Goal: Information Seeking & Learning: Learn about a topic

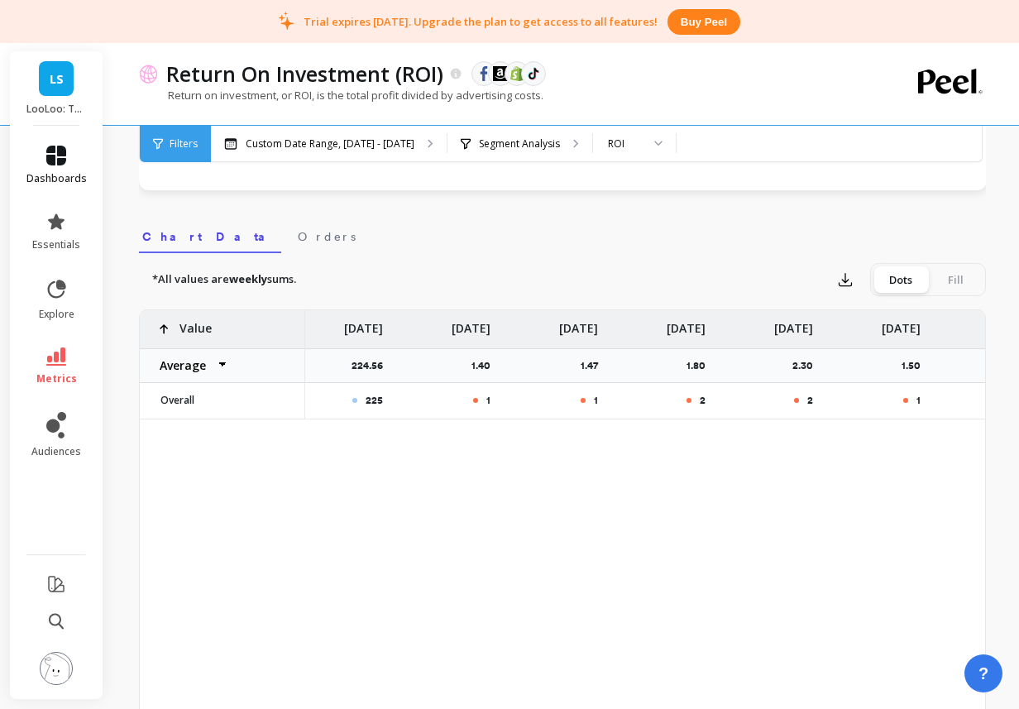
scroll to position [475, 0]
click at [74, 181] on span "dashboards" at bounding box center [56, 178] width 60 height 13
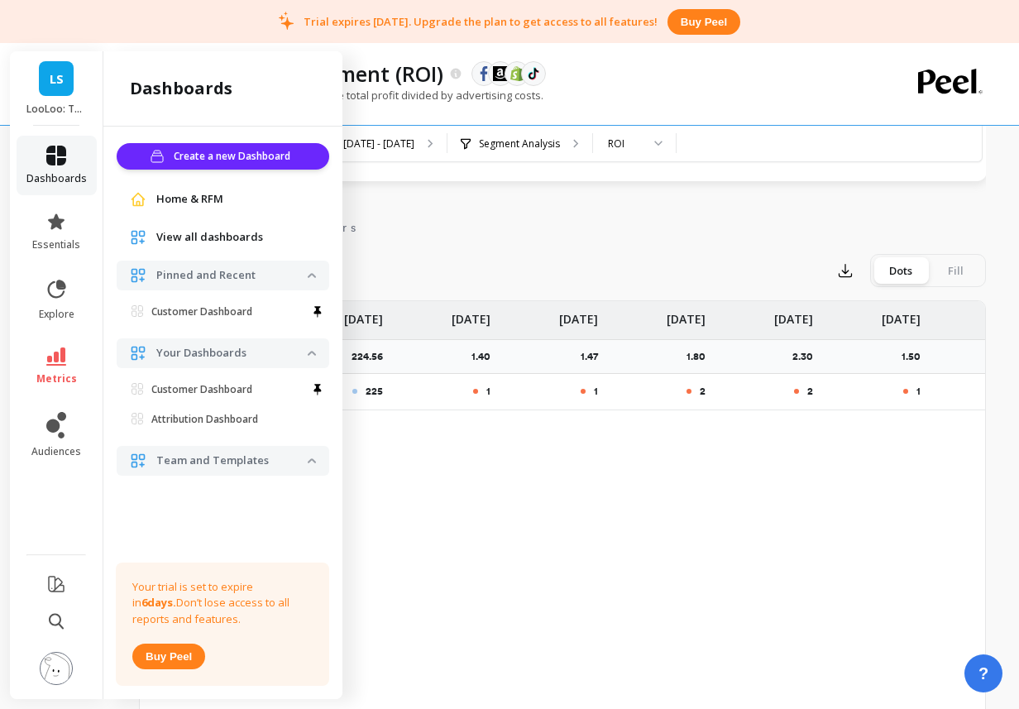
scroll to position [485, 0]
click at [52, 227] on icon at bounding box center [56, 221] width 17 height 16
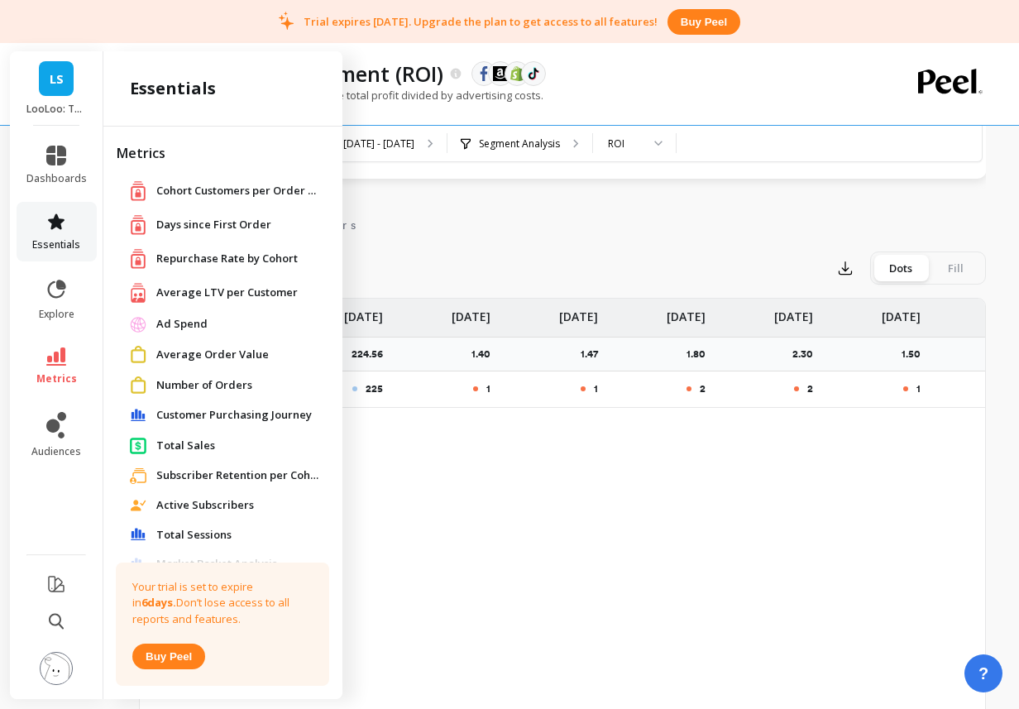
scroll to position [320, 0]
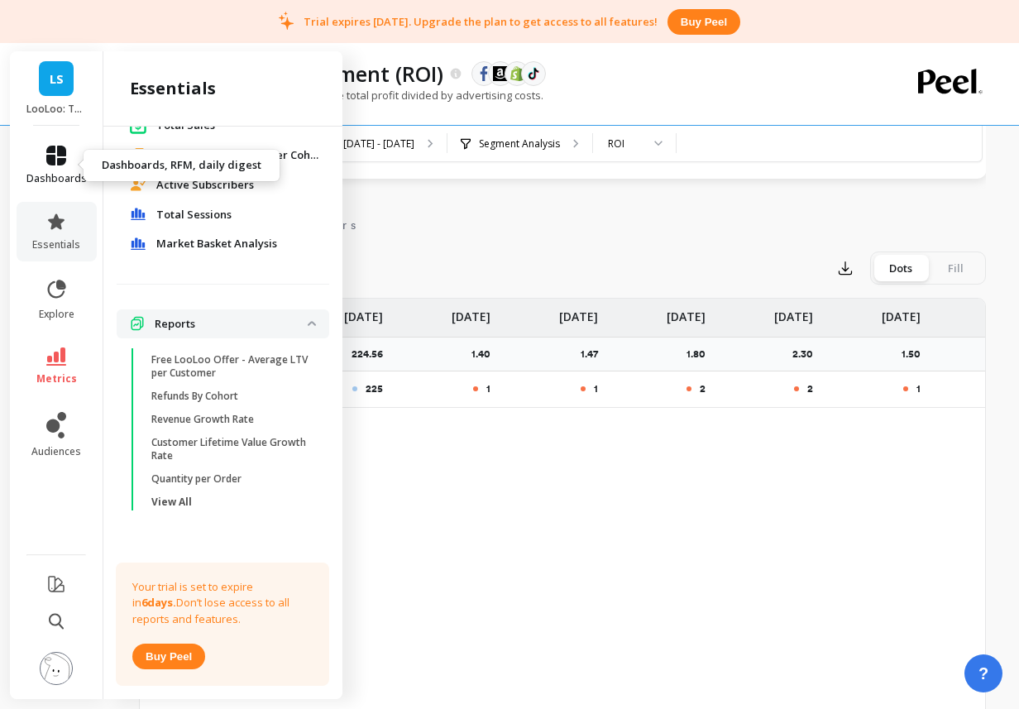
click at [49, 176] on span "dashboards" at bounding box center [56, 178] width 60 height 13
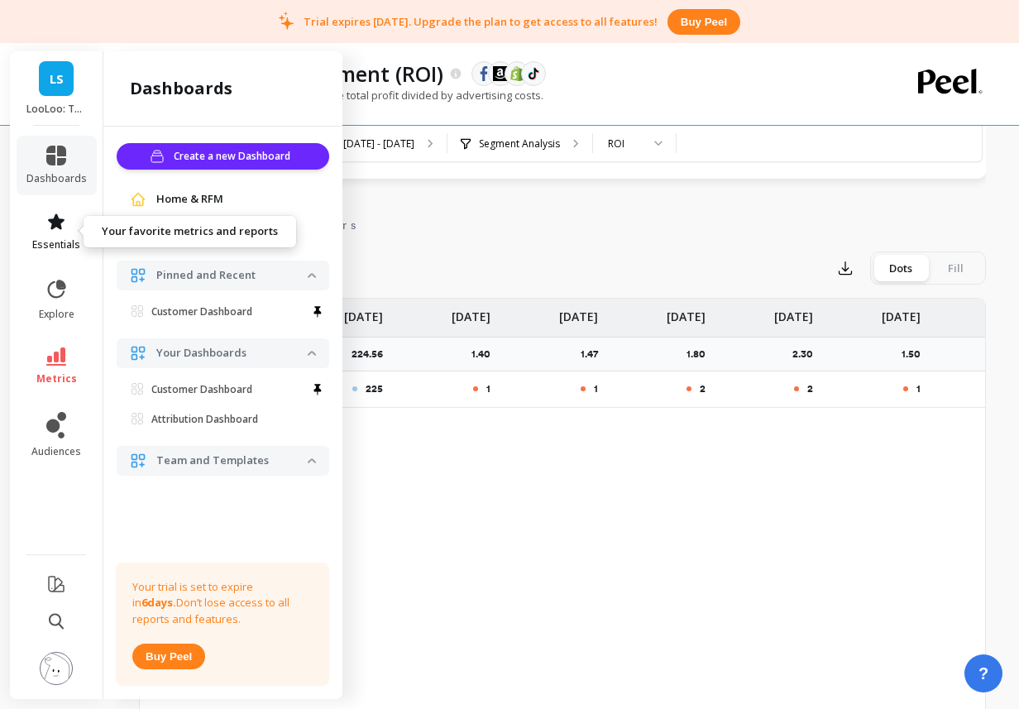
click at [74, 227] on link "essentials" at bounding box center [56, 232] width 60 height 40
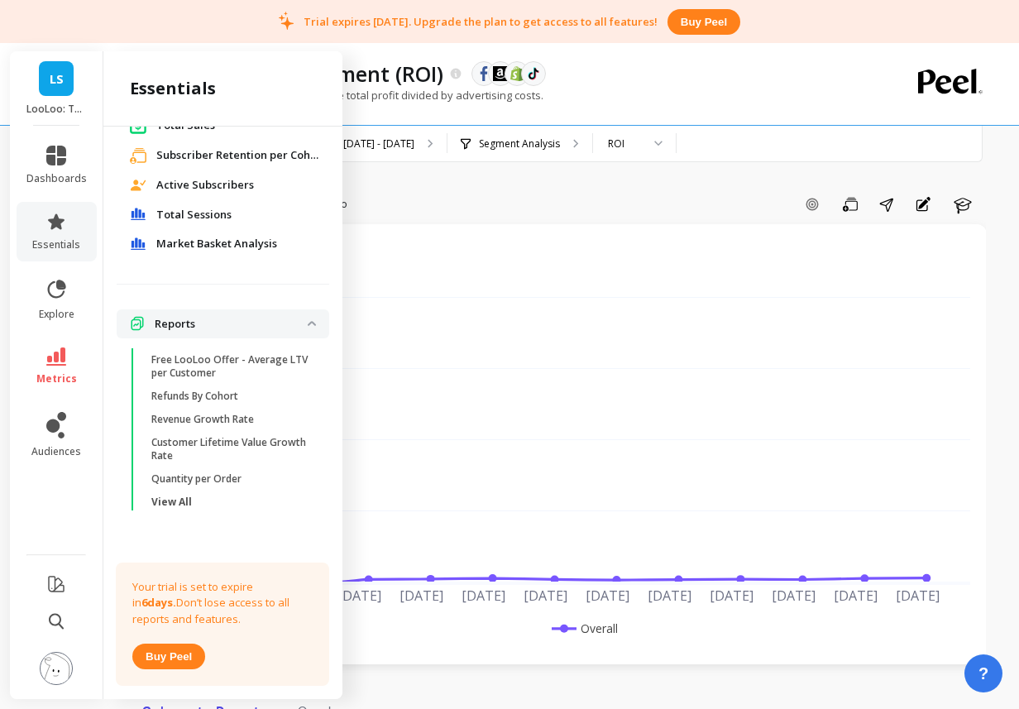
scroll to position [0, 20]
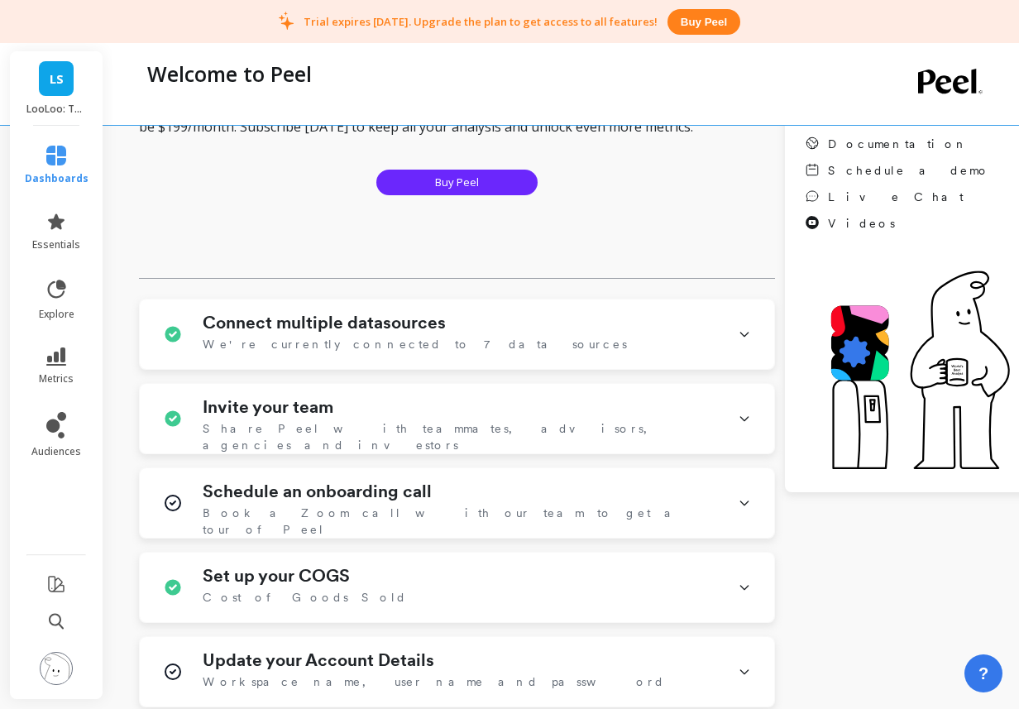
scroll to position [307, 0]
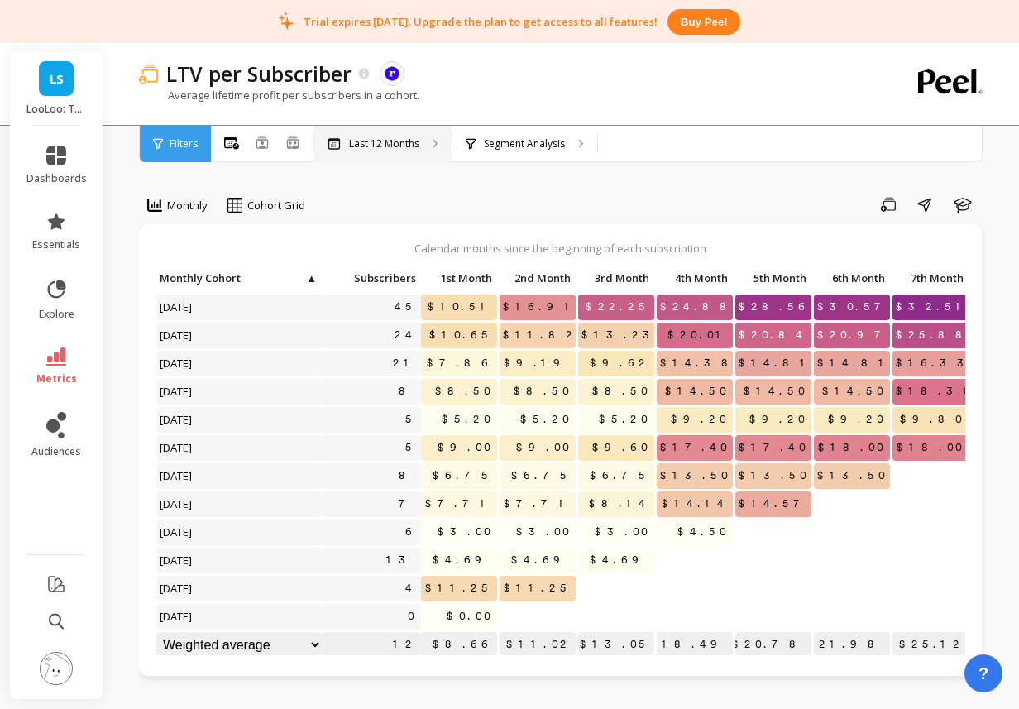
scroll to position [2, 0]
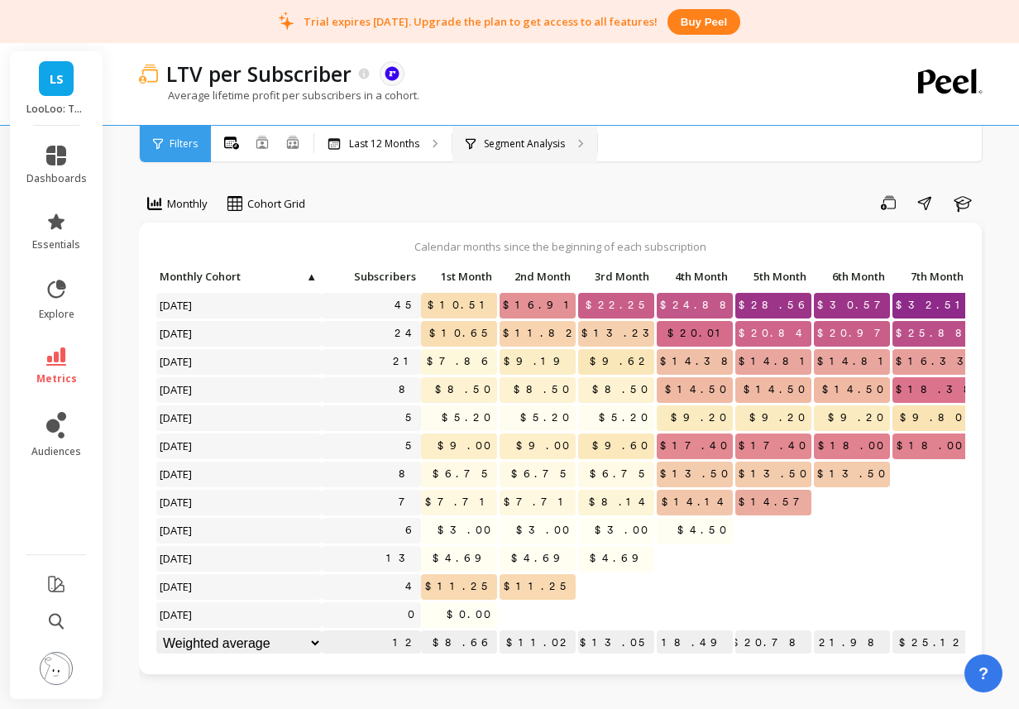
click at [526, 141] on p "Segment Analysis" at bounding box center [524, 143] width 81 height 13
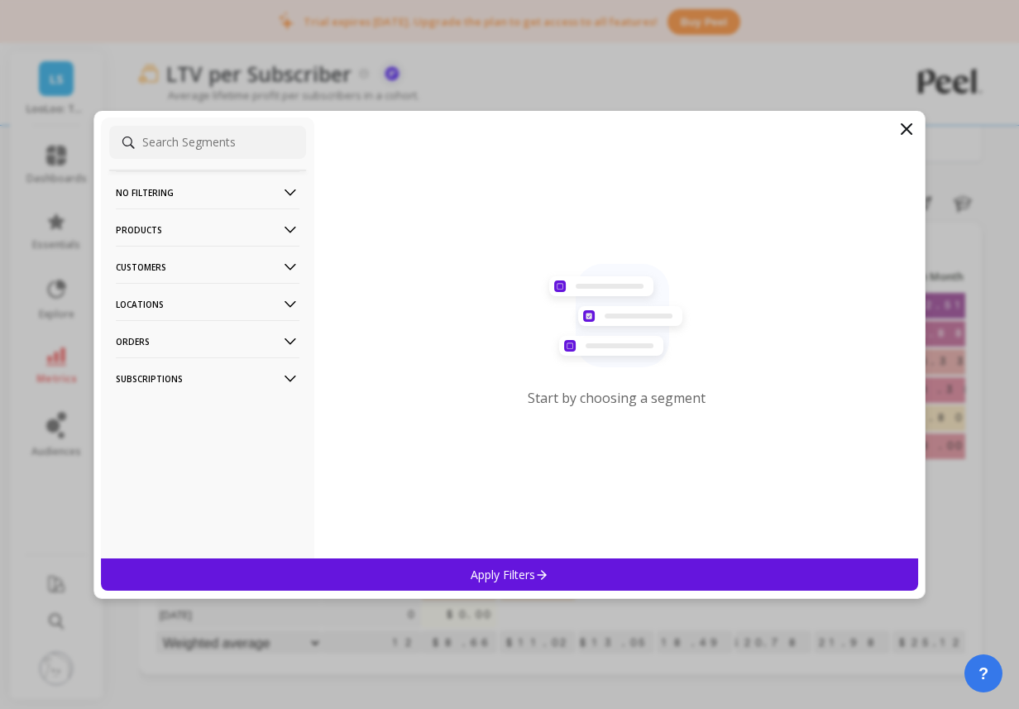
click at [916, 134] on div "No filtering Overall Products Product Tags Products SKUs Variants Vendors Custo…" at bounding box center [509, 355] width 832 height 488
click at [906, 133] on icon at bounding box center [906, 129] width 20 height 20
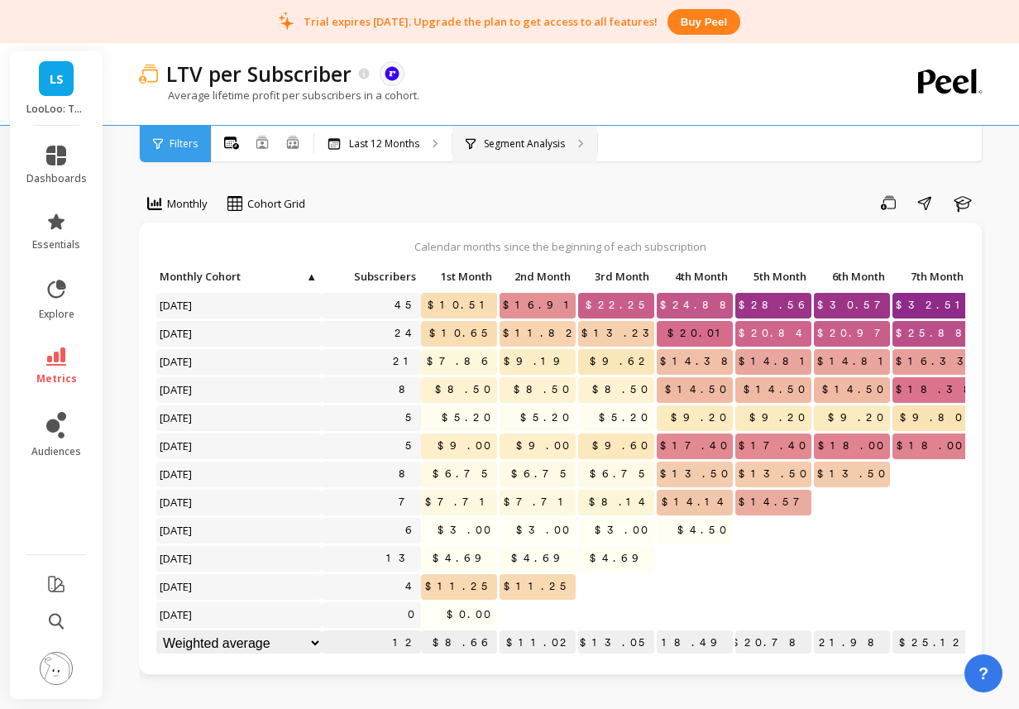
click at [527, 149] on p "Segment Analysis" at bounding box center [524, 143] width 81 height 13
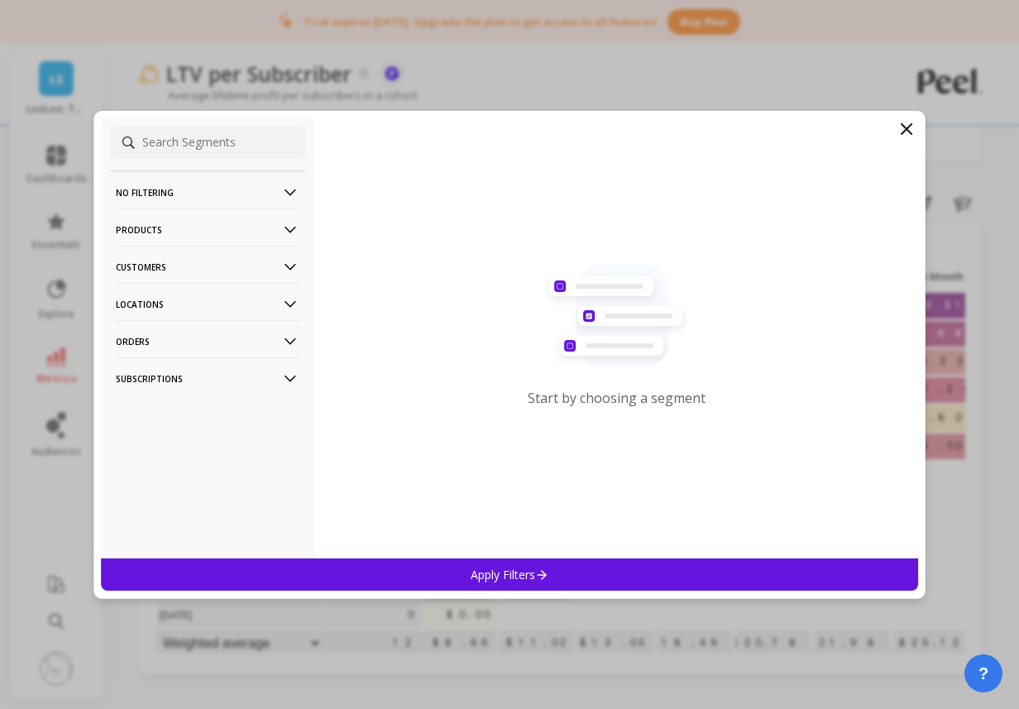
click at [915, 123] on icon at bounding box center [906, 129] width 20 height 20
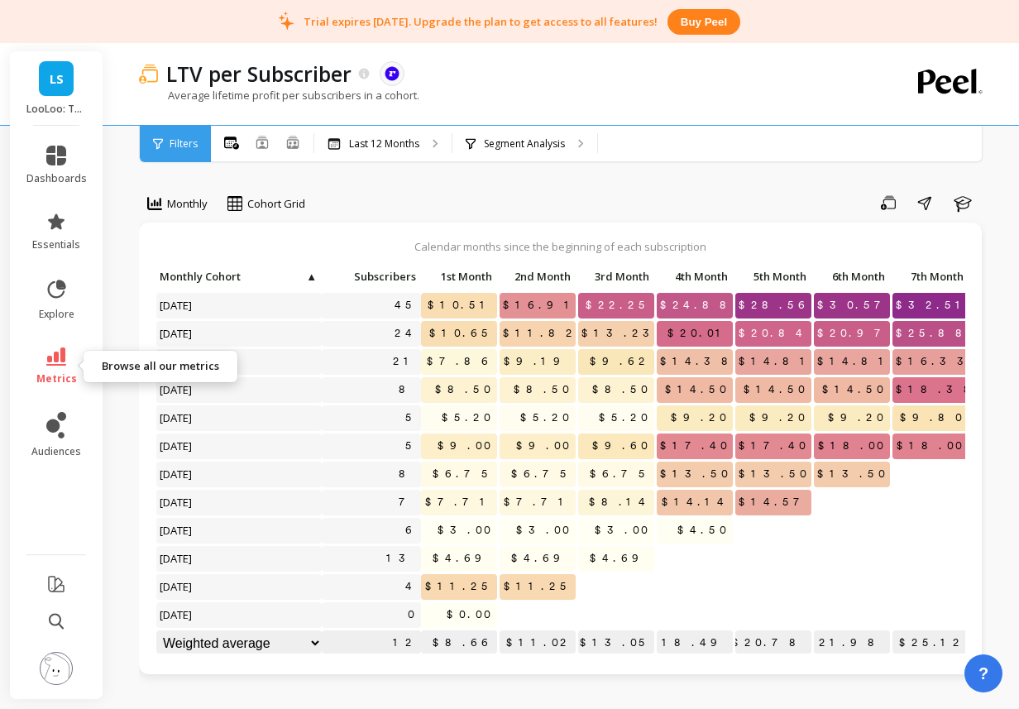
click at [68, 355] on link "metrics" at bounding box center [56, 366] width 60 height 38
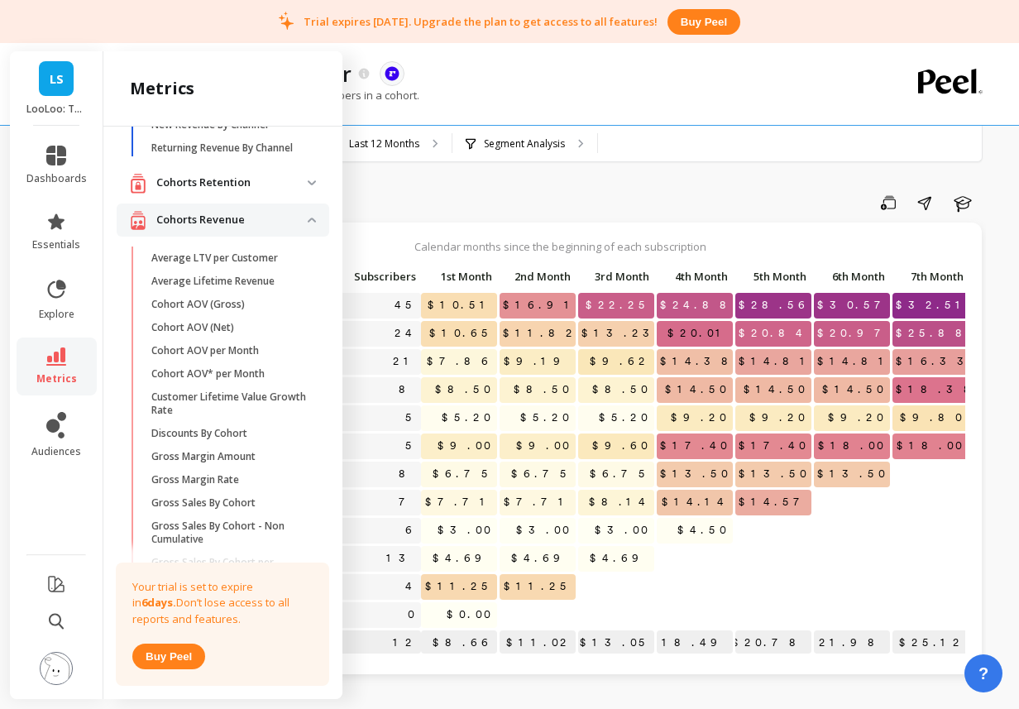
scroll to position [112, 0]
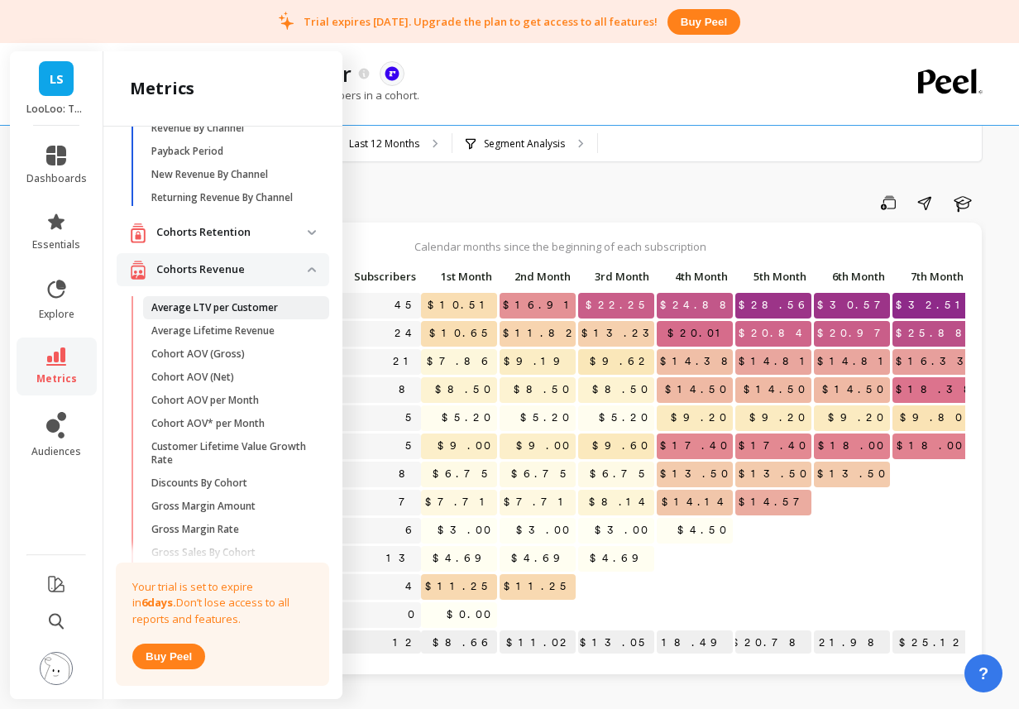
click at [252, 312] on p "Average LTV per Customer" at bounding box center [214, 307] width 127 height 13
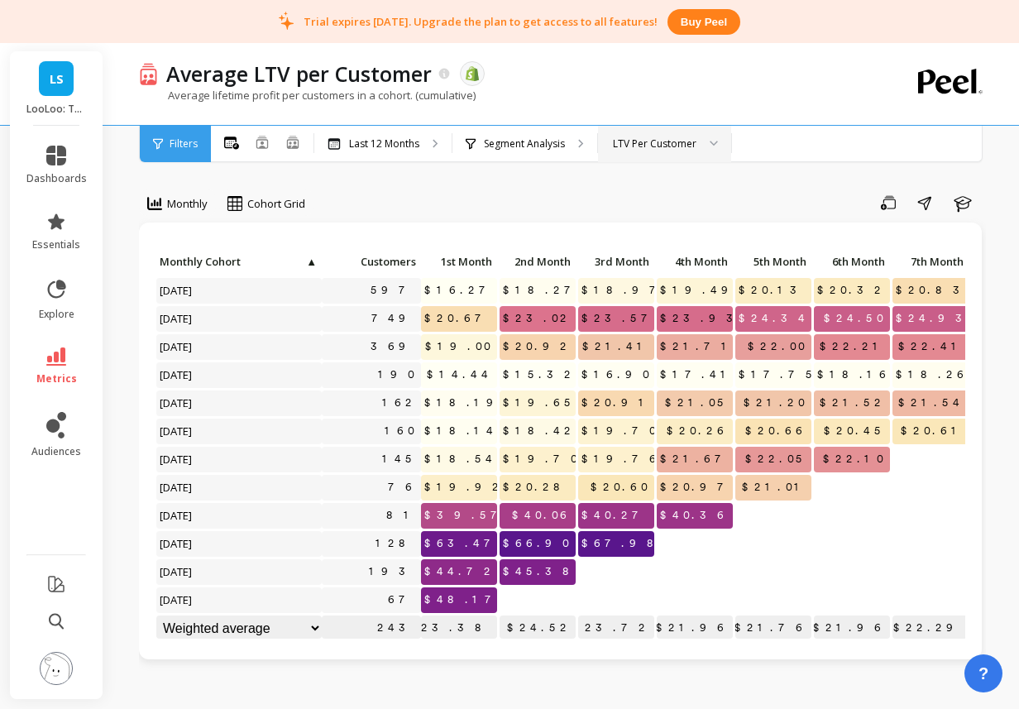
click at [632, 153] on div "LTV Per Customer" at bounding box center [664, 144] width 133 height 36
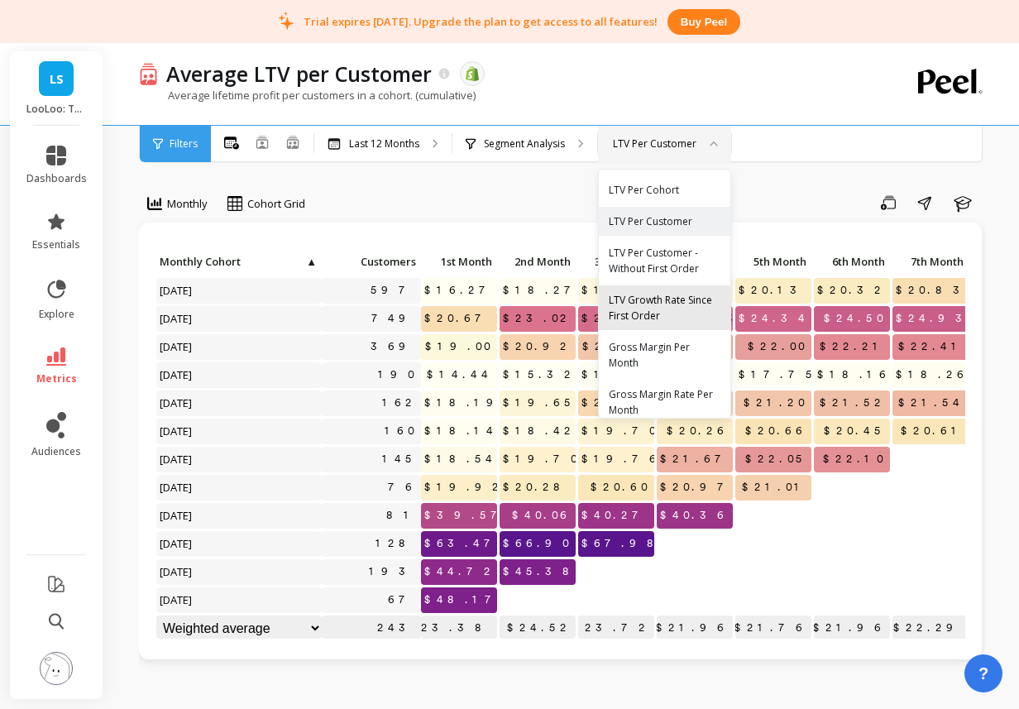
click at [678, 312] on div "LTV Growth Rate Since First Order" at bounding box center [665, 307] width 112 height 31
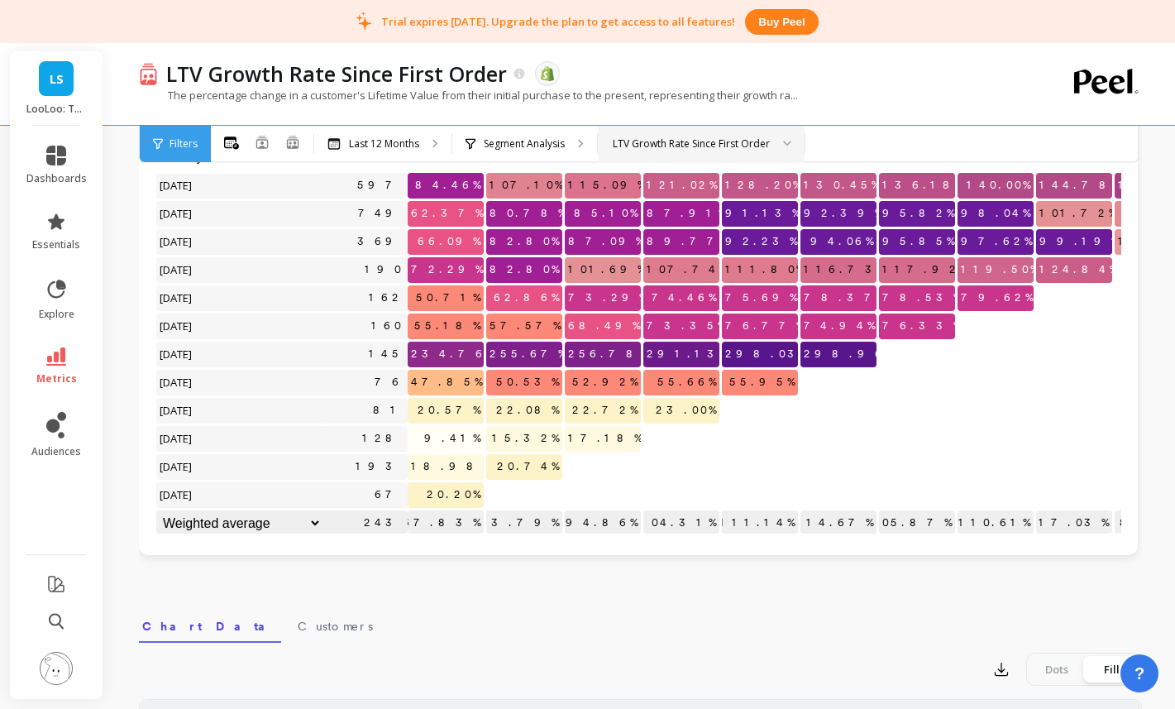
scroll to position [1, 0]
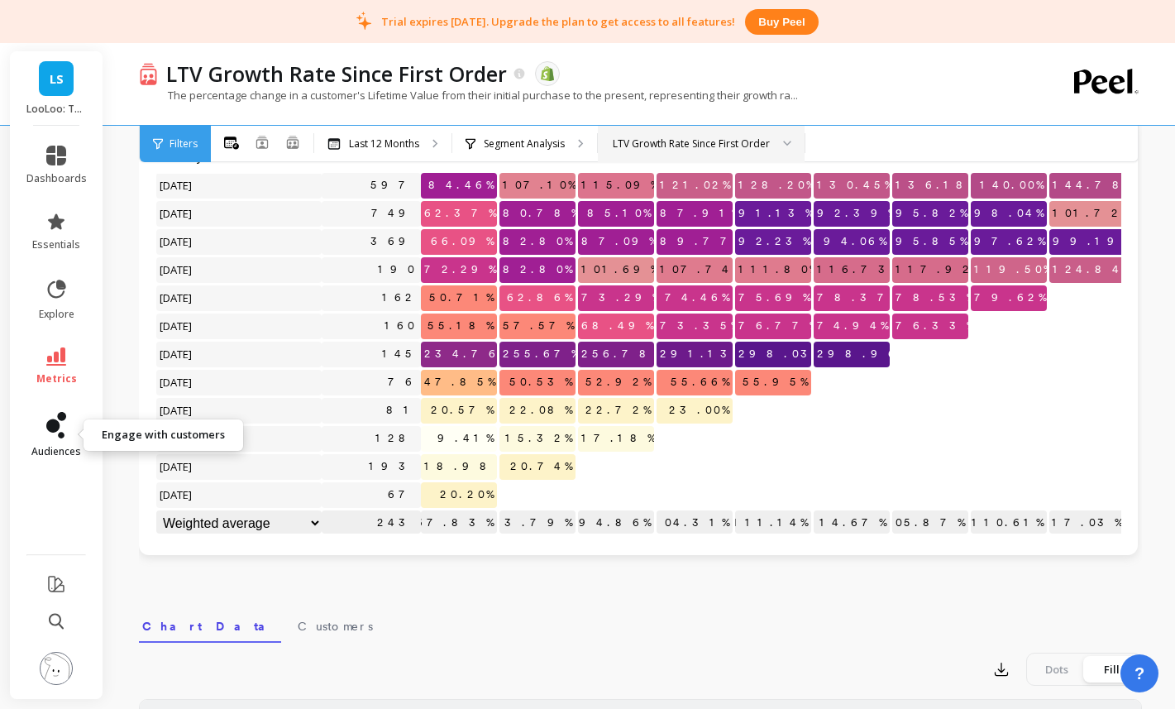
click at [73, 436] on link "audiences" at bounding box center [56, 435] width 60 height 46
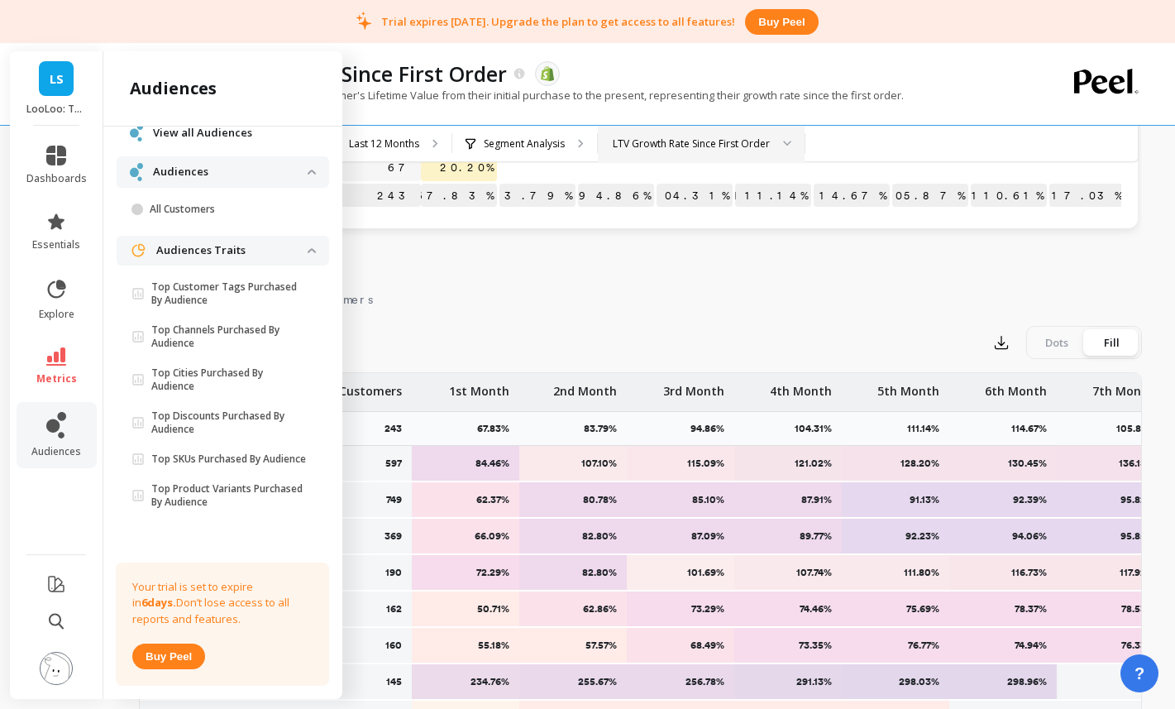
scroll to position [0, 0]
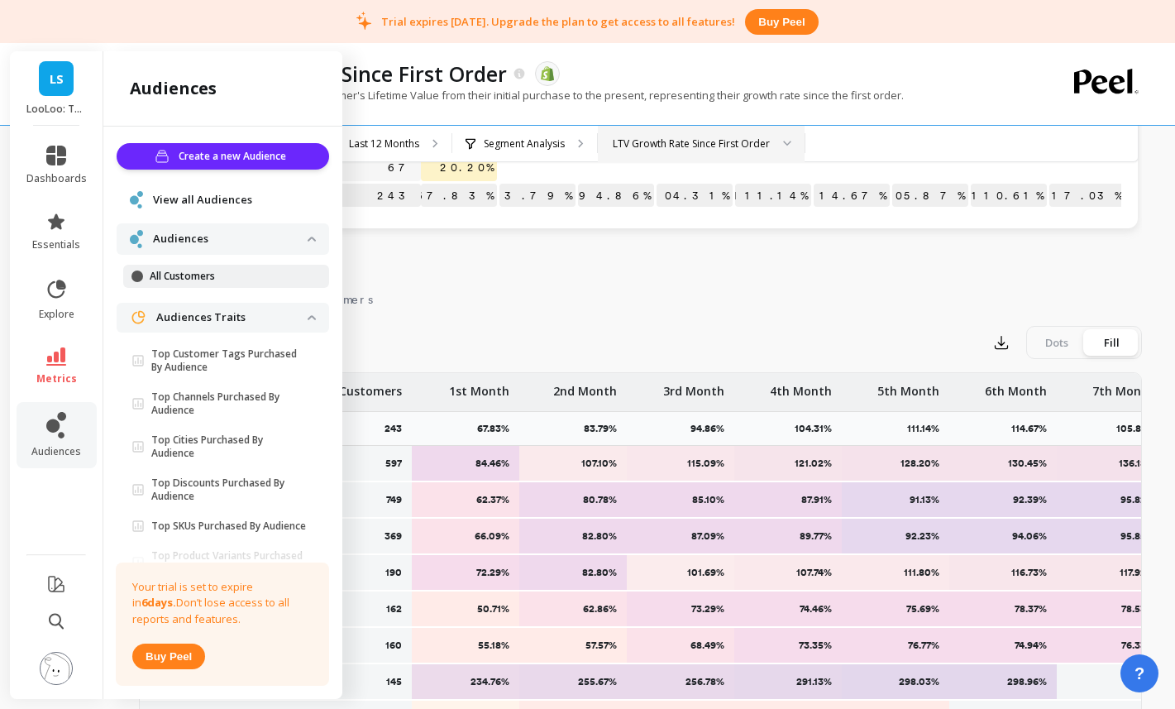
click at [219, 280] on p "All Customers" at bounding box center [229, 276] width 158 height 13
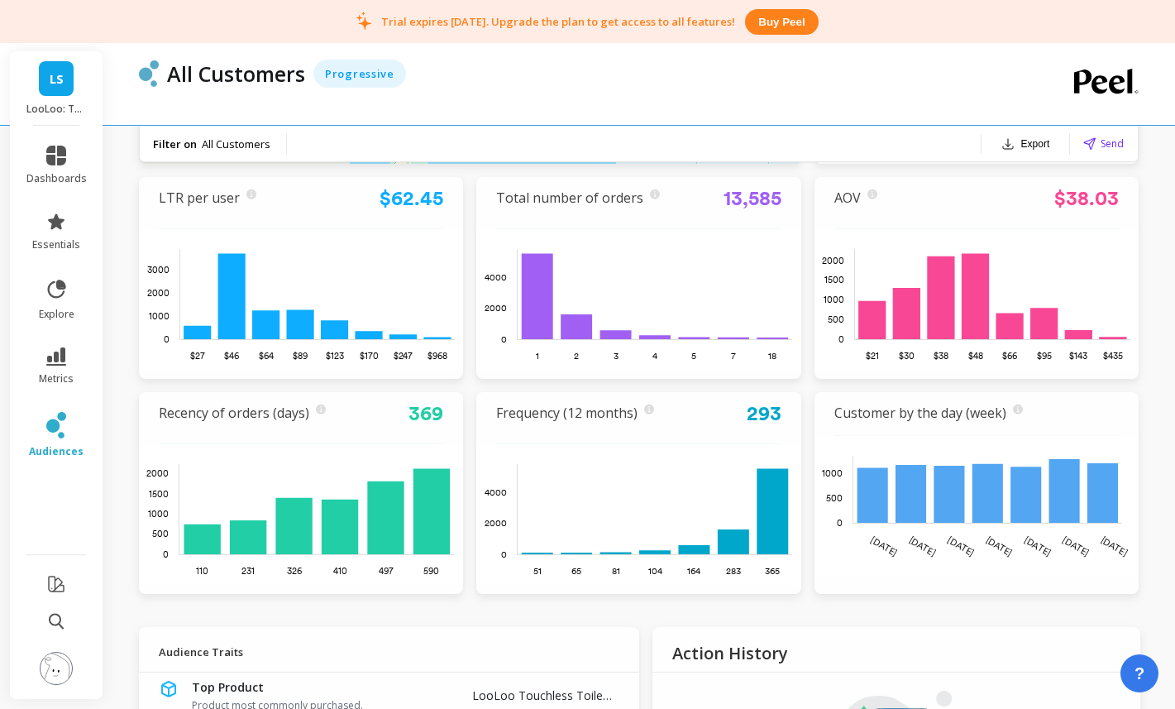
scroll to position [423, 0]
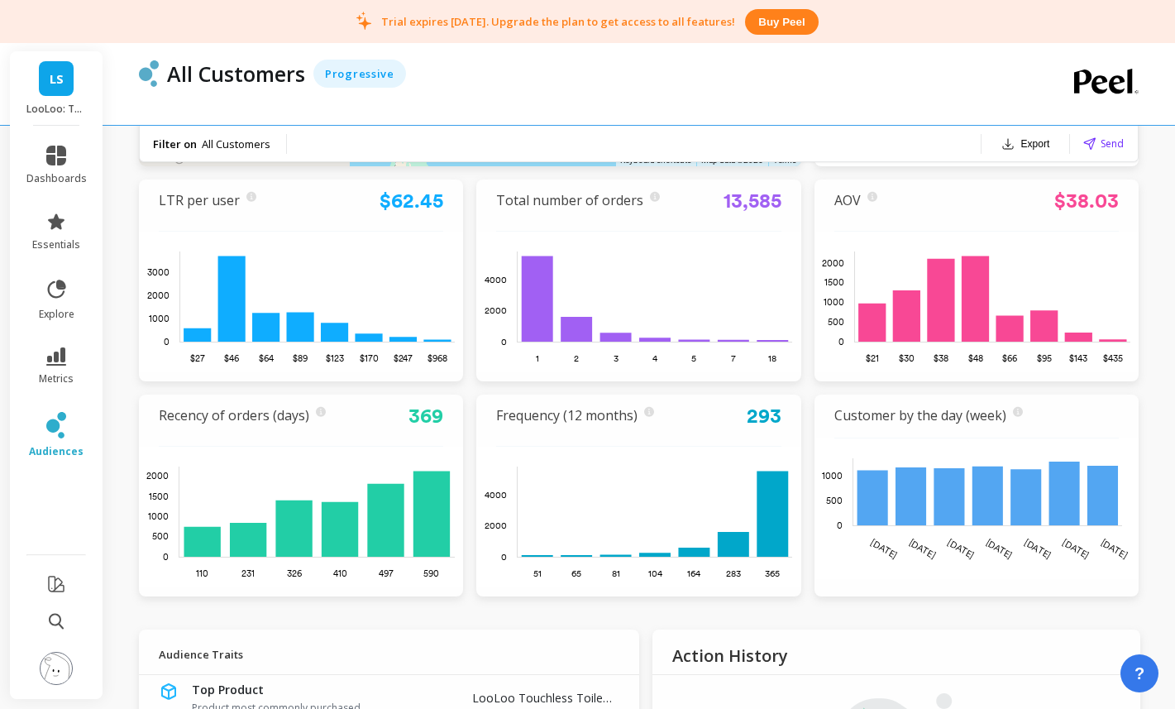
click at [64, 78] on link "LS" at bounding box center [56, 78] width 35 height 35
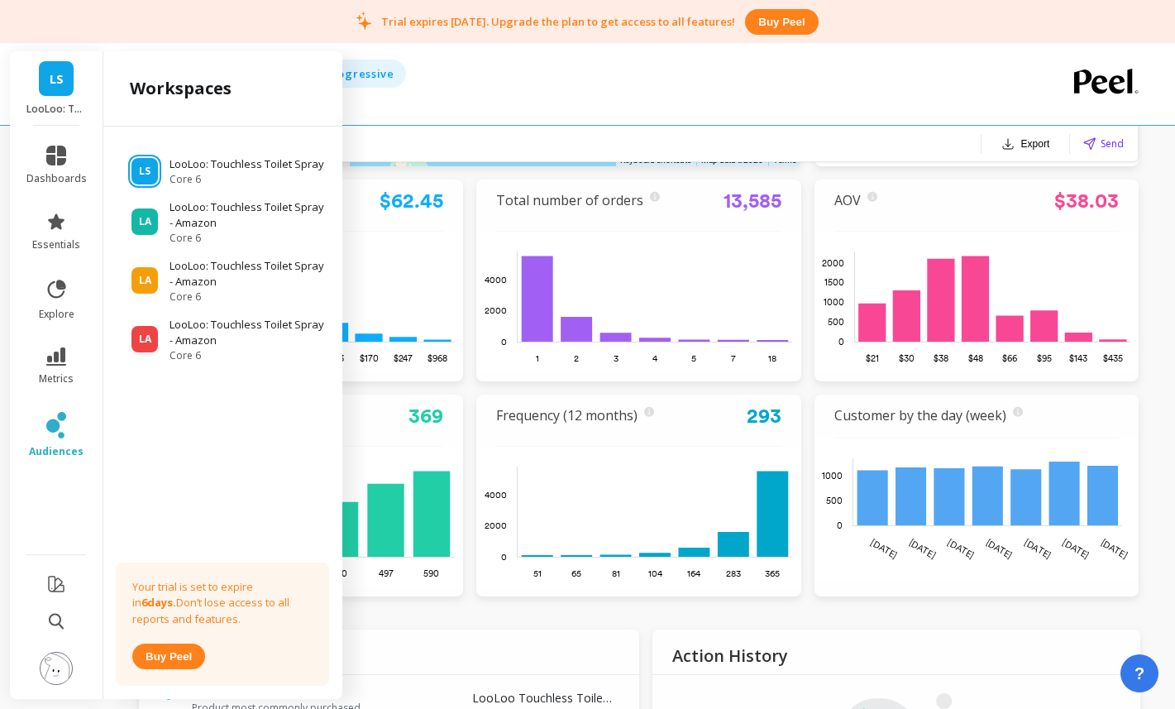
drag, startPoint x: 62, startPoint y: 674, endPoint x: 446, endPoint y: 424, distance: 457.8
click at [62, 672] on img at bounding box center [56, 668] width 33 height 33
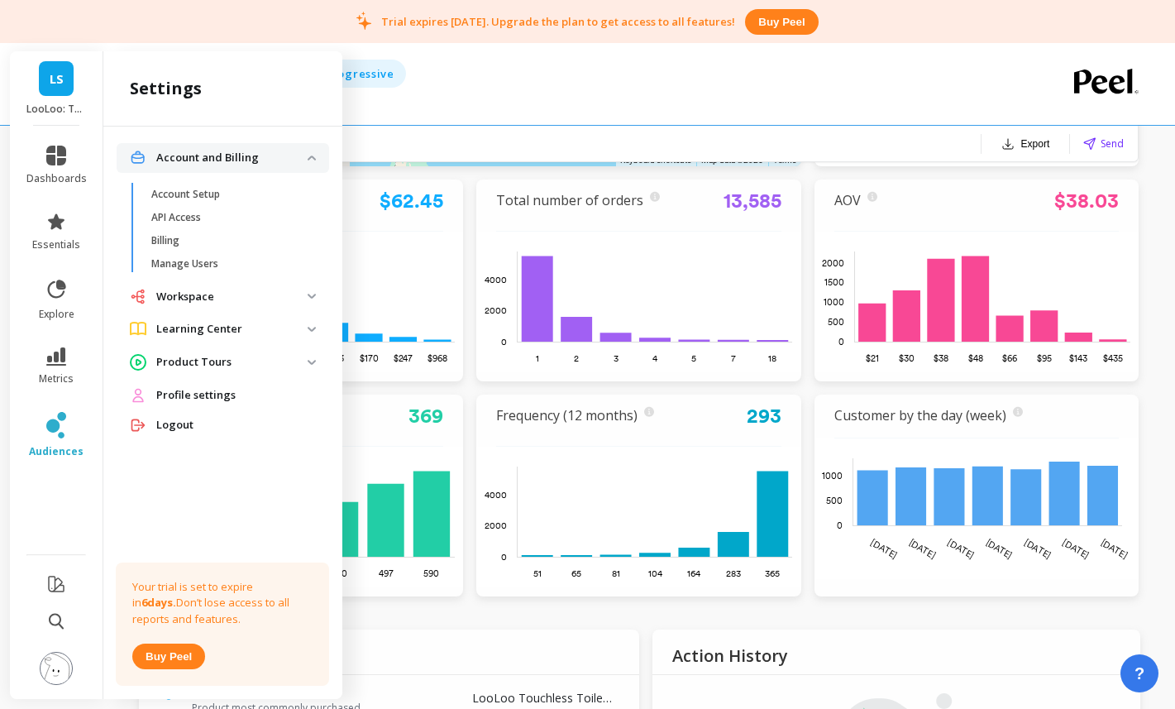
click at [192, 194] on p "Account Setup" at bounding box center [185, 194] width 69 height 13
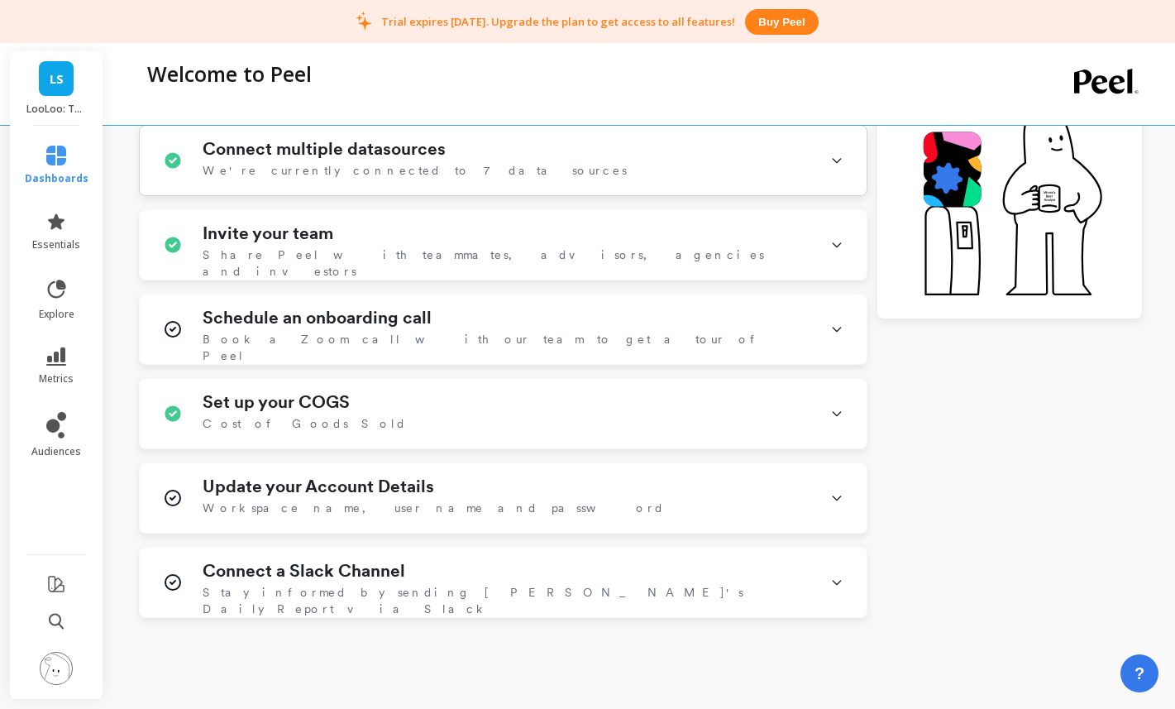
click at [347, 168] on span "We're currently connected to 7 data sources" at bounding box center [415, 170] width 424 height 17
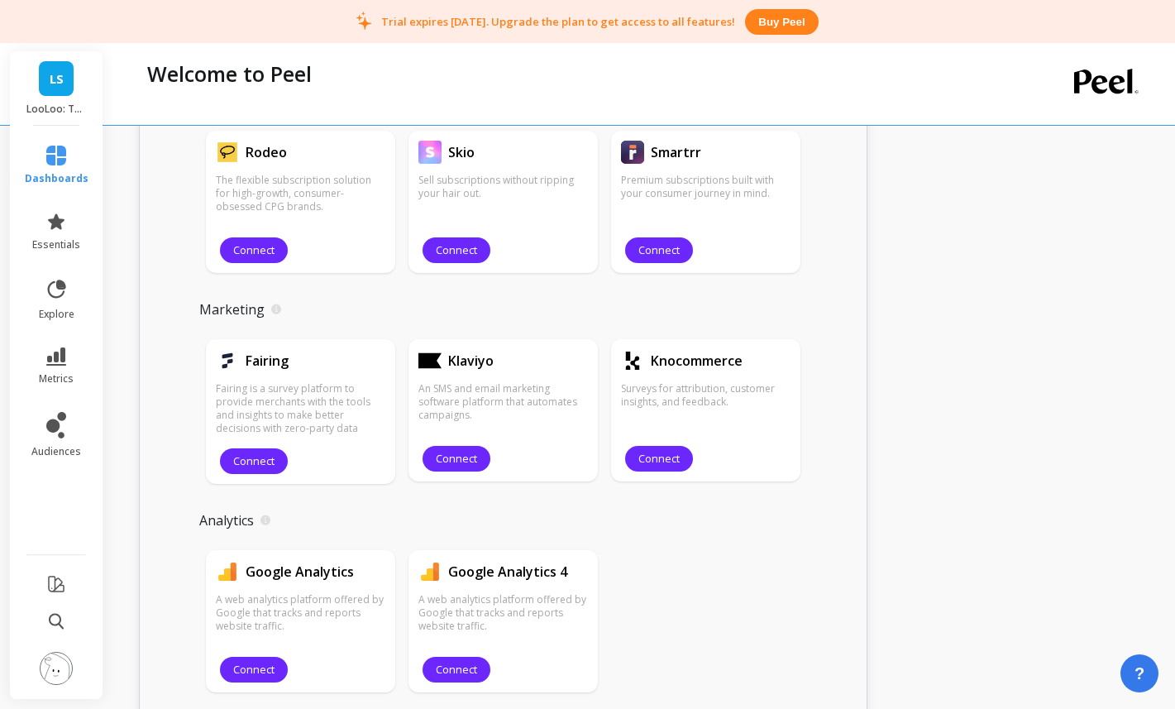
scroll to position [1811, 0]
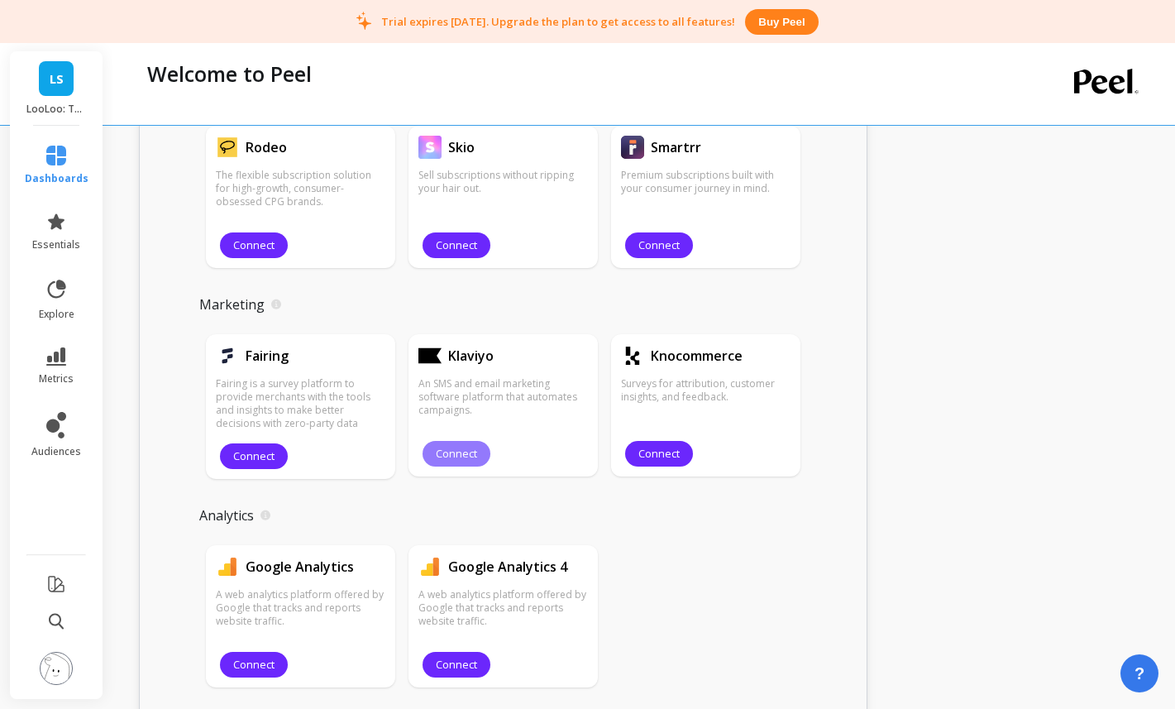
click at [432, 452] on button "Connect" at bounding box center [457, 454] width 68 height 26
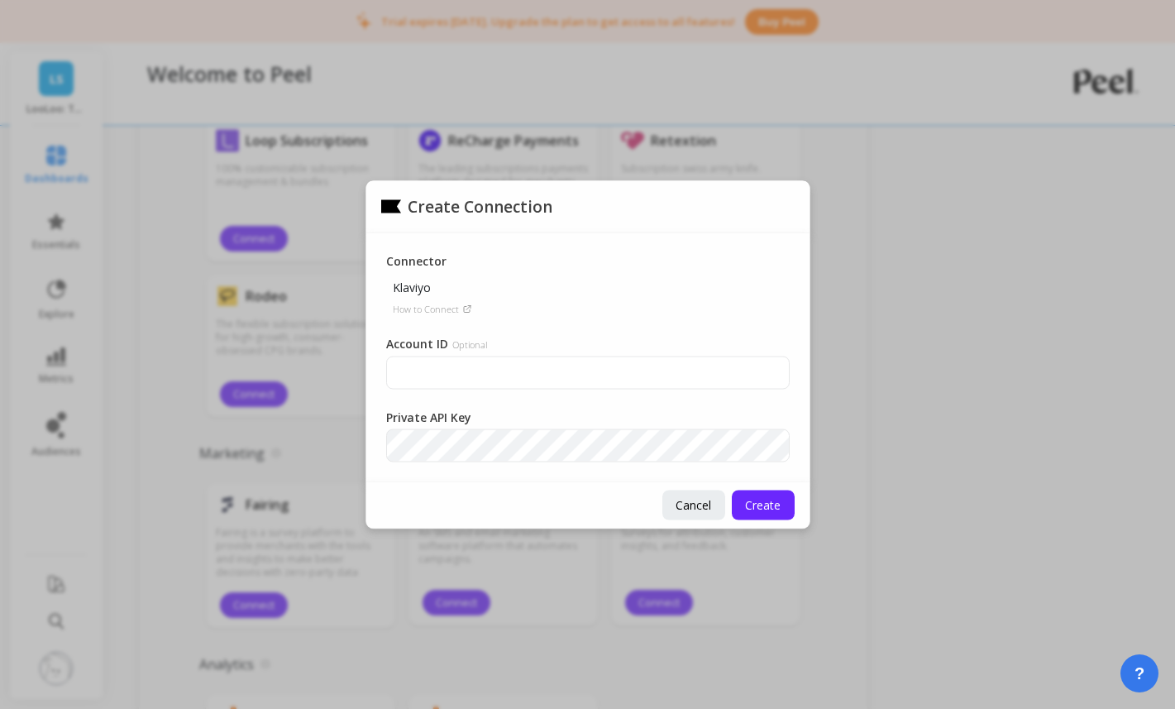
scroll to position [1661, 0]
click at [701, 509] on span "Cancel" at bounding box center [694, 505] width 36 height 16
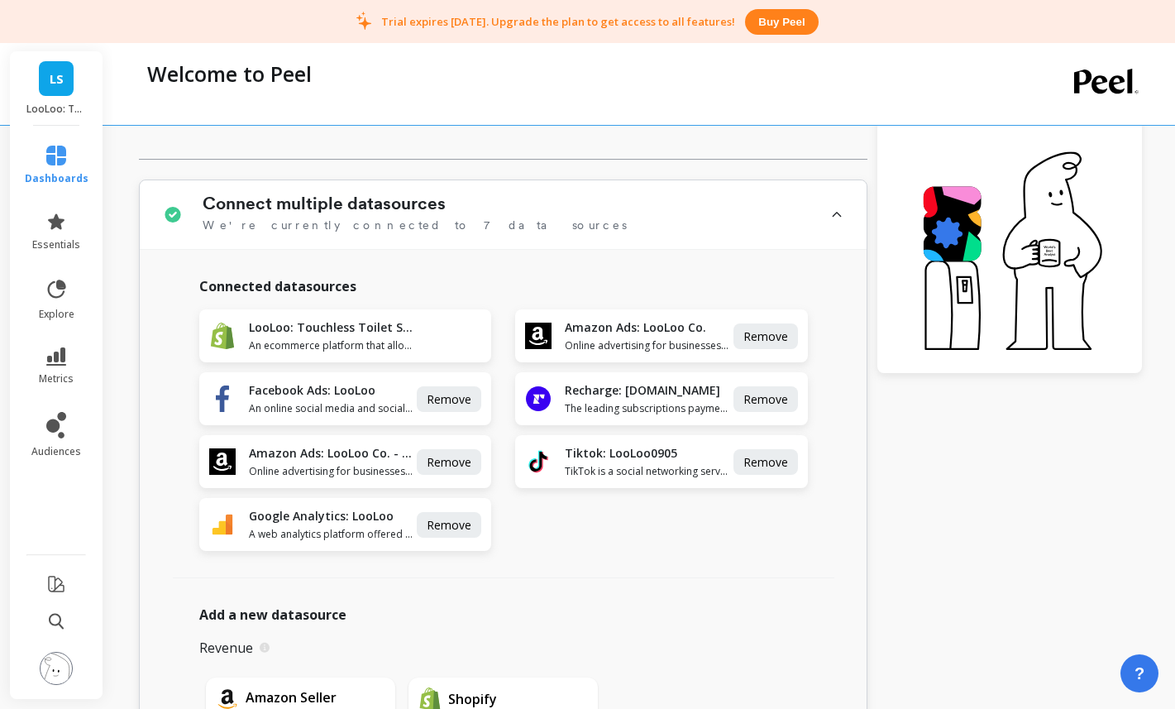
scroll to position [370, 0]
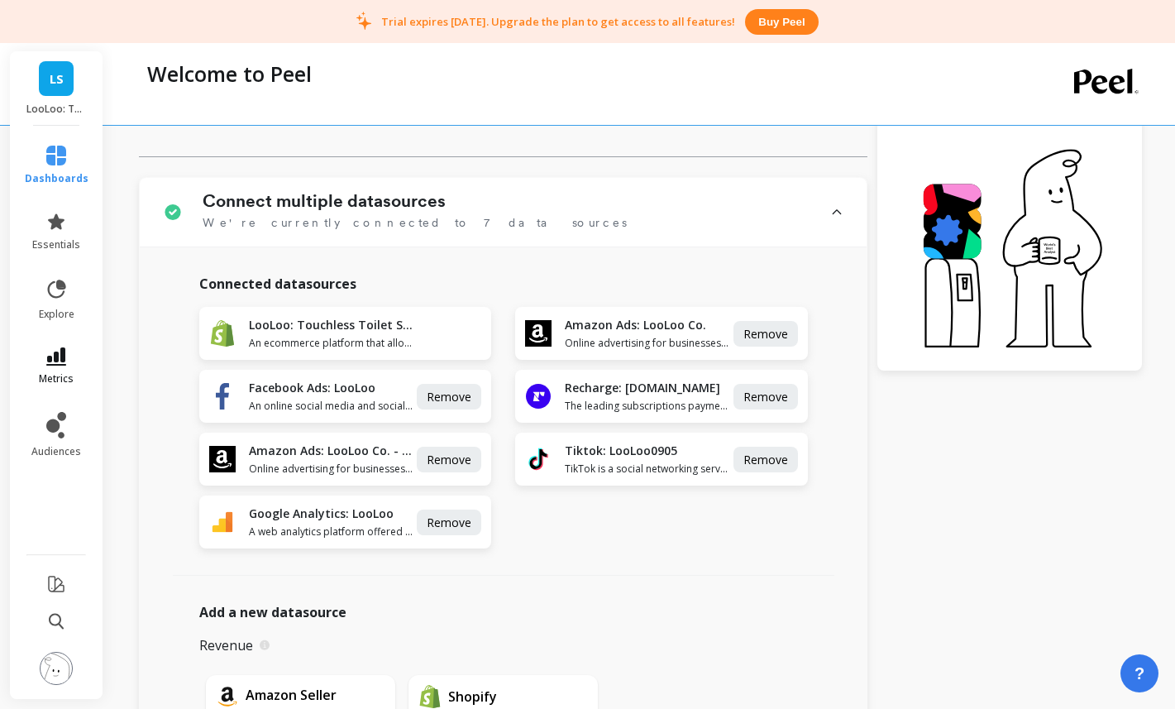
click at [71, 353] on link "metrics" at bounding box center [57, 366] width 64 height 38
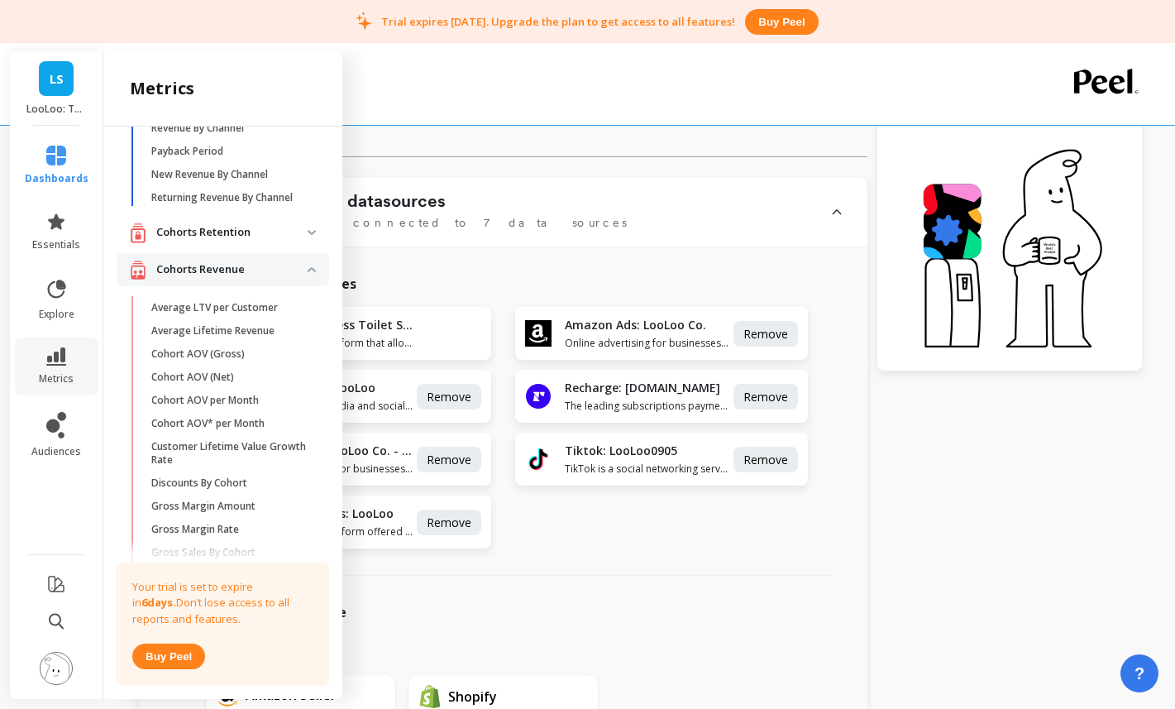
scroll to position [0, 0]
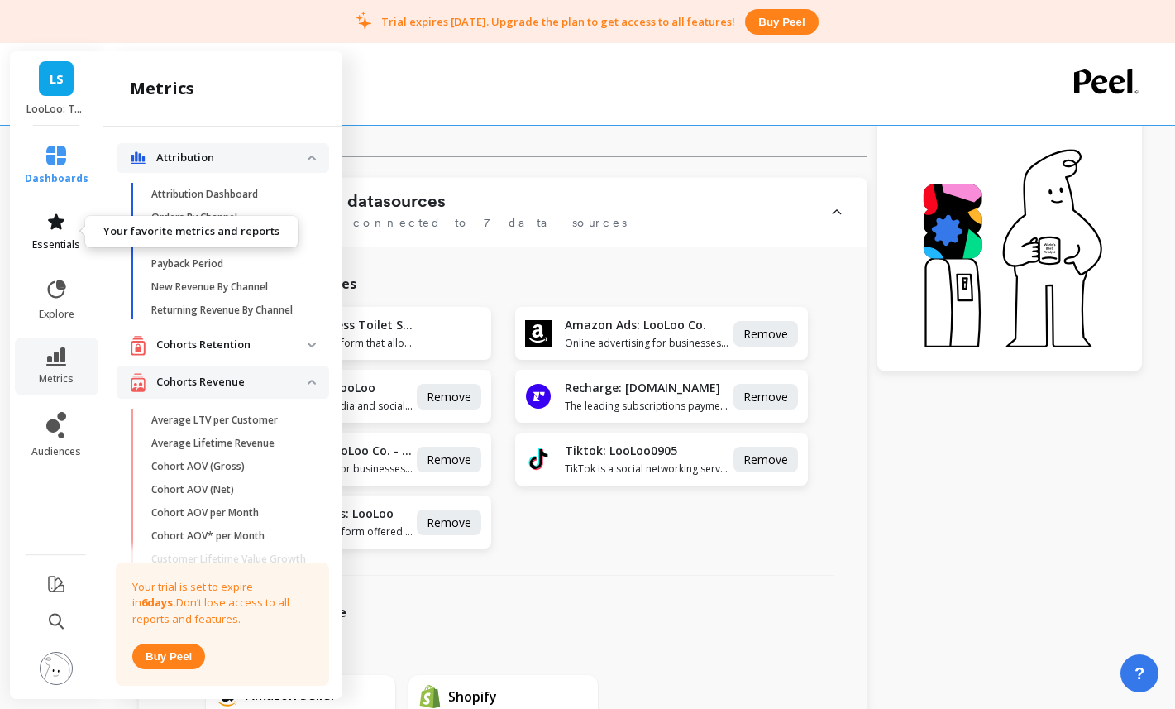
click at [60, 233] on link "essentials" at bounding box center [57, 232] width 64 height 40
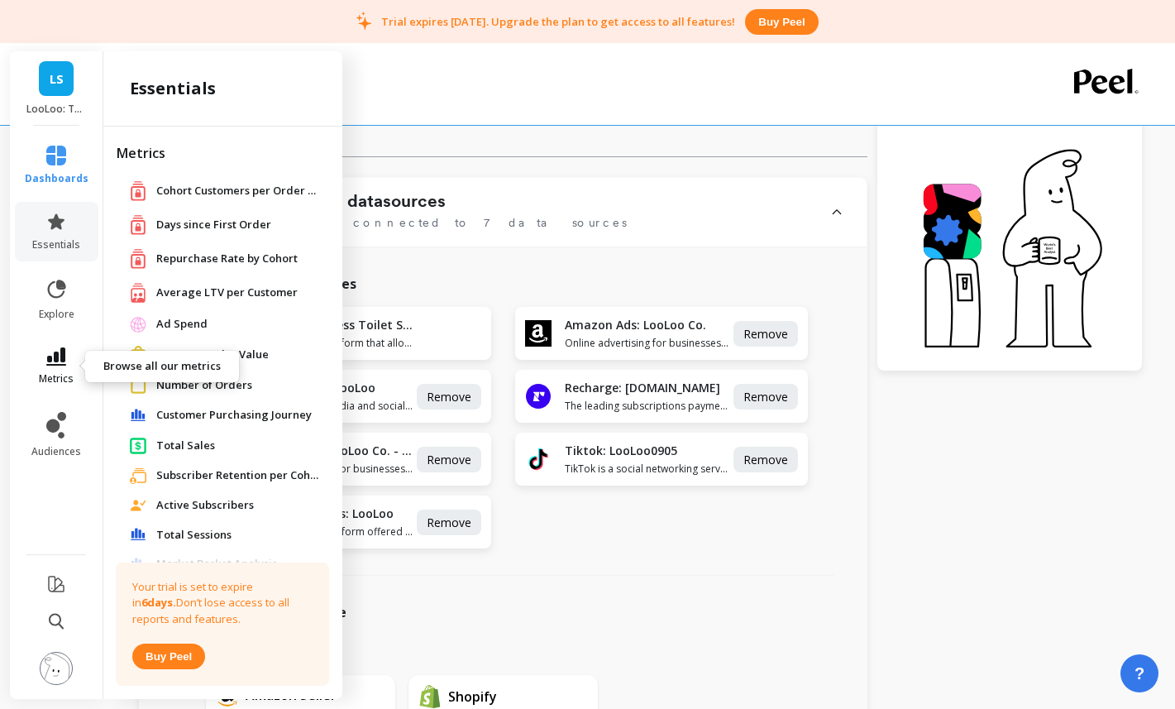
click at [75, 375] on link "metrics" at bounding box center [57, 366] width 64 height 38
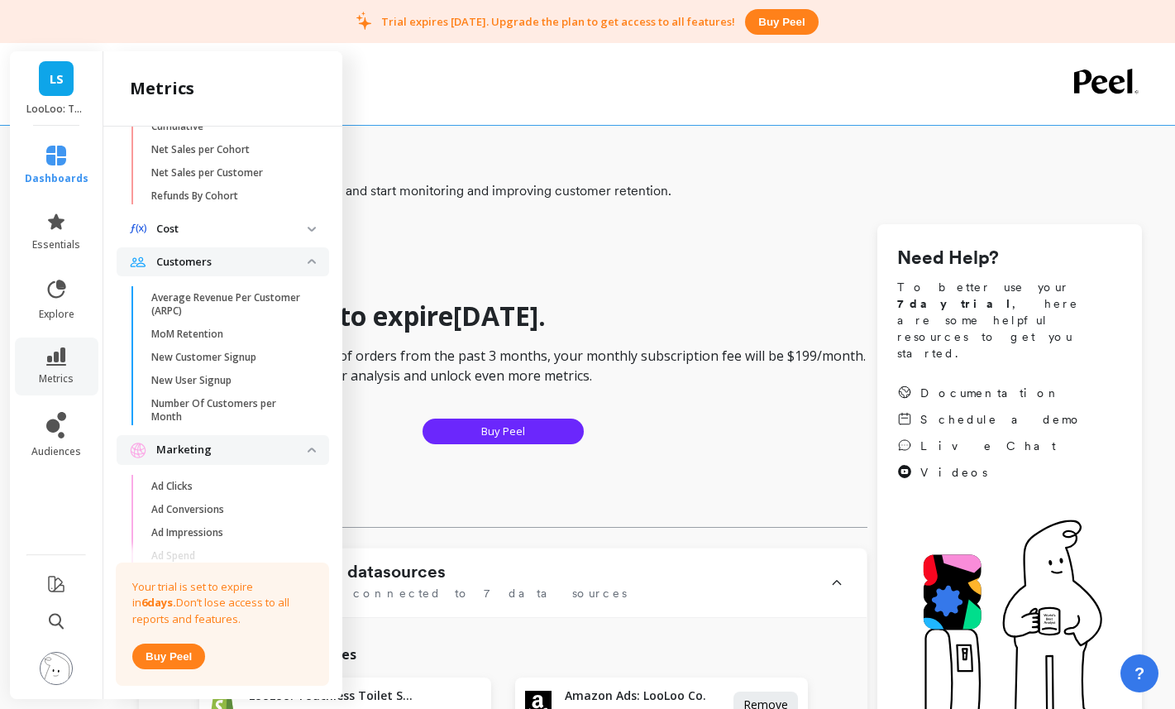
scroll to position [927, 0]
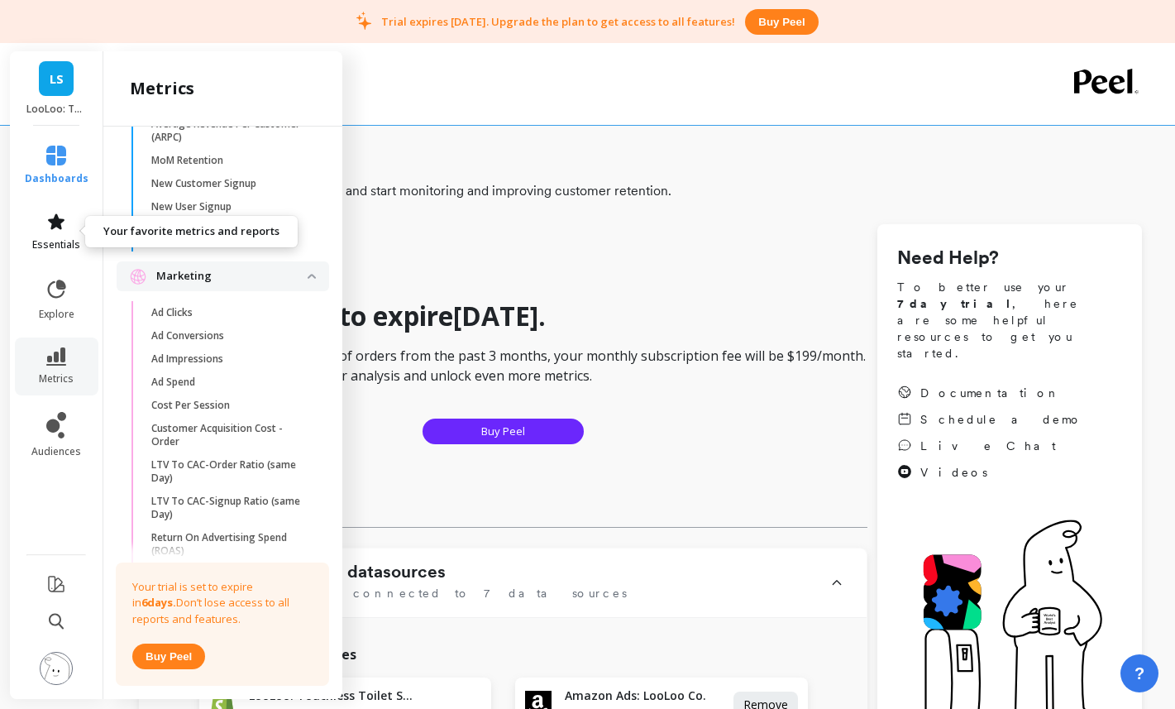
click at [84, 239] on link "essentials" at bounding box center [57, 232] width 64 height 40
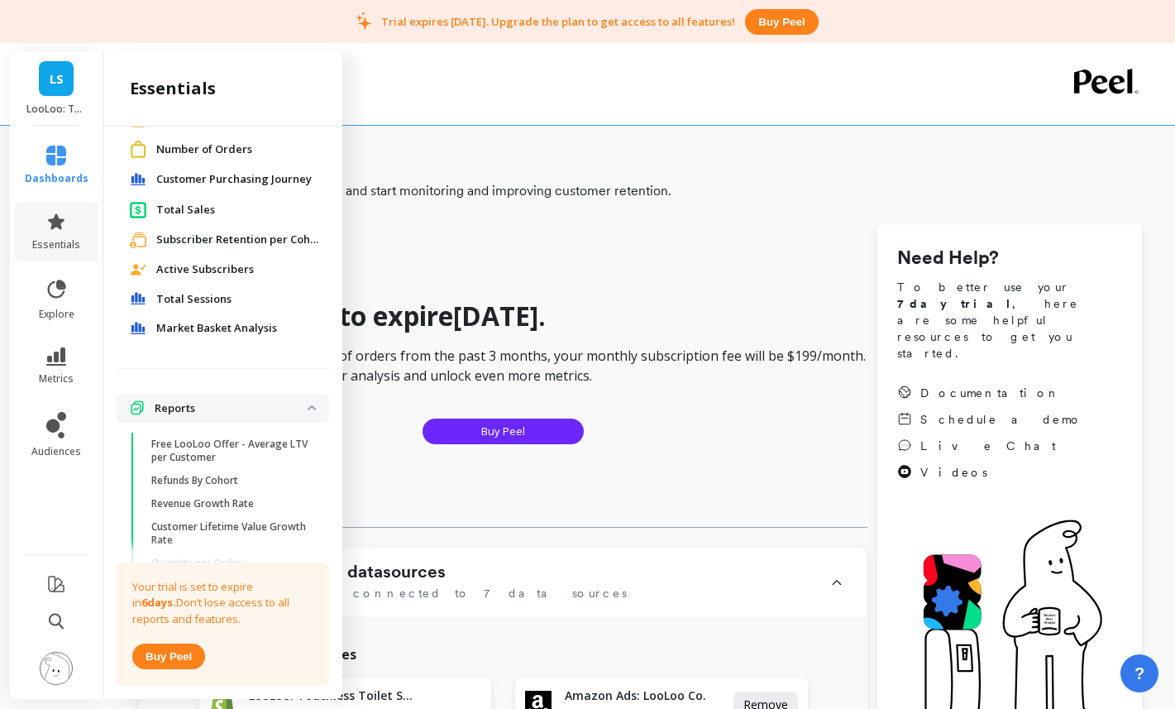
scroll to position [0, 0]
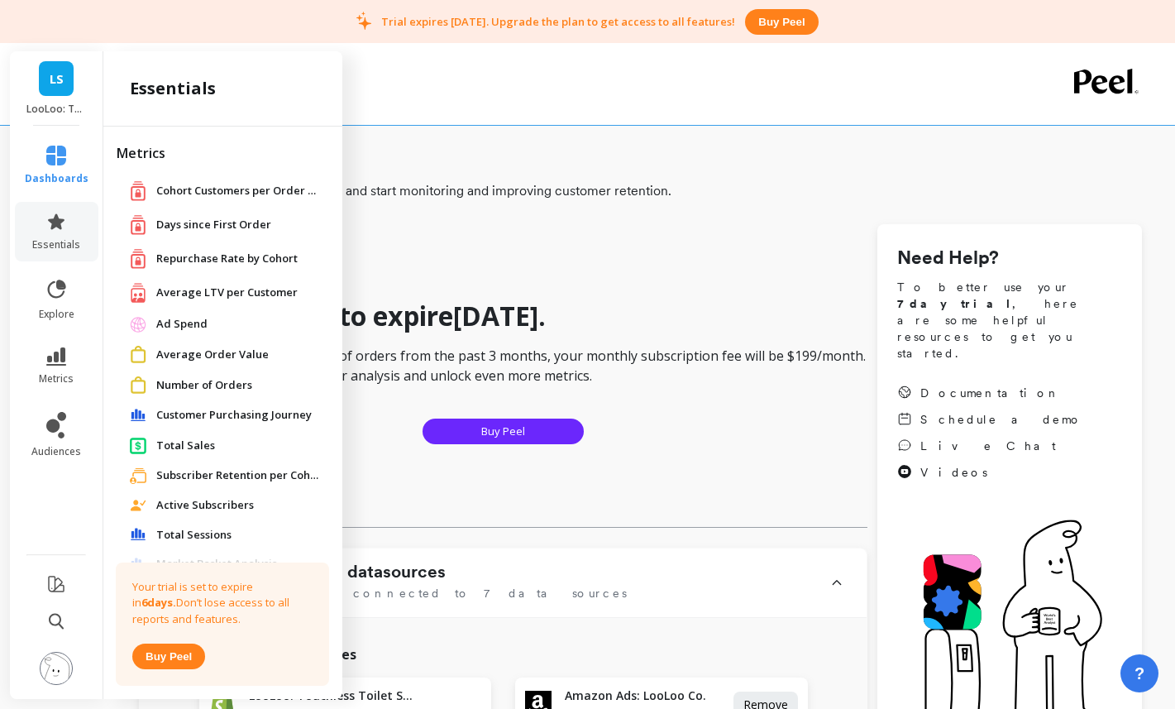
click at [173, 253] on span "Repurchase Rate by Cohort" at bounding box center [226, 259] width 141 height 17
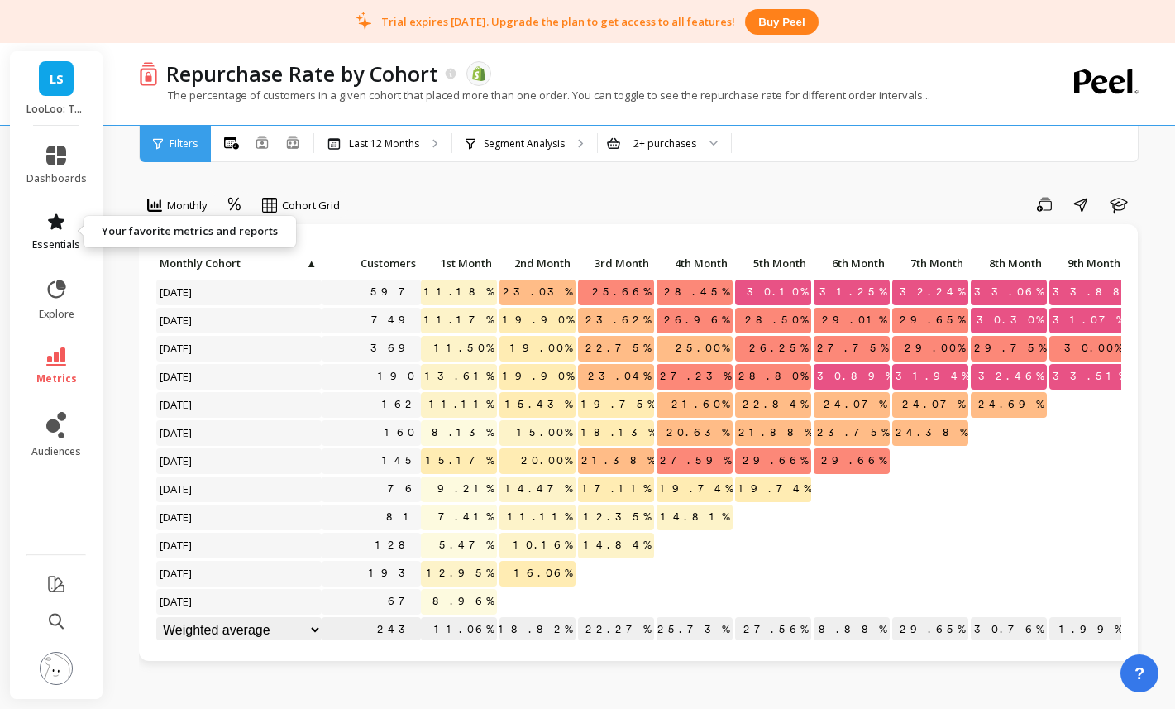
click at [57, 235] on link "essentials" at bounding box center [56, 232] width 60 height 40
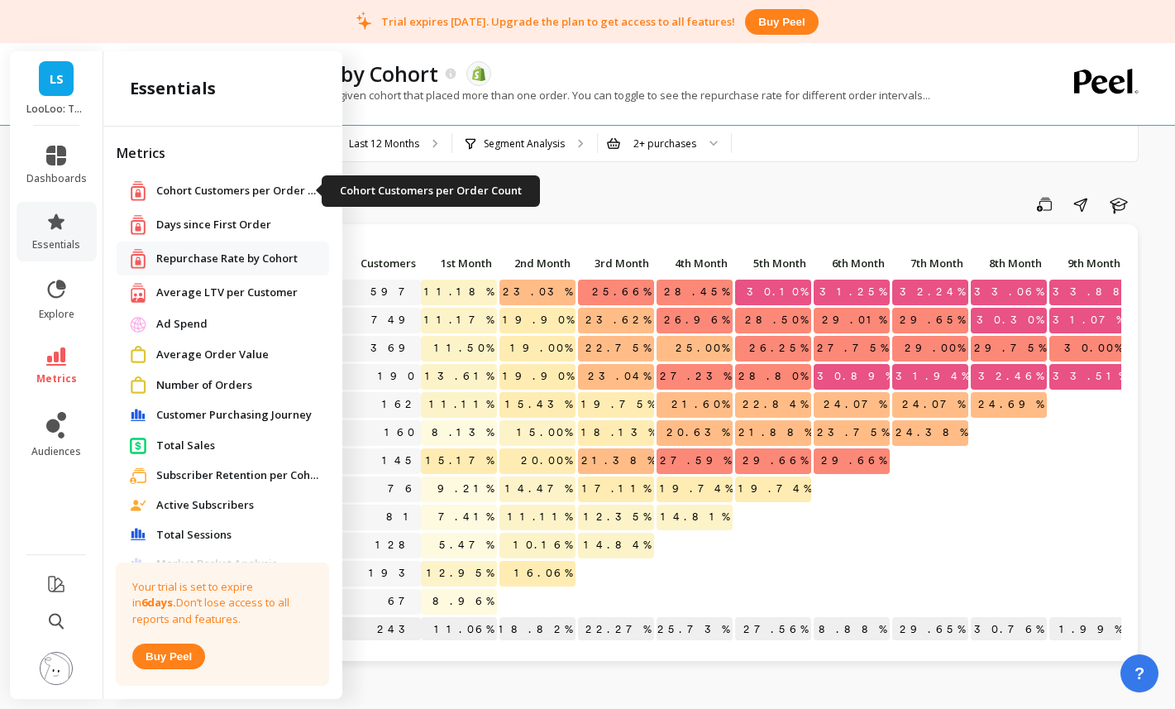
click at [230, 193] on span "Cohort Customers per Order Count" at bounding box center [238, 191] width 165 height 17
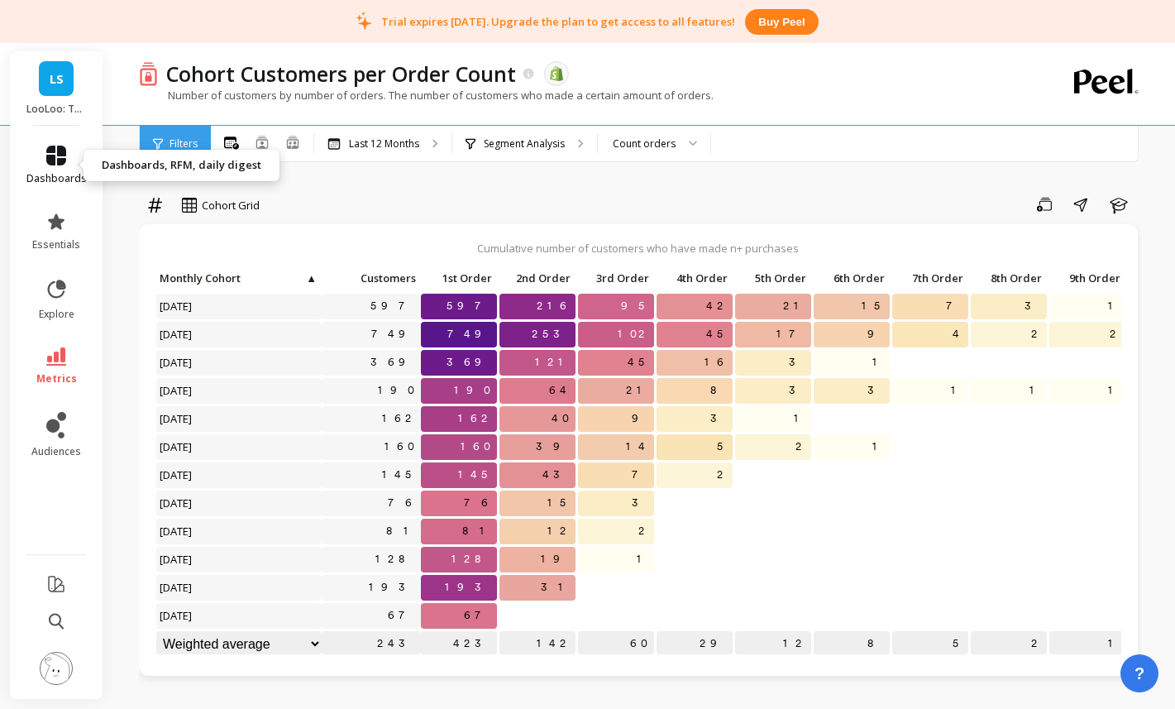
click at [59, 174] on span "dashboards" at bounding box center [56, 178] width 60 height 13
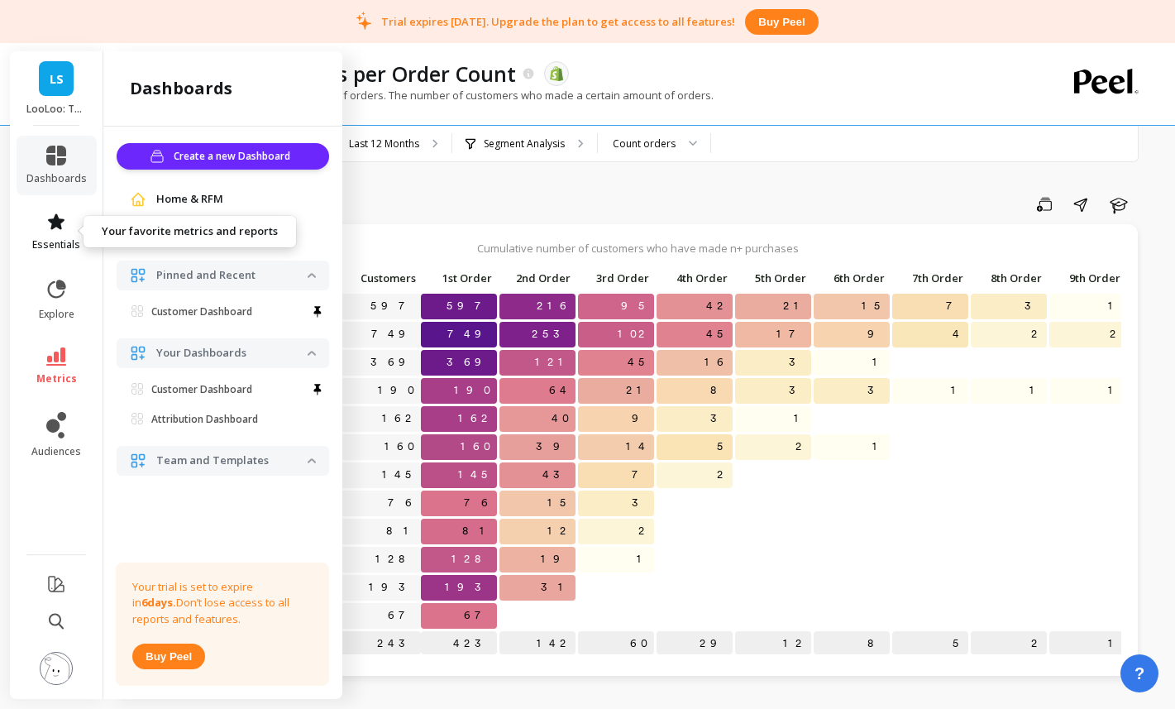
click at [50, 218] on icon at bounding box center [56, 222] width 20 height 20
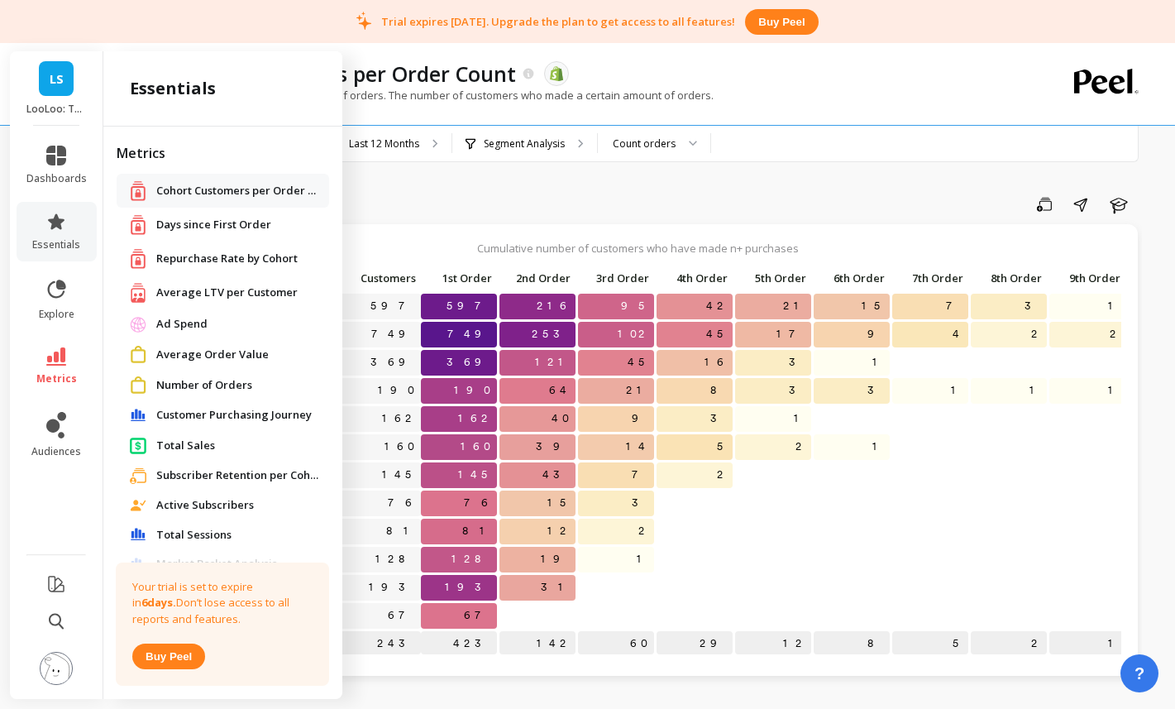
click at [213, 226] on span "Days since First Order" at bounding box center [213, 225] width 115 height 17
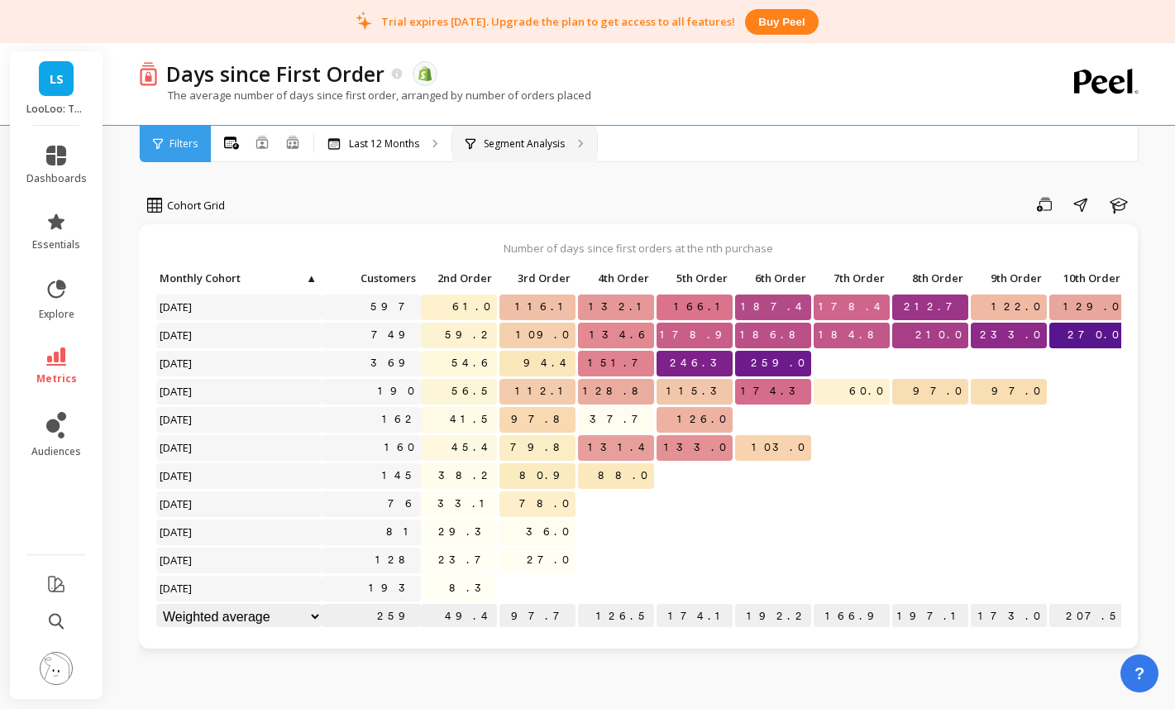
click at [499, 147] on p "Segment Analysis" at bounding box center [524, 143] width 81 height 13
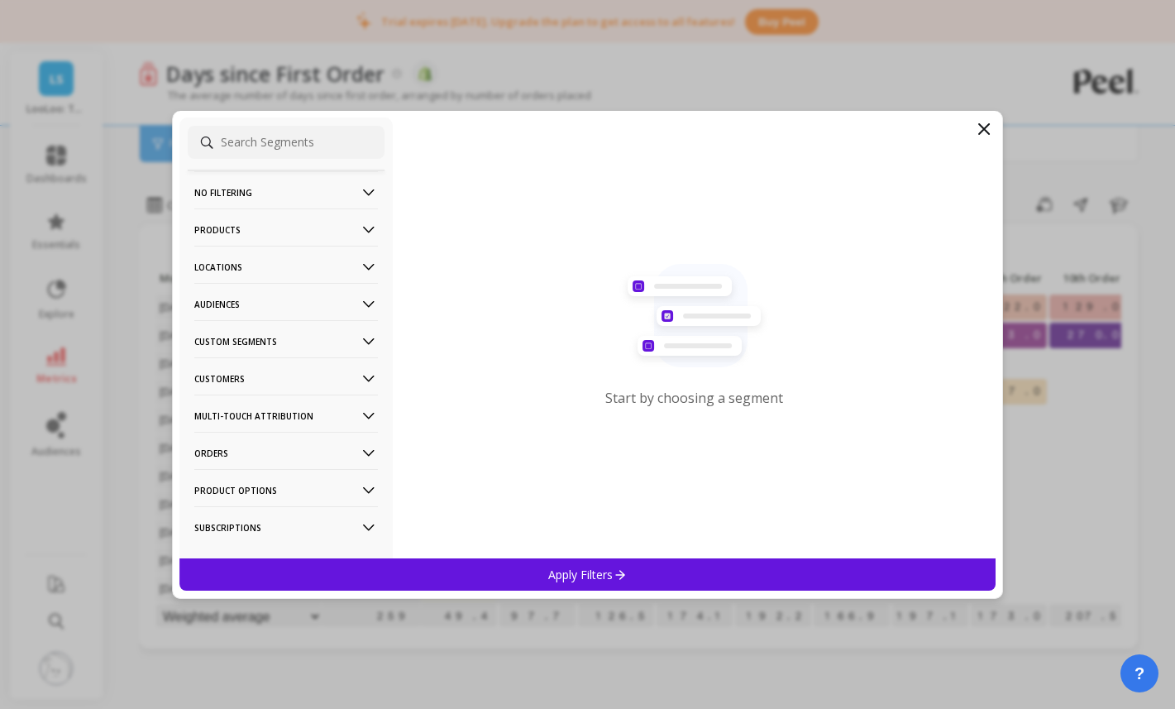
click at [988, 129] on icon at bounding box center [984, 129] width 20 height 20
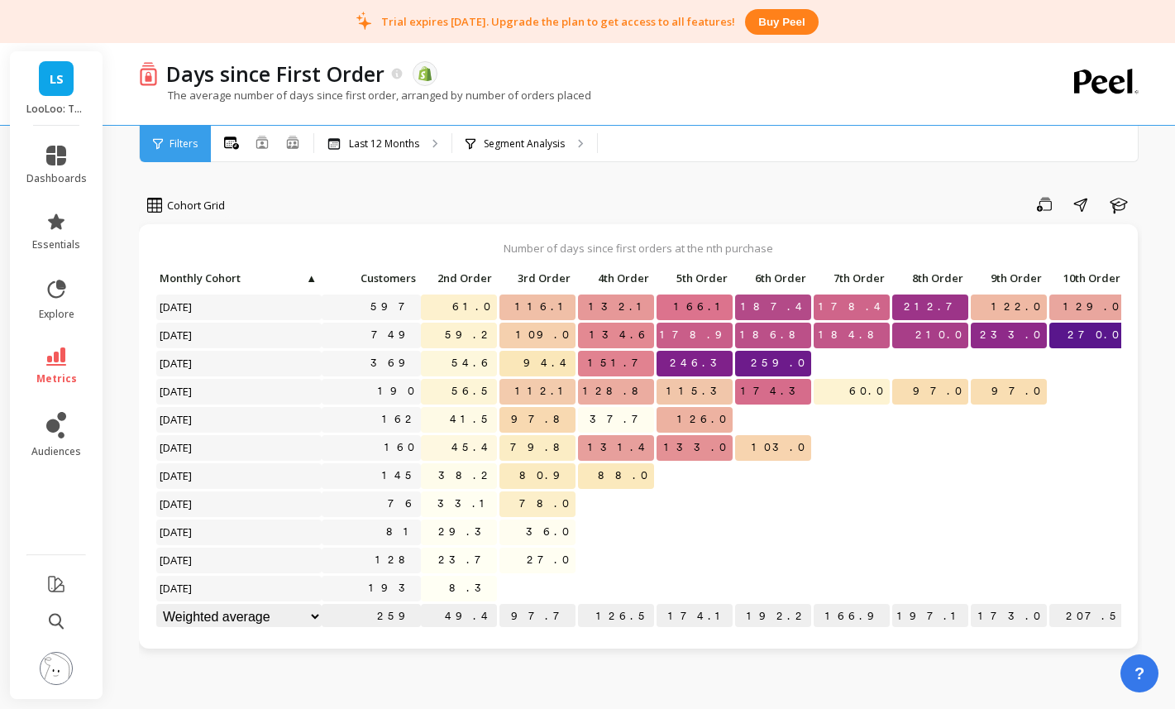
scroll to position [0, 163]
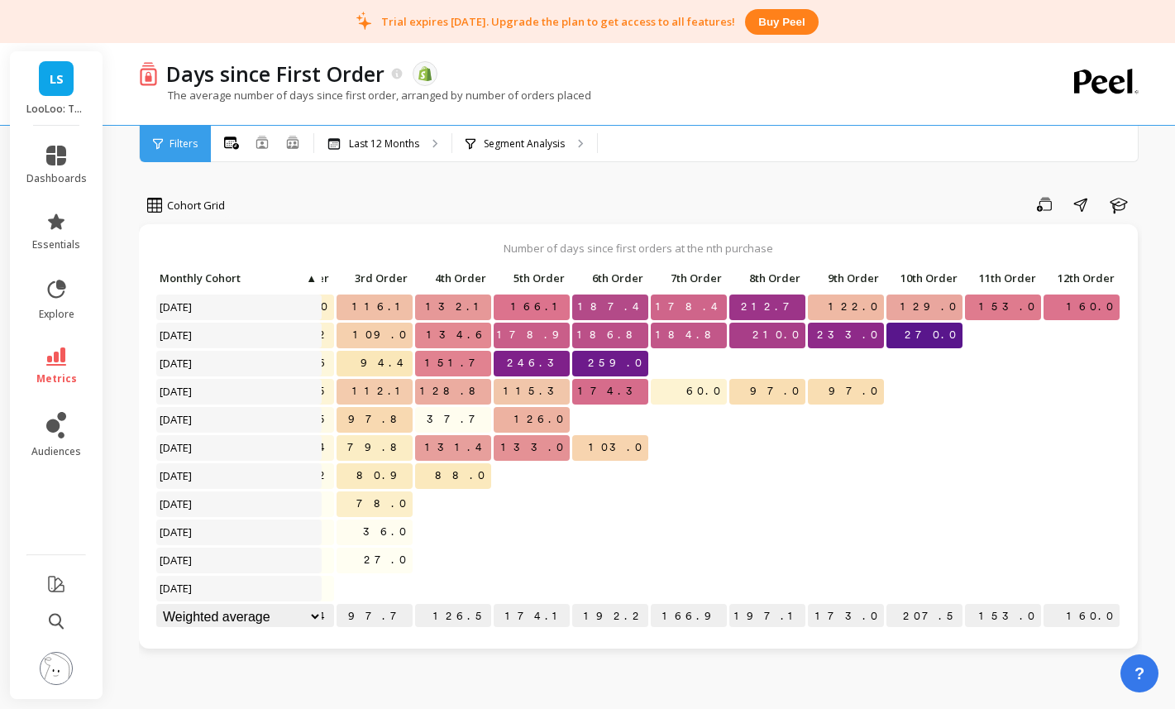
click at [60, 78] on span "LS" at bounding box center [57, 78] width 14 height 19
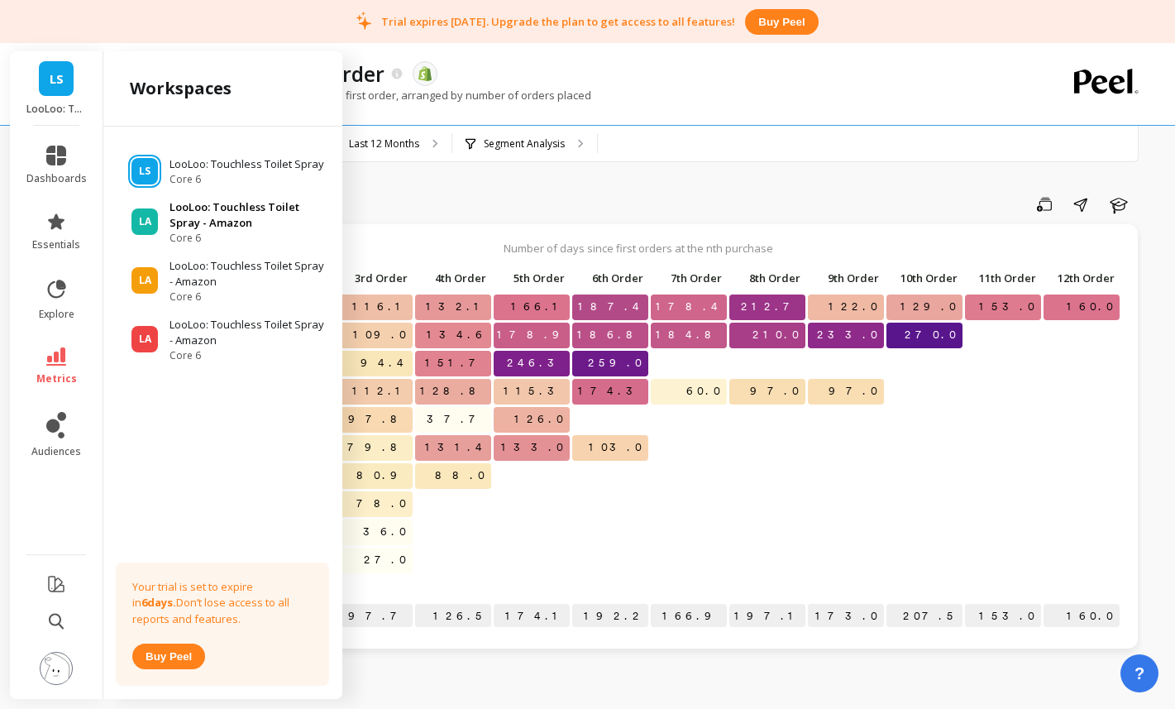
click at [270, 209] on p "LooLoo: Touchless Toilet Spray - Amazon" at bounding box center [248, 215] width 157 height 32
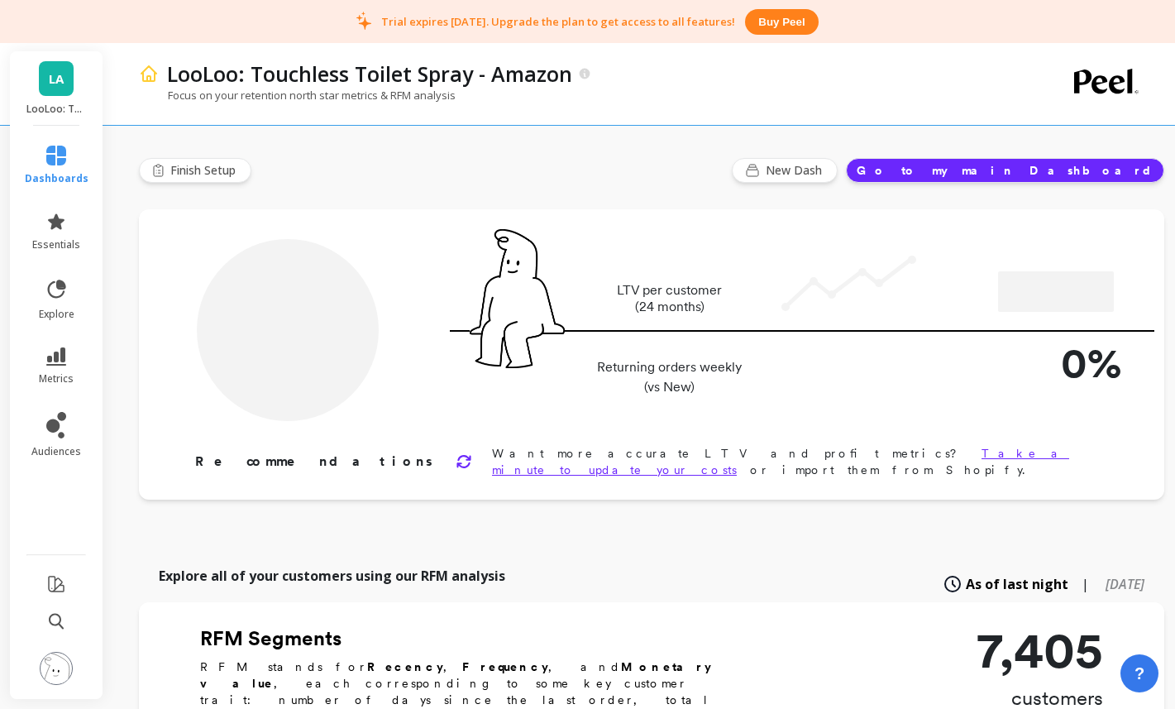
type input "Champions"
type input "786"
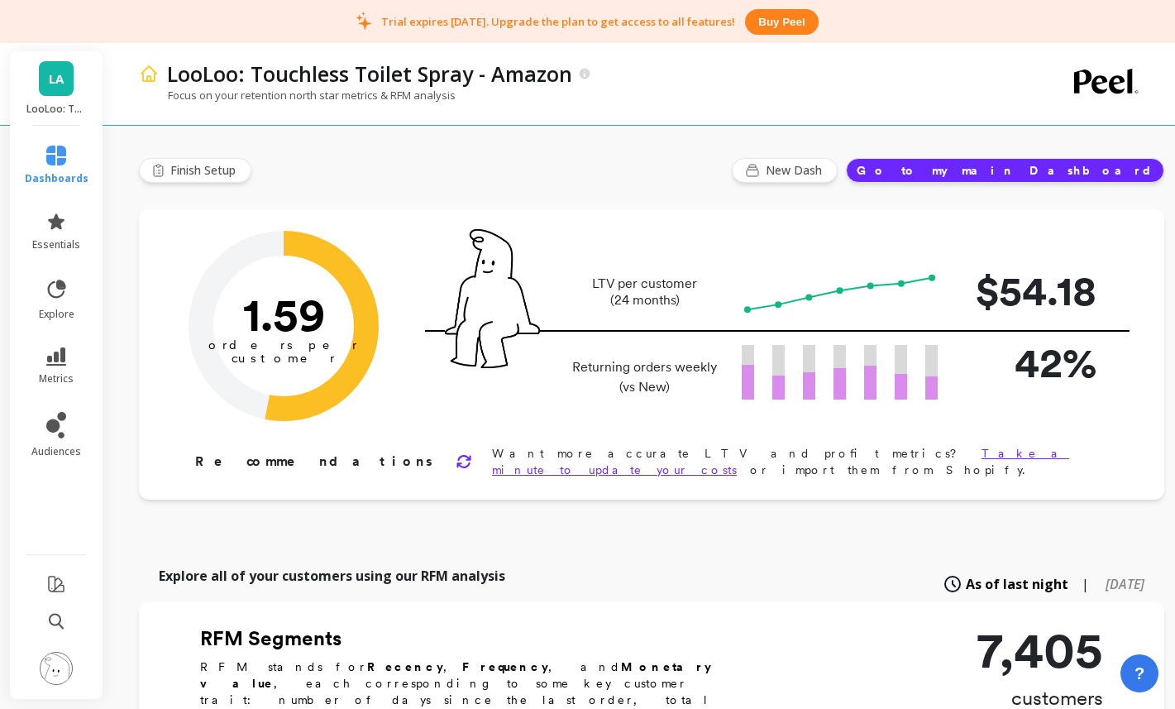
click at [45, 84] on link "LA" at bounding box center [56, 78] width 35 height 35
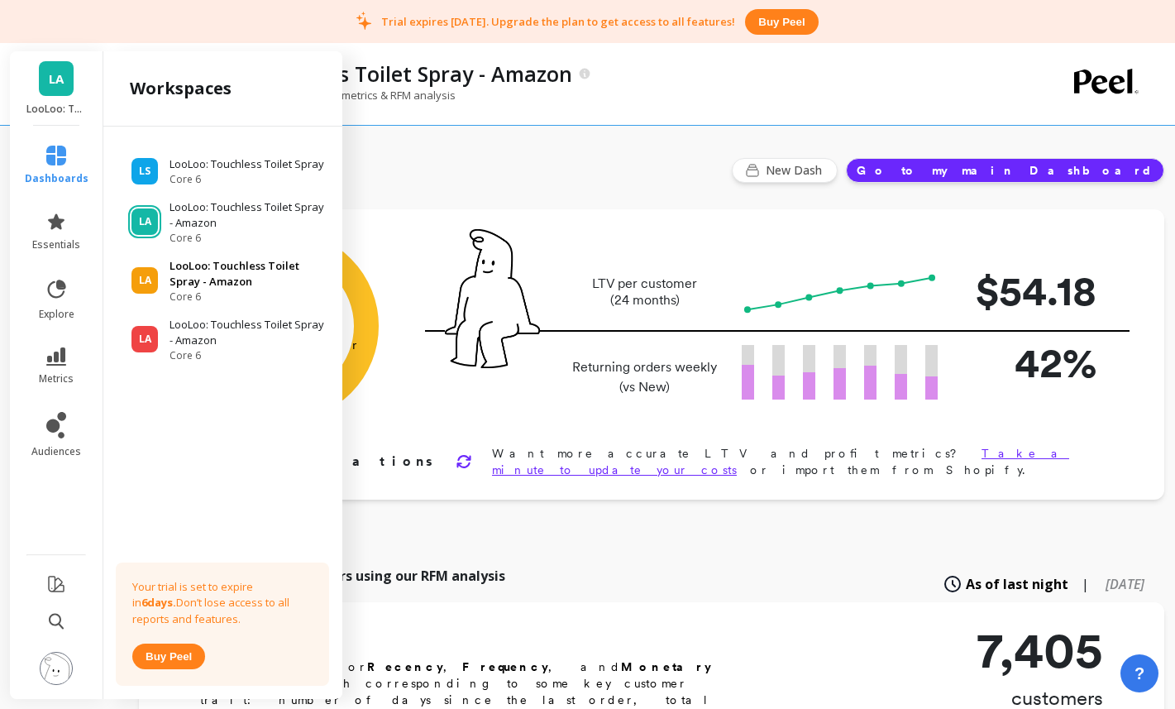
click at [191, 274] on p "LooLoo: Touchless Toilet Spray - Amazon" at bounding box center [248, 274] width 157 height 32
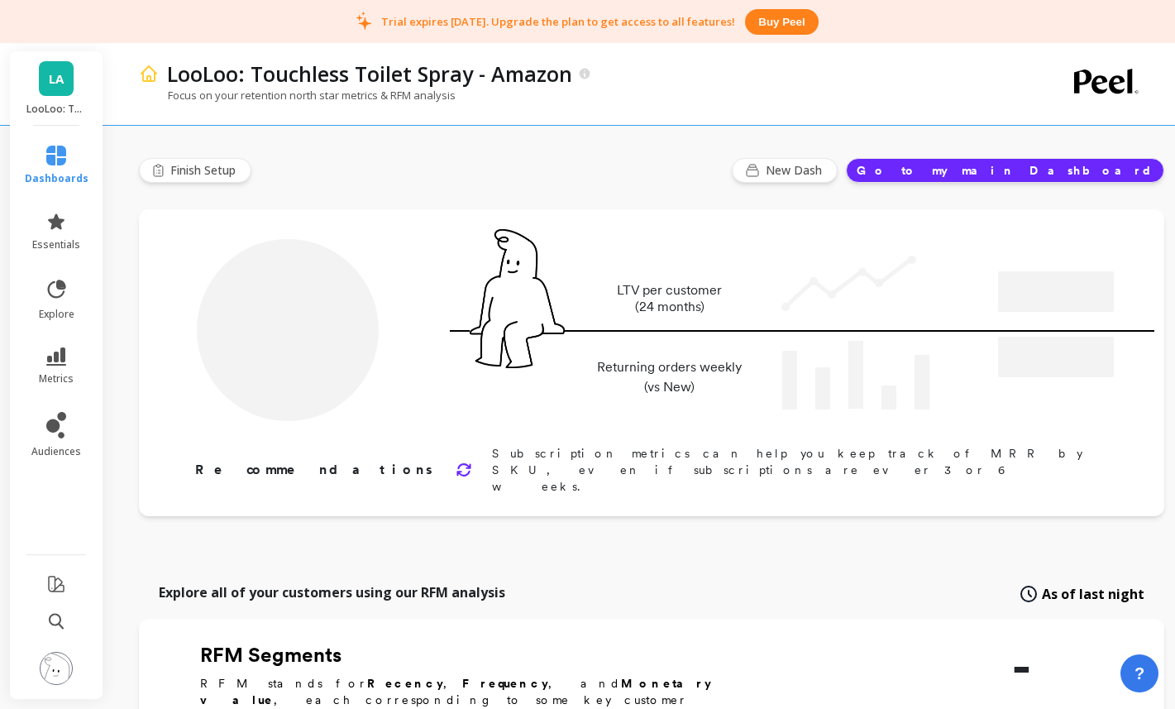
type input "Champions"
type input "786"
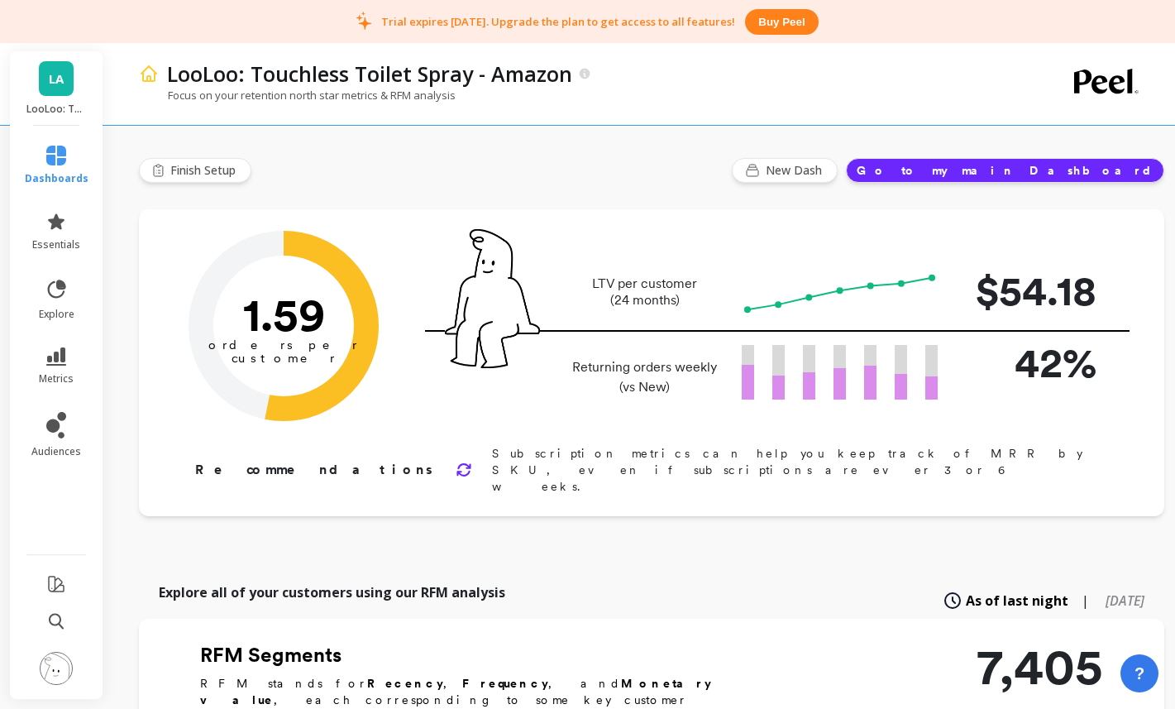
click at [63, 84] on span "LA" at bounding box center [56, 78] width 15 height 19
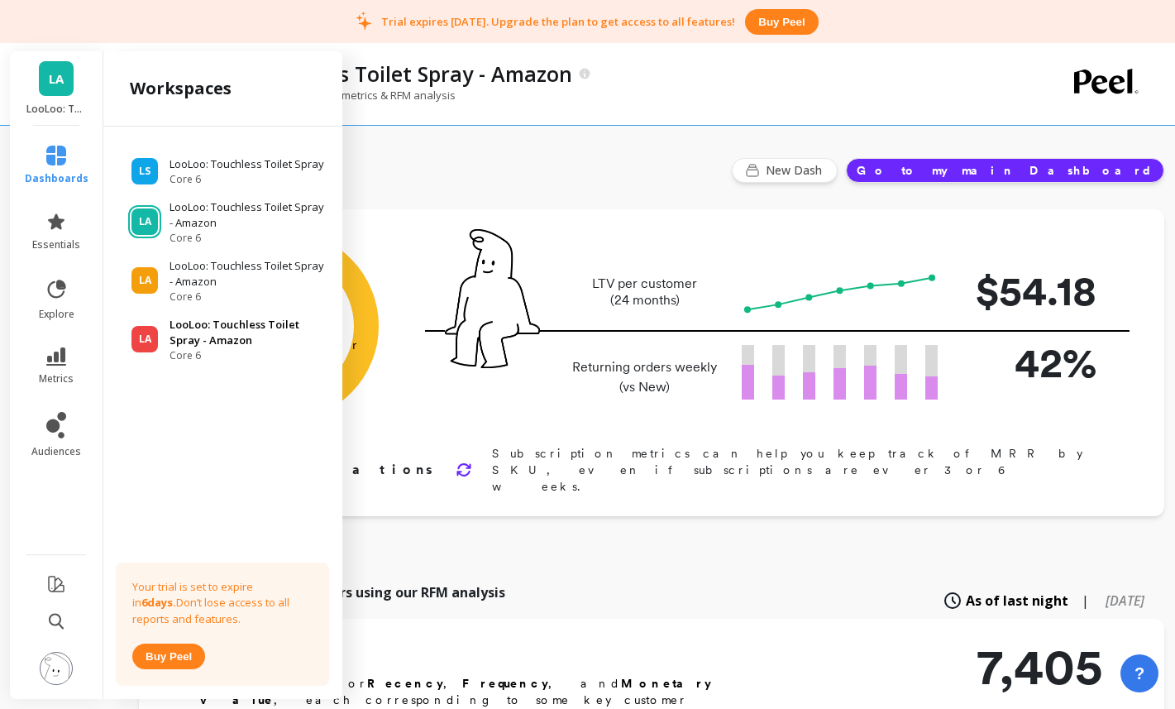
click at [198, 350] on span "Core 6" at bounding box center [248, 355] width 157 height 13
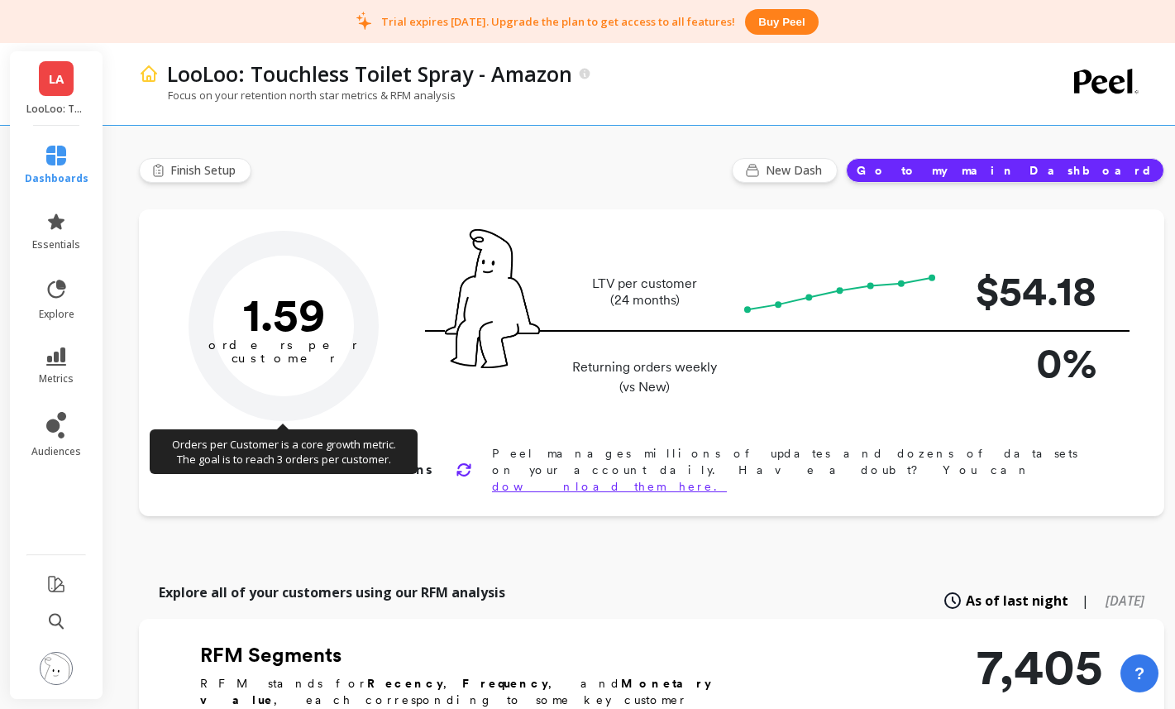
type input "Champions"
type input "786"
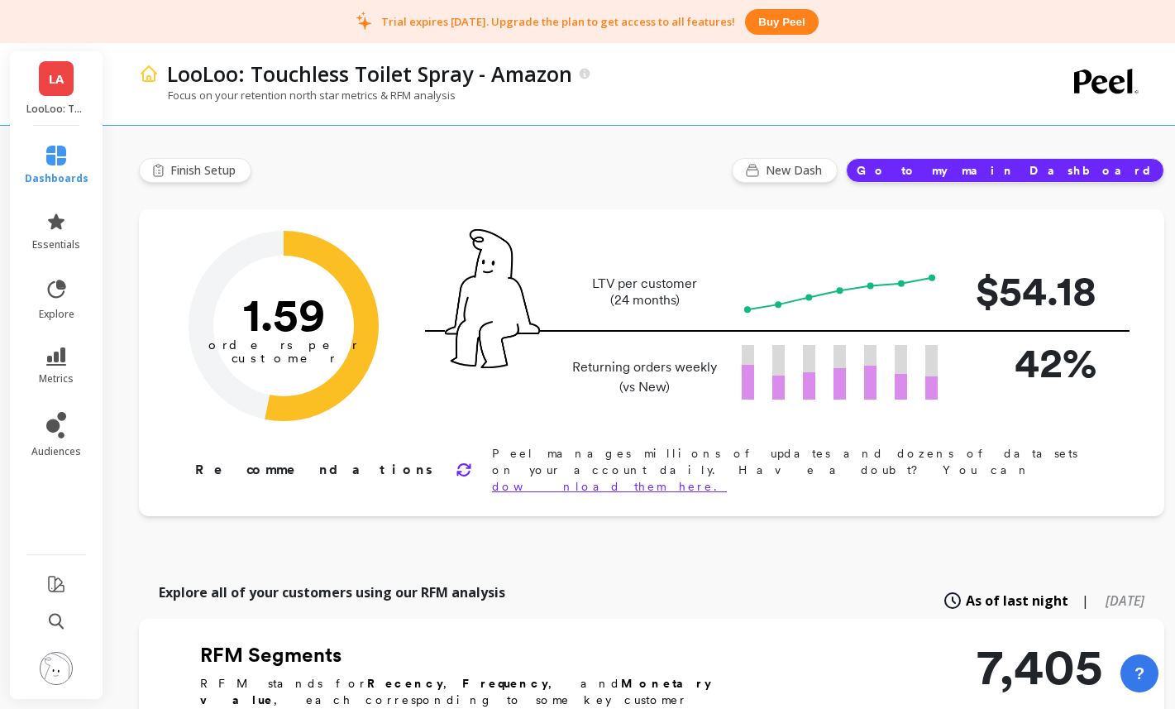
click at [60, 93] on link "LA" at bounding box center [56, 78] width 35 height 35
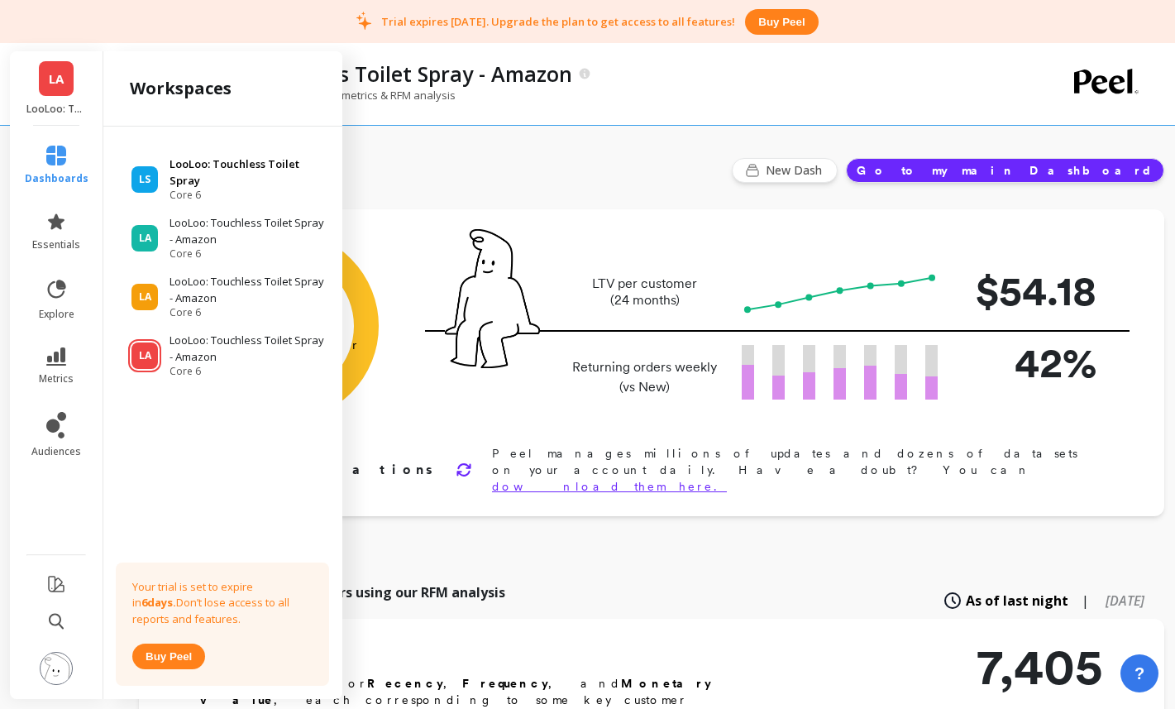
click at [240, 174] on p "LooLoo: Touchless Toilet Spray" at bounding box center [248, 172] width 157 height 32
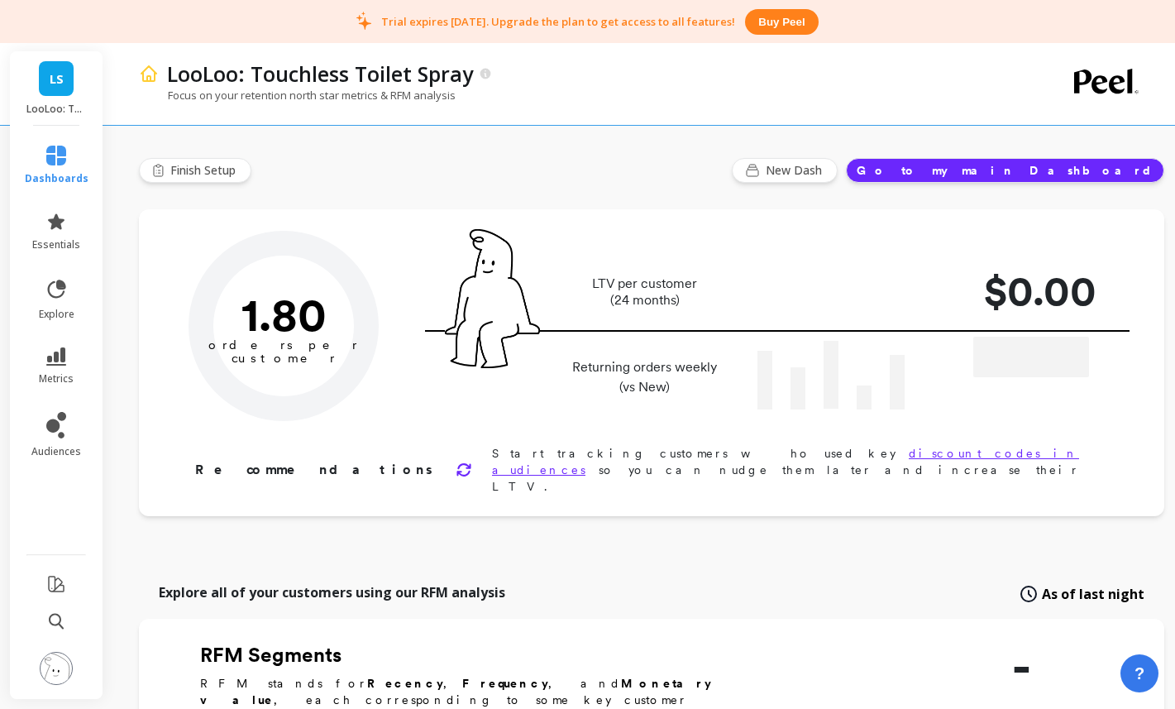
type input "Champions"
type input "761"
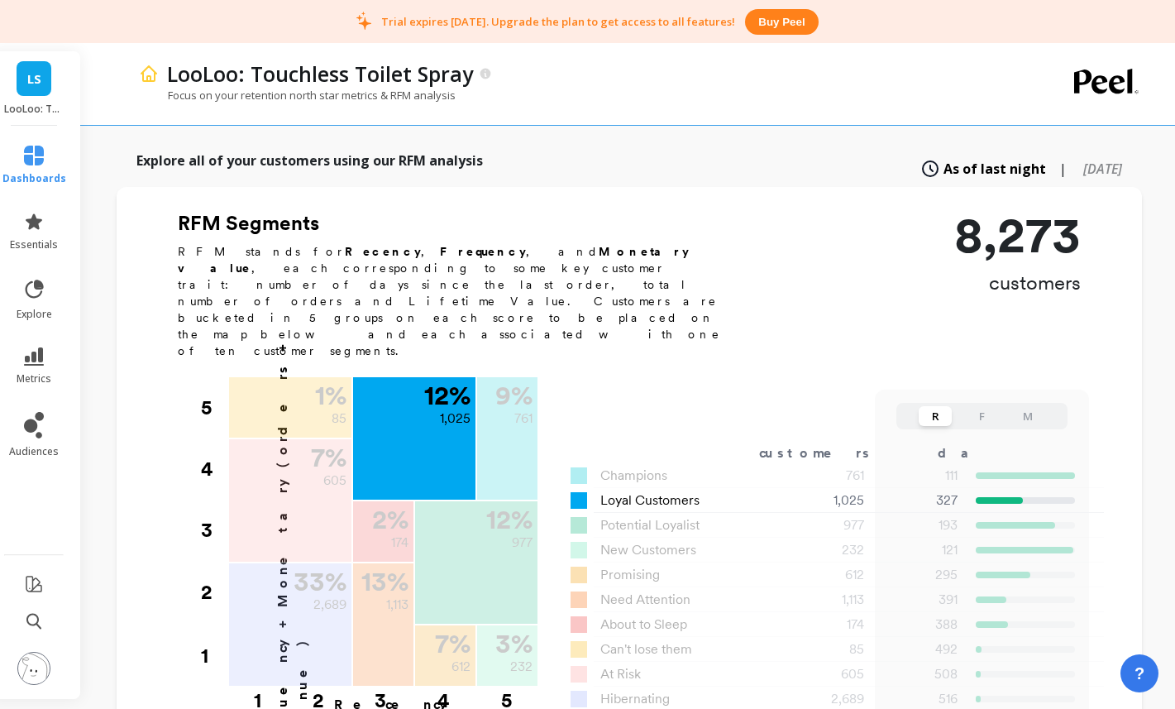
scroll to position [437, 22]
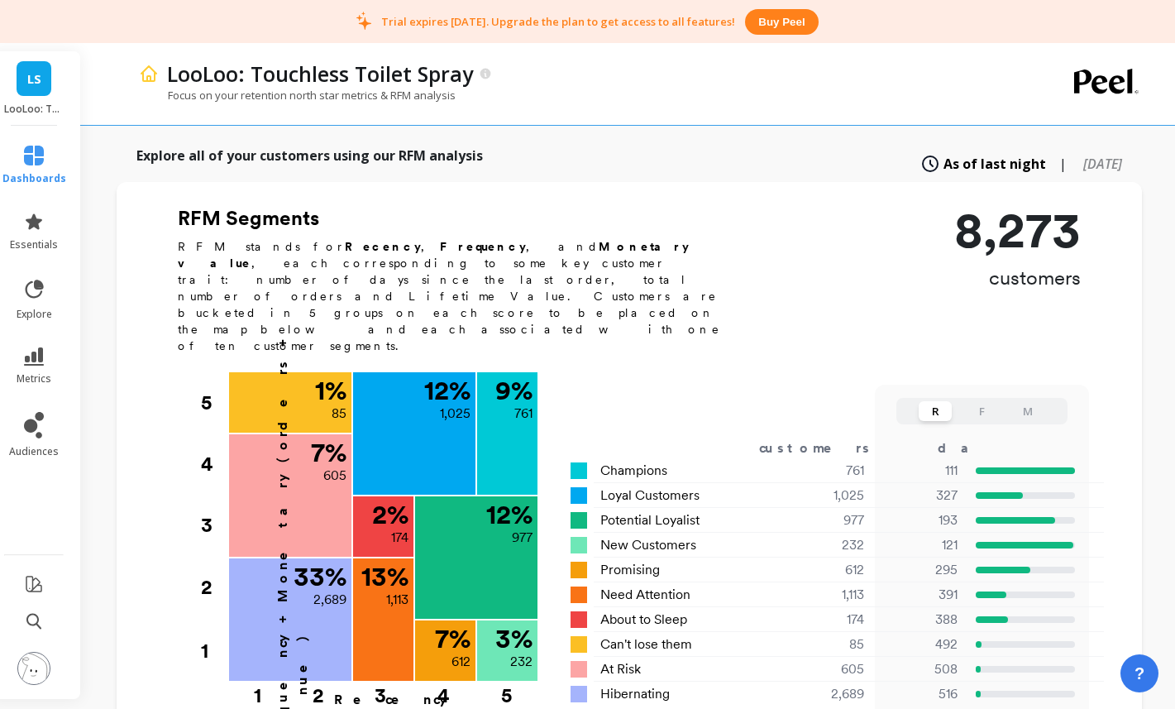
click at [50, 84] on link "LS" at bounding box center [34, 78] width 35 height 35
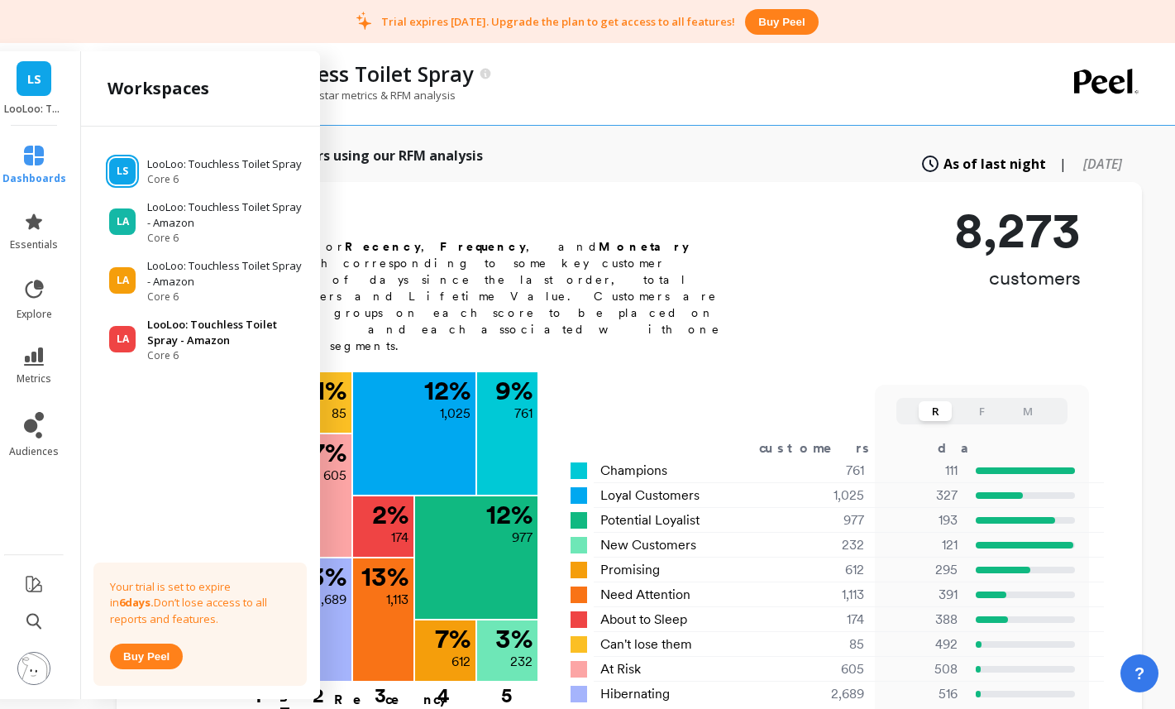
click at [208, 326] on p "LooLoo: Touchless Toilet Spray - Amazon" at bounding box center [225, 333] width 157 height 32
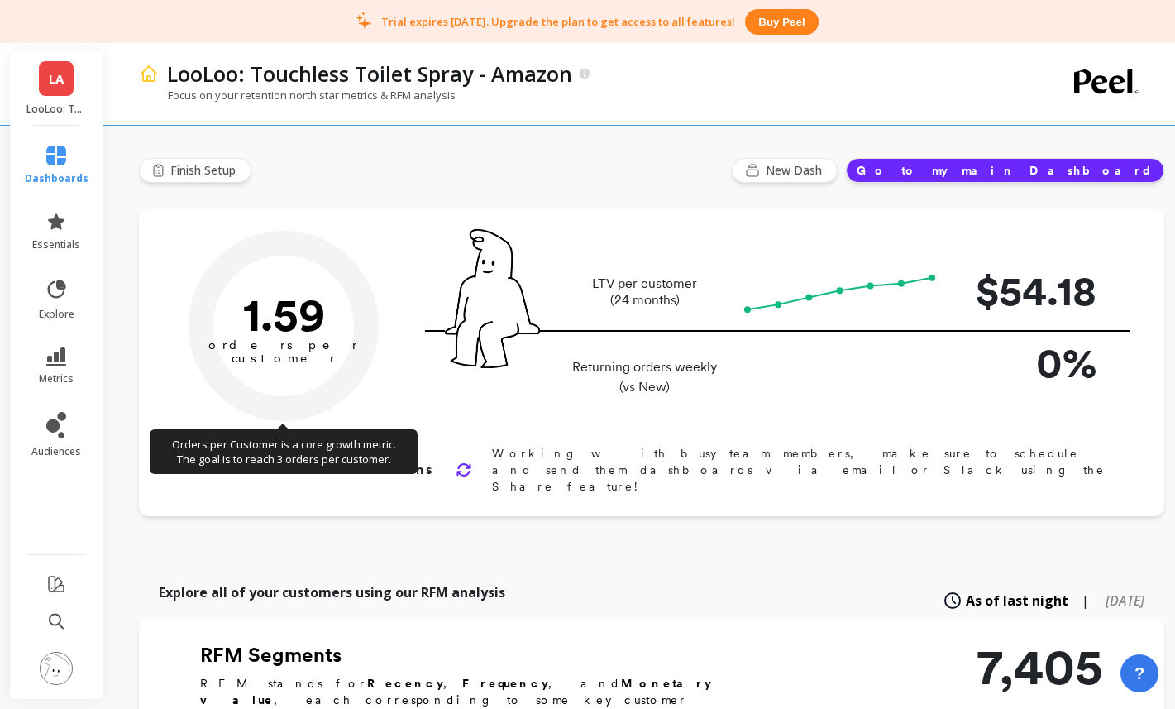
type input "Champions"
type input "786"
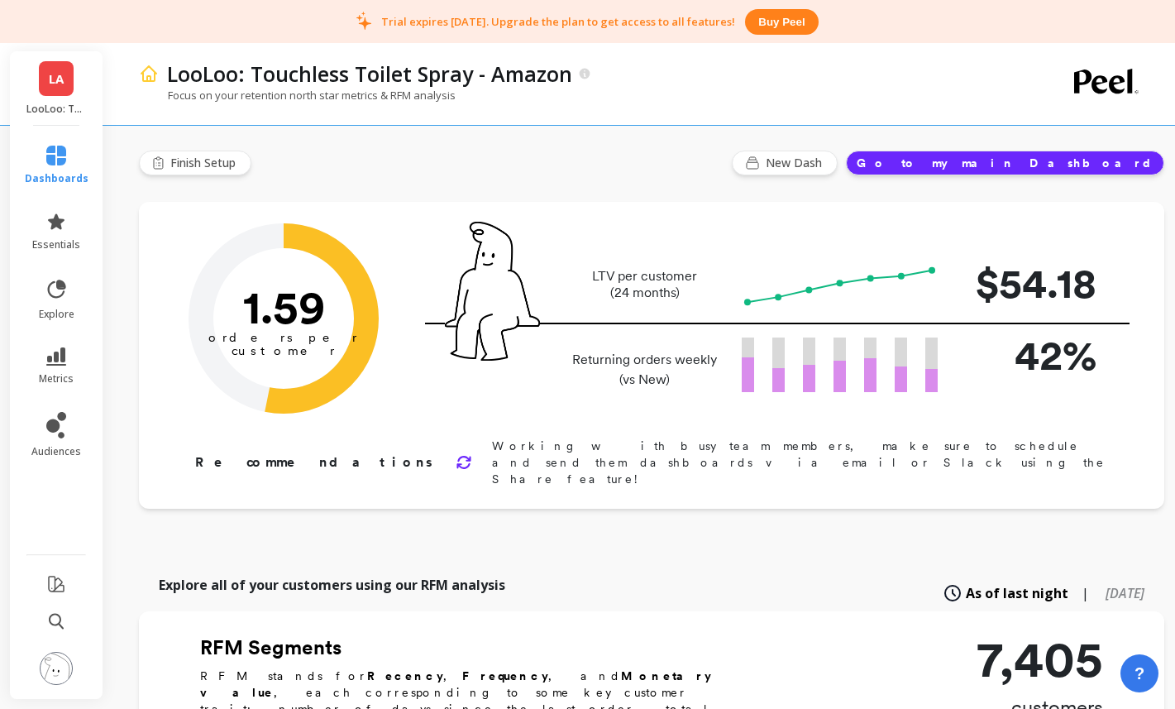
scroll to position [9, 0]
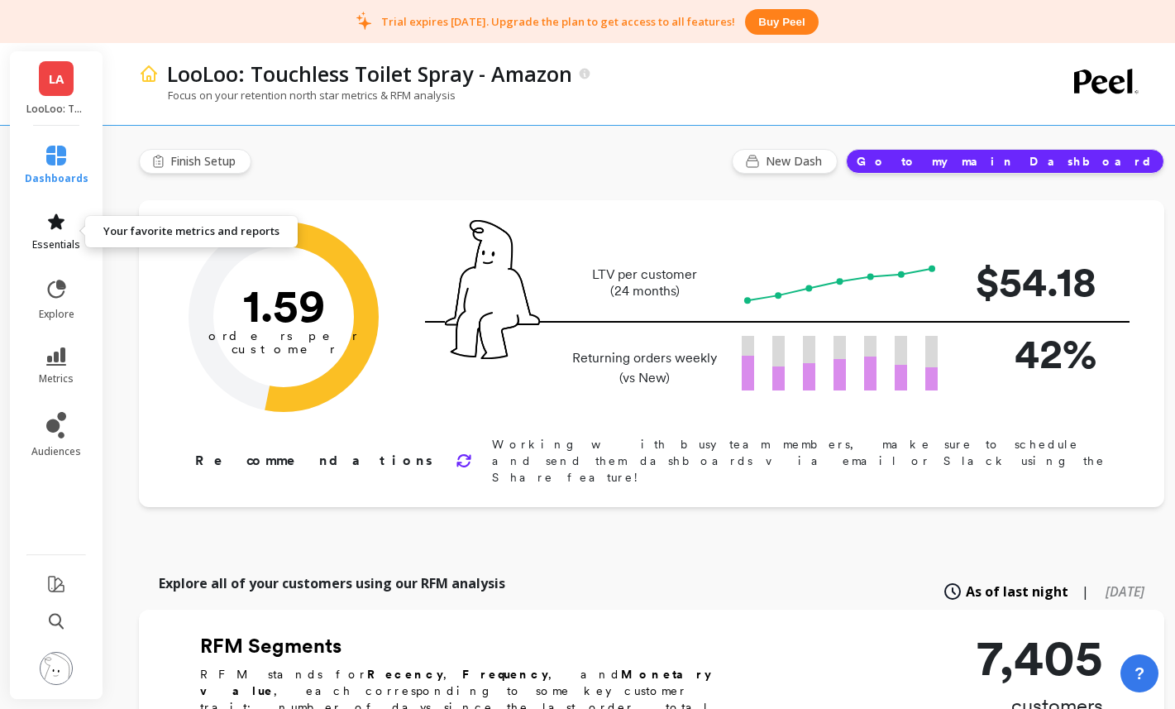
click at [61, 240] on span "essentials" at bounding box center [56, 244] width 48 height 13
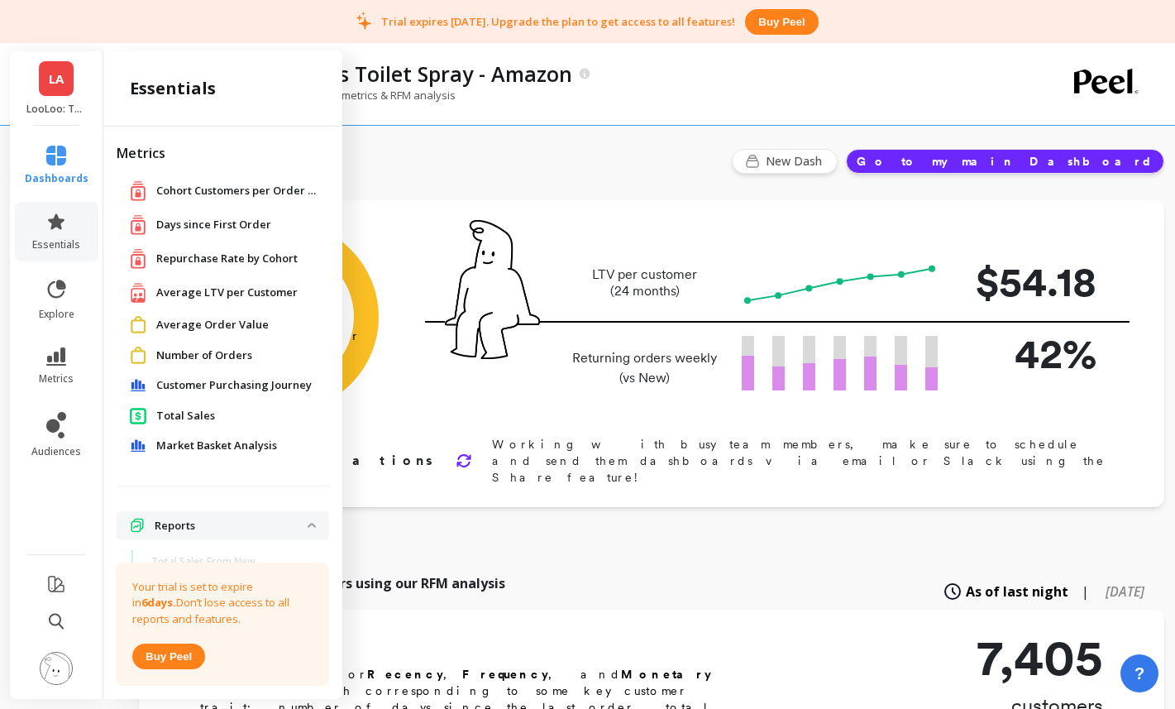
click at [232, 234] on div "Days since First Order" at bounding box center [223, 224] width 186 height 21
click at [233, 225] on span "Days since First Order" at bounding box center [213, 225] width 115 height 17
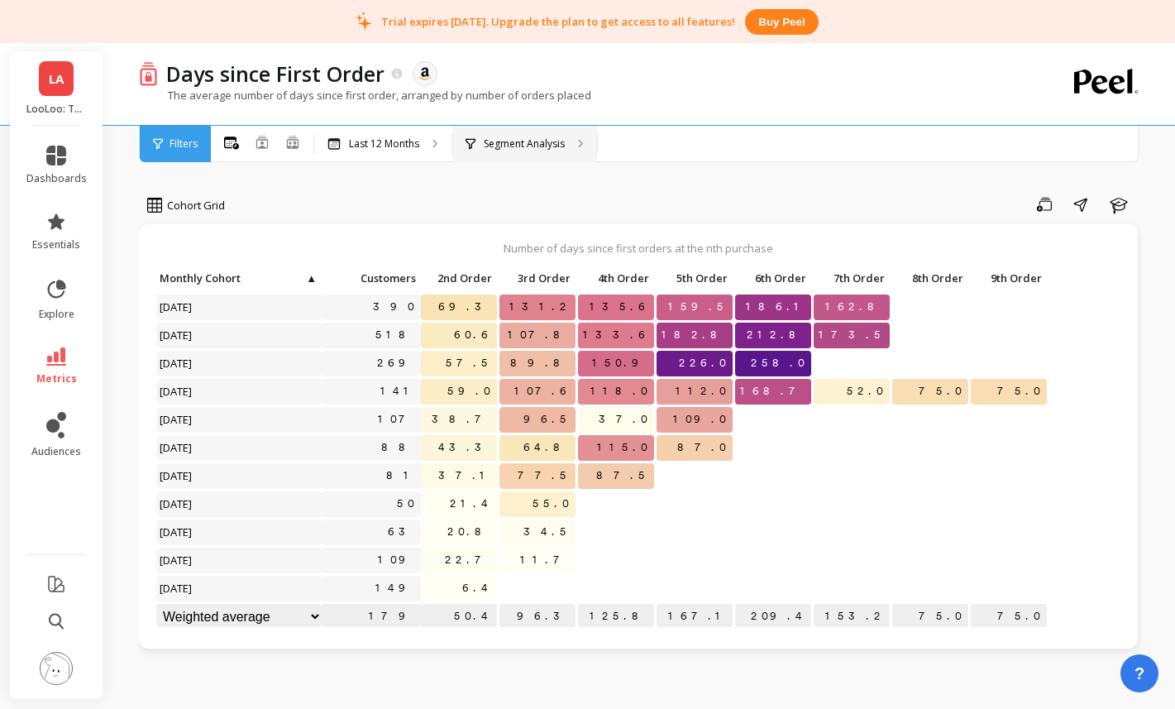
click at [573, 138] on div "Segment Analysis" at bounding box center [524, 144] width 145 height 36
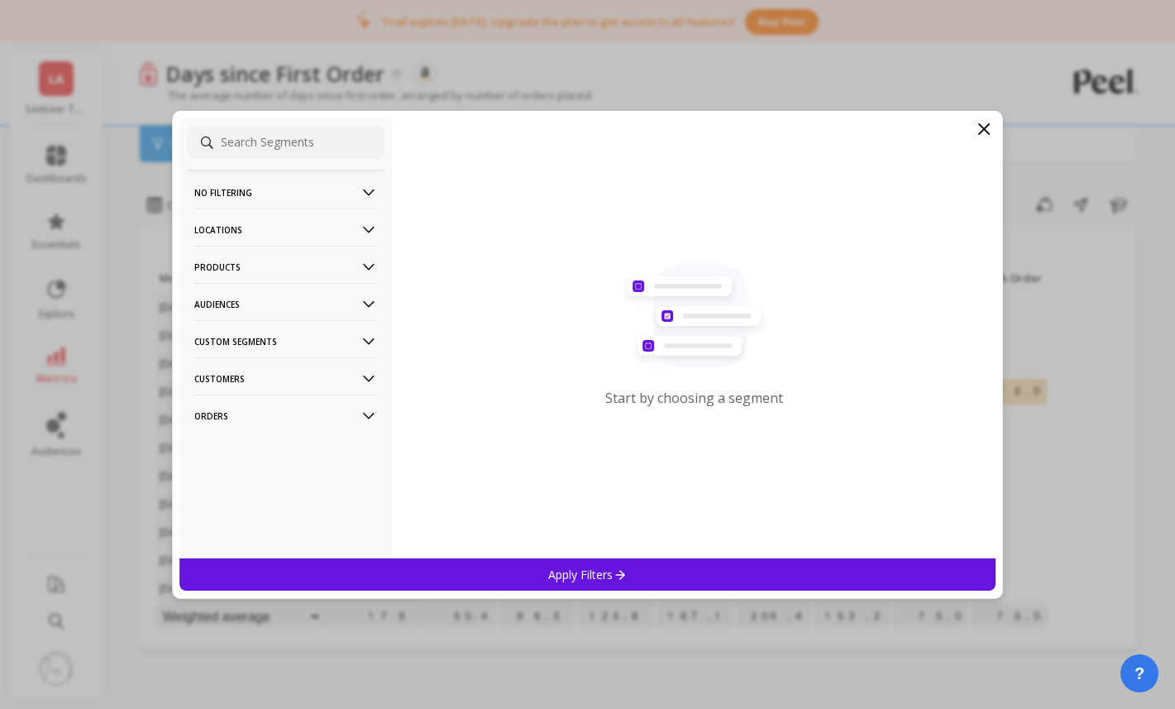
click at [984, 129] on icon at bounding box center [984, 129] width 10 height 10
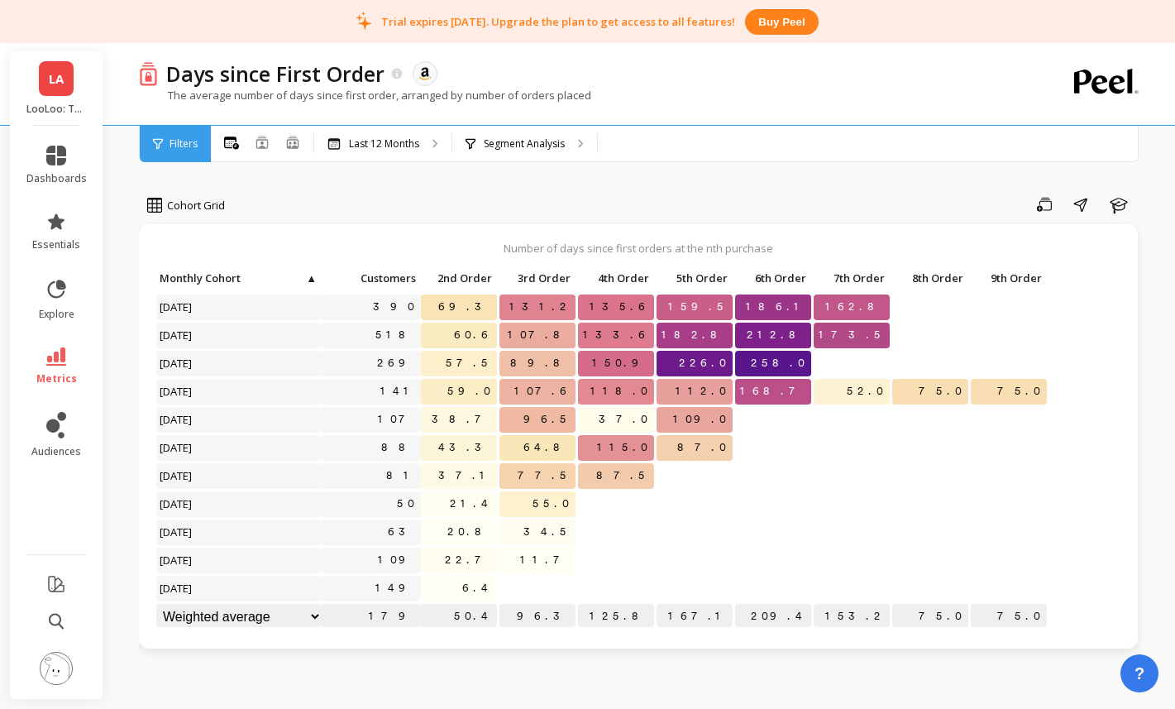
click at [17, 79] on div "LA LooLoo: Touchless Toilet Spray - Amazon" at bounding box center [56, 88] width 93 height 74
click at [530, 236] on div "Number of days since first orders at the nth purchase Click to create an audien…" at bounding box center [638, 436] width 999 height 424
click at [69, 316] on span "explore" at bounding box center [57, 314] width 36 height 13
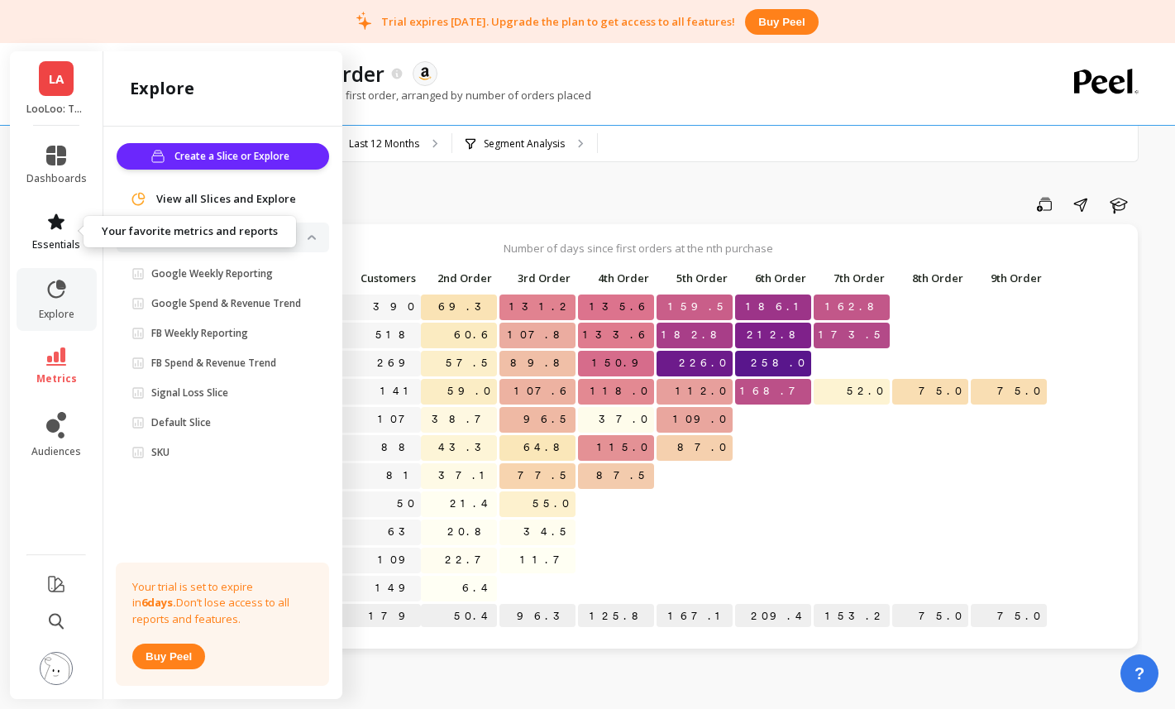
click at [69, 232] on link "essentials" at bounding box center [56, 232] width 60 height 40
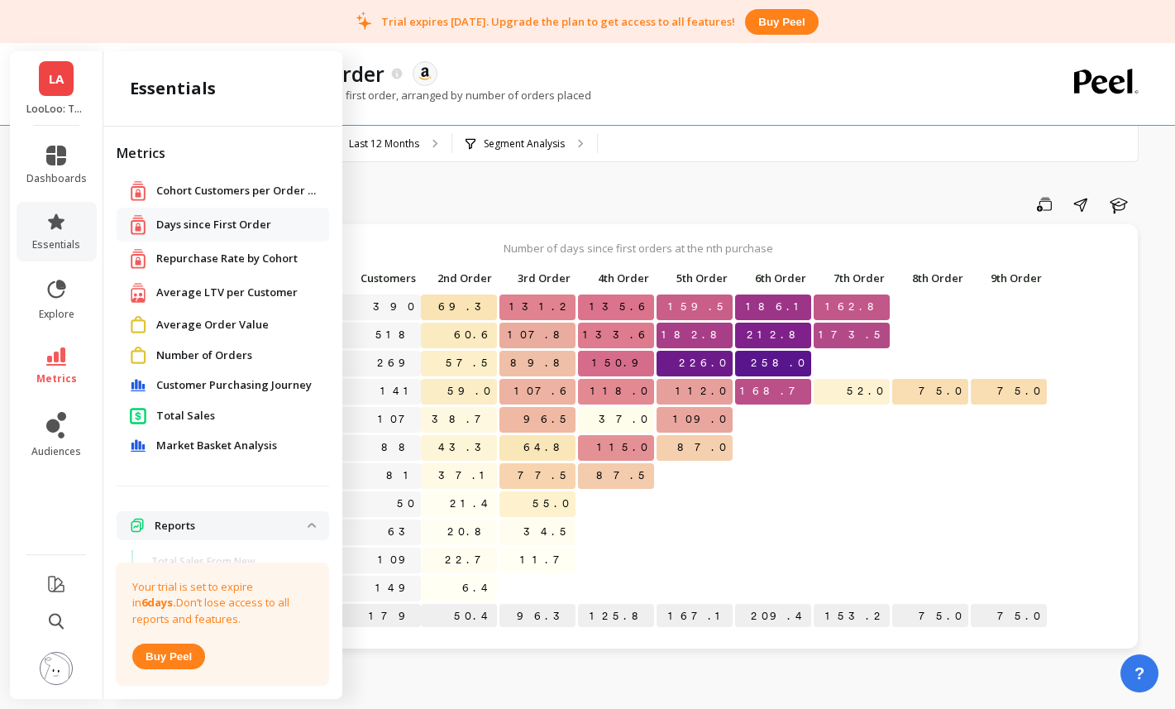
click at [217, 264] on span "Repurchase Rate by Cohort" at bounding box center [226, 259] width 141 height 17
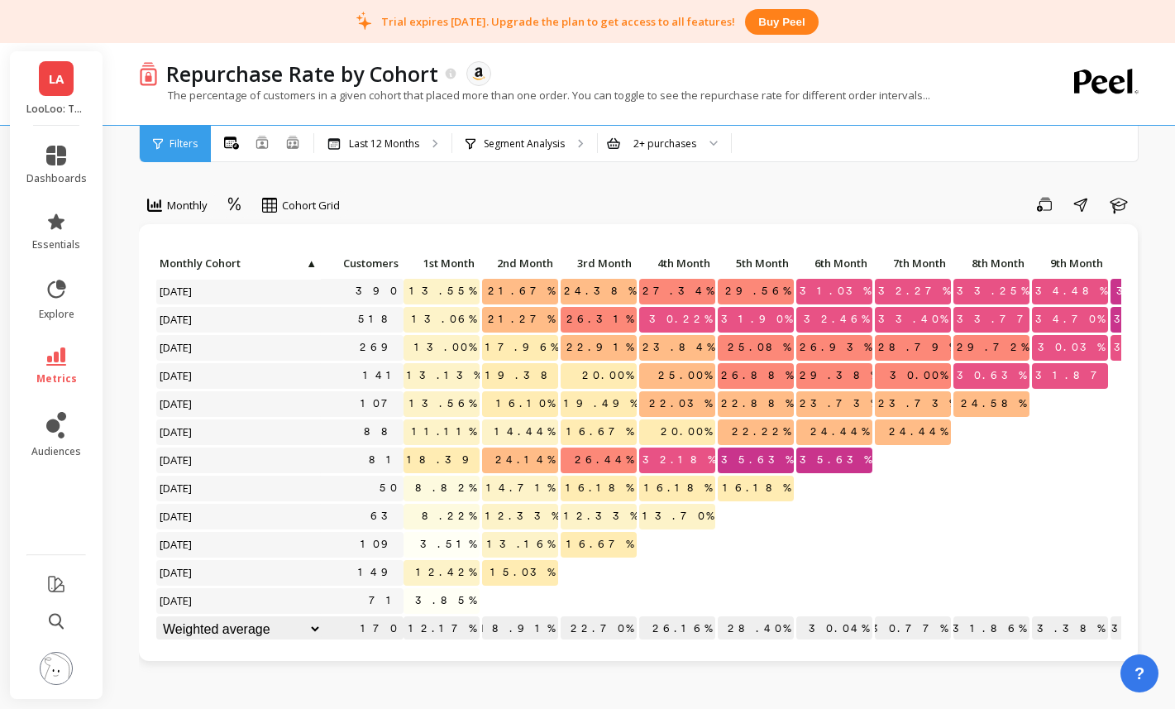
scroll to position [1, 0]
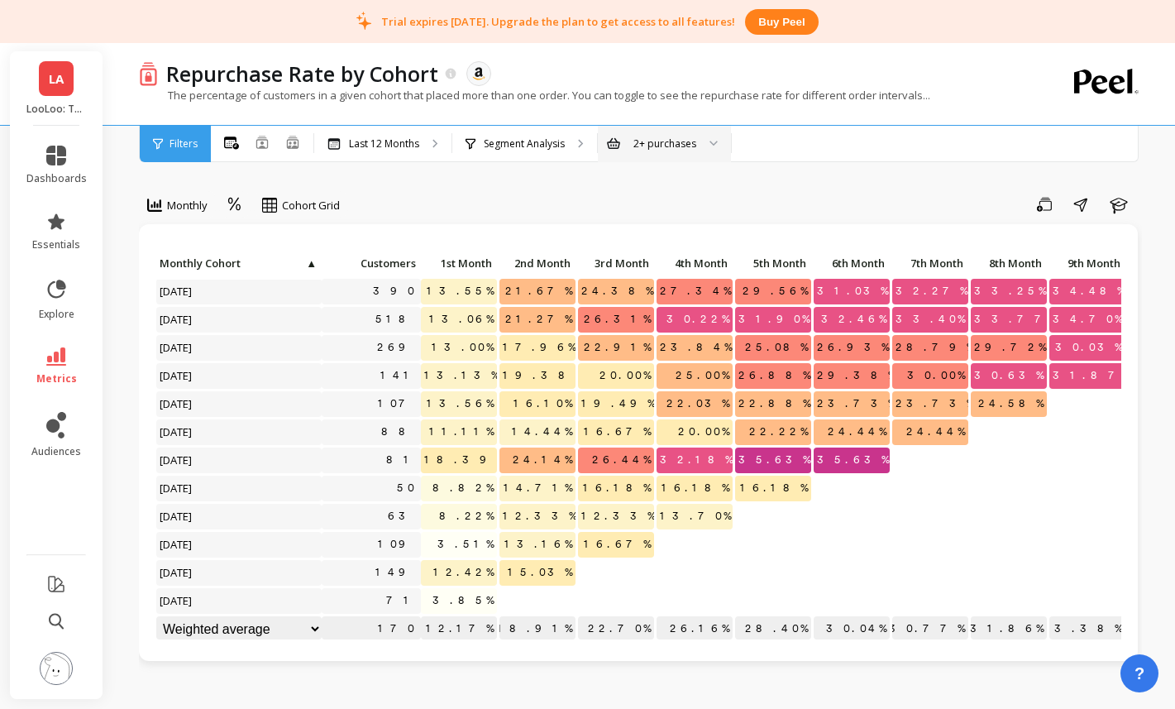
click at [627, 152] on div "2+ purchases" at bounding box center [664, 144] width 133 height 36
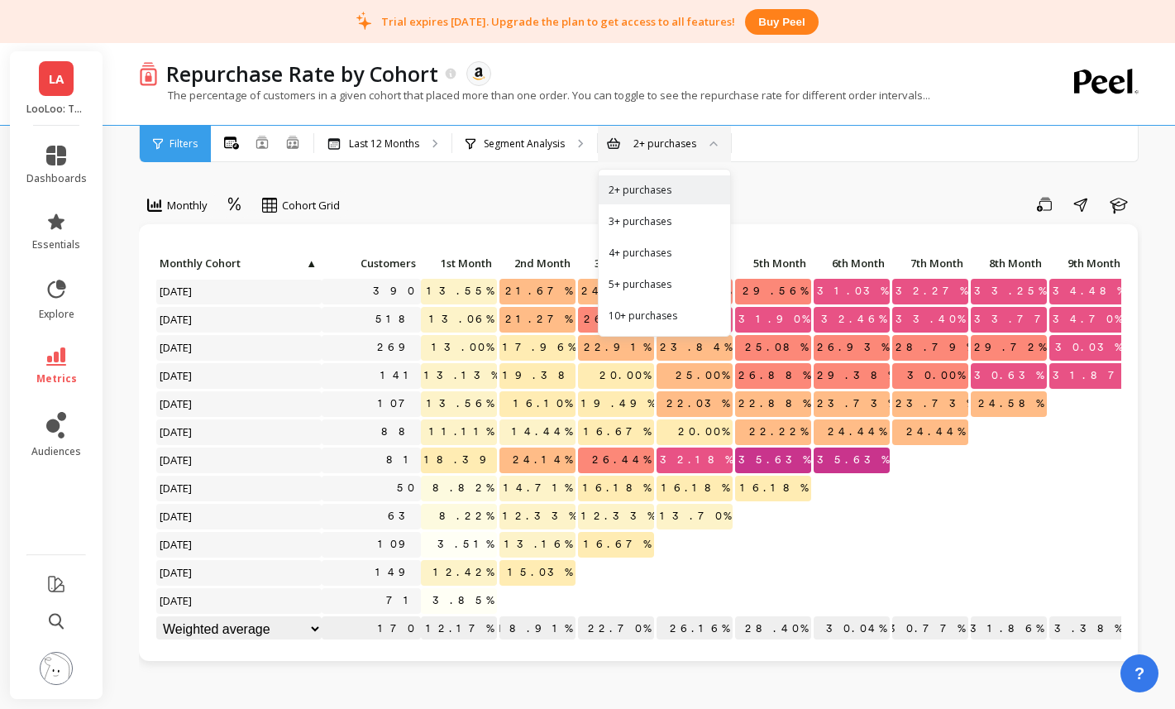
click at [651, 232] on div "3+ purchases" at bounding box center [664, 221] width 131 height 29
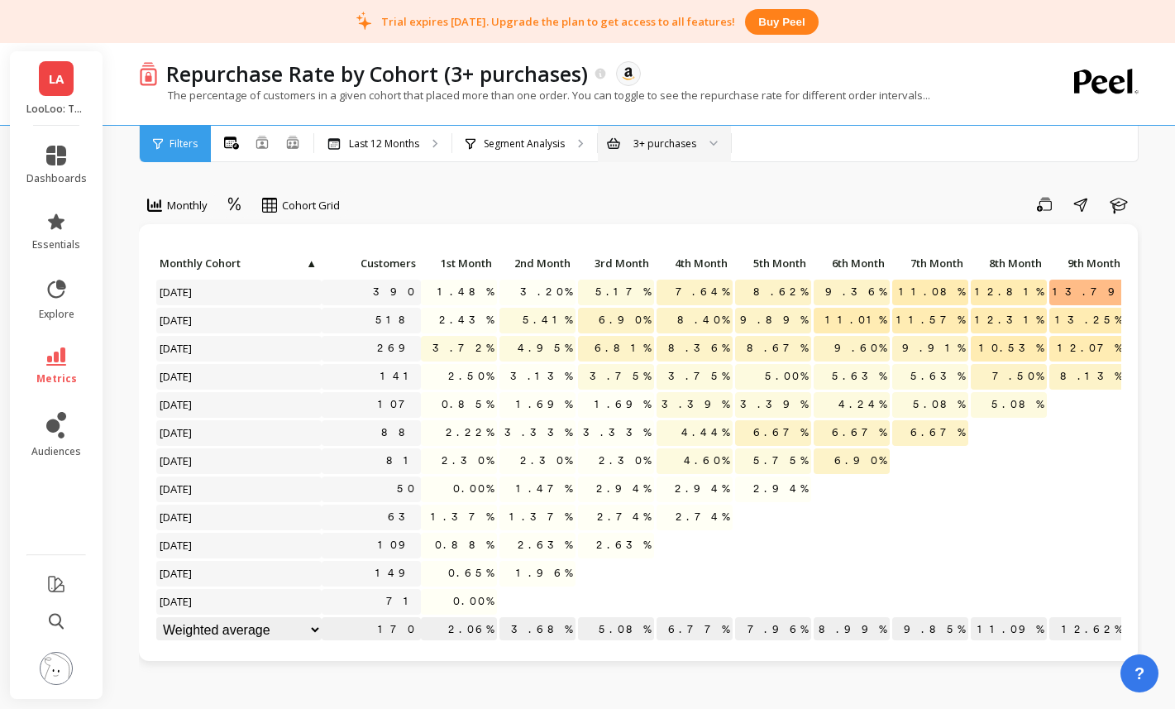
click at [676, 143] on div "3+ purchases" at bounding box center [664, 144] width 63 height 16
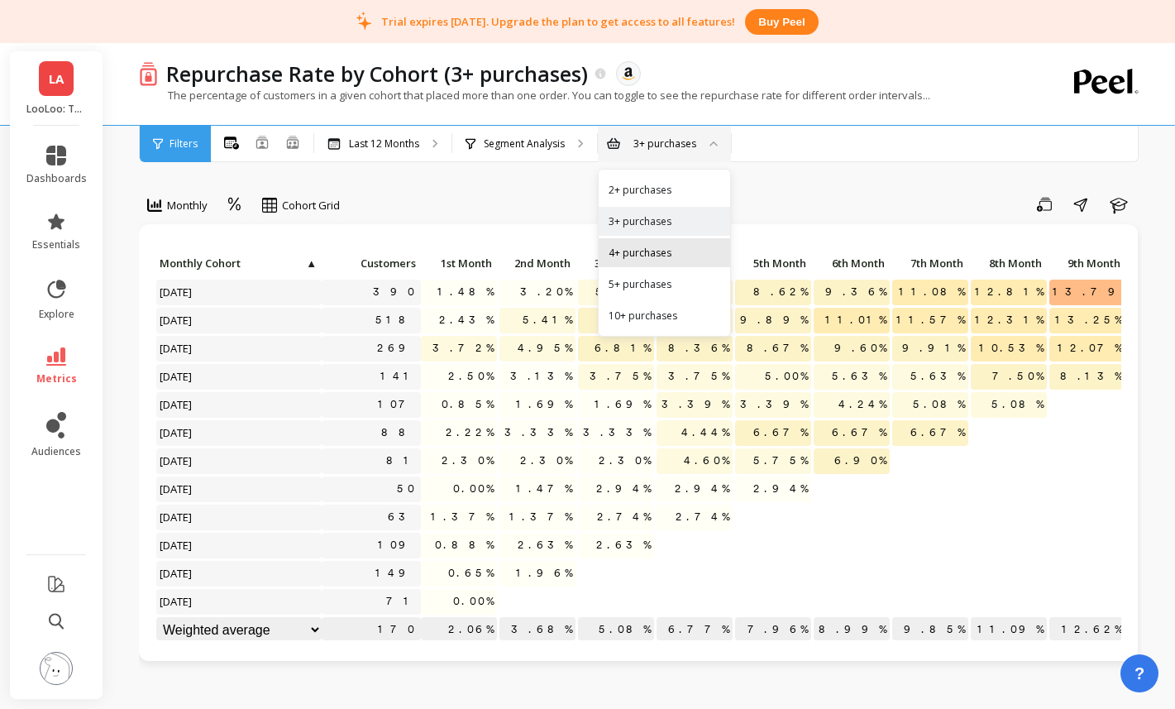
click at [684, 263] on div "4+ purchases" at bounding box center [664, 252] width 131 height 29
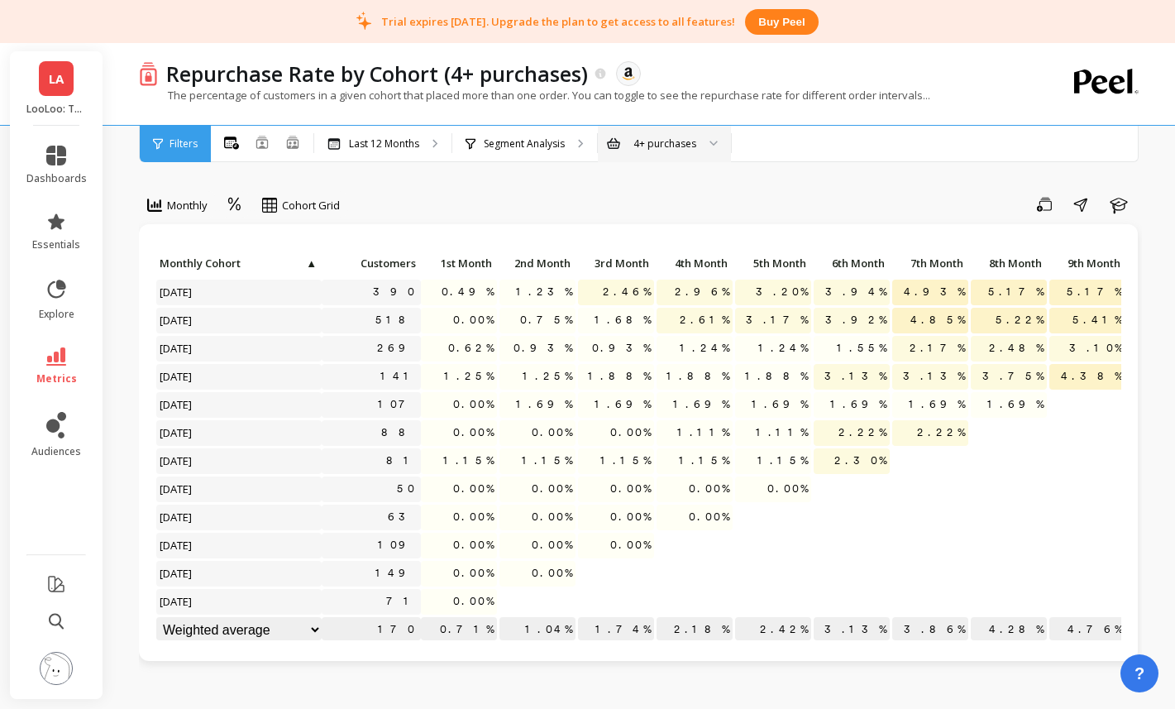
click at [655, 142] on div "4+ purchases" at bounding box center [664, 144] width 63 height 16
click at [651, 313] on div "10+ purchases" at bounding box center [665, 316] width 112 height 16
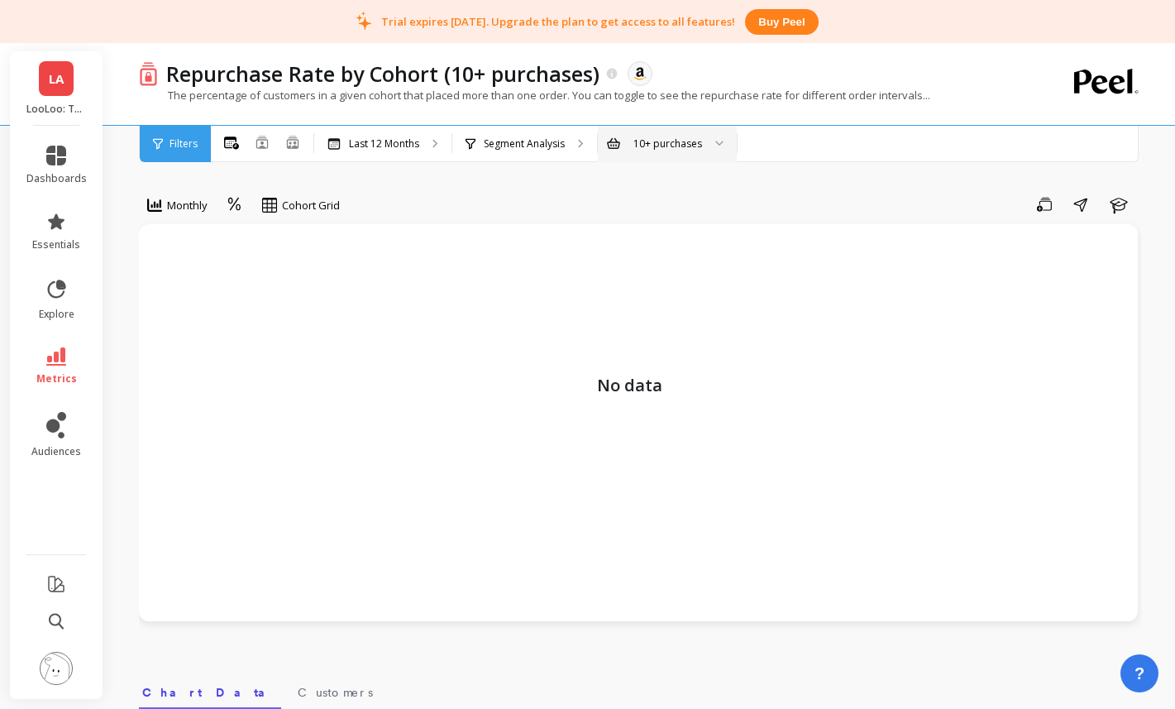
click at [635, 148] on div "10+ purchases" at bounding box center [667, 144] width 69 height 16
click at [659, 279] on div "5+ purchases" at bounding box center [667, 284] width 117 height 16
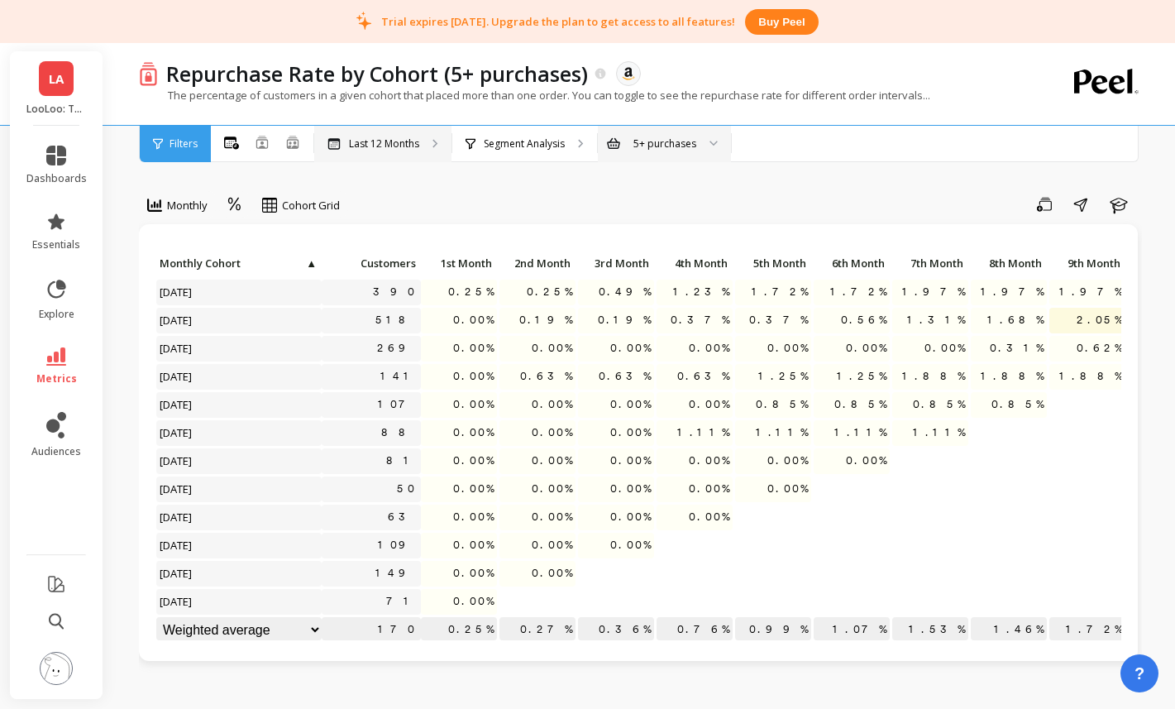
click at [374, 144] on p "Last 12 Months" at bounding box center [384, 143] width 70 height 13
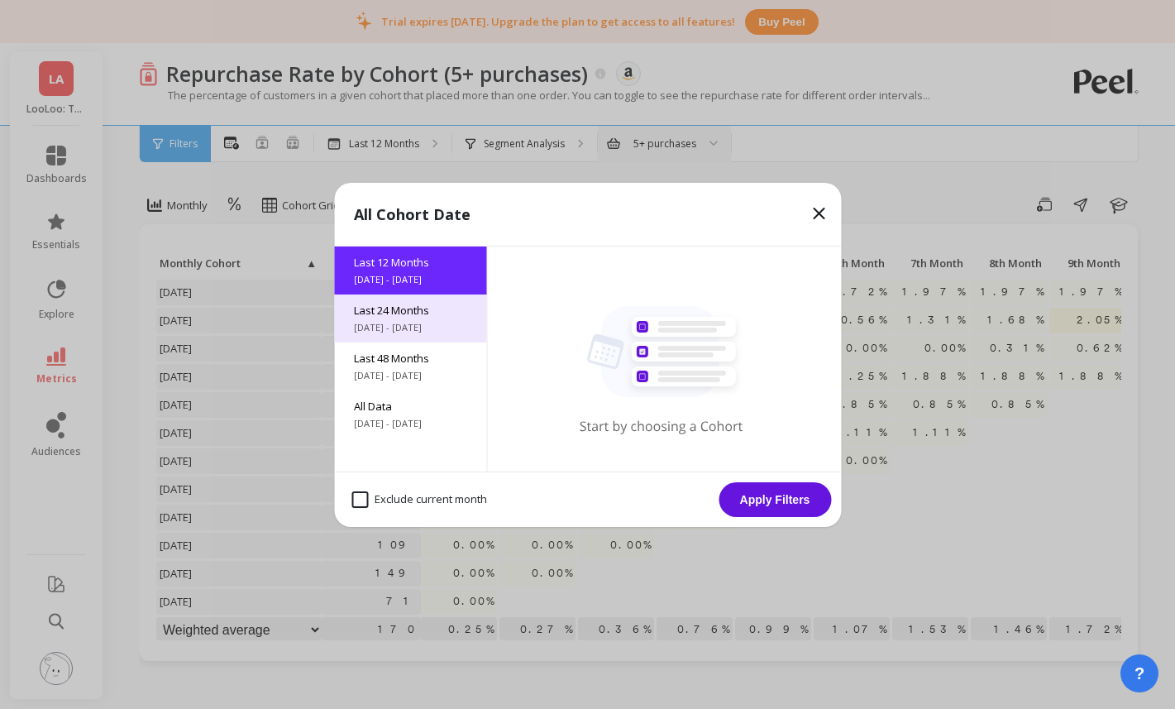
click at [412, 310] on span "Last 24 Months" at bounding box center [410, 310] width 112 height 15
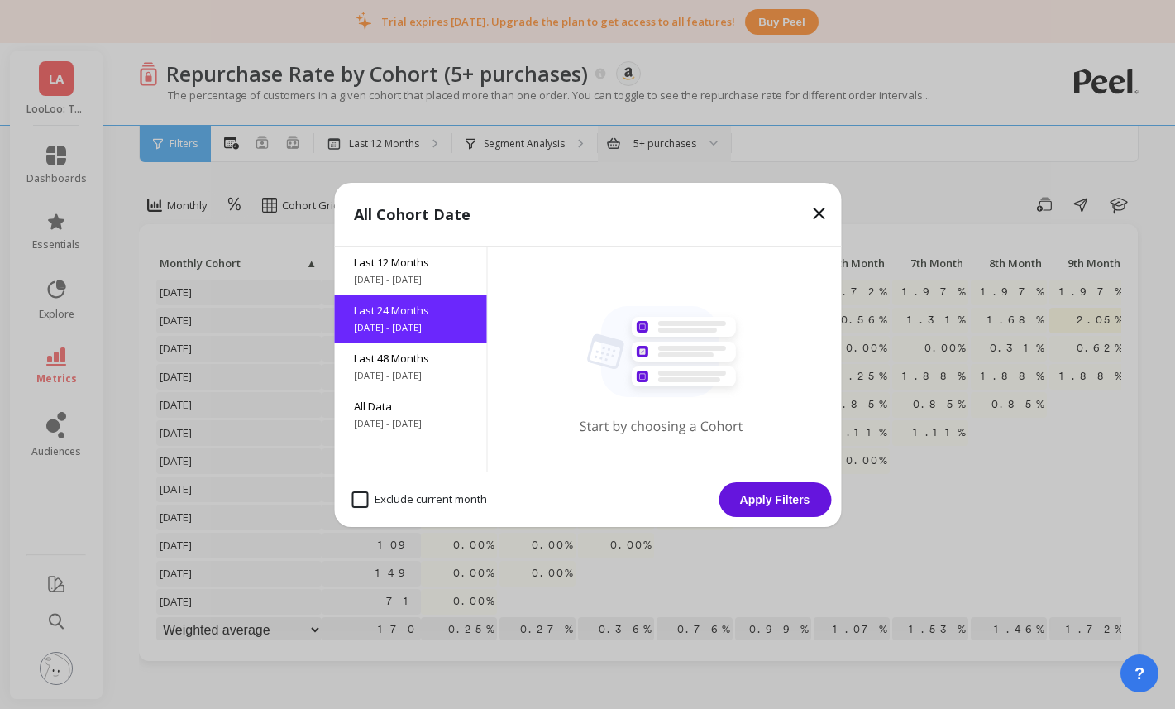
click at [786, 492] on button "Apply Filters" at bounding box center [775, 499] width 112 height 35
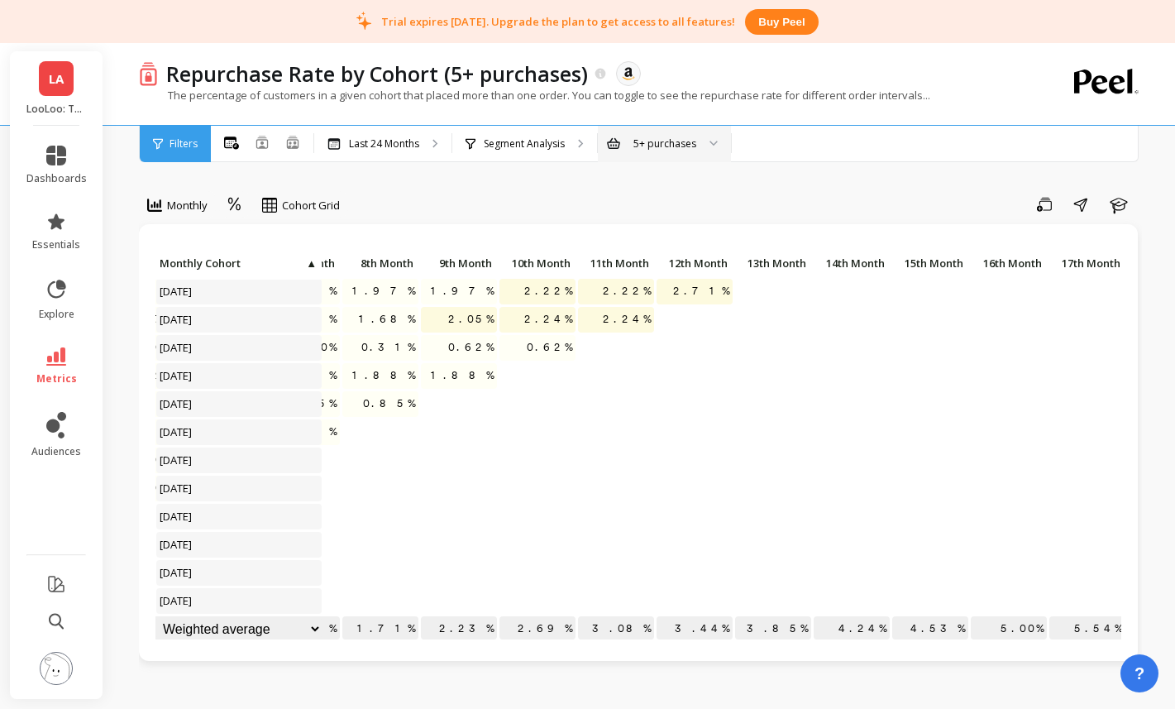
scroll to position [1, 0]
click at [371, 146] on p "Last 24 Months" at bounding box center [384, 143] width 70 height 13
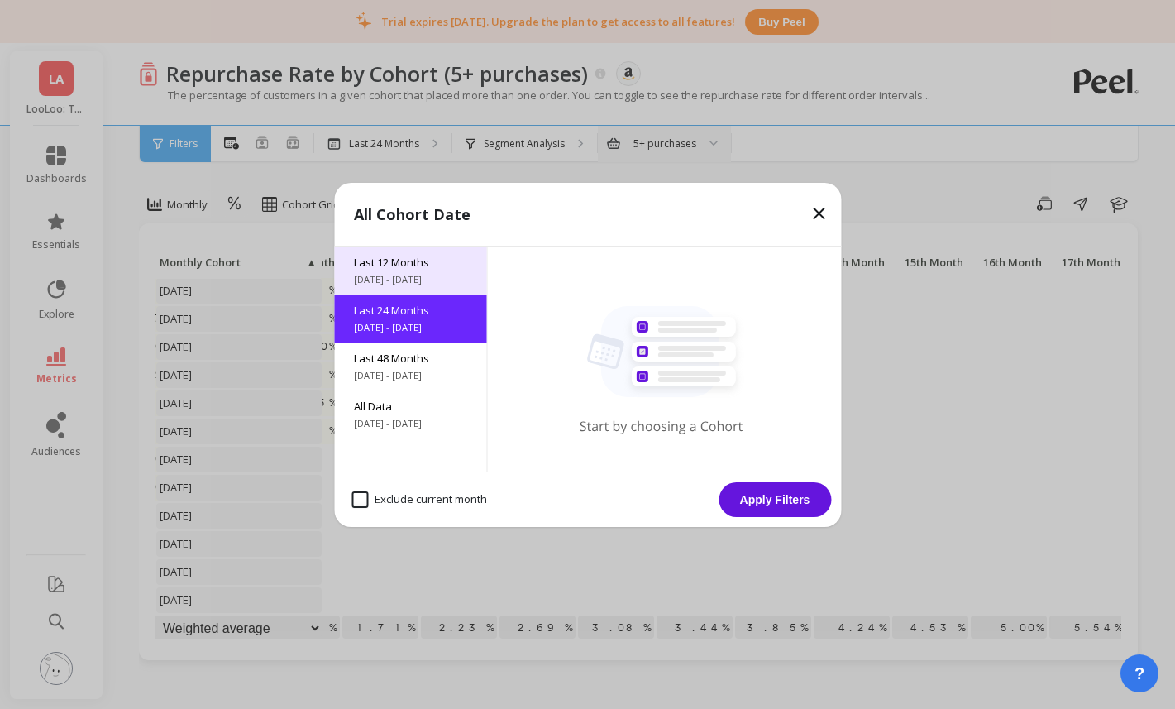
click at [408, 274] on span "8/14/2024 - 8/14/2025" at bounding box center [410, 279] width 112 height 13
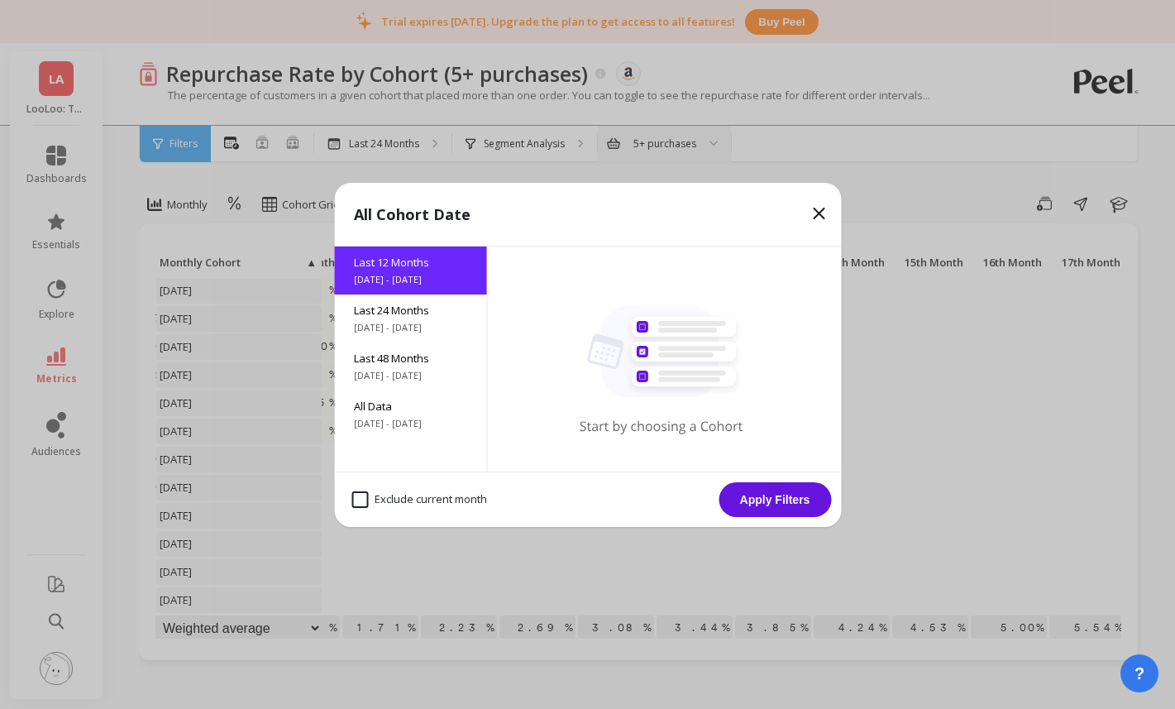
click at [757, 498] on button "Apply Filters" at bounding box center [775, 499] width 112 height 35
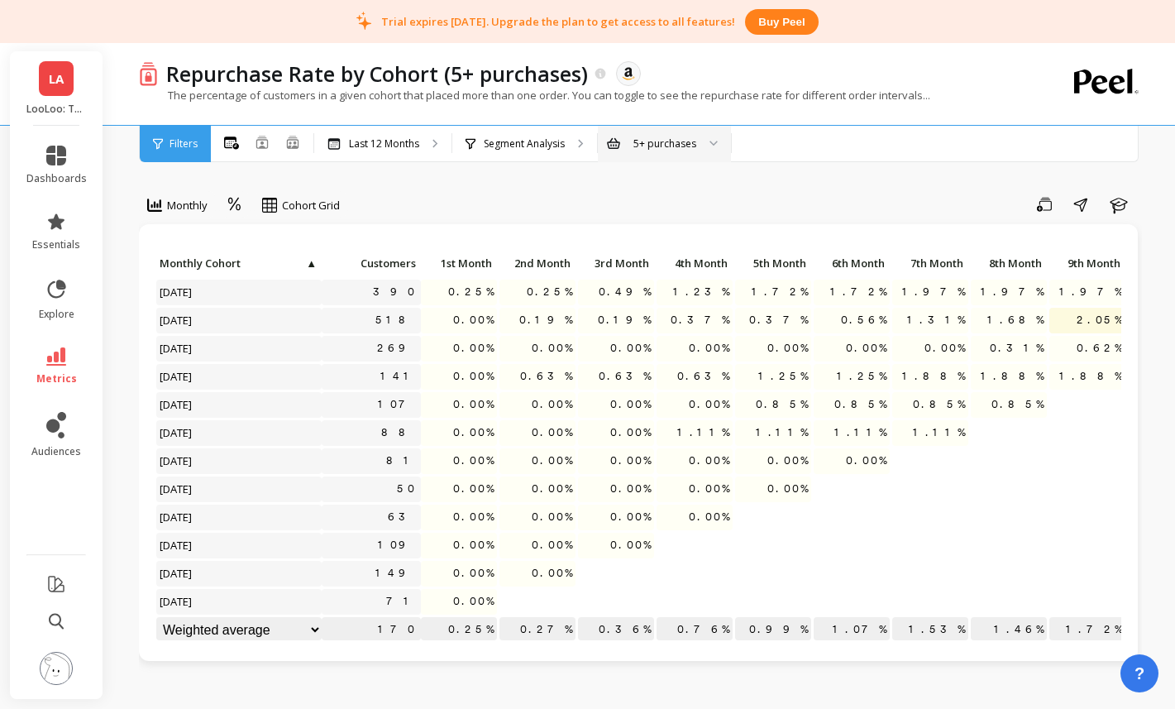
drag, startPoint x: 662, startPoint y: 146, endPoint x: 658, endPoint y: 163, distance: 16.9
click at [662, 146] on div "5+ purchases" at bounding box center [664, 144] width 63 height 16
click at [656, 192] on div "2+ purchases" at bounding box center [665, 190] width 112 height 16
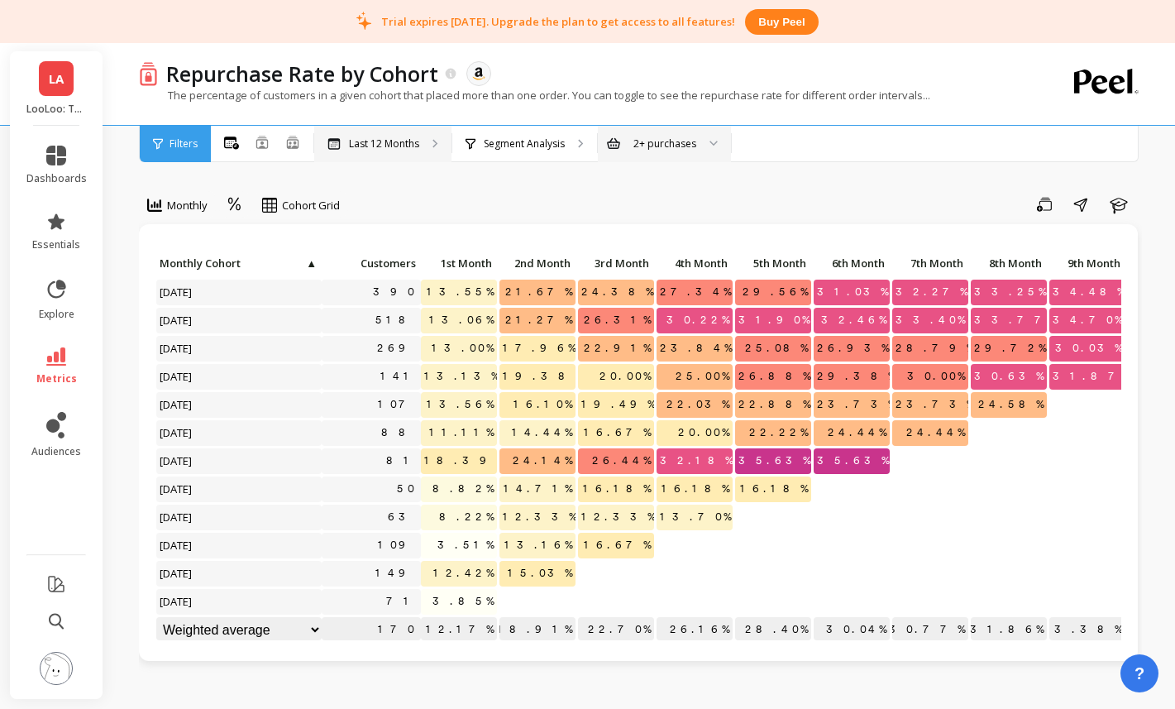
click at [380, 141] on p "Last 12 Months" at bounding box center [384, 143] width 70 height 13
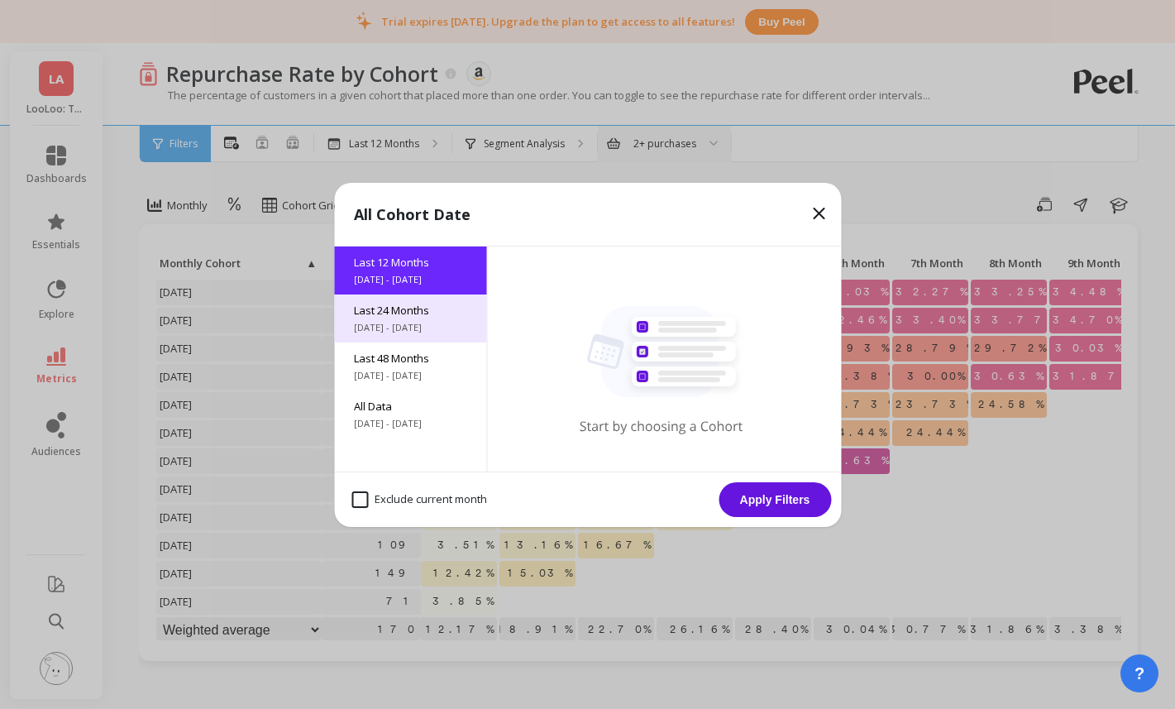
click at [415, 299] on div "Last 24 Months 8/14/2023 - 8/14/2025" at bounding box center [410, 318] width 152 height 48
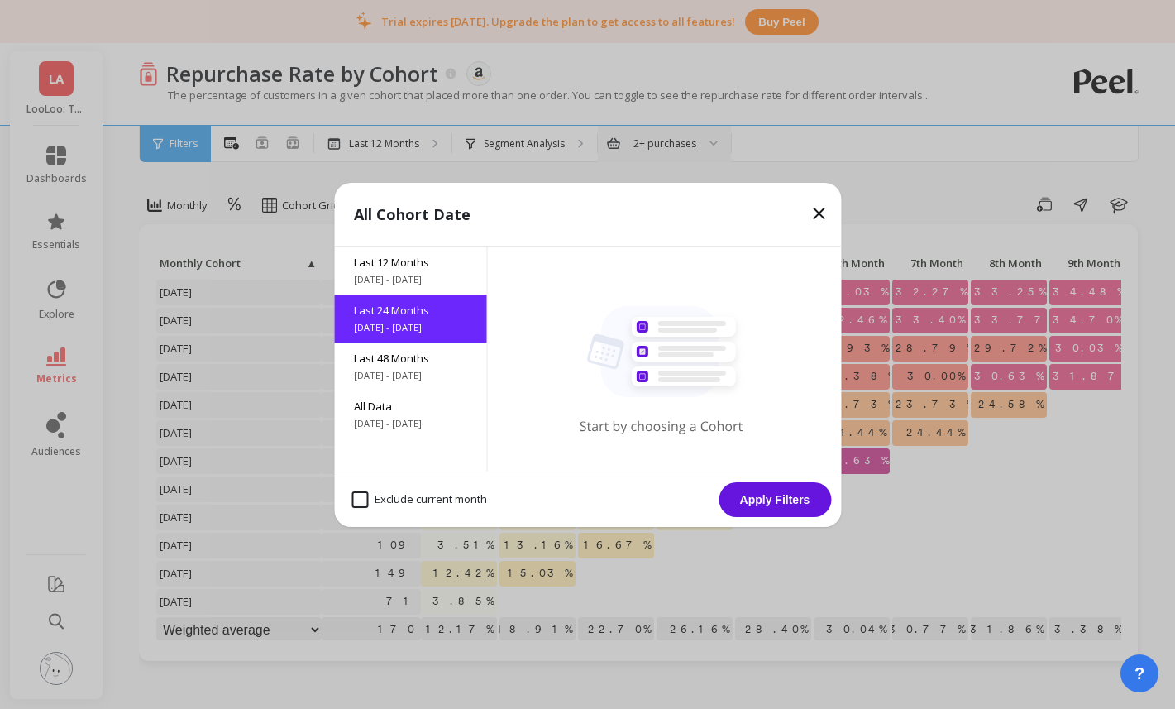
click at [792, 497] on button "Apply Filters" at bounding box center [775, 499] width 112 height 35
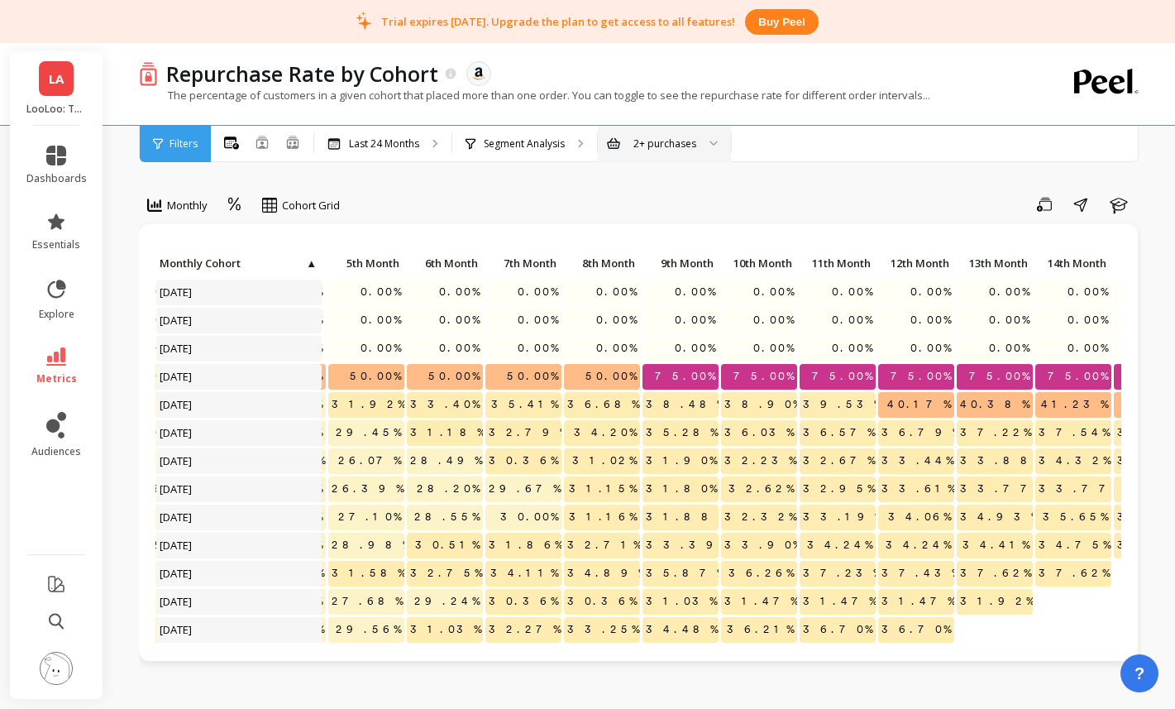
scroll to position [0, 404]
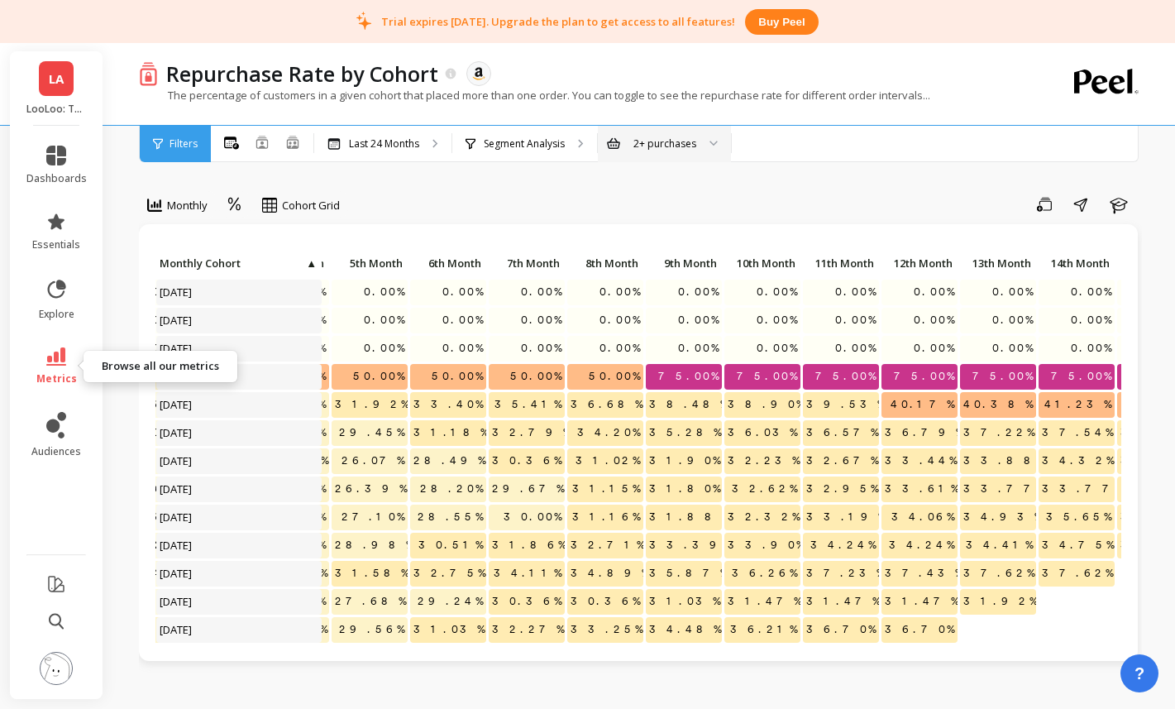
click at [60, 361] on icon at bounding box center [56, 356] width 20 height 18
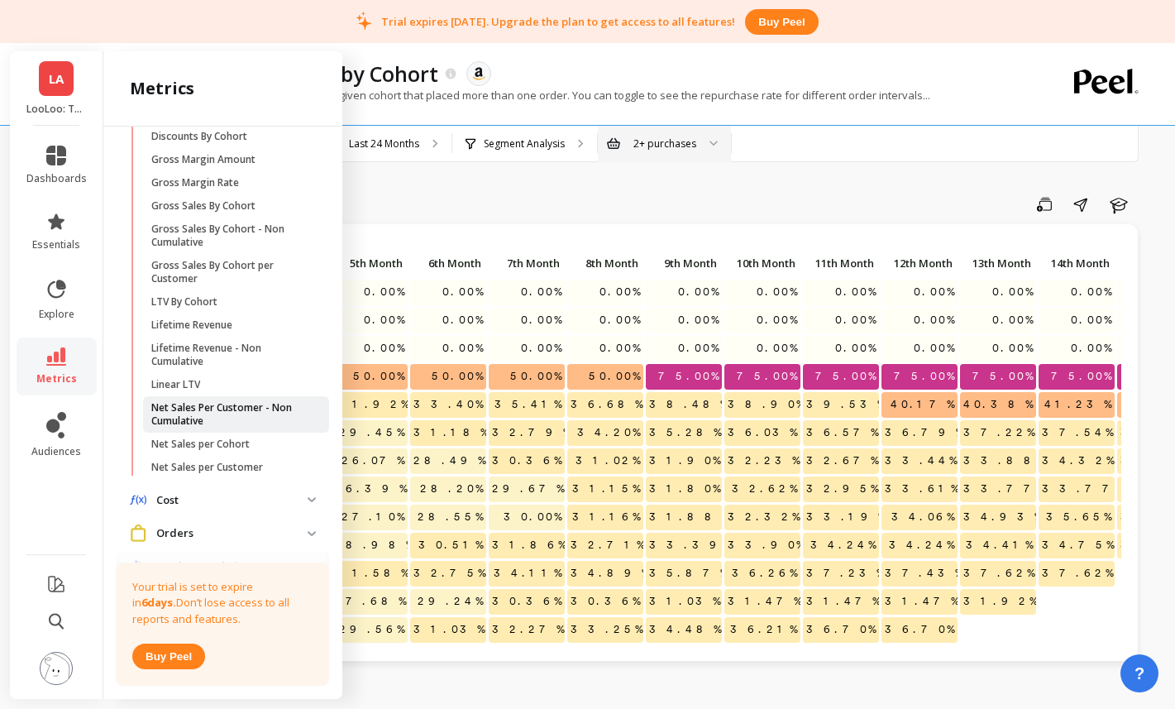
scroll to position [0, 0]
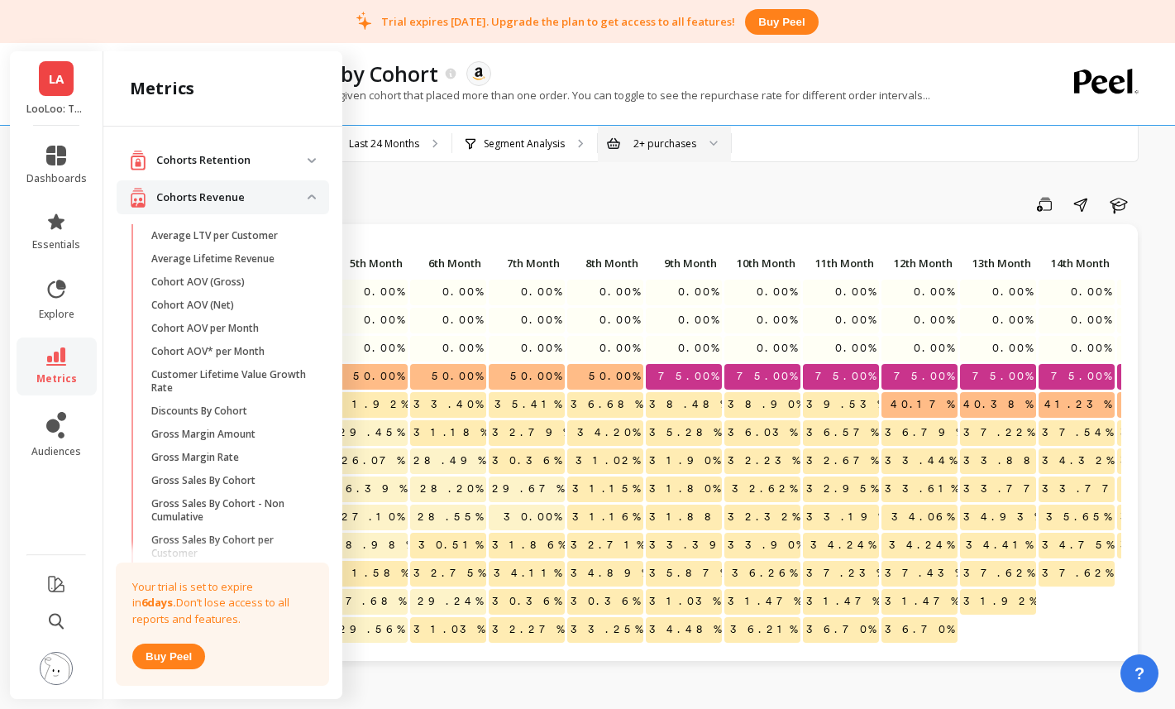
click at [499, 219] on div "Monthly Cohort Grid Save Share Learn" at bounding box center [640, 207] width 1003 height 33
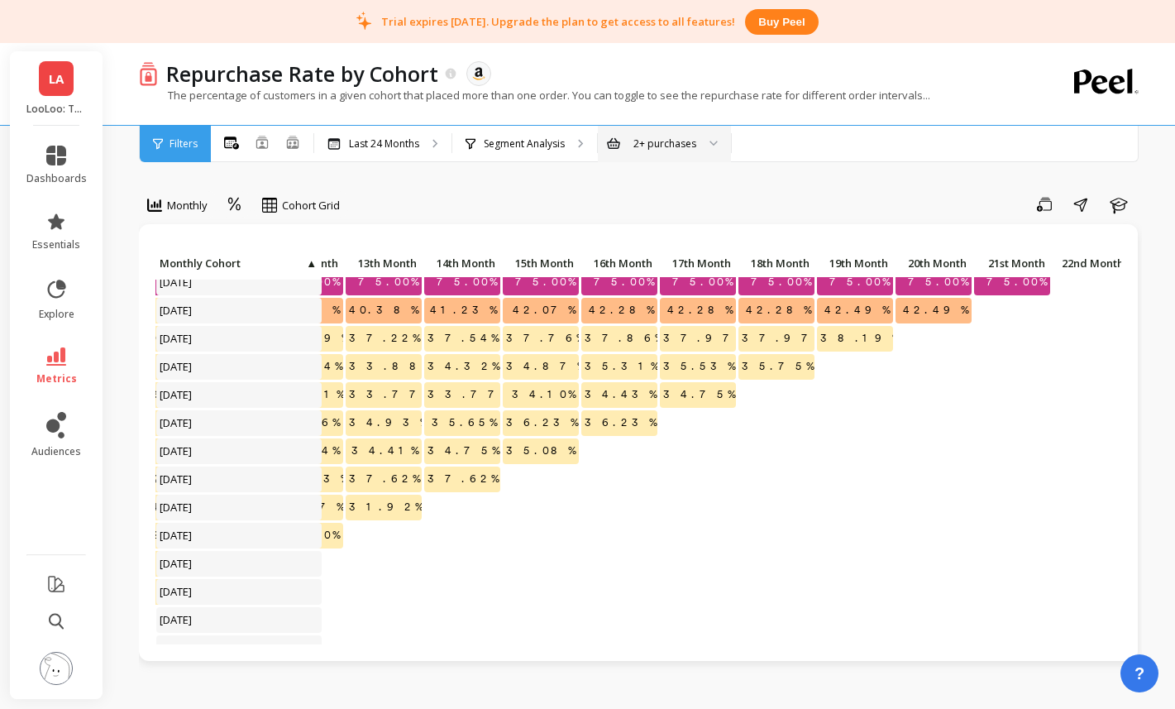
scroll to position [93, 1018]
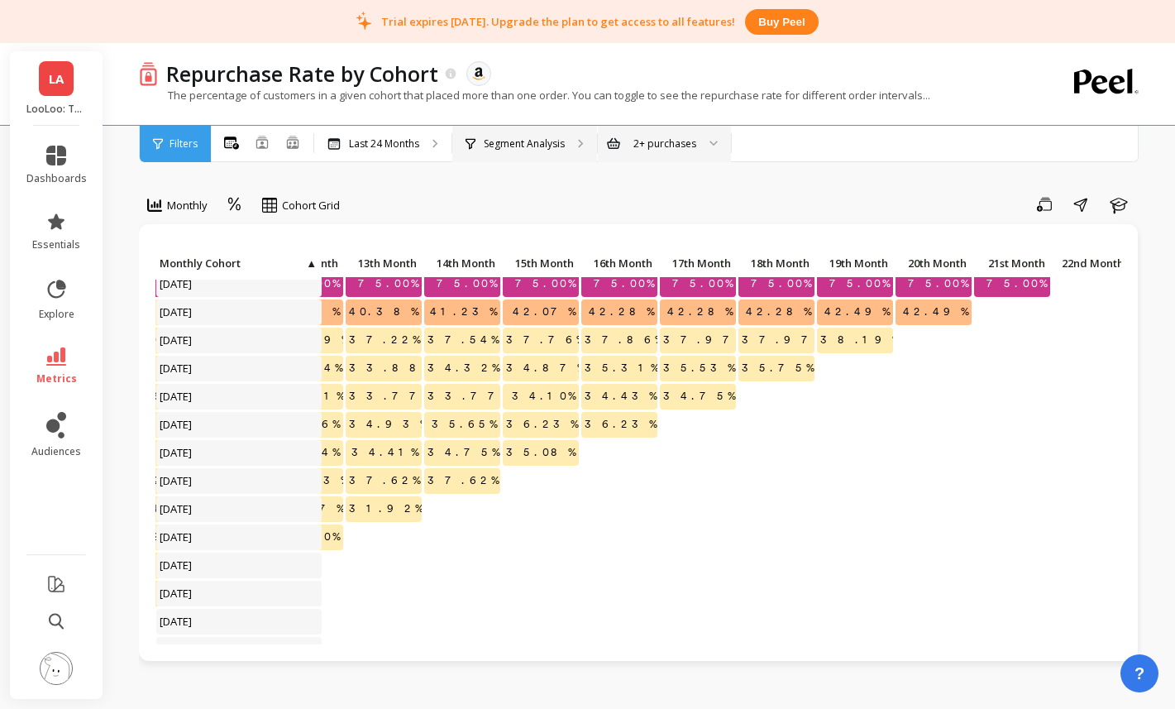
click at [564, 146] on p "Segment Analysis" at bounding box center [524, 143] width 81 height 13
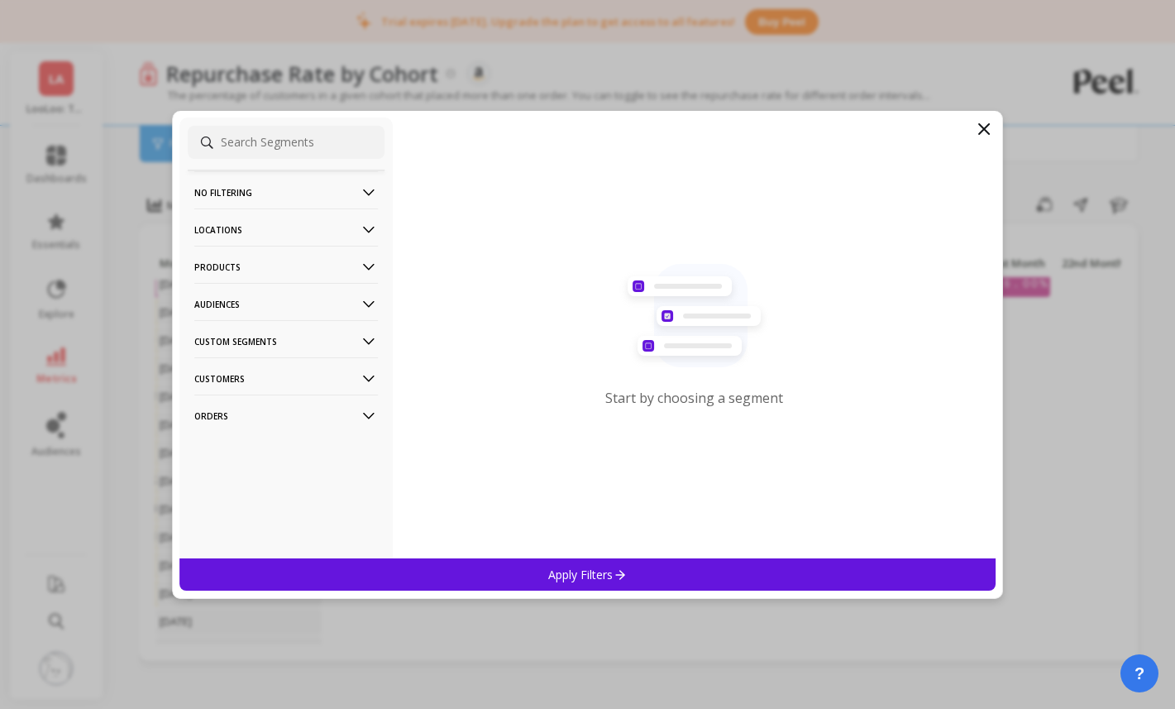
drag, startPoint x: 981, startPoint y: 136, endPoint x: 949, endPoint y: 136, distance: 31.4
click at [981, 136] on icon at bounding box center [984, 129] width 20 height 20
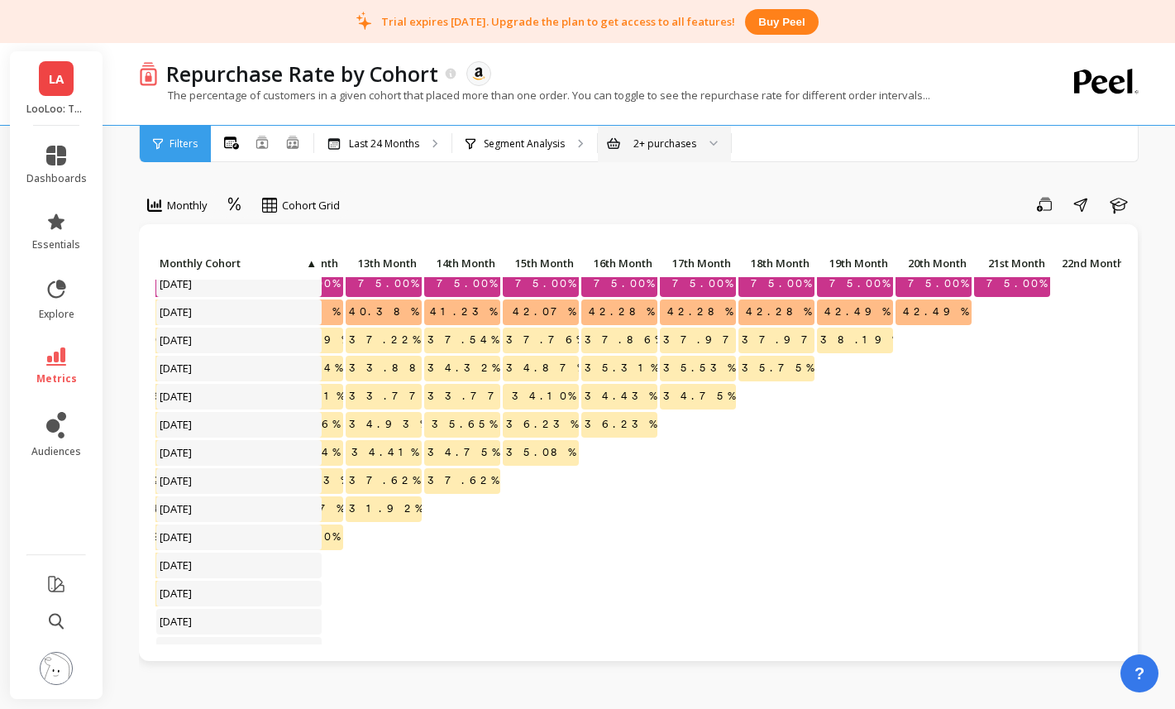
click at [705, 142] on div at bounding box center [708, 144] width 20 height 36
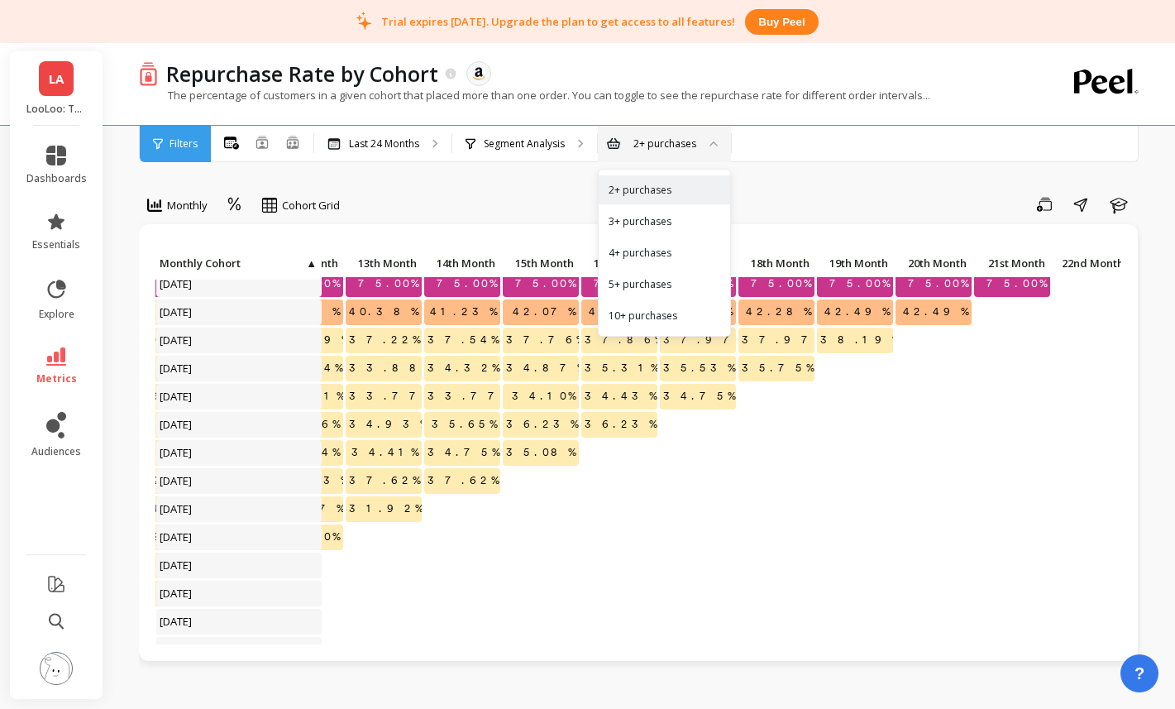
click at [480, 183] on div "Monthly Cohort Grid Save Share Learn 0.00% 0.00% 0.00% 0.00% 0.00% 0.00% 0.00% …" at bounding box center [640, 719] width 1003 height 1306
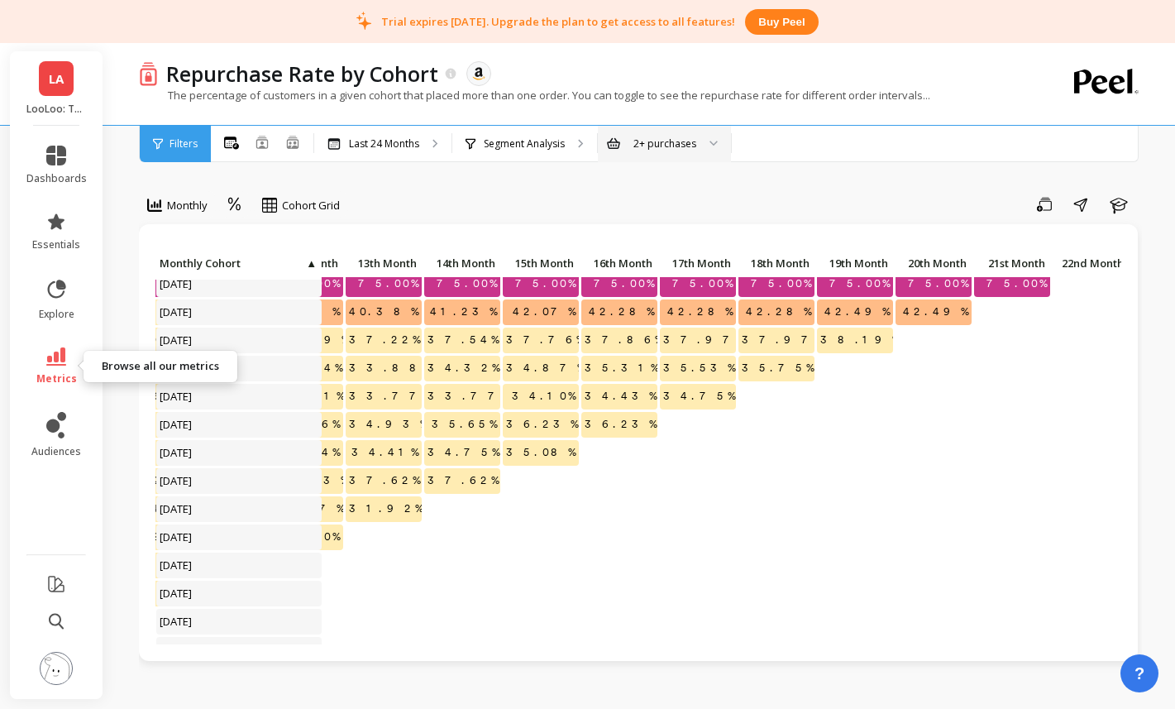
click at [64, 359] on icon at bounding box center [56, 356] width 20 height 18
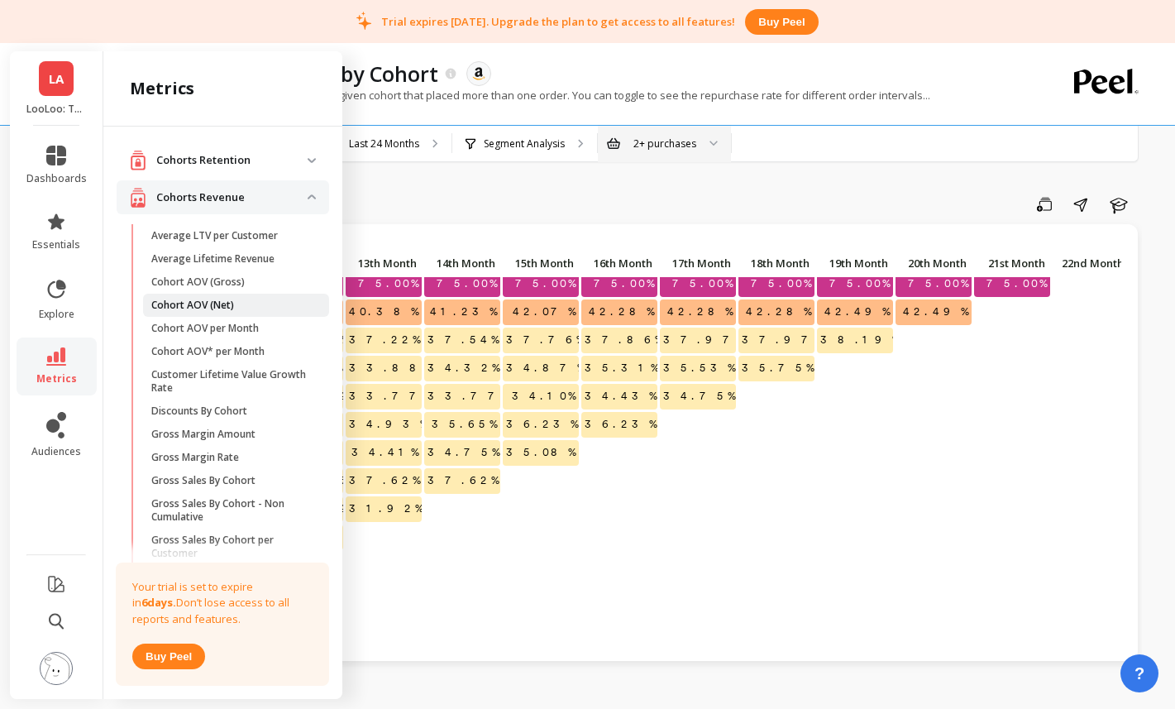
scroll to position [0, 0]
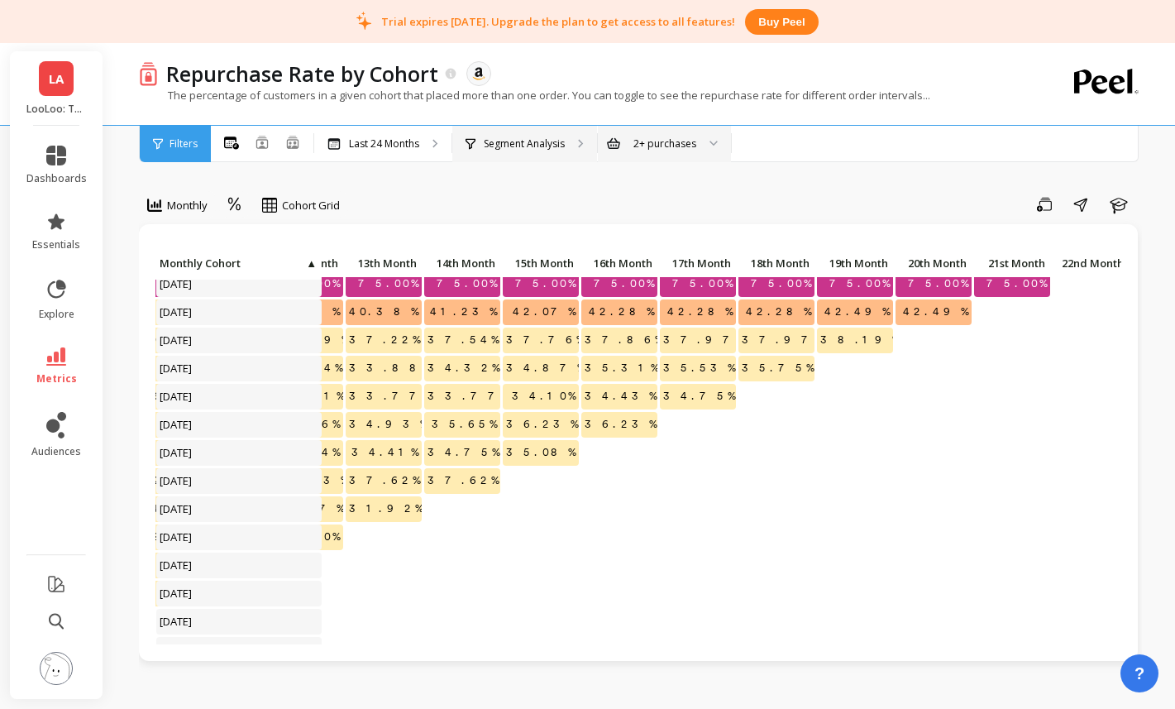
click at [537, 159] on div "Segment Analysis" at bounding box center [524, 144] width 145 height 36
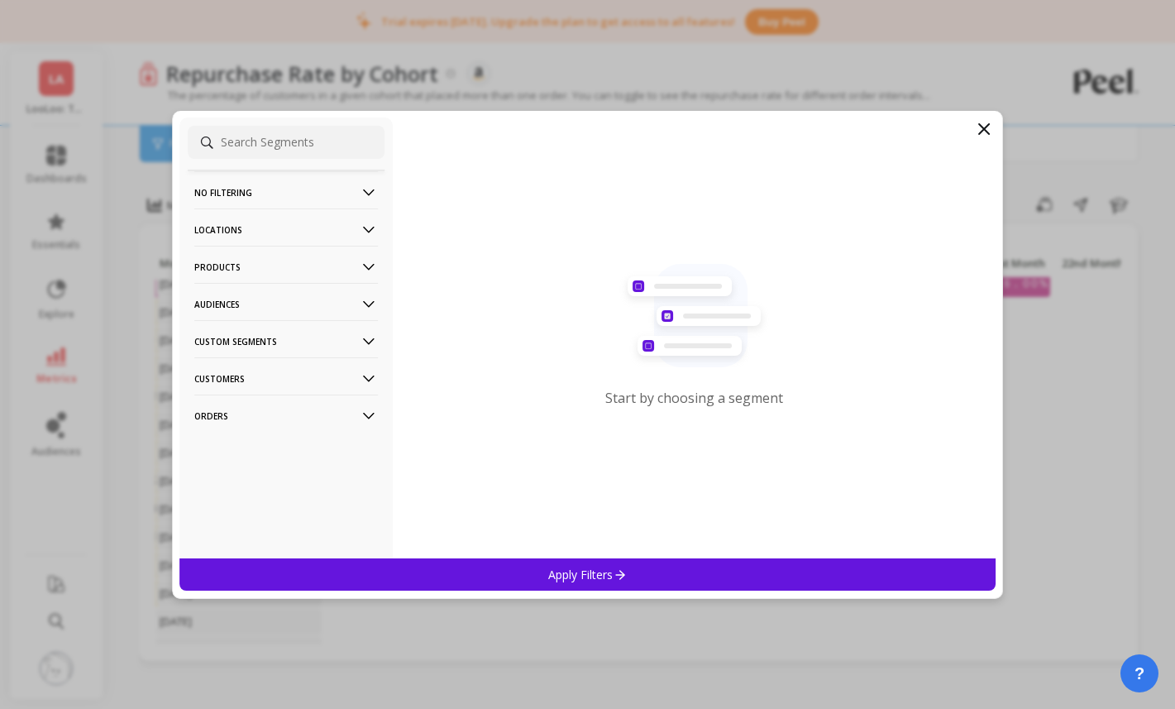
click at [969, 122] on div "Start by choosing a segment" at bounding box center [695, 337] width 604 height 441
click at [979, 126] on icon at bounding box center [984, 129] width 20 height 20
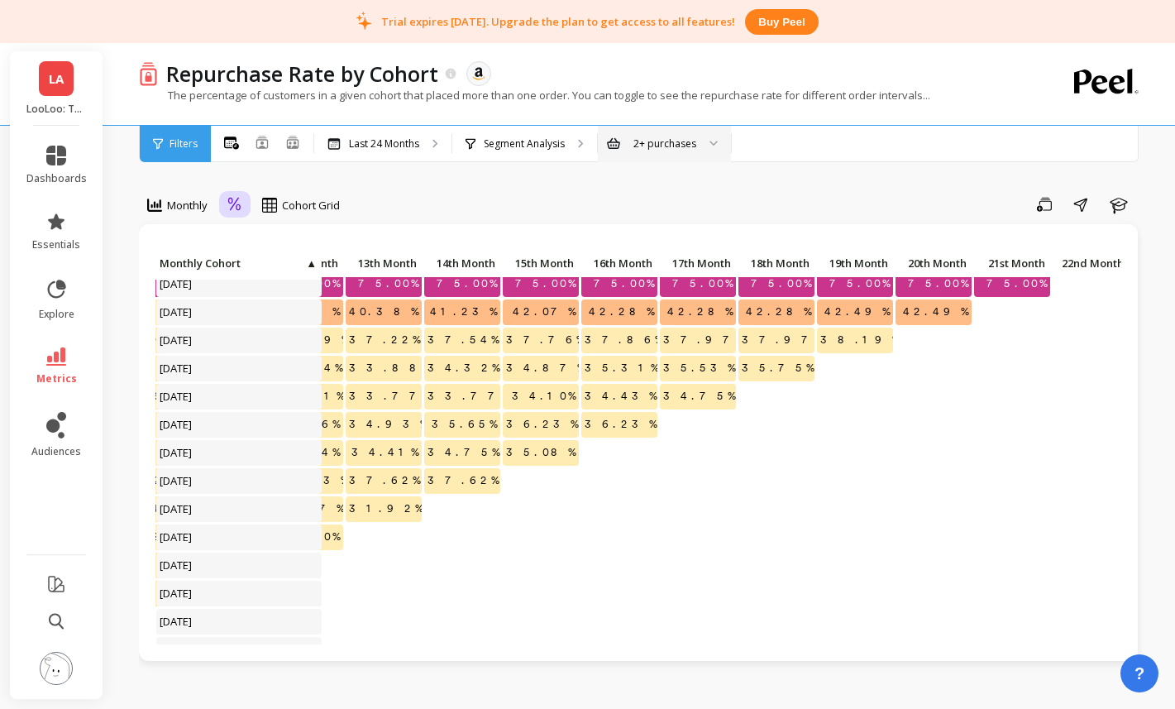
click at [230, 209] on icon at bounding box center [234, 205] width 15 height 16
click at [269, 270] on div "Absolute" at bounding box center [280, 274] width 94 height 16
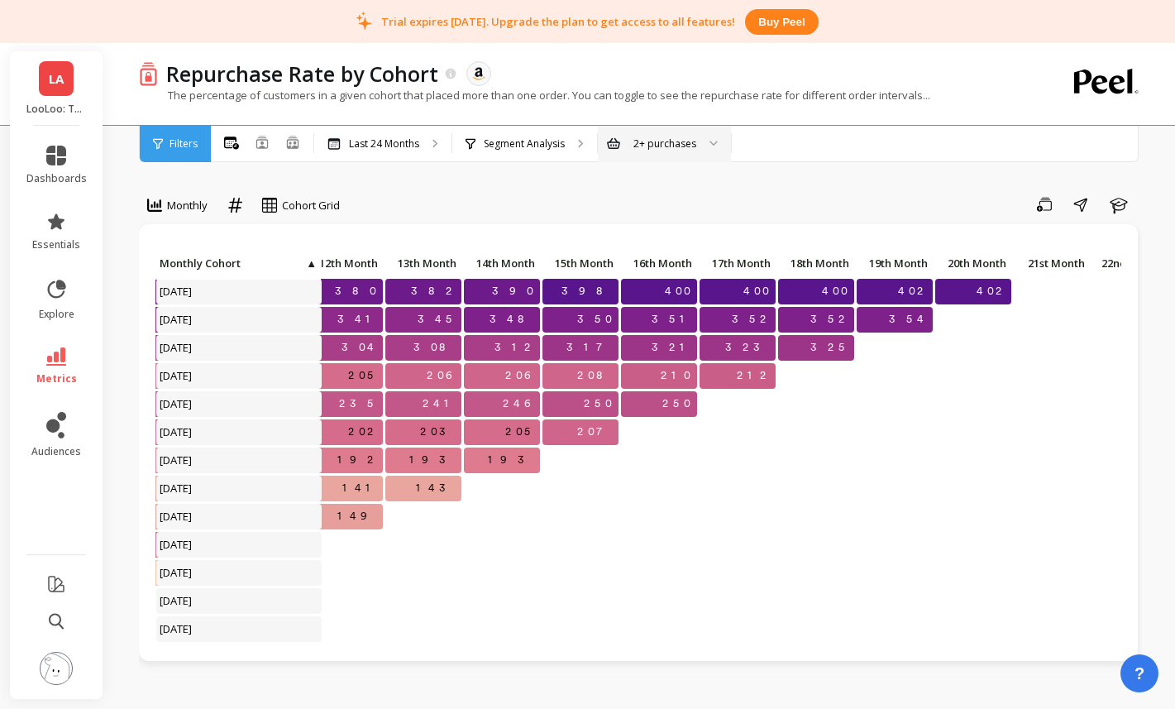
scroll to position [116, 978]
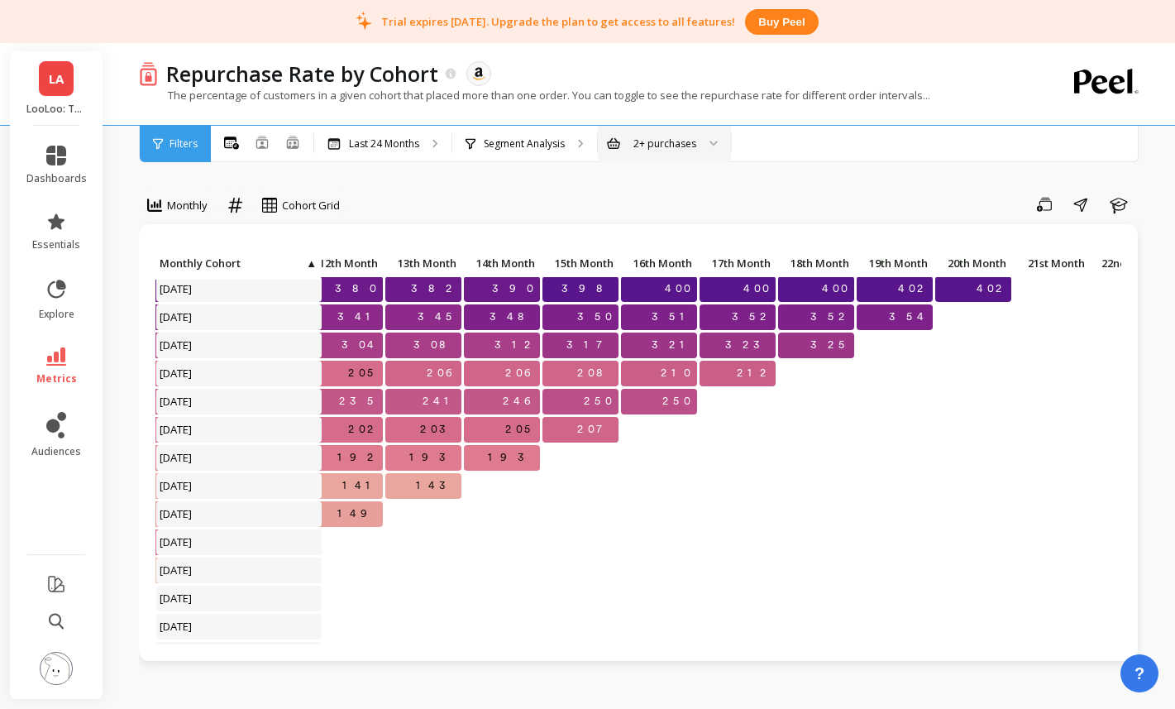
click at [74, 353] on link "metrics" at bounding box center [56, 366] width 60 height 38
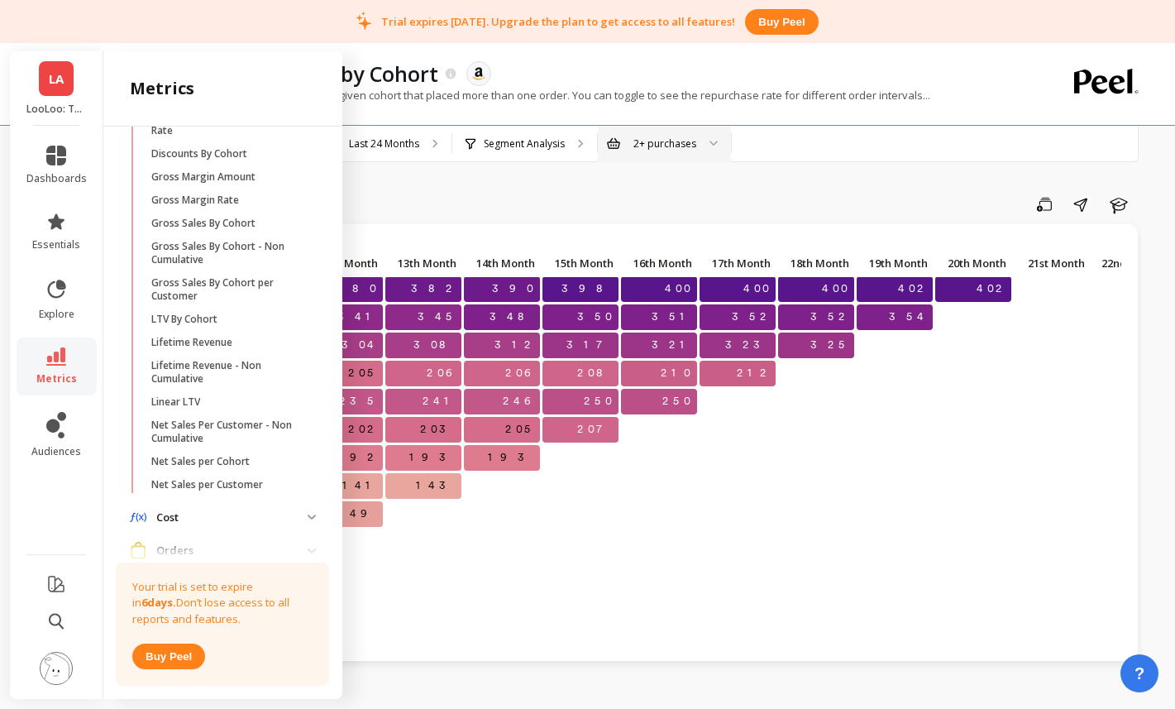
scroll to position [256, 0]
click at [241, 317] on span "LTV By Cohort" at bounding box center [230, 319] width 158 height 13
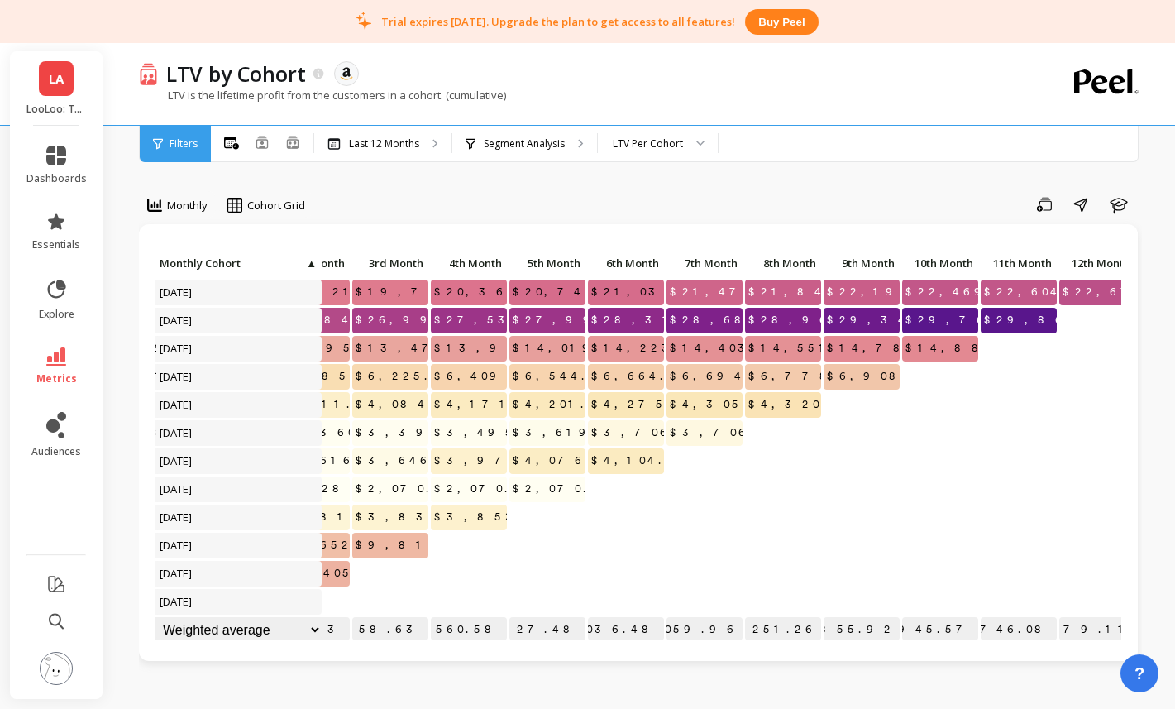
scroll to position [0, 241]
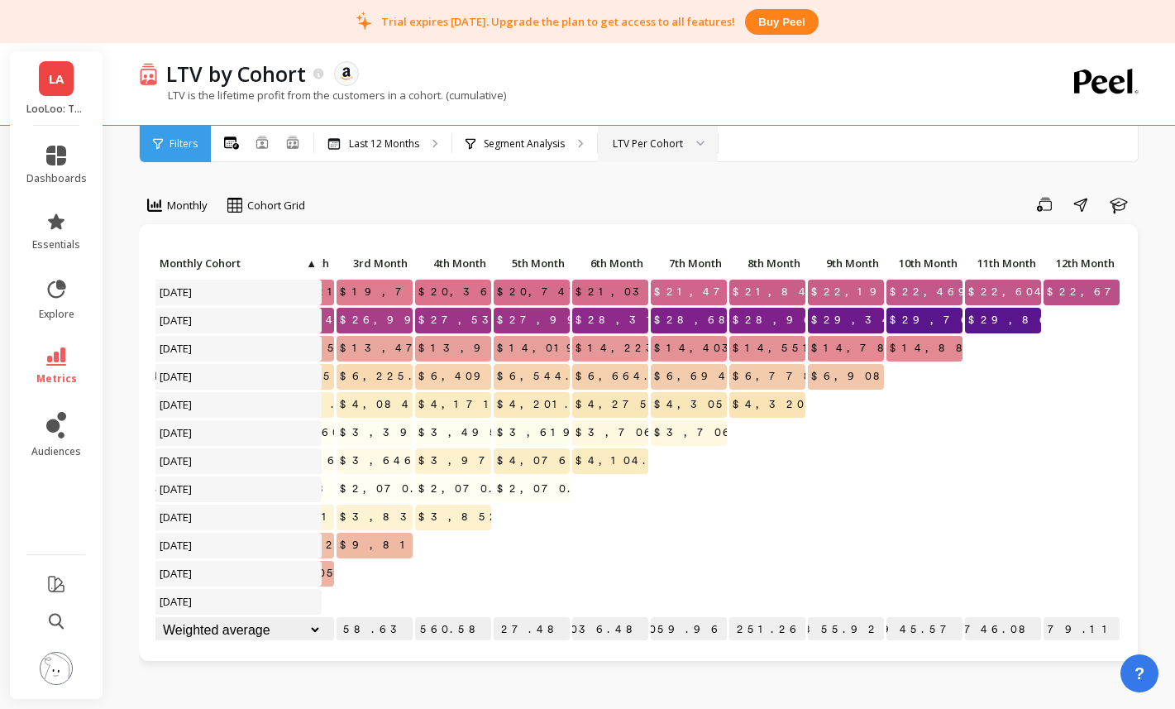
click at [641, 150] on div "LTV Per Cohort" at bounding box center [648, 144] width 70 height 16
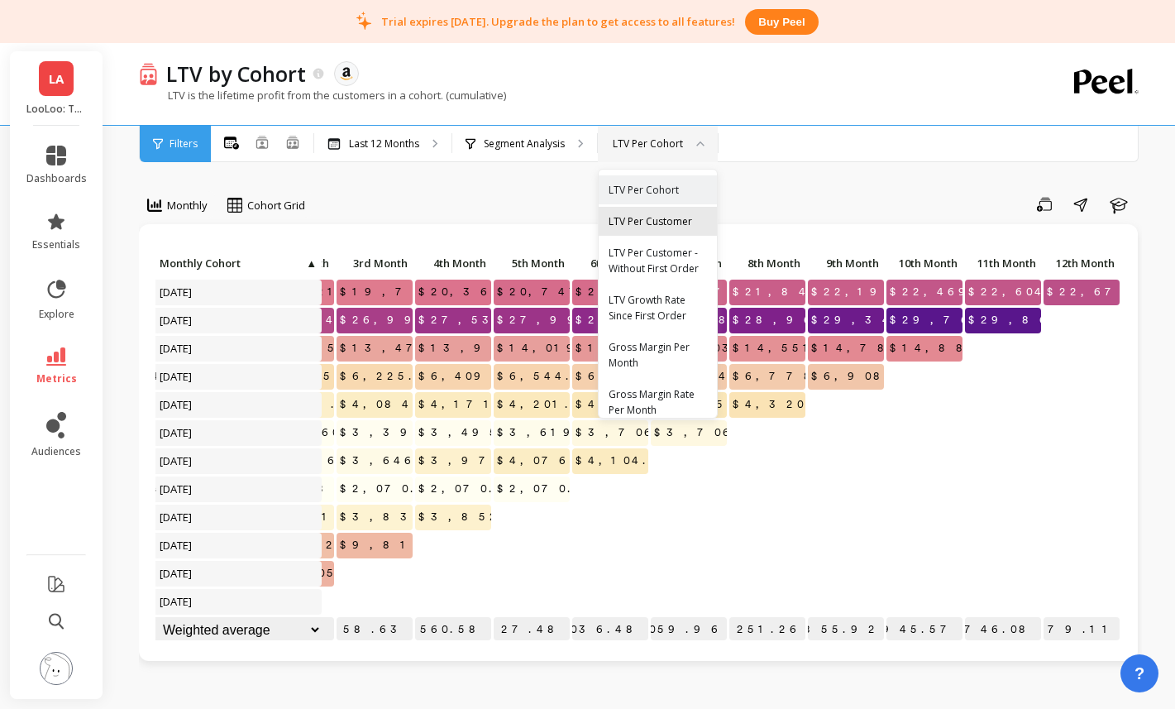
click at [649, 216] on div "LTV Per Customer" at bounding box center [658, 221] width 98 height 16
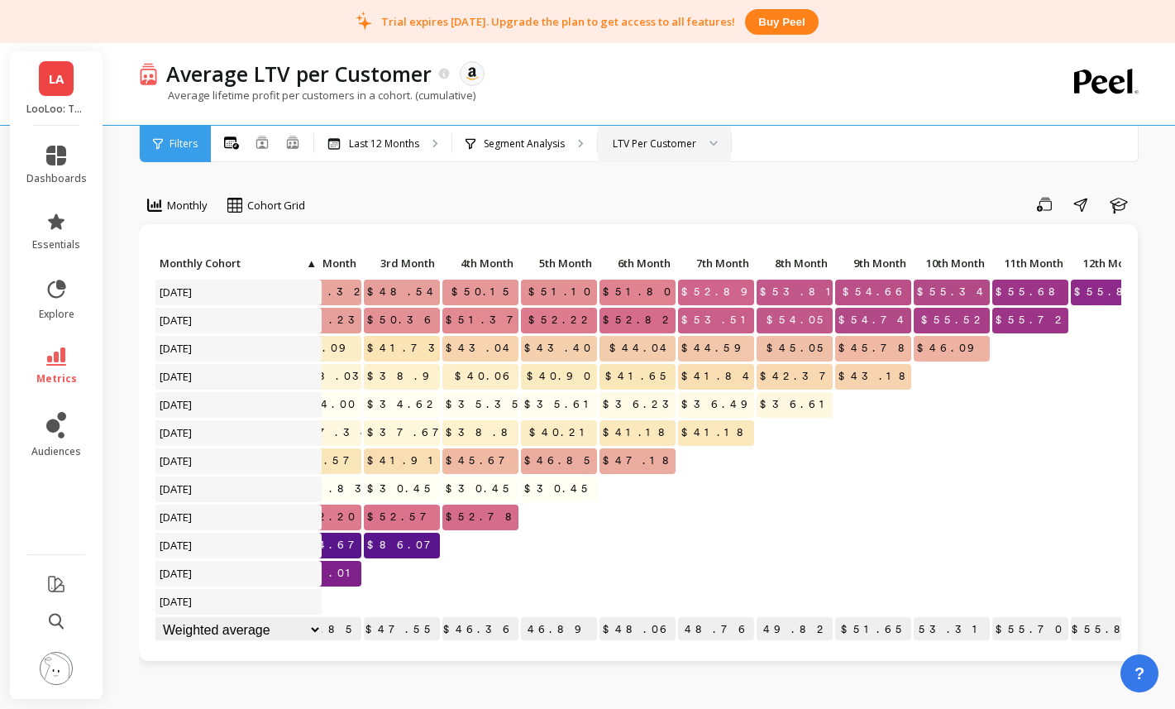
scroll to position [0, 241]
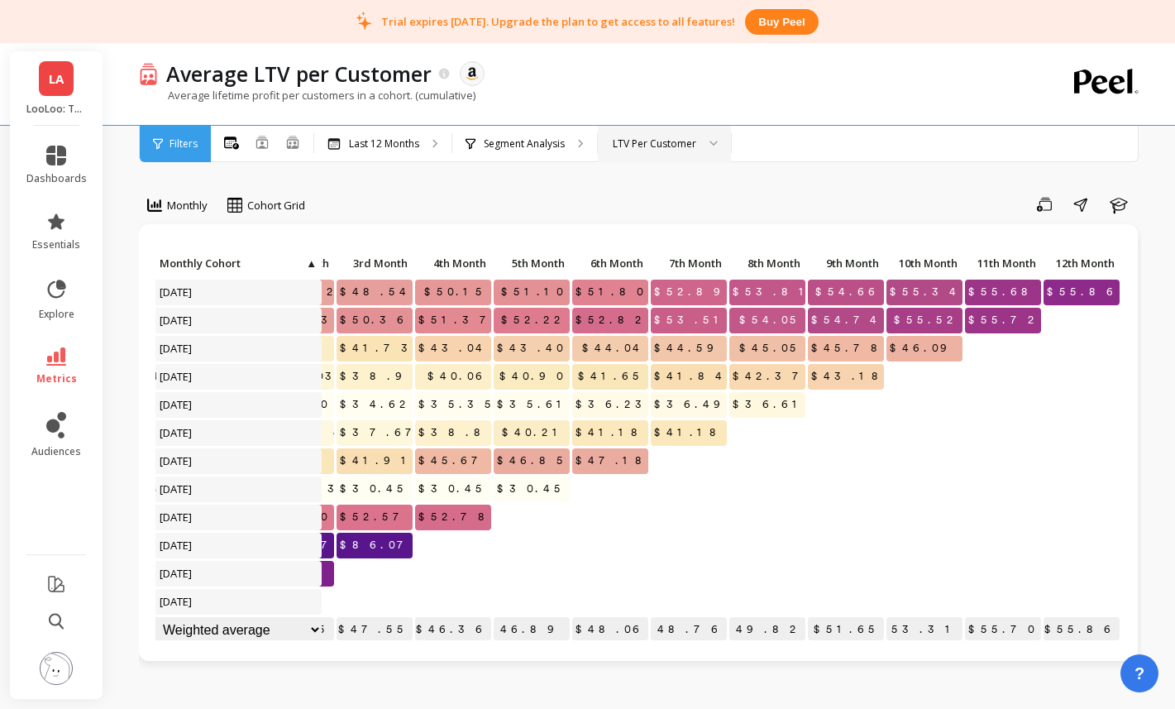
click at [671, 154] on div "LTV Per Customer" at bounding box center [664, 144] width 133 height 36
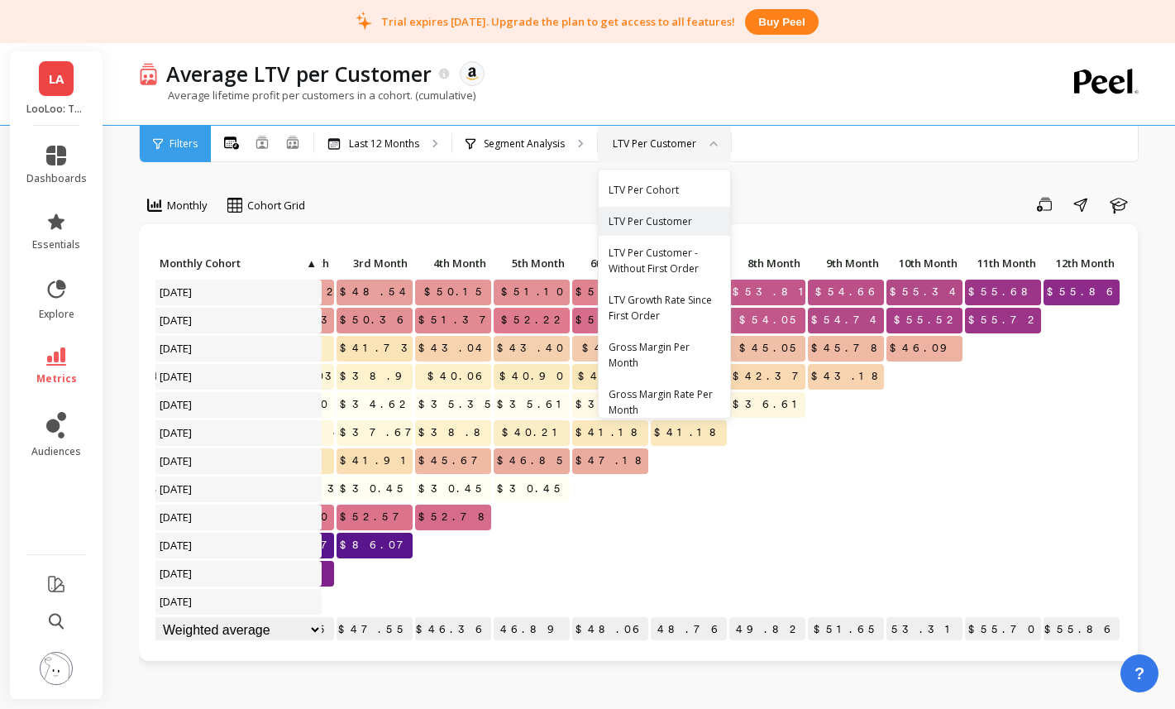
click at [662, 198] on div "LTV Per Cohort" at bounding box center [664, 189] width 131 height 29
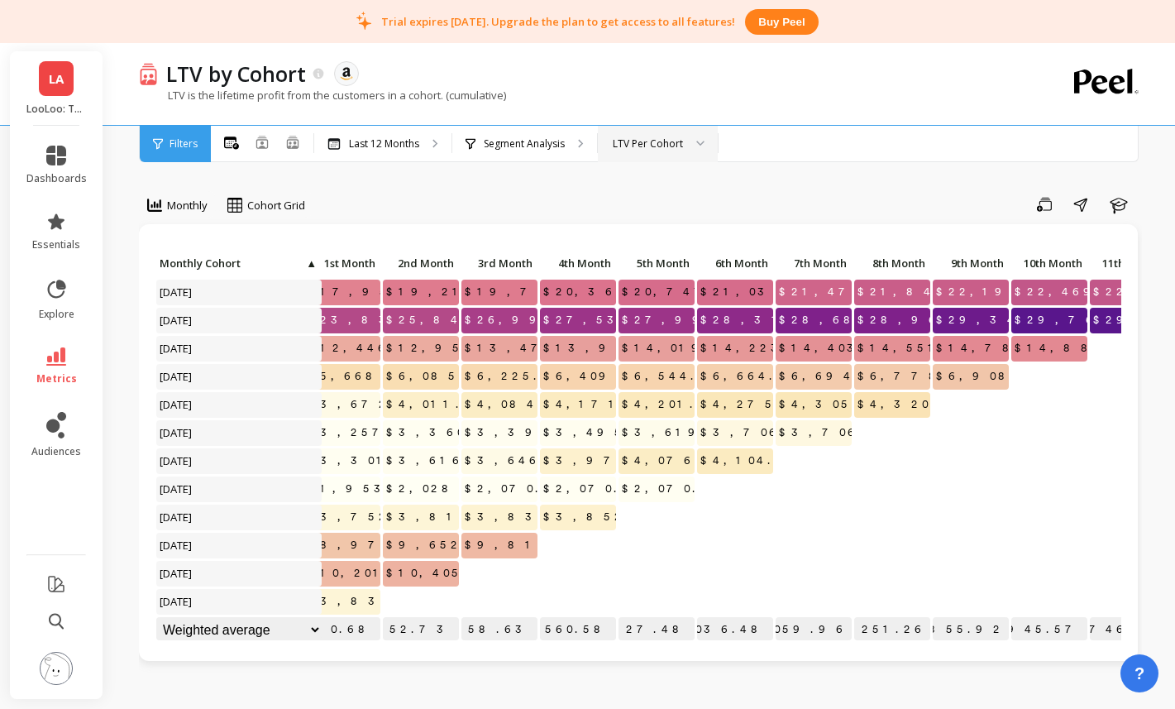
scroll to position [0, 120]
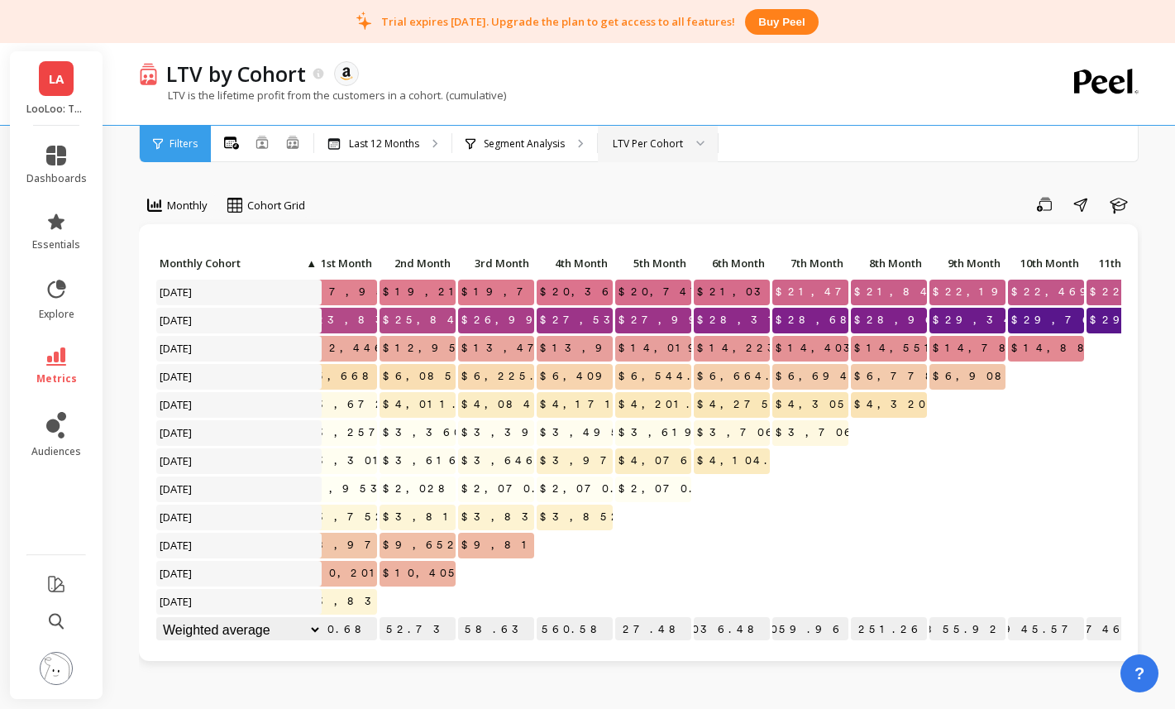
click at [678, 148] on div "LTV Per Cohort" at bounding box center [648, 144] width 70 height 16
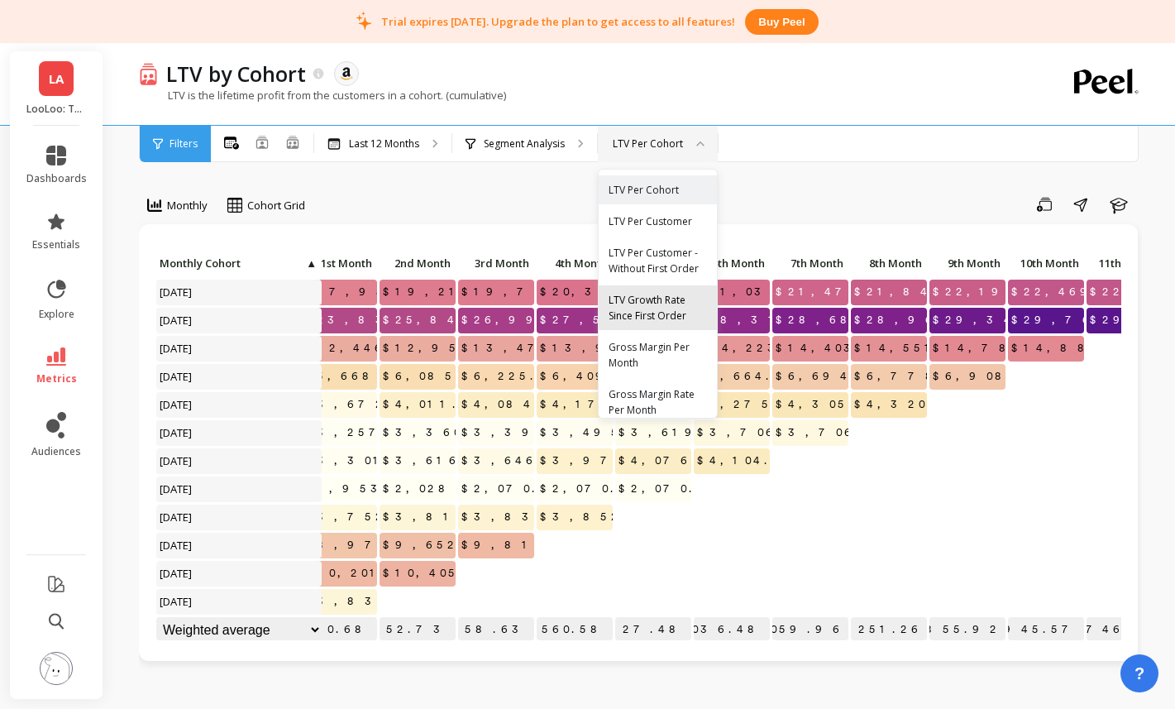
click at [638, 295] on div "LTV Growth Rate Since First Order" at bounding box center [658, 307] width 98 height 31
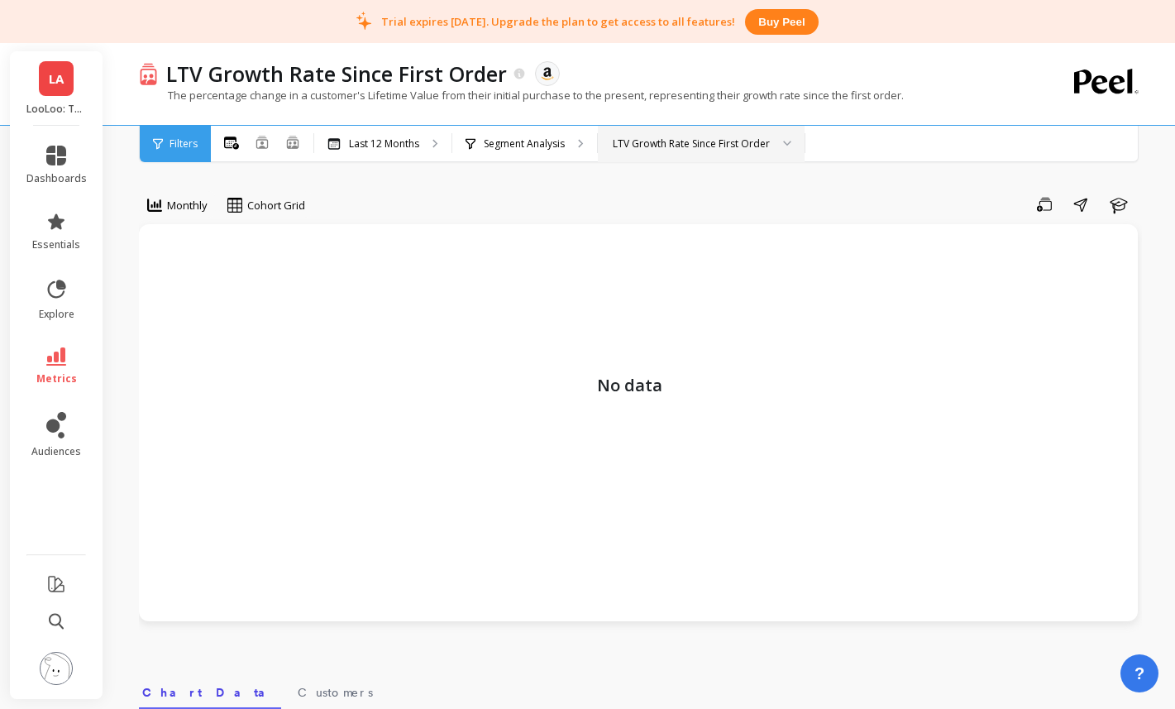
scroll to position [1, 0]
click at [693, 149] on div "LTV Growth Rate Since First Order" at bounding box center [691, 144] width 157 height 16
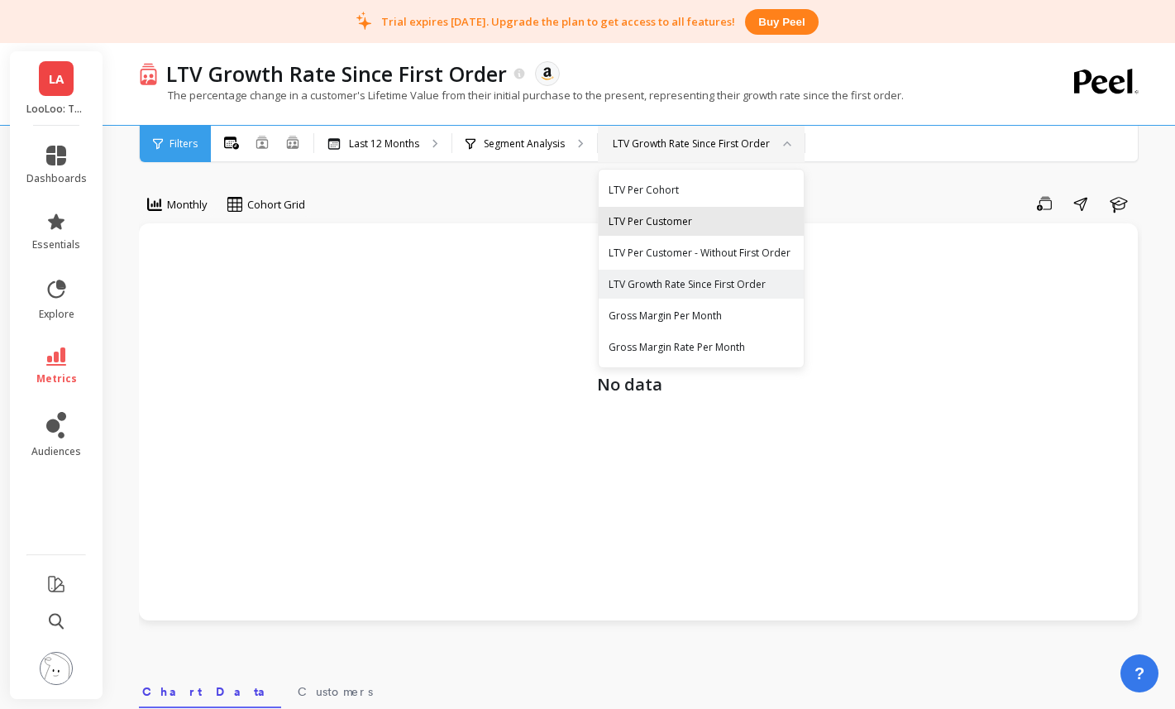
click at [670, 208] on div "LTV Per Customer" at bounding box center [701, 221] width 205 height 29
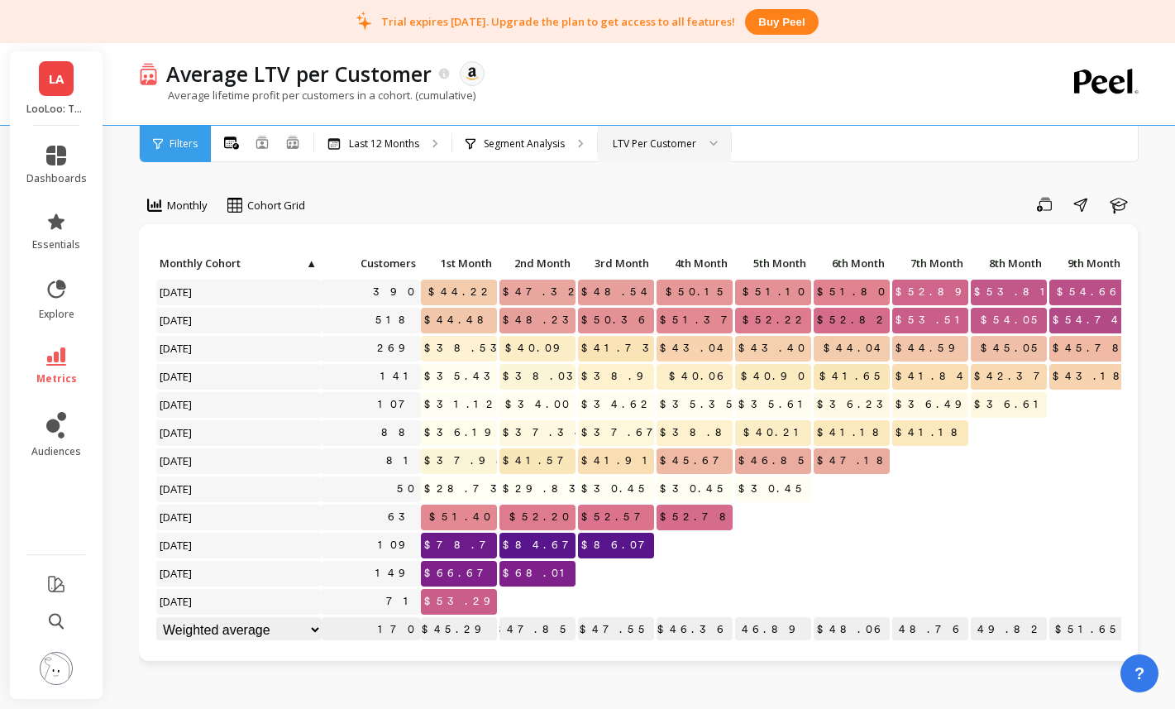
click at [663, 150] on div "LTV Per Customer" at bounding box center [655, 144] width 84 height 16
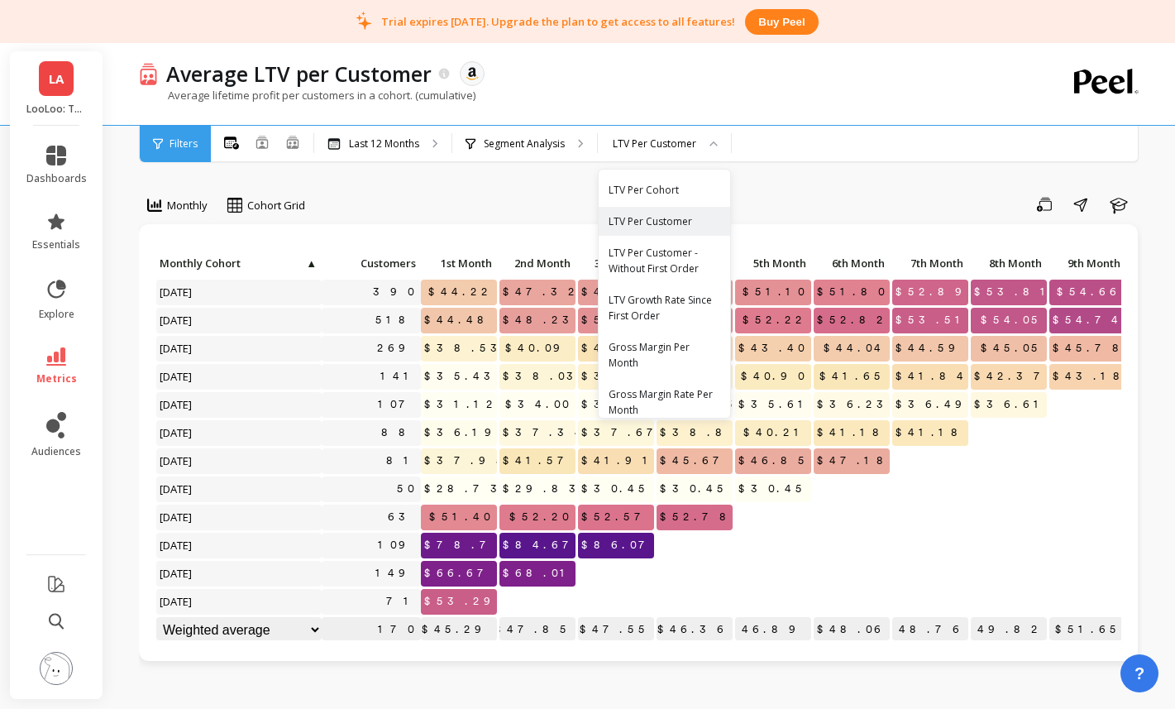
click at [662, 184] on div "LTV Per Cohort" at bounding box center [665, 190] width 112 height 16
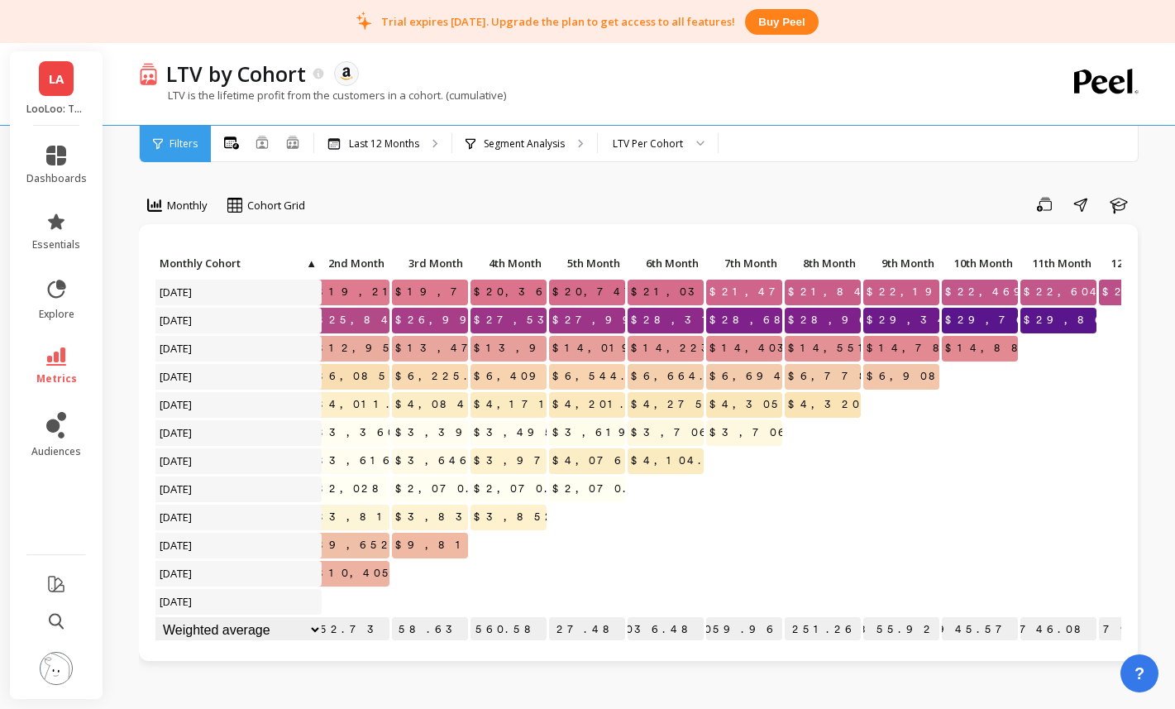
scroll to position [0, 241]
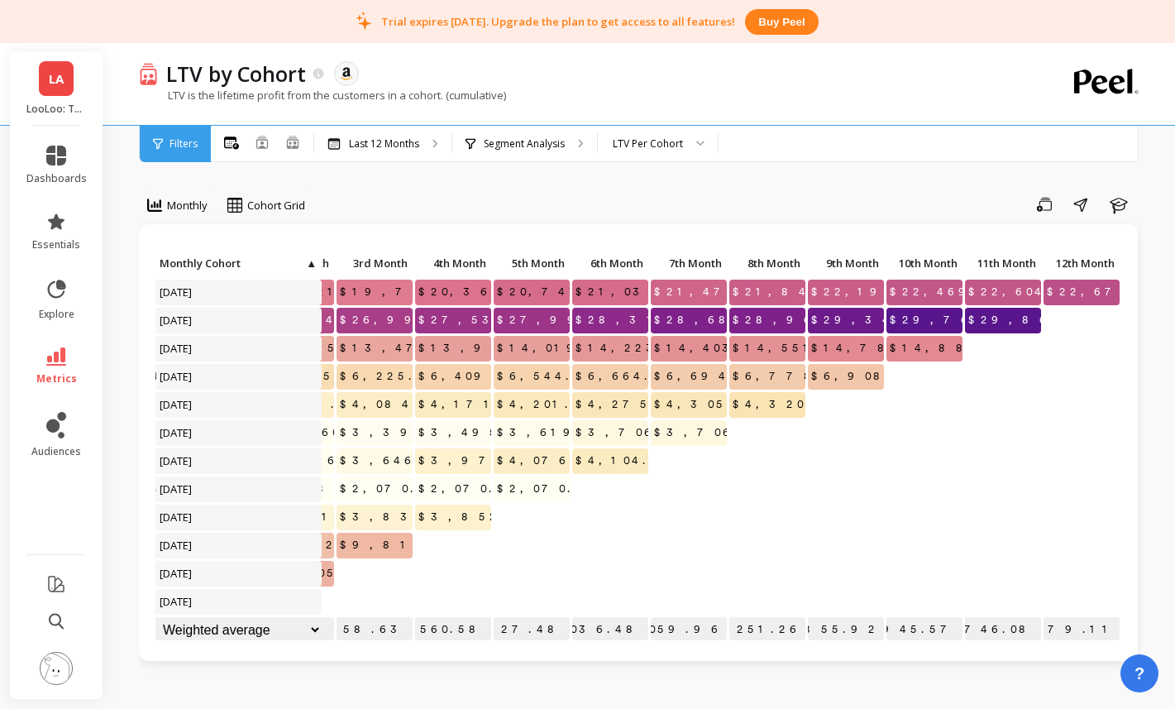
click at [36, 80] on div "LA LooLoo: Touchless Toilet Spray - Amazon" at bounding box center [56, 88] width 93 height 74
click at [815, 178] on div "Monthly option Absolute, selected. Cohort Grid Save Share Learn Click to create…" at bounding box center [640, 719] width 1003 height 1306
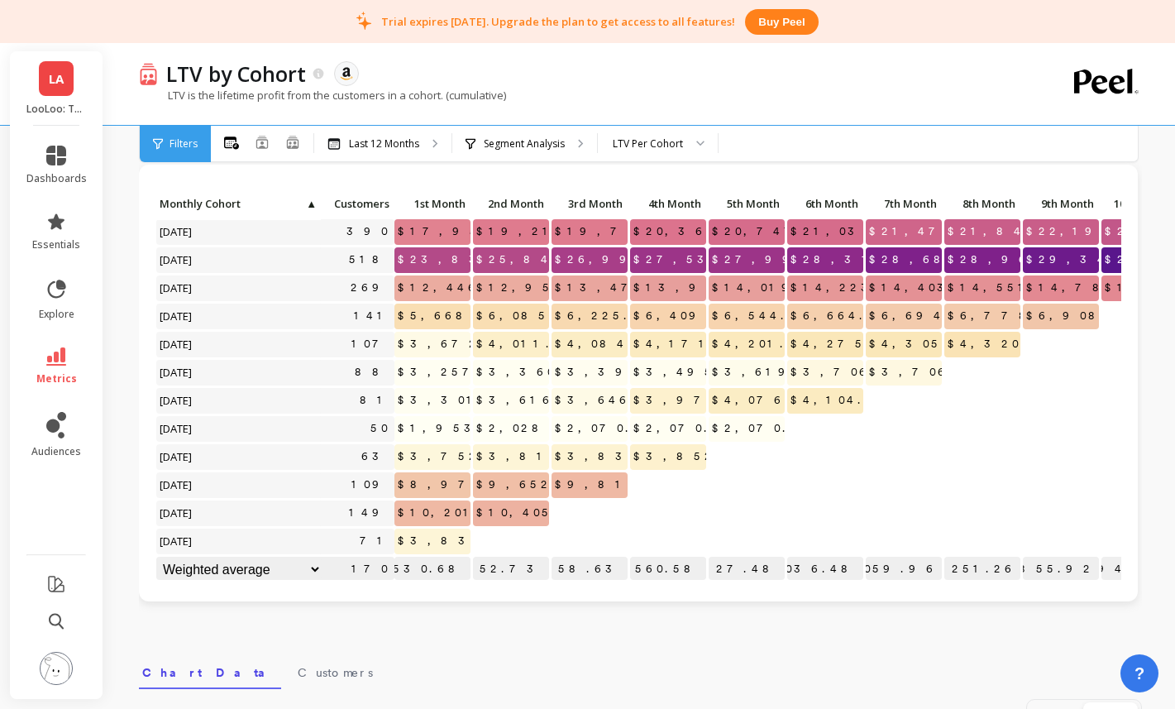
scroll to position [1, 0]
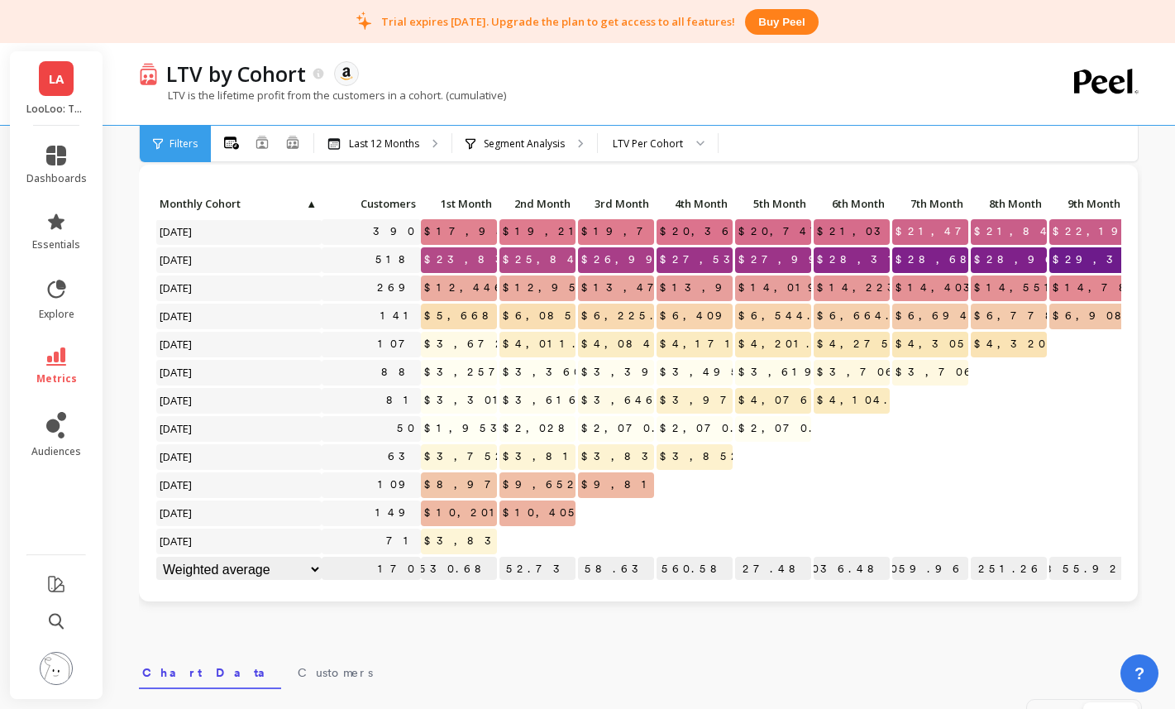
click at [47, 676] on img at bounding box center [56, 668] width 33 height 33
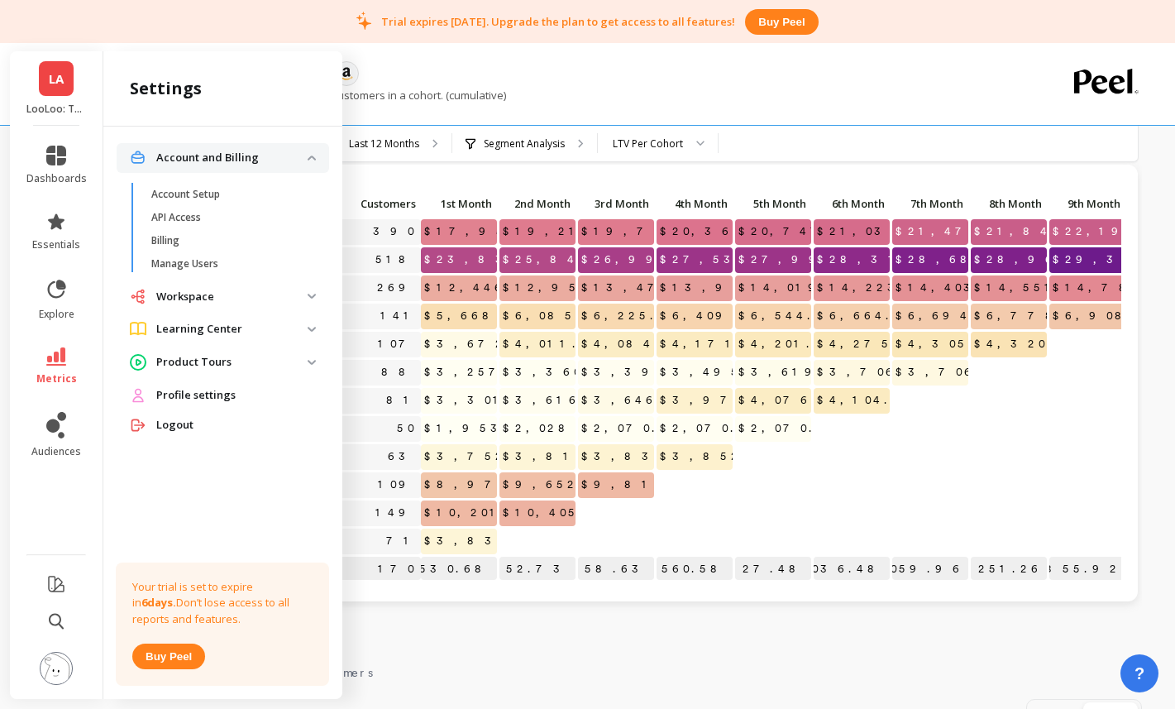
click at [189, 302] on p "Workspace" at bounding box center [231, 297] width 151 height 17
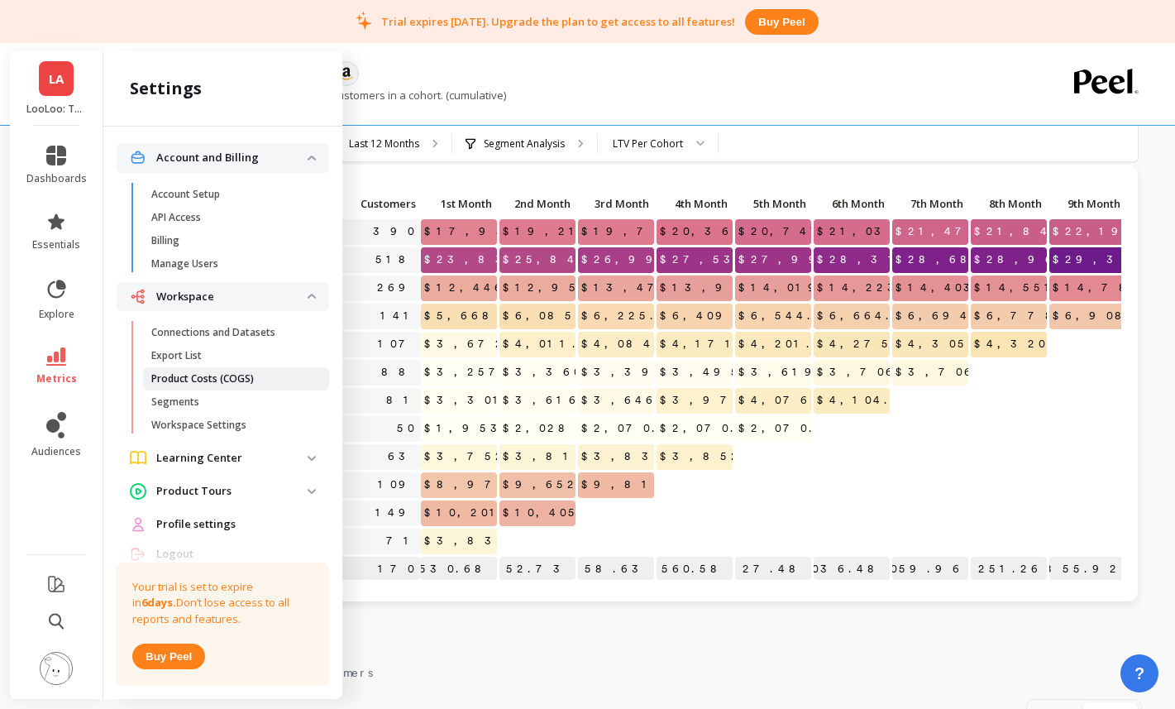
click at [198, 375] on p "Product Costs (COGS)" at bounding box center [202, 378] width 103 height 13
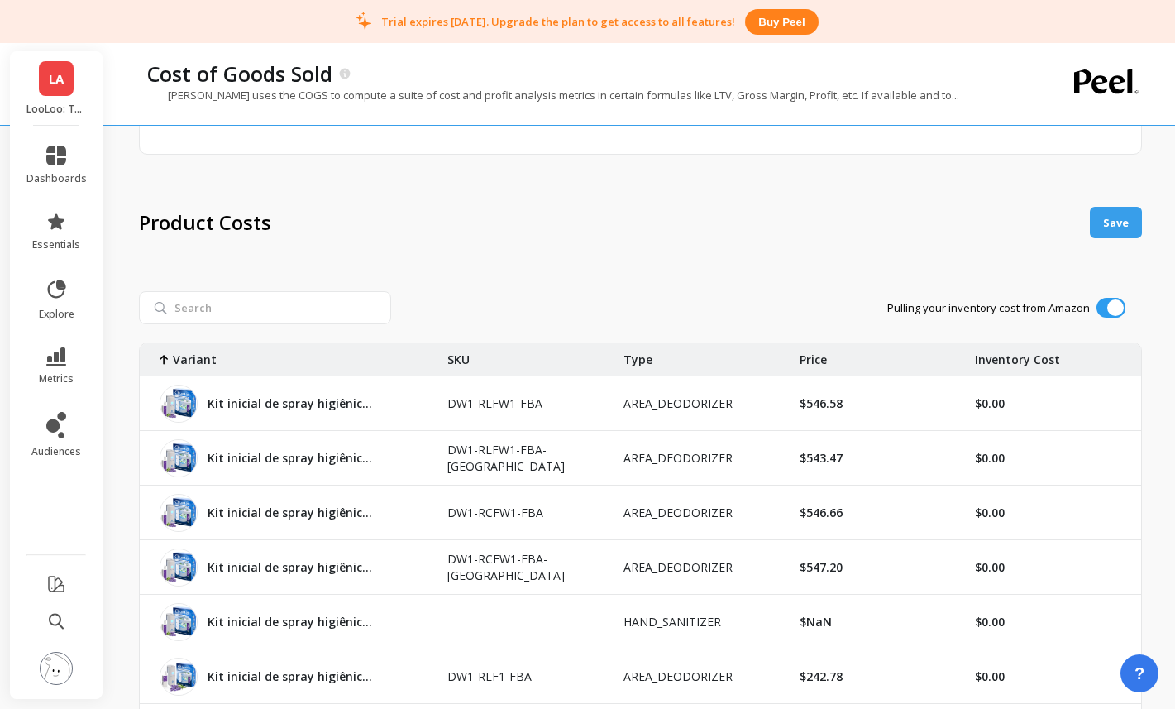
scroll to position [310, 0]
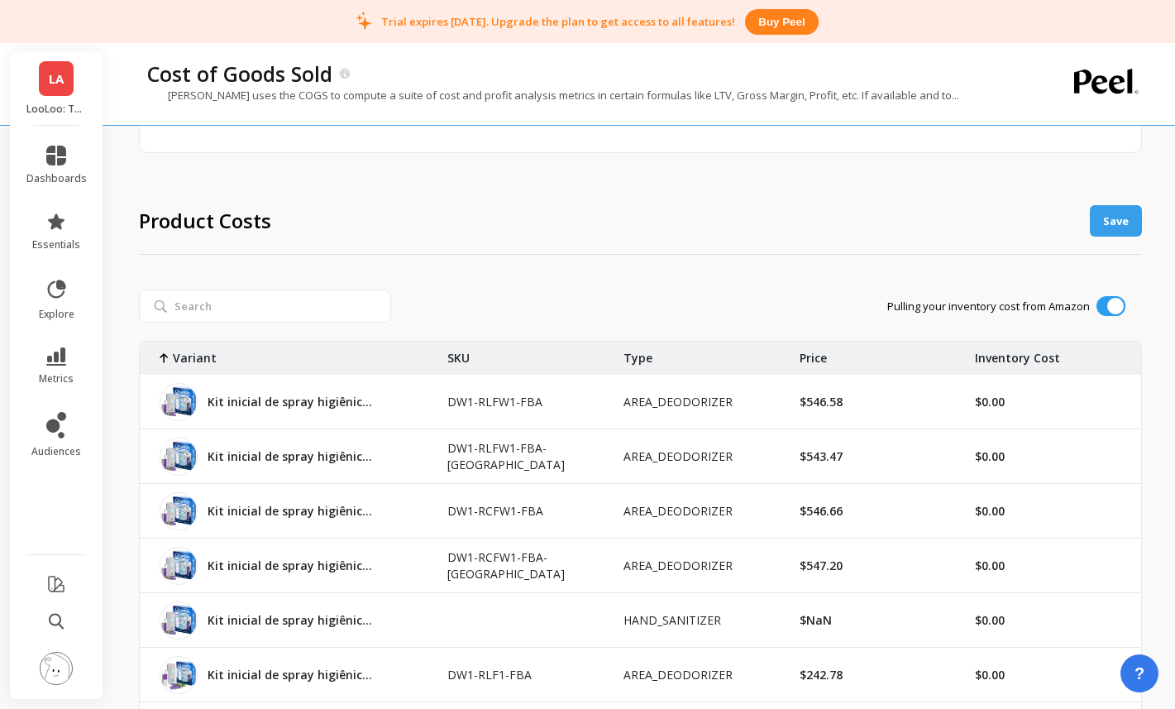
drag, startPoint x: 938, startPoint y: 299, endPoint x: 953, endPoint y: 288, distance: 18.4
click at [938, 299] on p "Pulling your inventory cost from Amazon" at bounding box center [988, 306] width 203 height 15
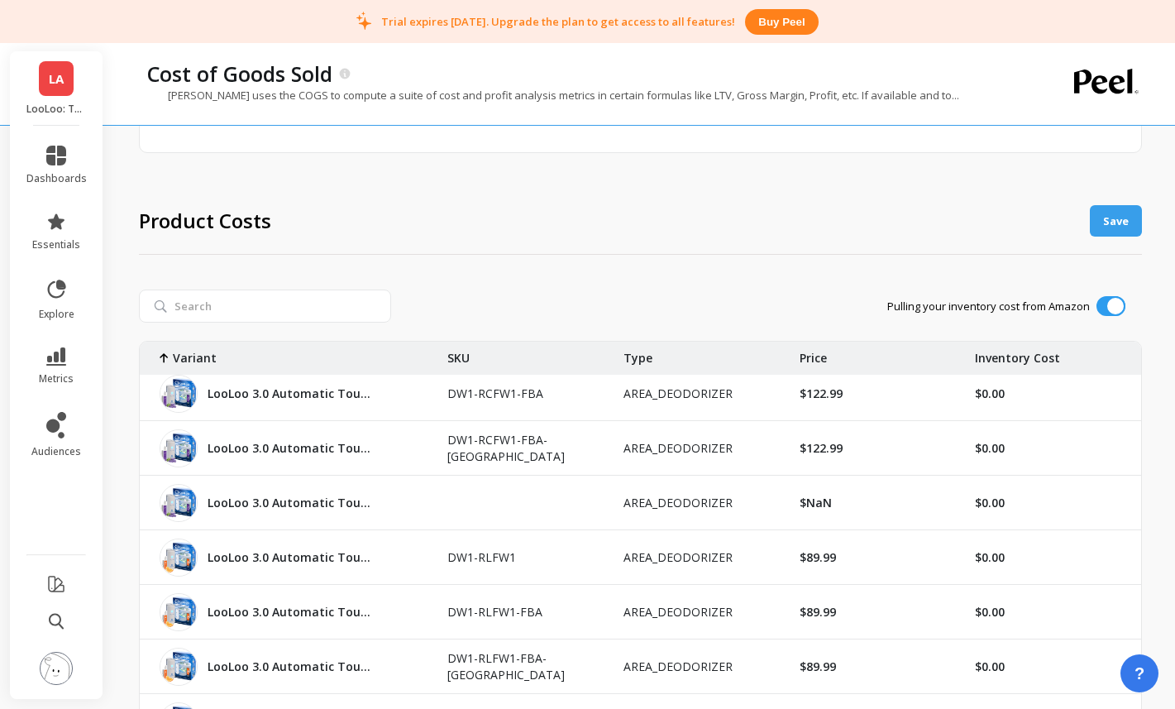
scroll to position [991, 0]
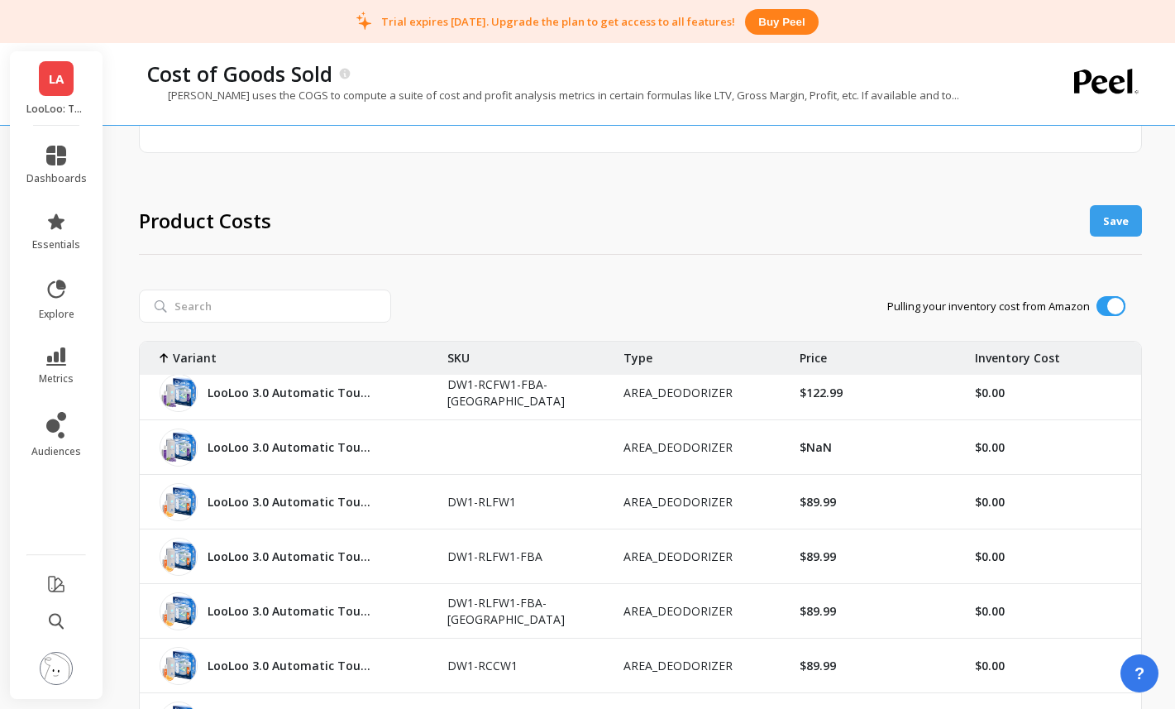
click at [63, 79] on span "LA" at bounding box center [56, 78] width 15 height 19
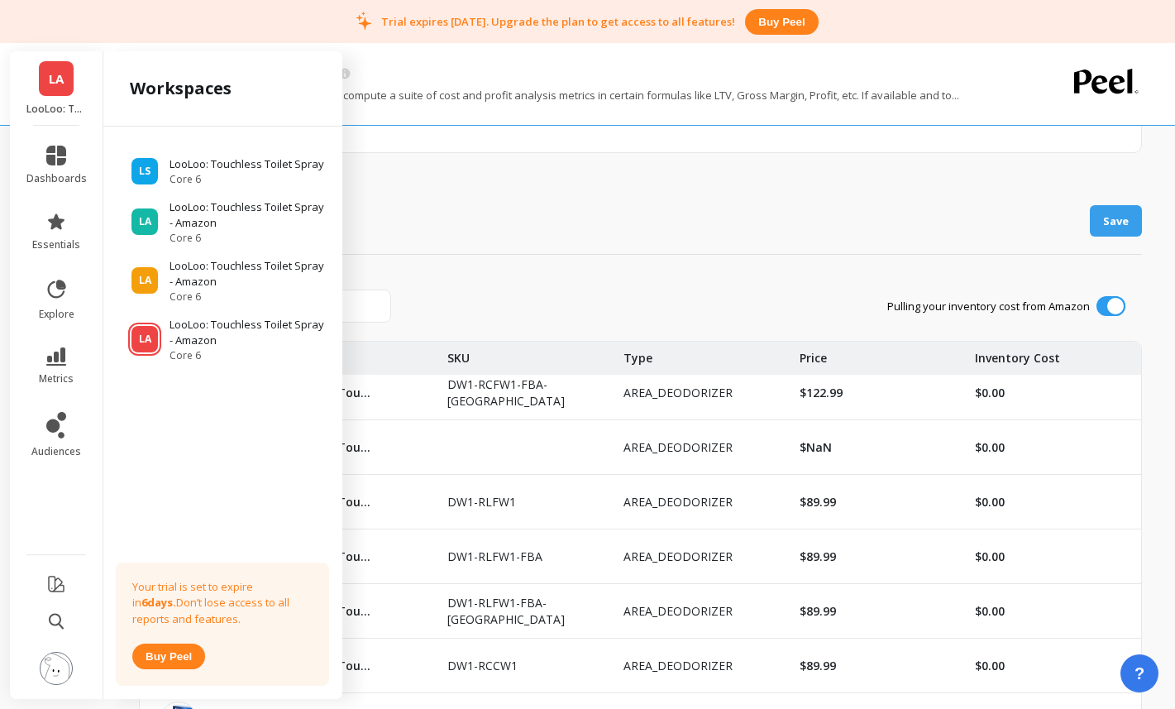
click at [805, 527] on div "$89.99" at bounding box center [878, 502] width 176 height 54
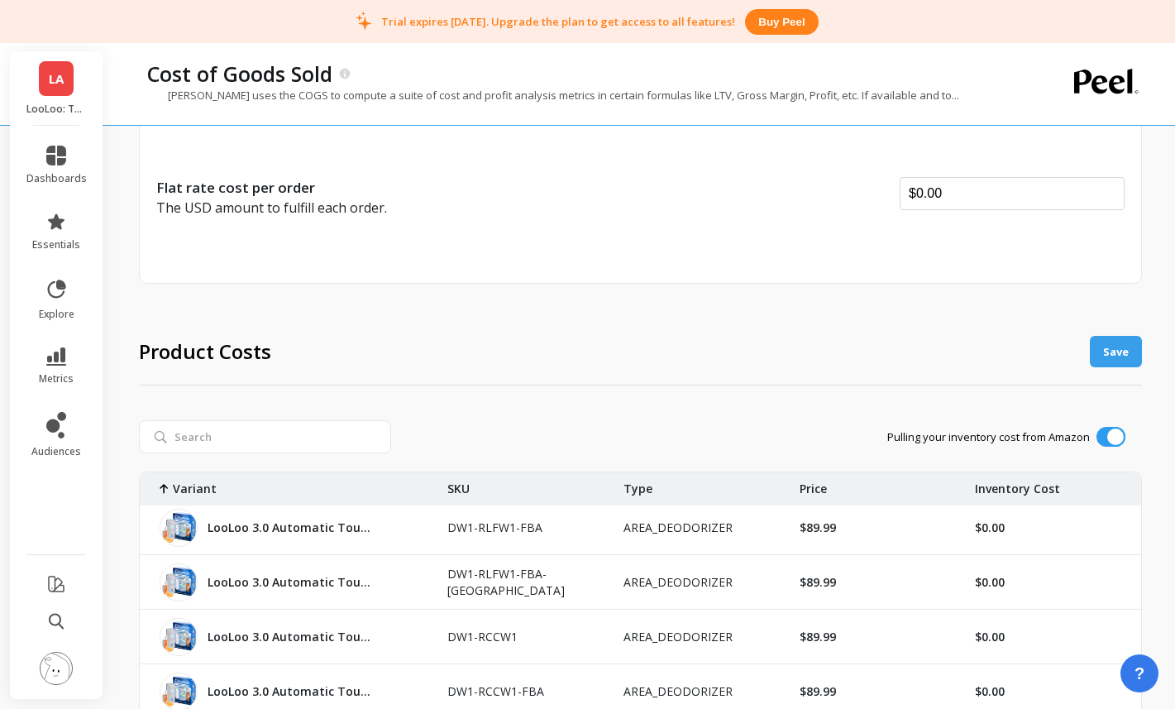
scroll to position [1152, 0]
click at [977, 528] on p "$0.00" at bounding box center [990, 526] width 30 height 17
click at [983, 528] on p "$0.00" at bounding box center [990, 526] width 30 height 17
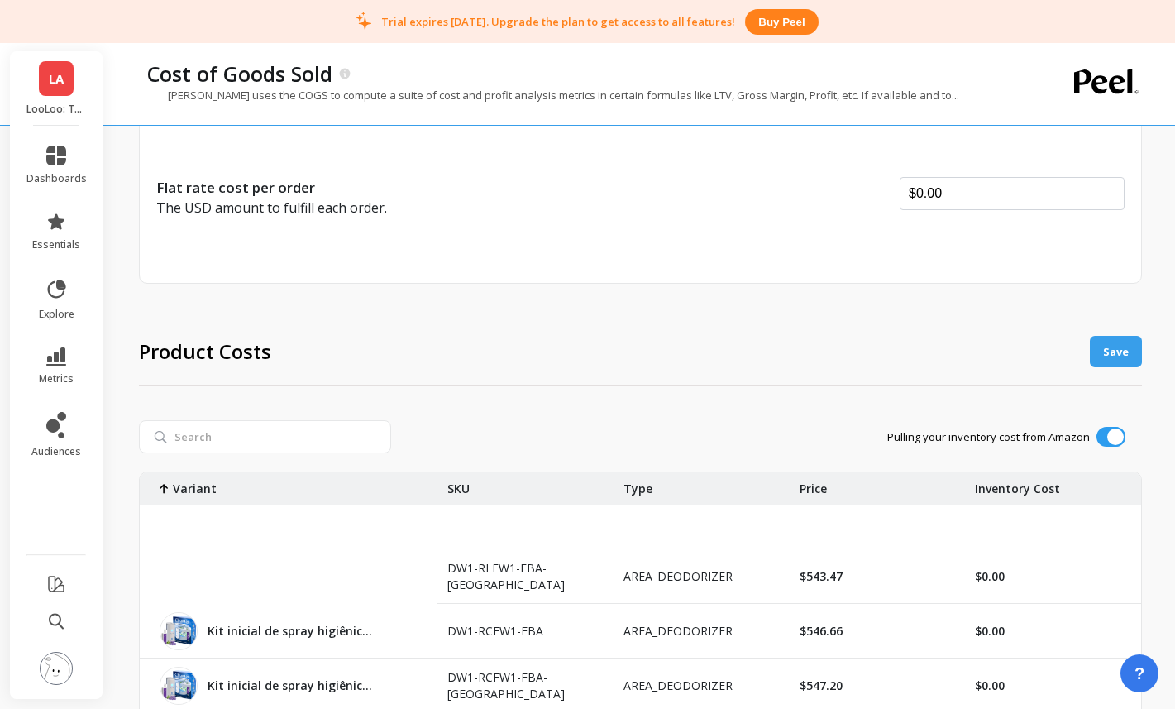
scroll to position [0, 0]
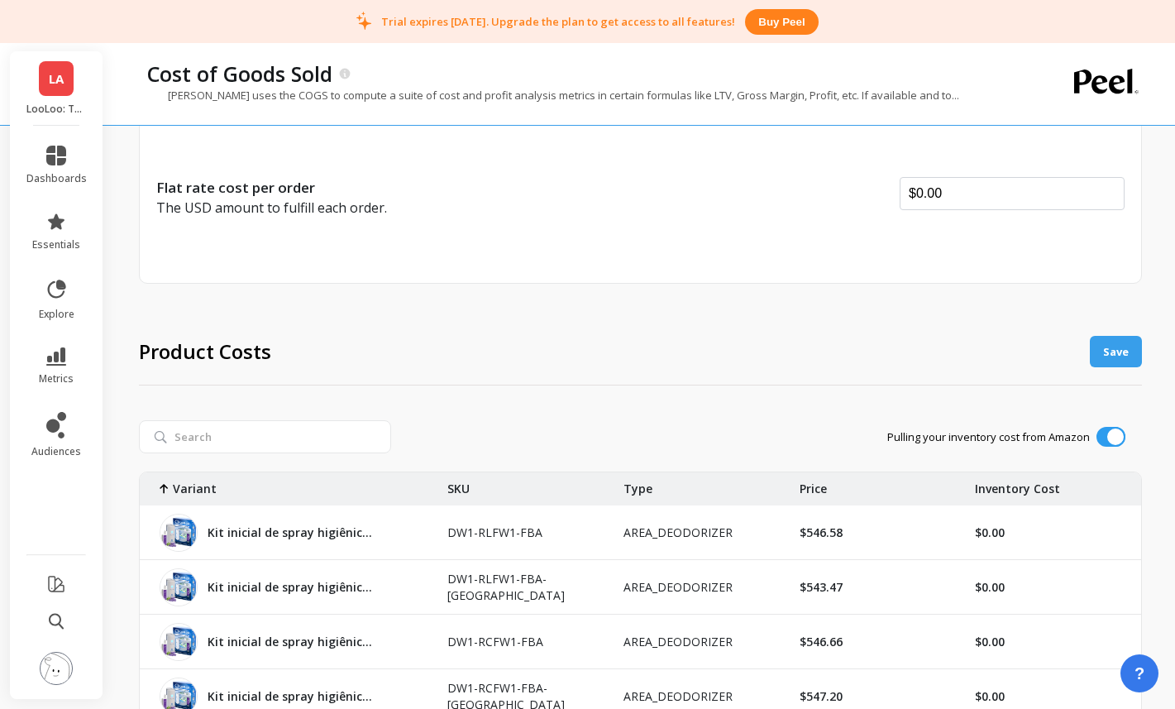
click at [59, 667] on img at bounding box center [56, 668] width 33 height 33
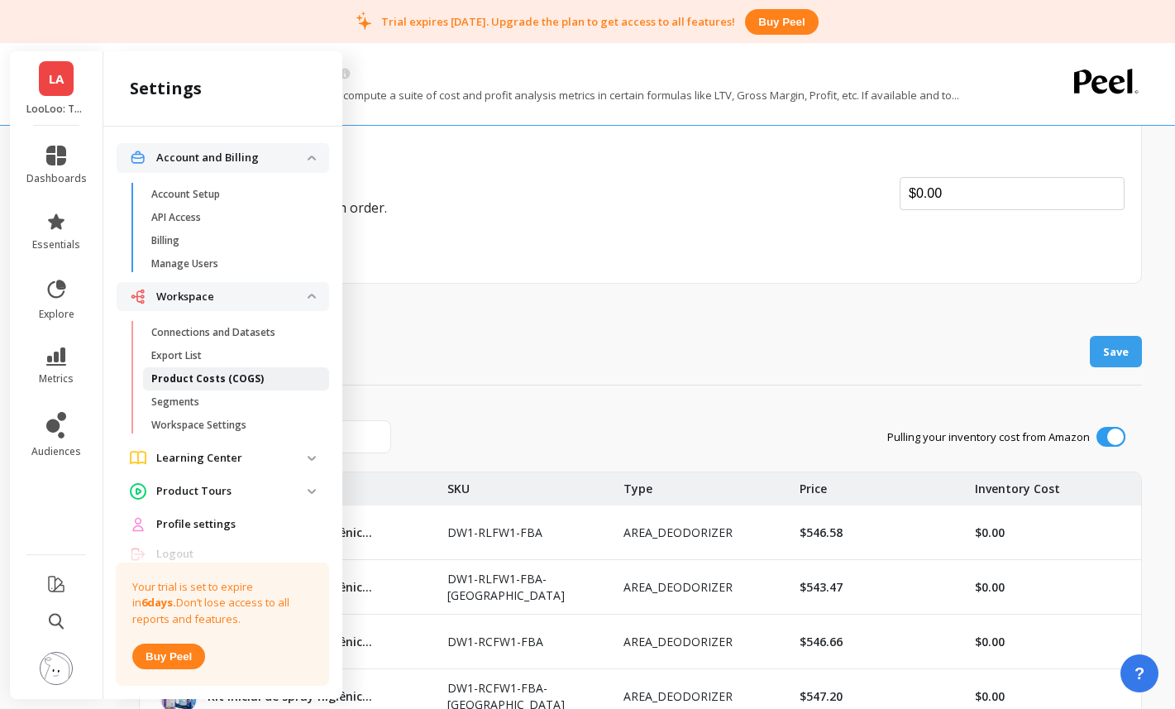
click at [228, 375] on p "Product Costs (COGS)" at bounding box center [207, 378] width 112 height 13
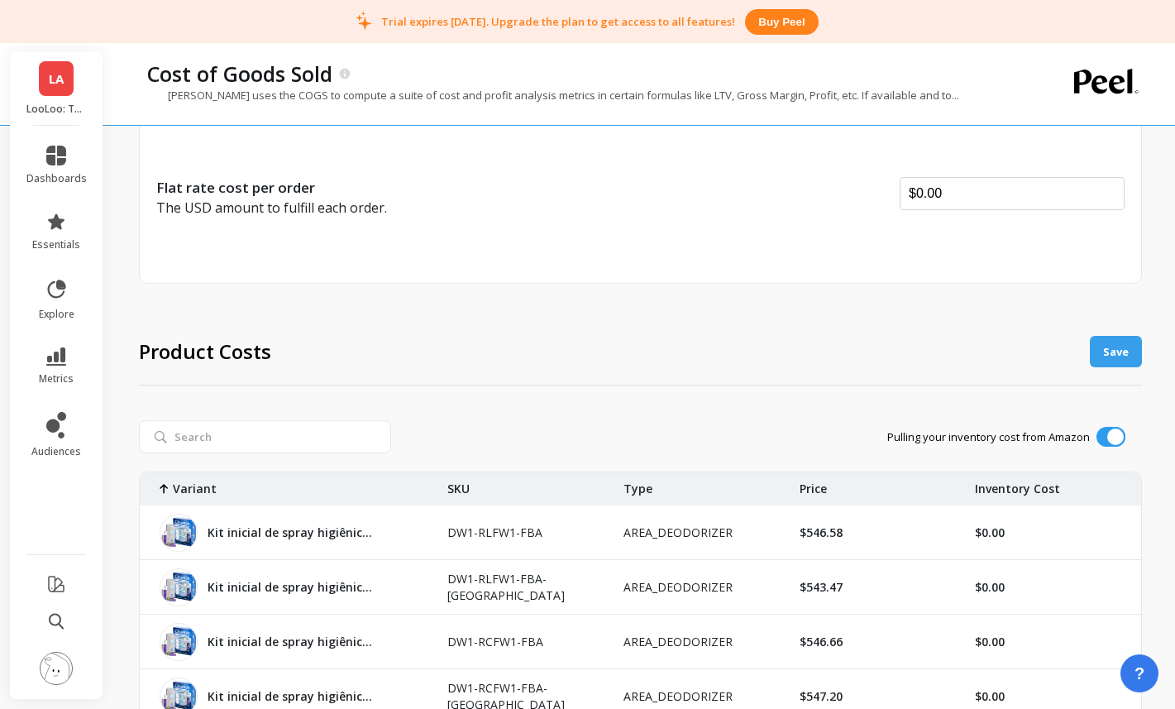
click at [64, 79] on link "LA" at bounding box center [56, 78] width 35 height 35
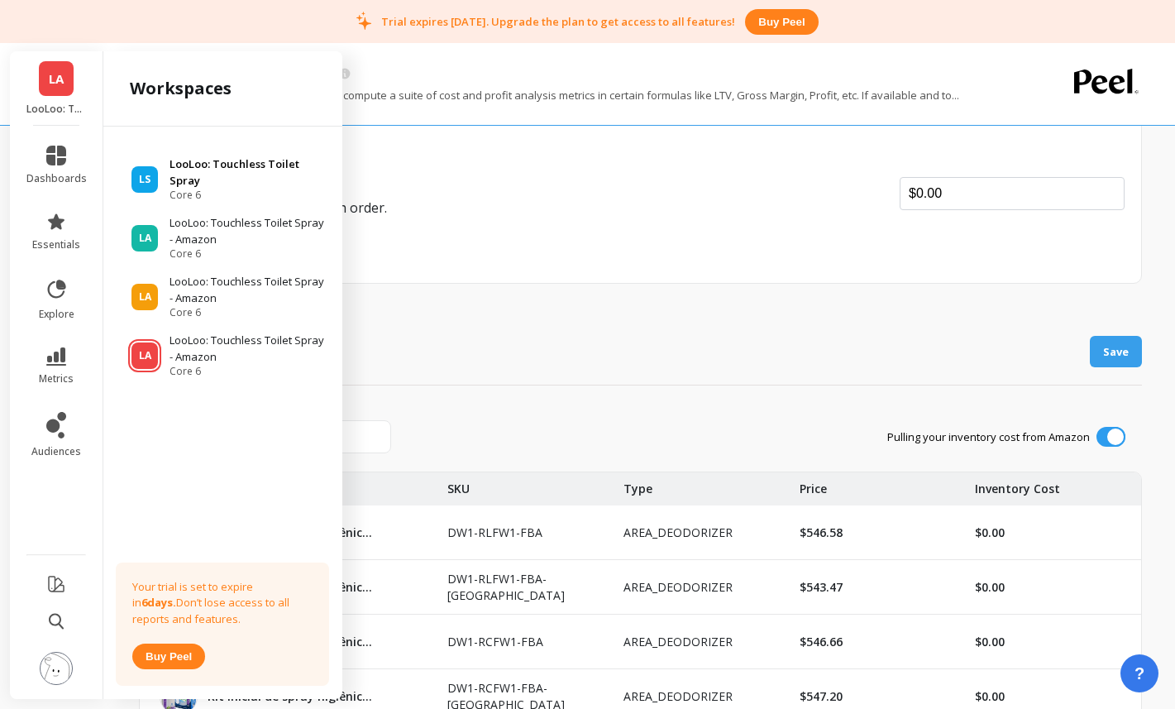
click at [174, 172] on p "LooLoo: Touchless Toilet Spray" at bounding box center [248, 172] width 157 height 32
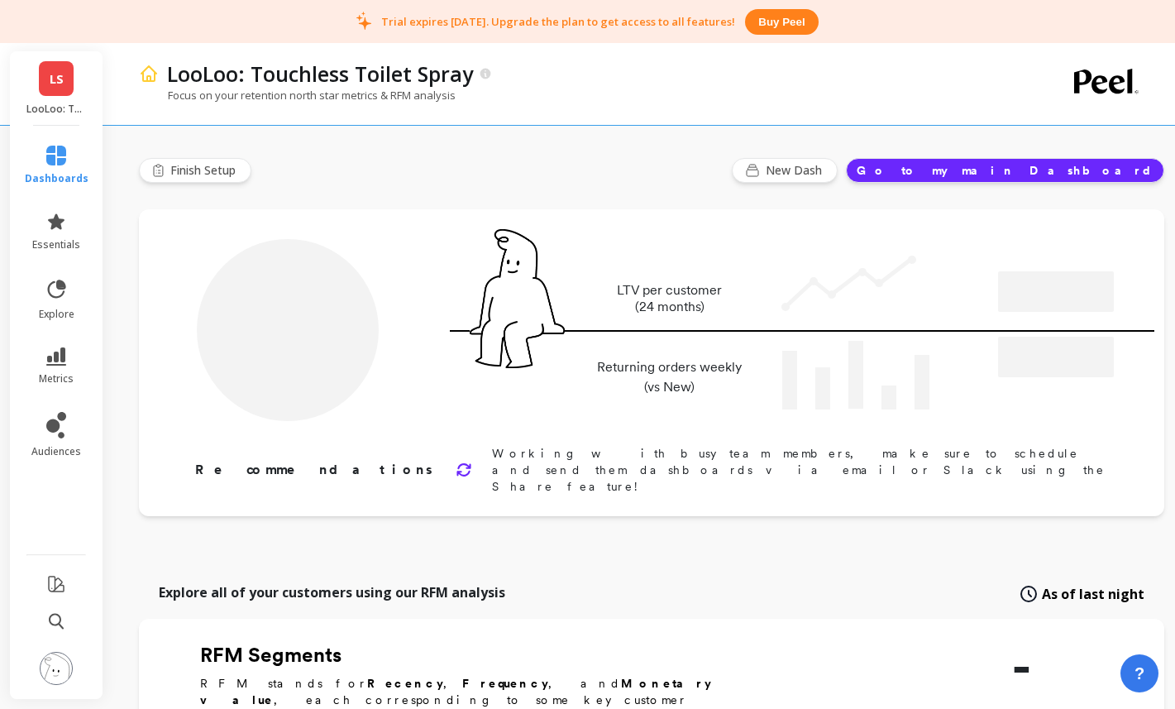
type input "Champions"
type input "761"
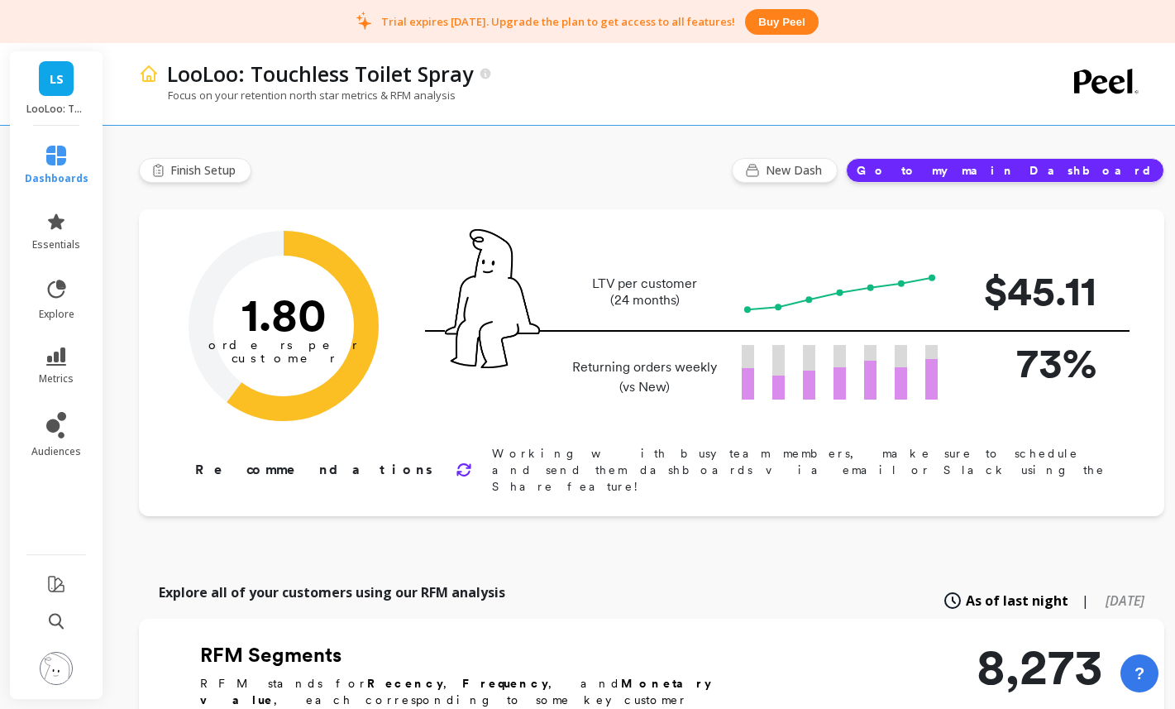
click at [63, 662] on img at bounding box center [56, 668] width 33 height 33
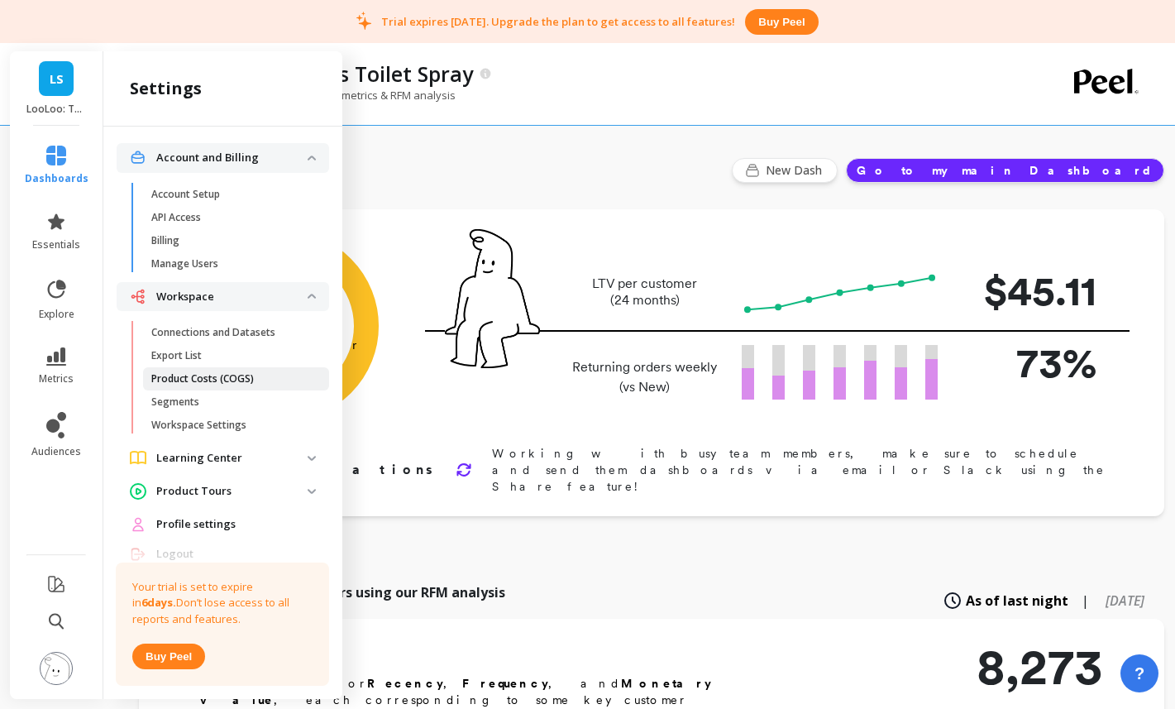
click at [260, 372] on span "Product Costs (COGS)" at bounding box center [230, 378] width 158 height 13
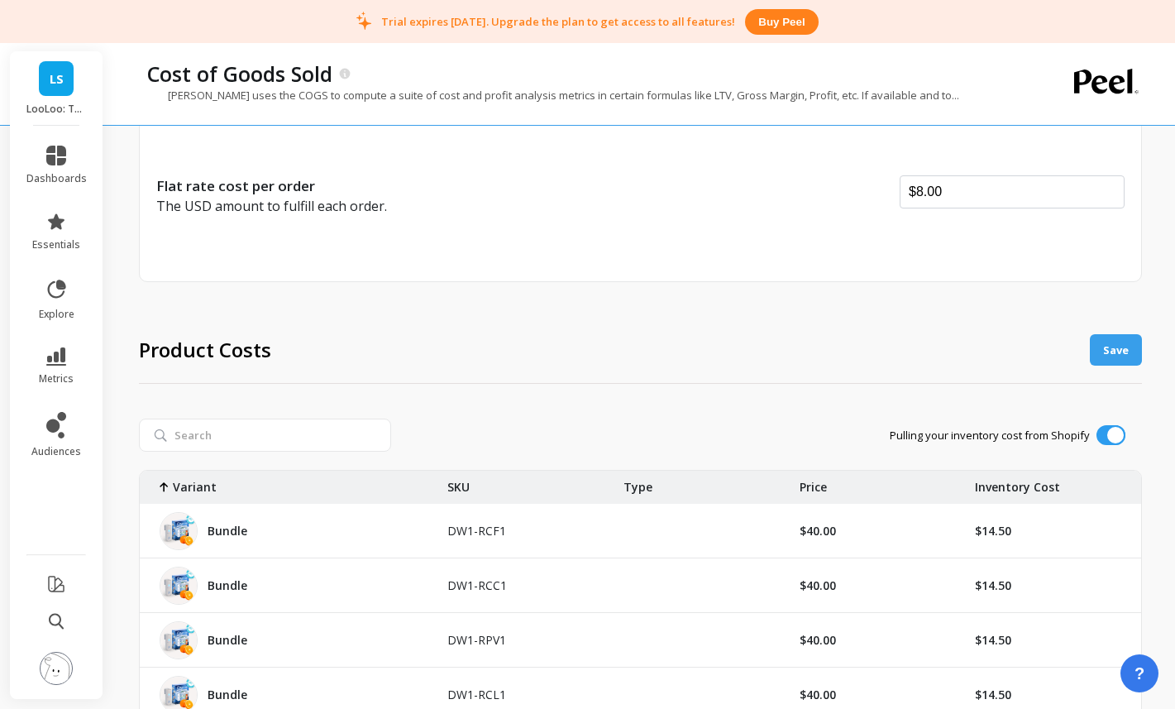
click at [62, 682] on img at bounding box center [56, 668] width 33 height 33
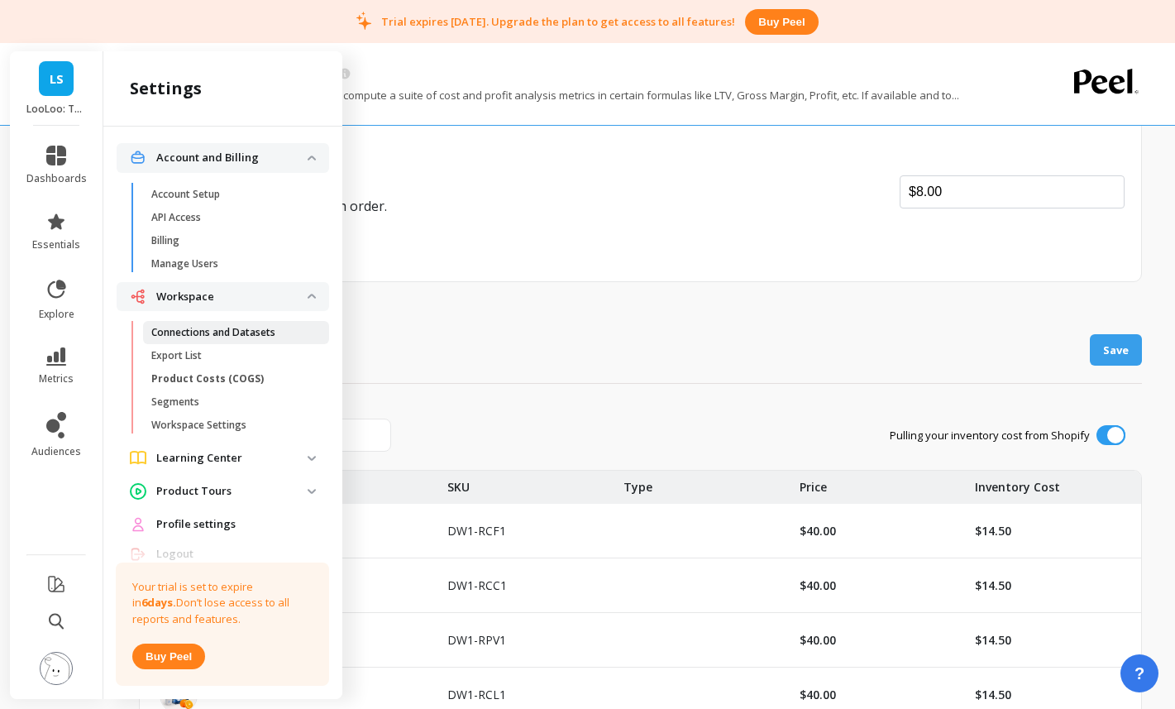
click at [225, 337] on p "Connections and Datasets" at bounding box center [213, 332] width 124 height 13
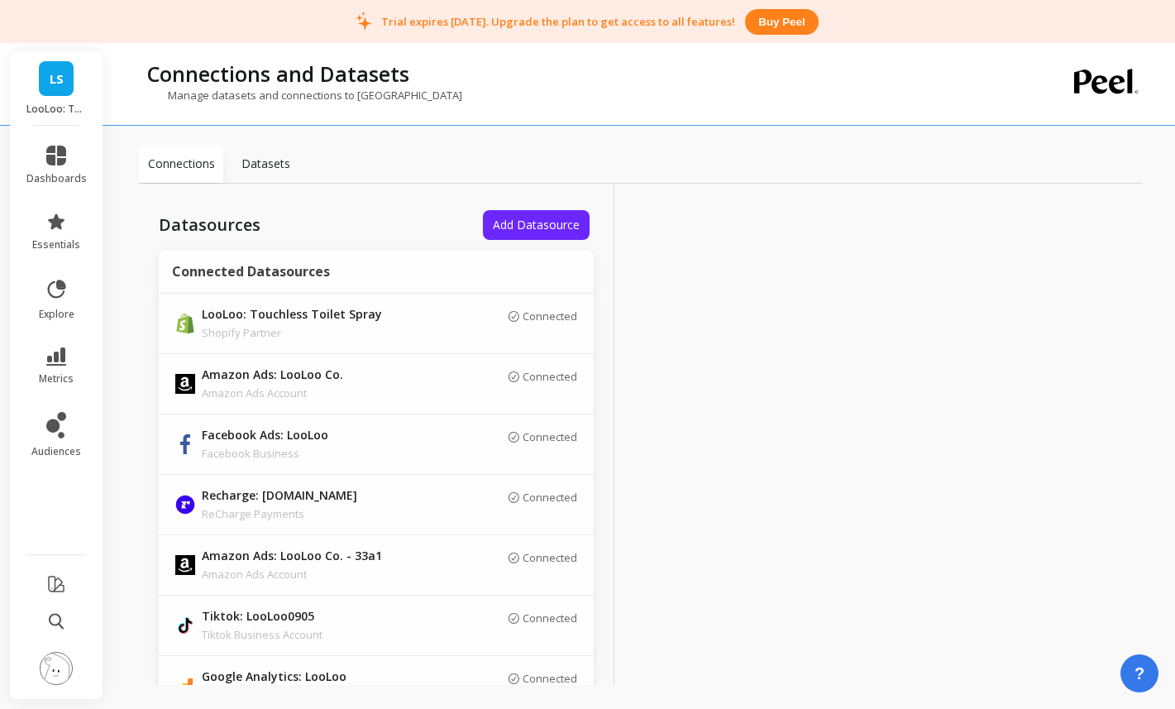
click at [260, 174] on div "Datasets" at bounding box center [265, 164] width 84 height 38
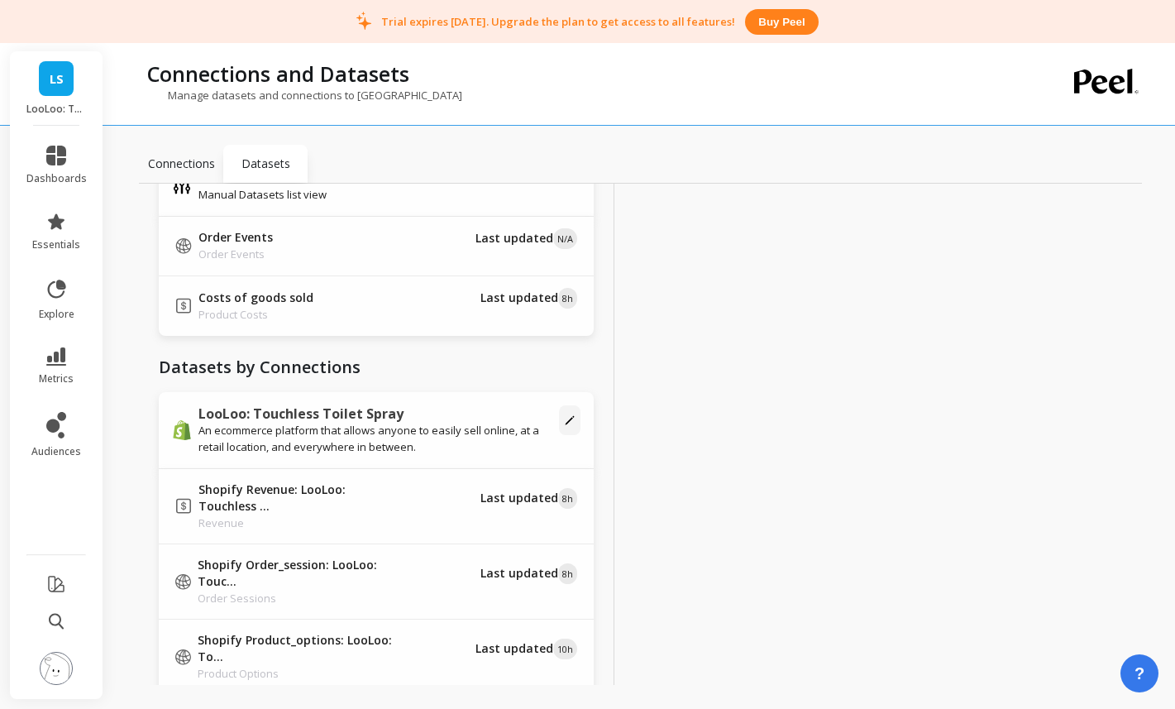
scroll to position [83, 0]
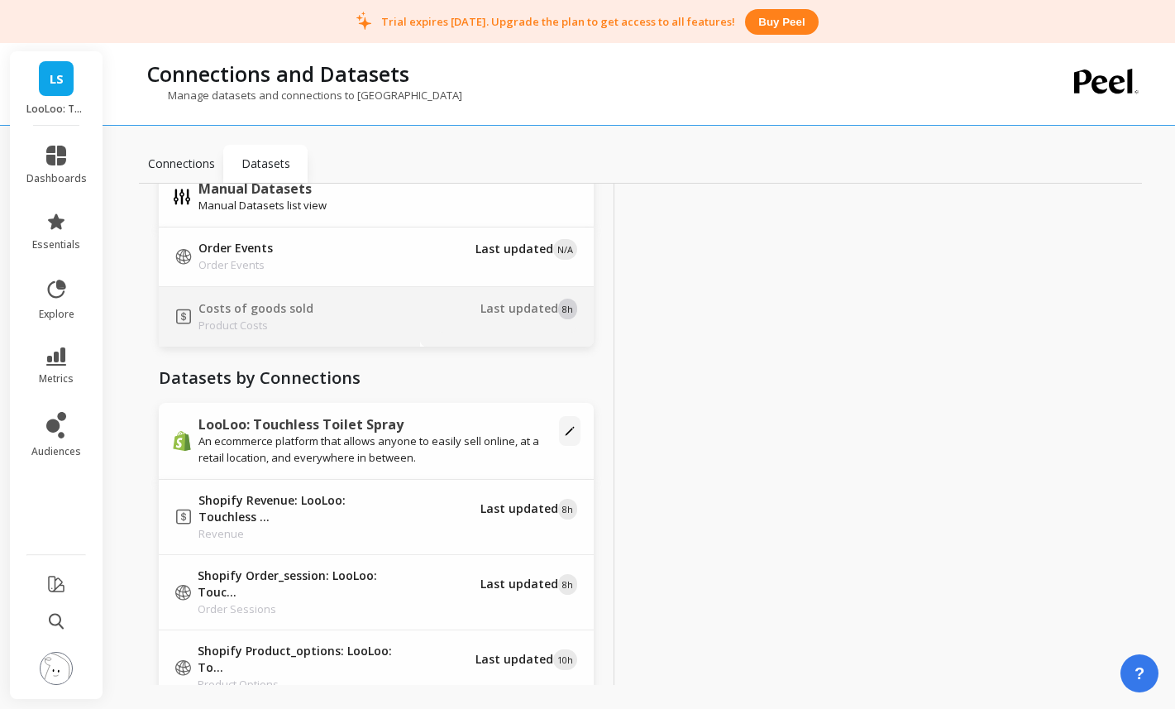
click at [539, 314] on p "Last updated 8h" at bounding box center [528, 308] width 97 height 17
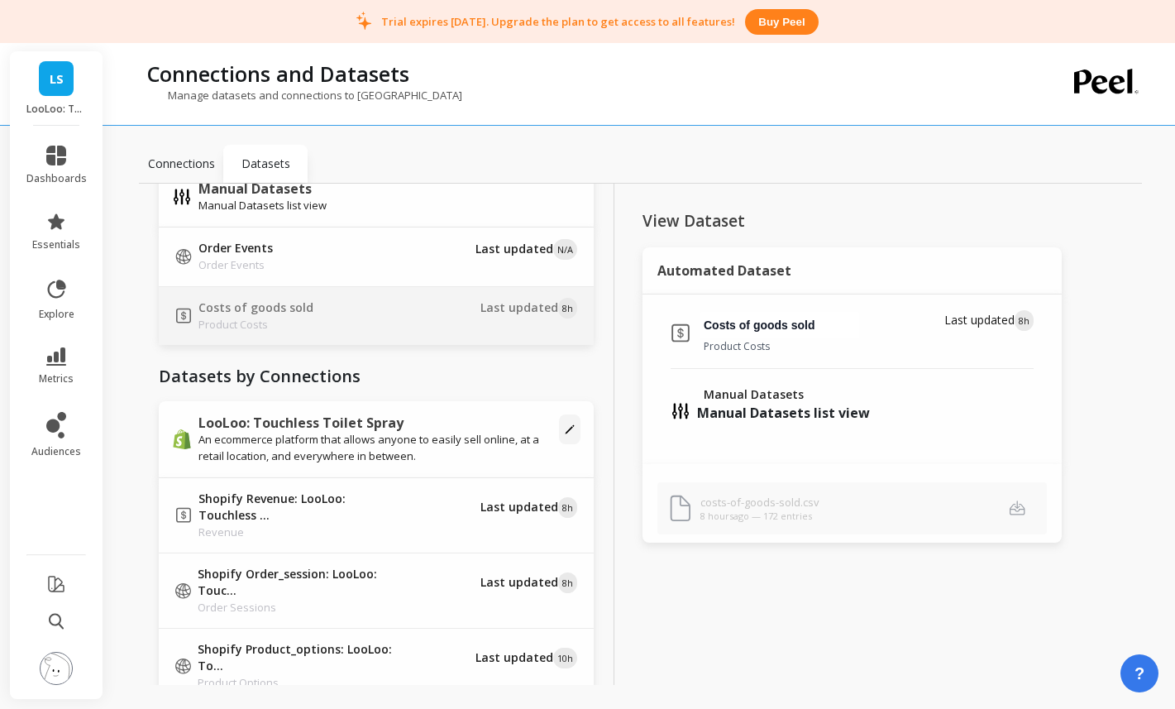
click at [998, 561] on div "View Dataset Automated Dataset Costs of goods sold Product Costs Last updated 8…" at bounding box center [851, 452] width 475 height 537
click at [63, 289] on icon at bounding box center [56, 289] width 23 height 23
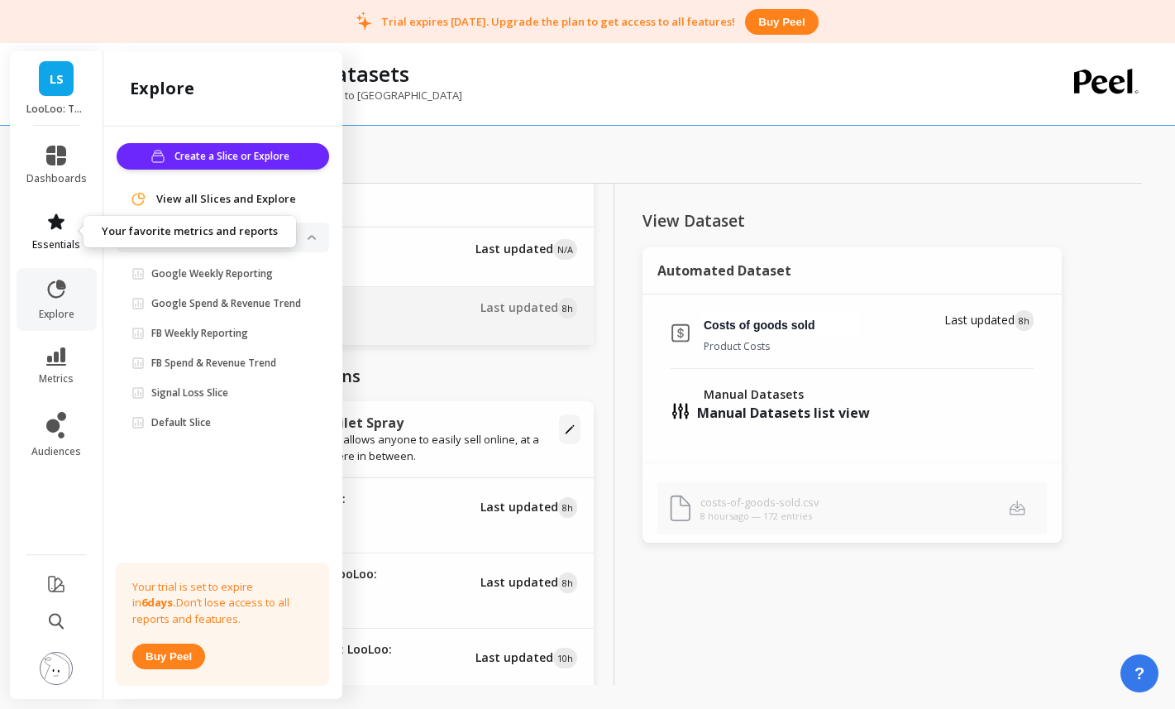
click at [64, 242] on span "essentials" at bounding box center [56, 244] width 48 height 13
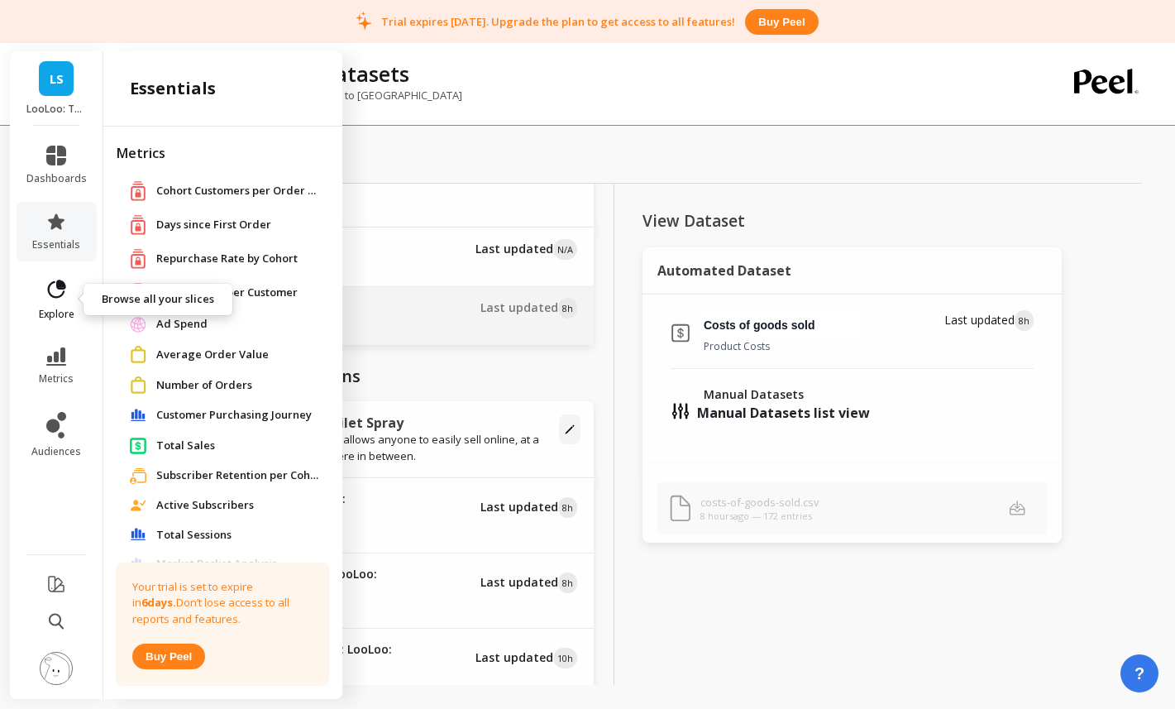
click at [62, 302] on link "explore" at bounding box center [56, 299] width 60 height 43
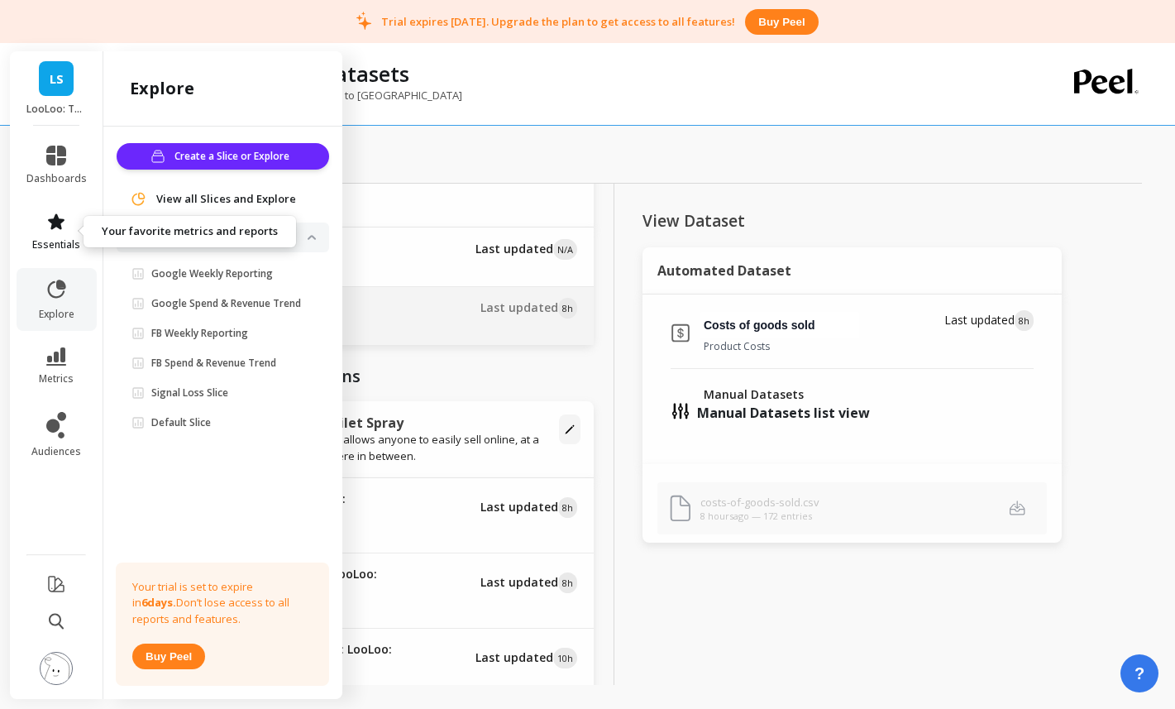
click at [50, 235] on link "essentials" at bounding box center [56, 232] width 60 height 40
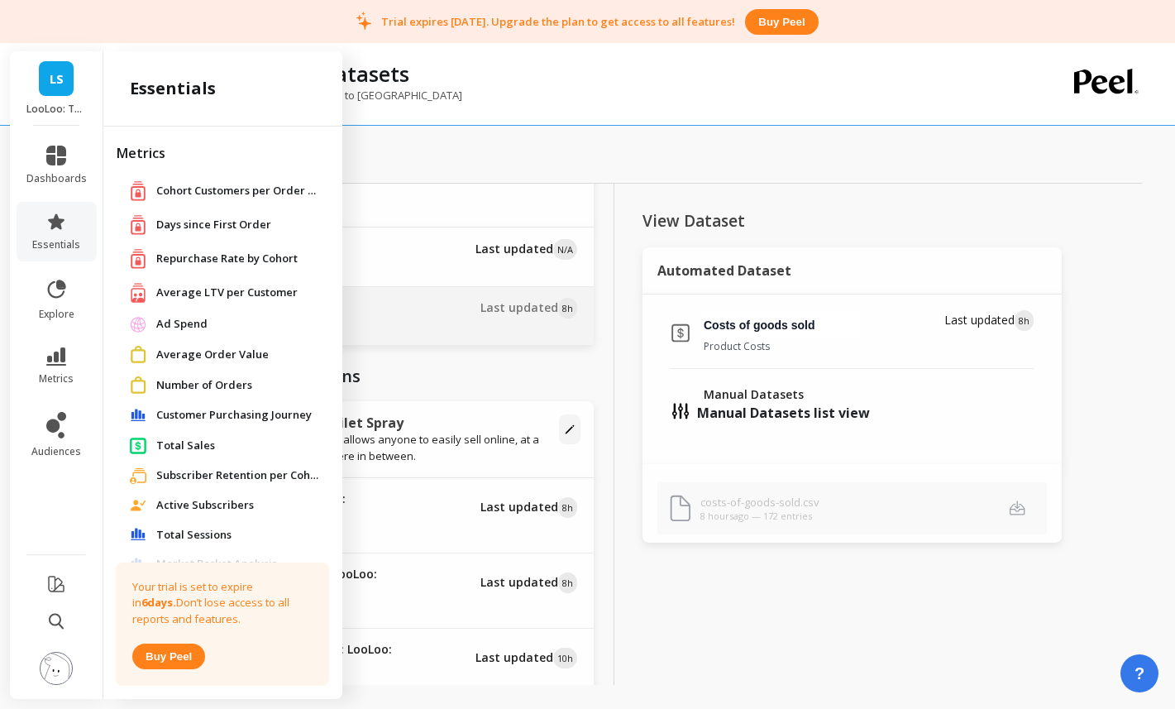
scroll to position [320, 0]
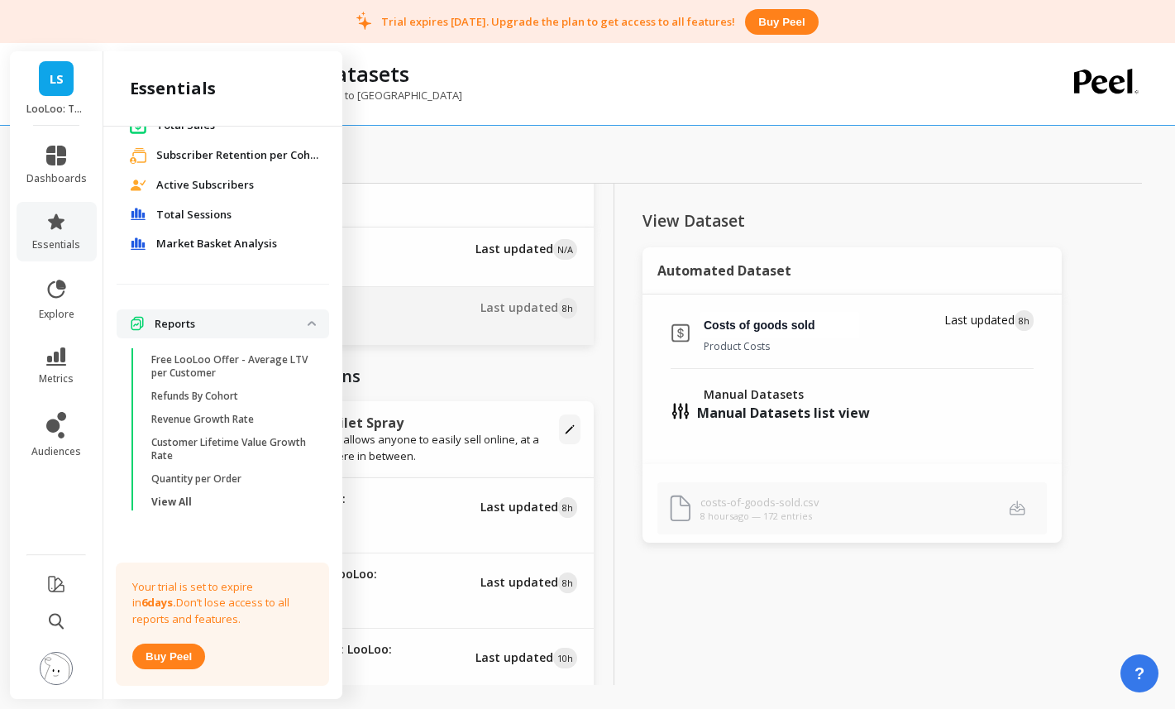
click at [250, 365] on p "Free LooLoo Offer - Average LTV per Customer" at bounding box center [230, 366] width 158 height 26
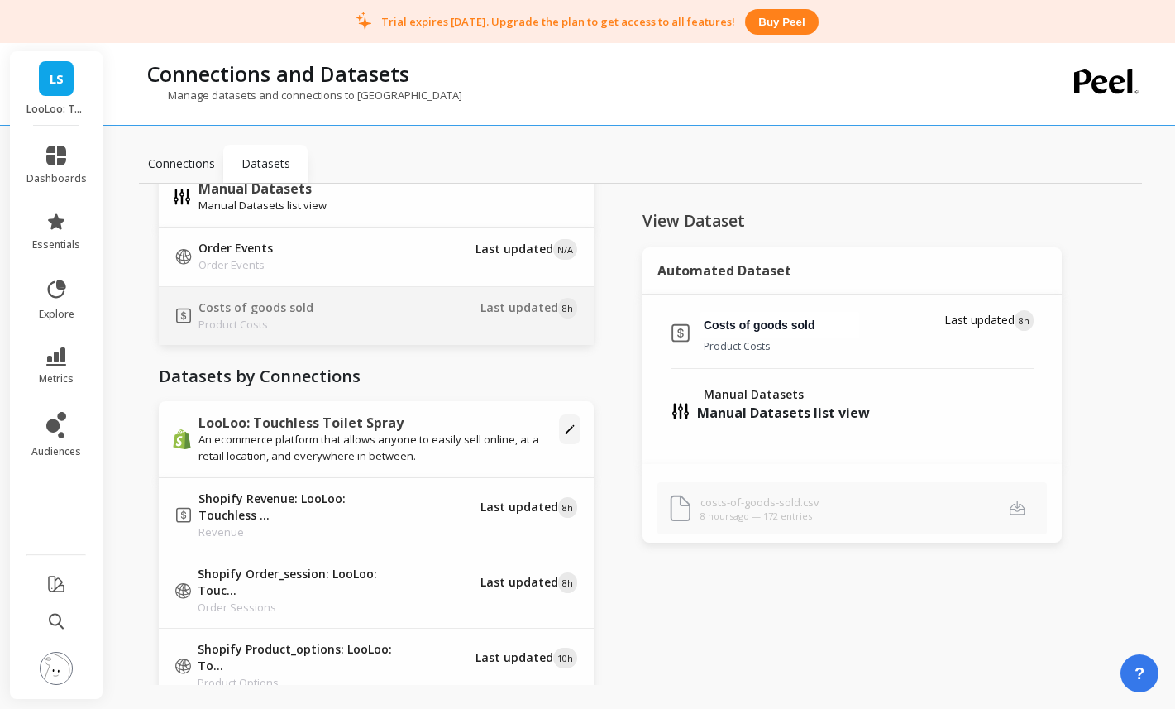
scroll to position [0, 0]
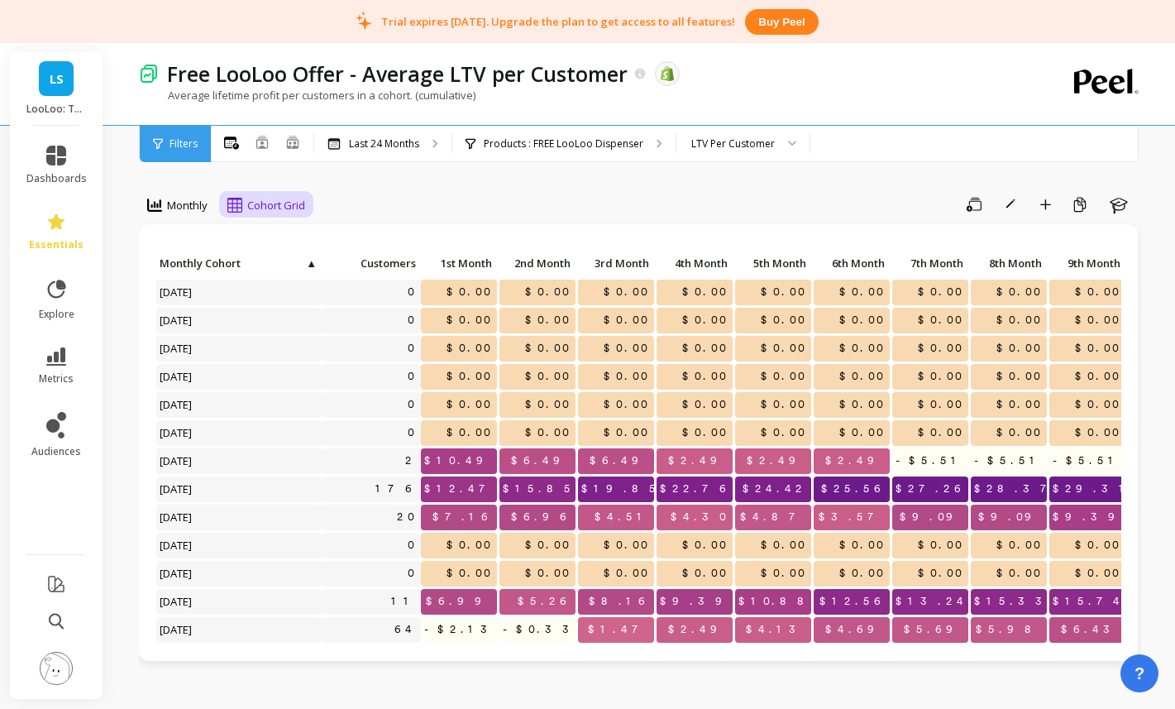
click at [277, 202] on span "Cohort Grid" at bounding box center [276, 206] width 58 height 16
click at [456, 200] on div "Save Rename Add to Dashboard Create a Copy Learn" at bounding box center [729, 204] width 825 height 26
click at [705, 147] on div "LTV Per Customer" at bounding box center [733, 144] width 84 height 16
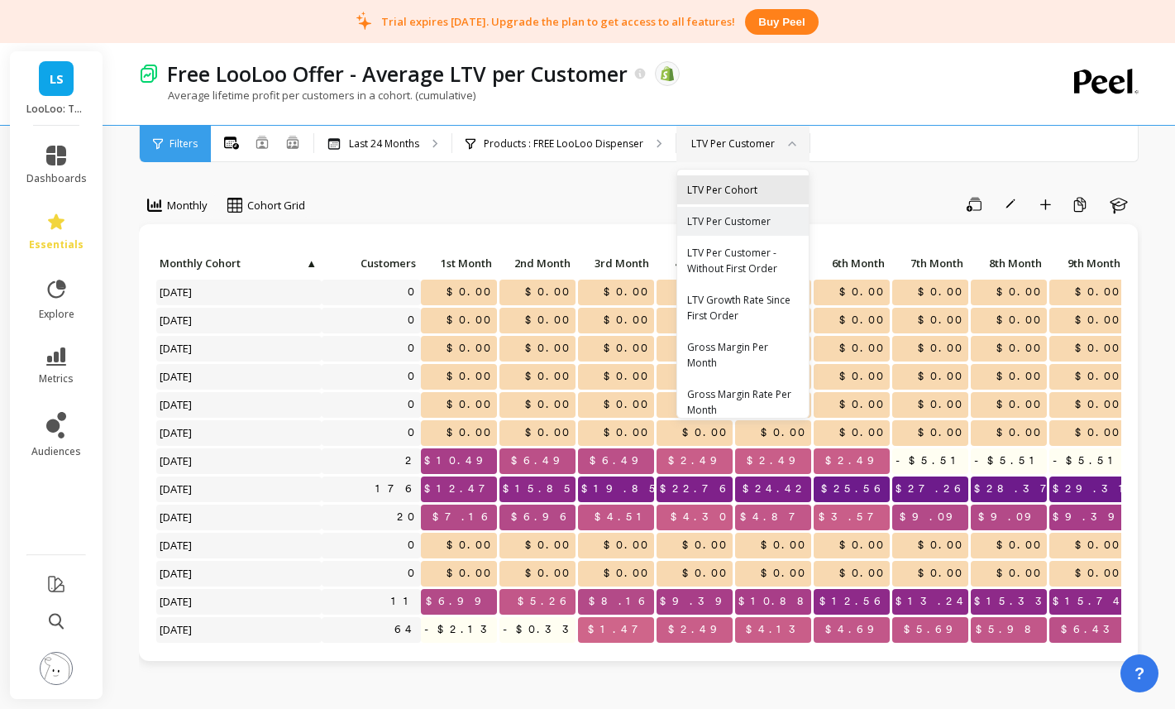
click at [709, 191] on div "LTV Per Cohort" at bounding box center [743, 190] width 112 height 16
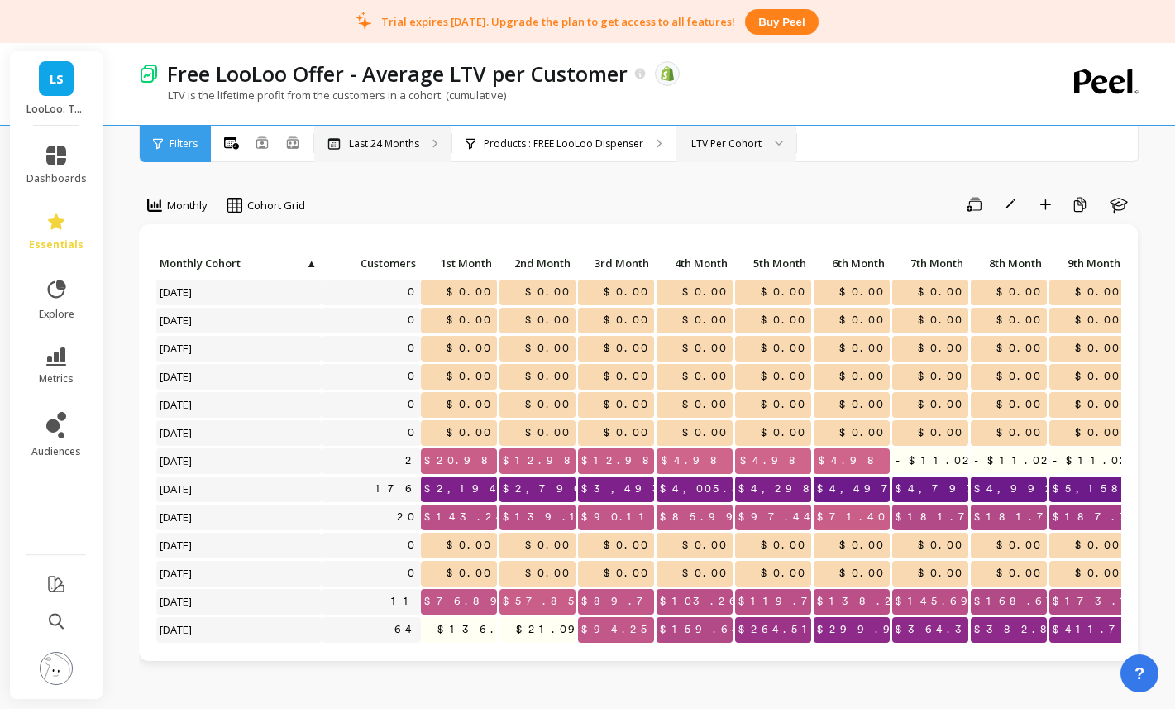
click at [395, 146] on p "Last 24 Months" at bounding box center [384, 143] width 70 height 13
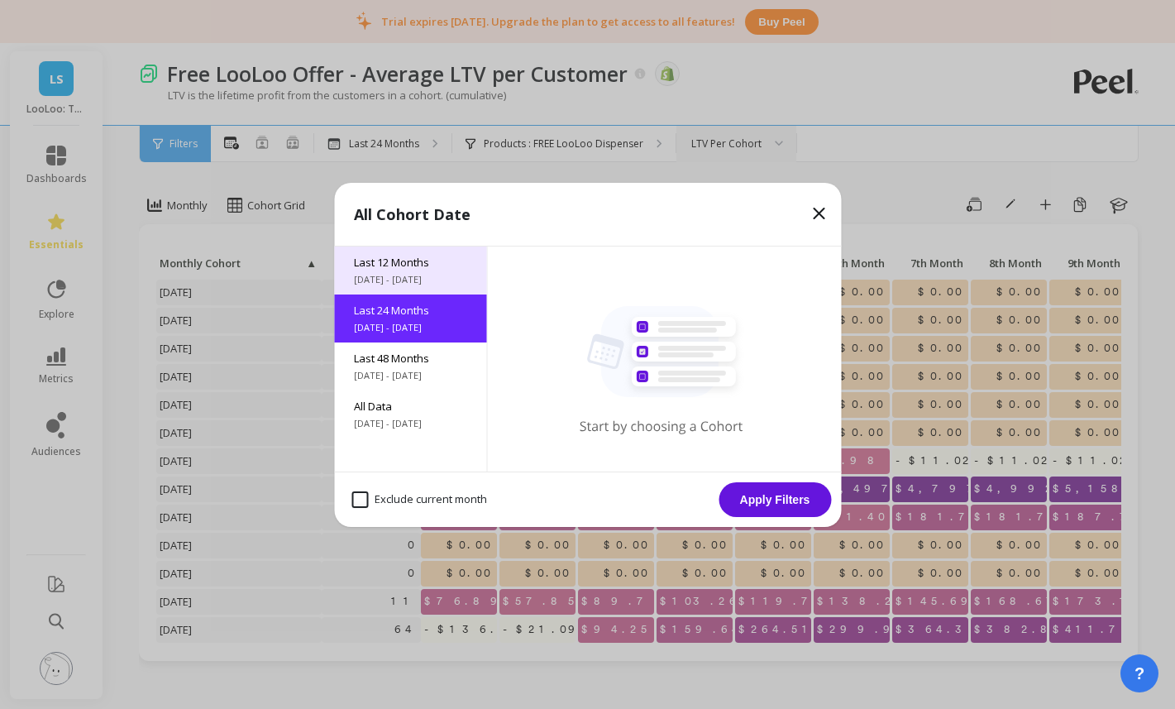
click at [406, 265] on span "Last 12 Months" at bounding box center [410, 262] width 112 height 15
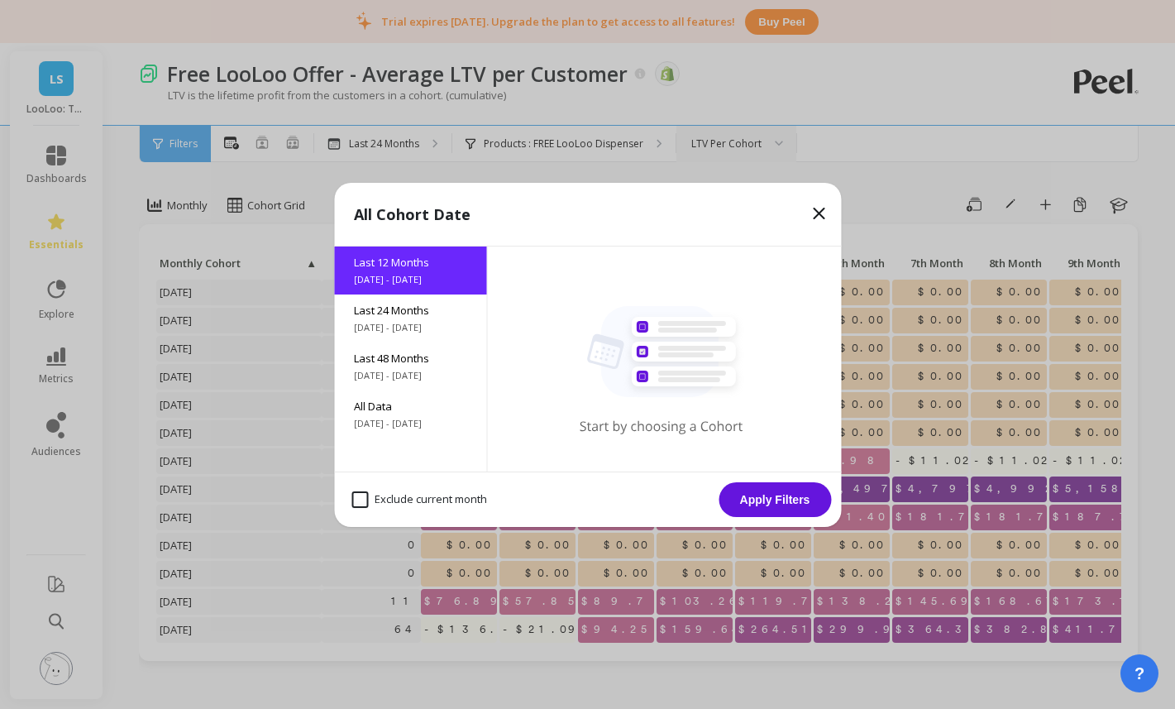
click at [762, 498] on button "Apply Filters" at bounding box center [775, 499] width 112 height 35
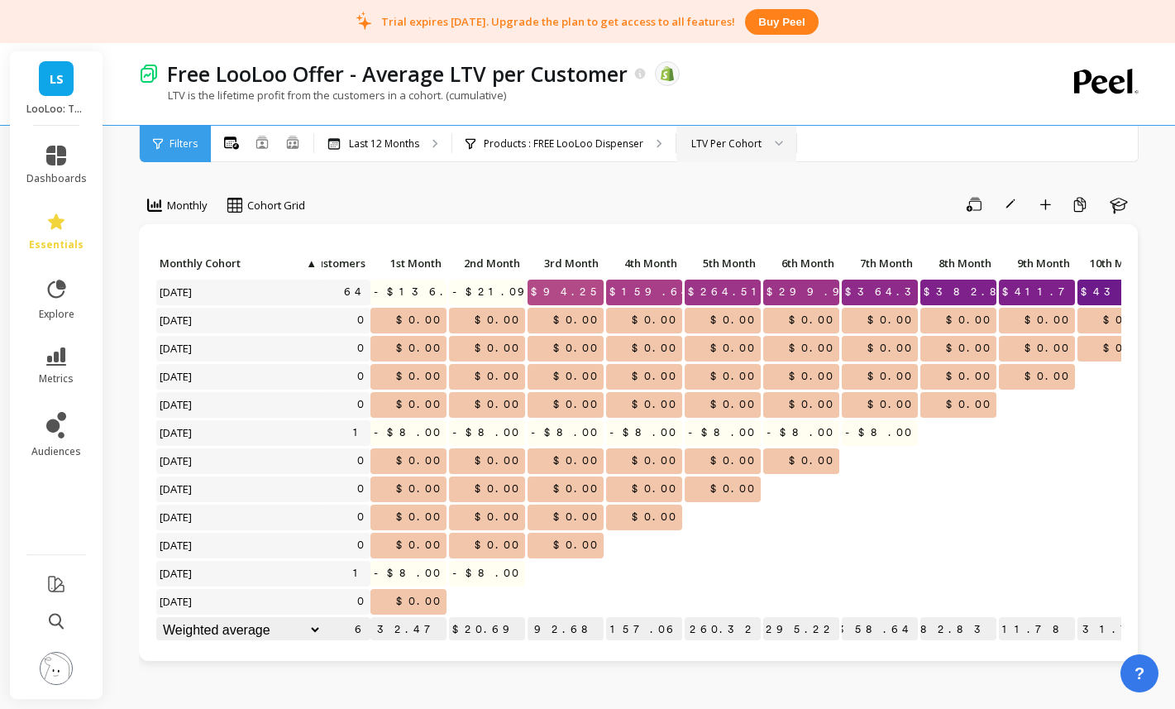
scroll to position [0, 104]
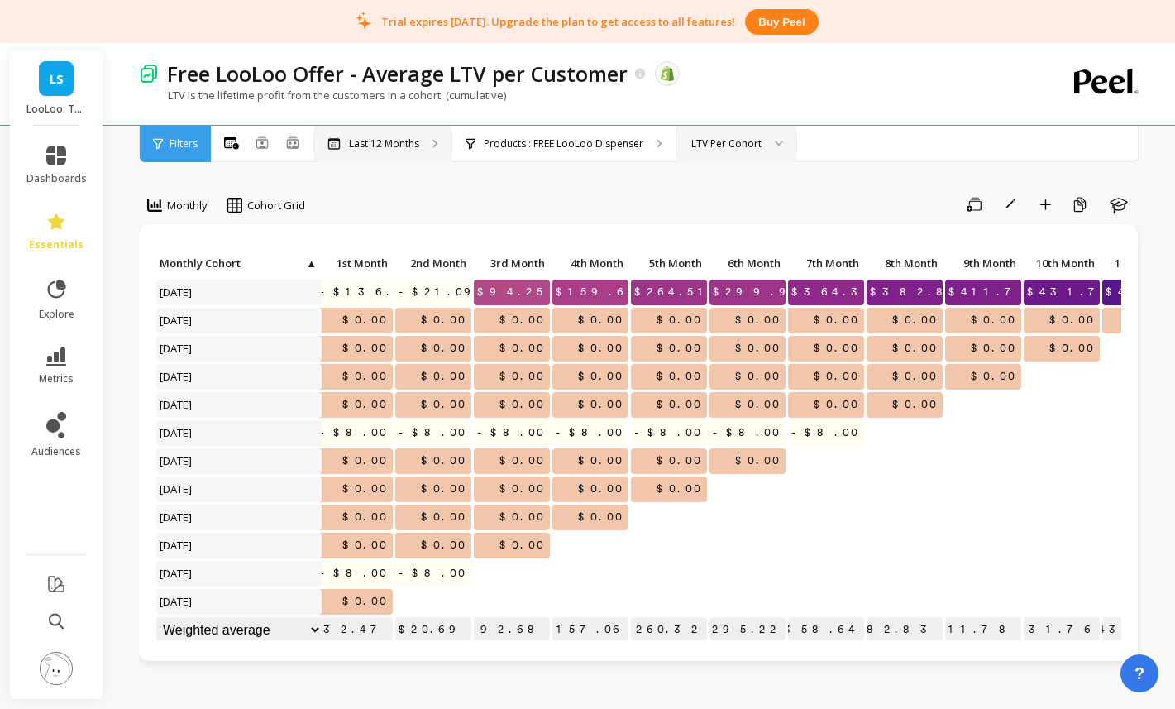
click at [423, 141] on div "Last 12 Months" at bounding box center [382, 144] width 137 height 36
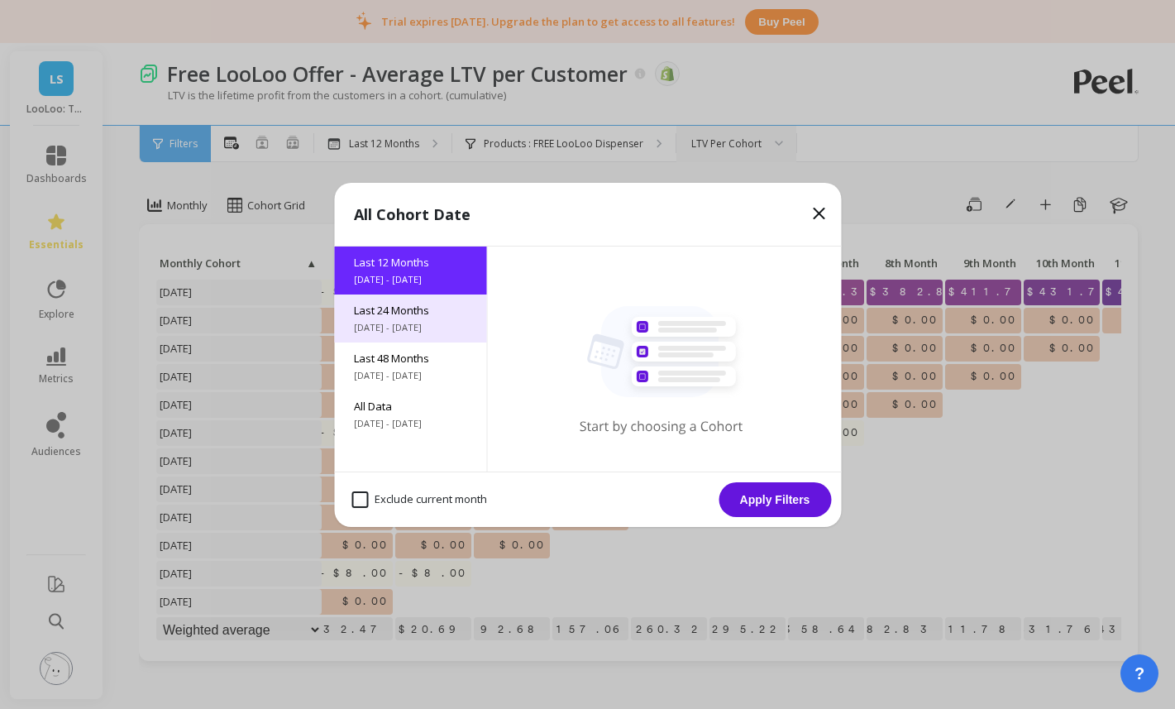
click at [419, 318] on div "Last 24 Months 8/14/2023 - 8/14/2025" at bounding box center [410, 318] width 152 height 48
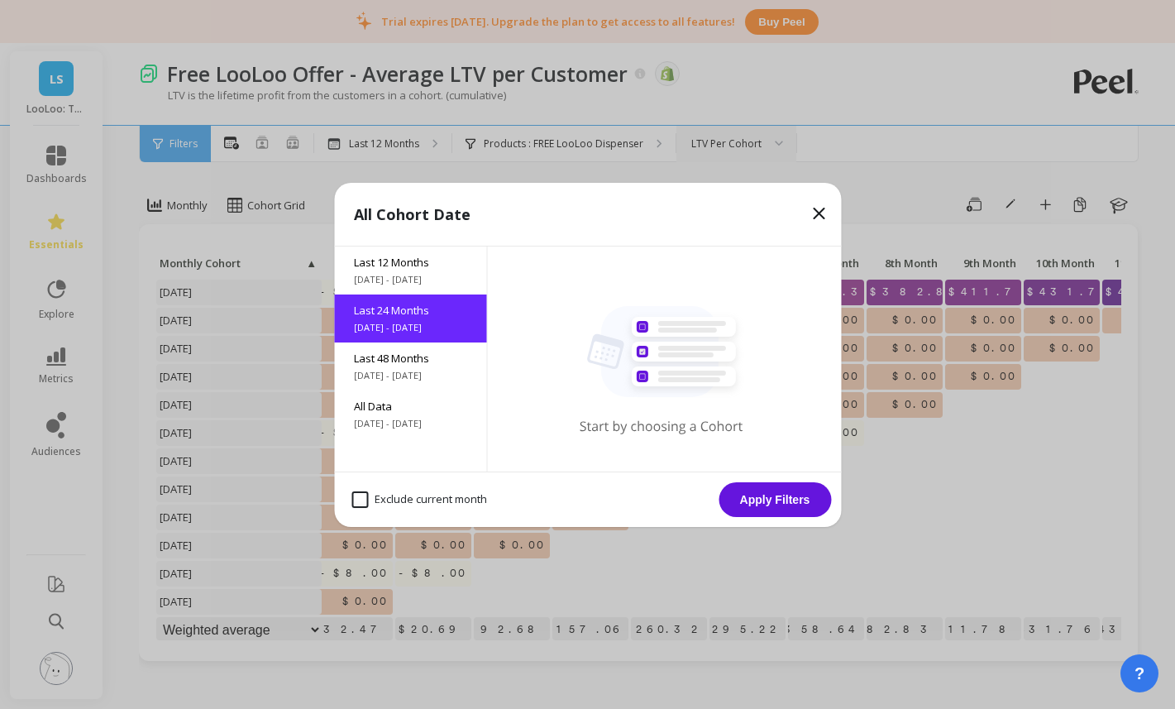
drag, startPoint x: 767, startPoint y: 502, endPoint x: 765, endPoint y: 493, distance: 9.4
click at [767, 502] on button "Apply Filters" at bounding box center [775, 499] width 112 height 35
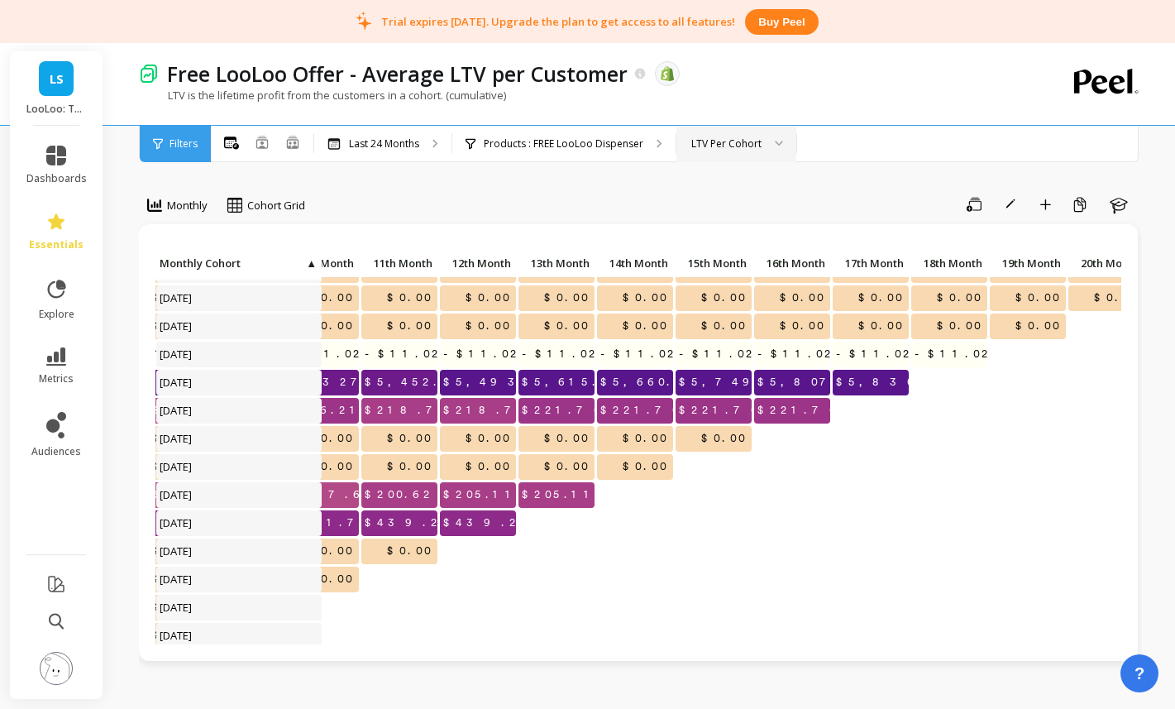
scroll to position [0, 845]
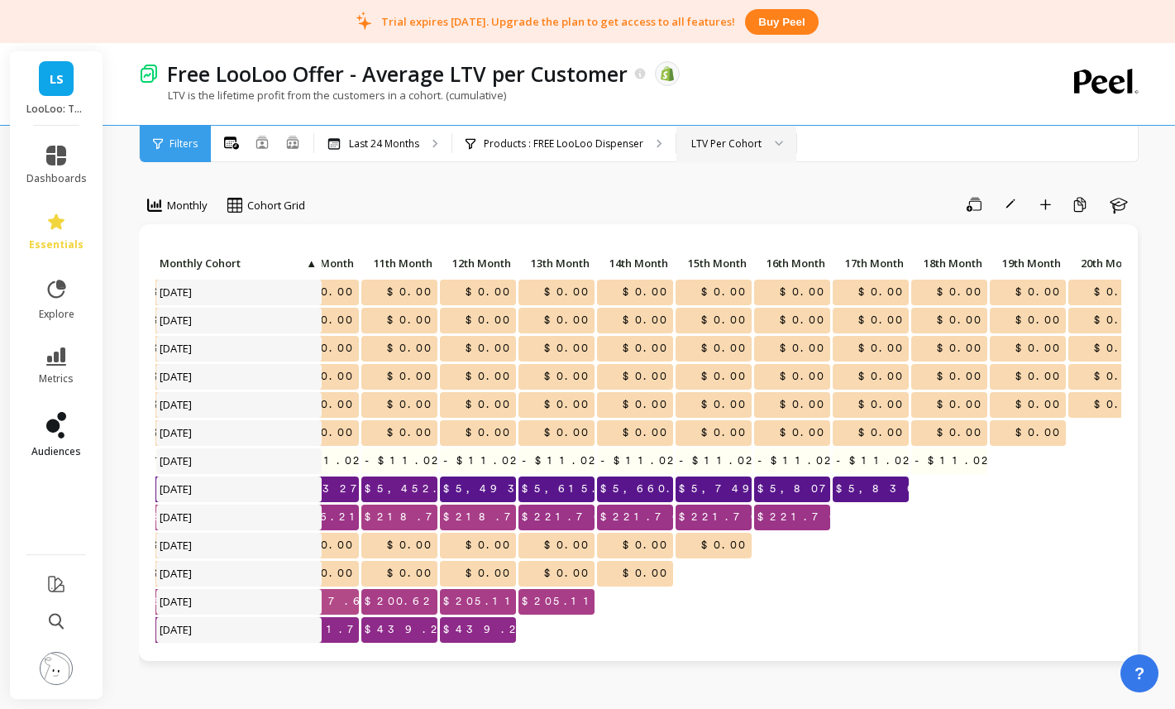
click at [67, 428] on link "audiences" at bounding box center [56, 435] width 60 height 46
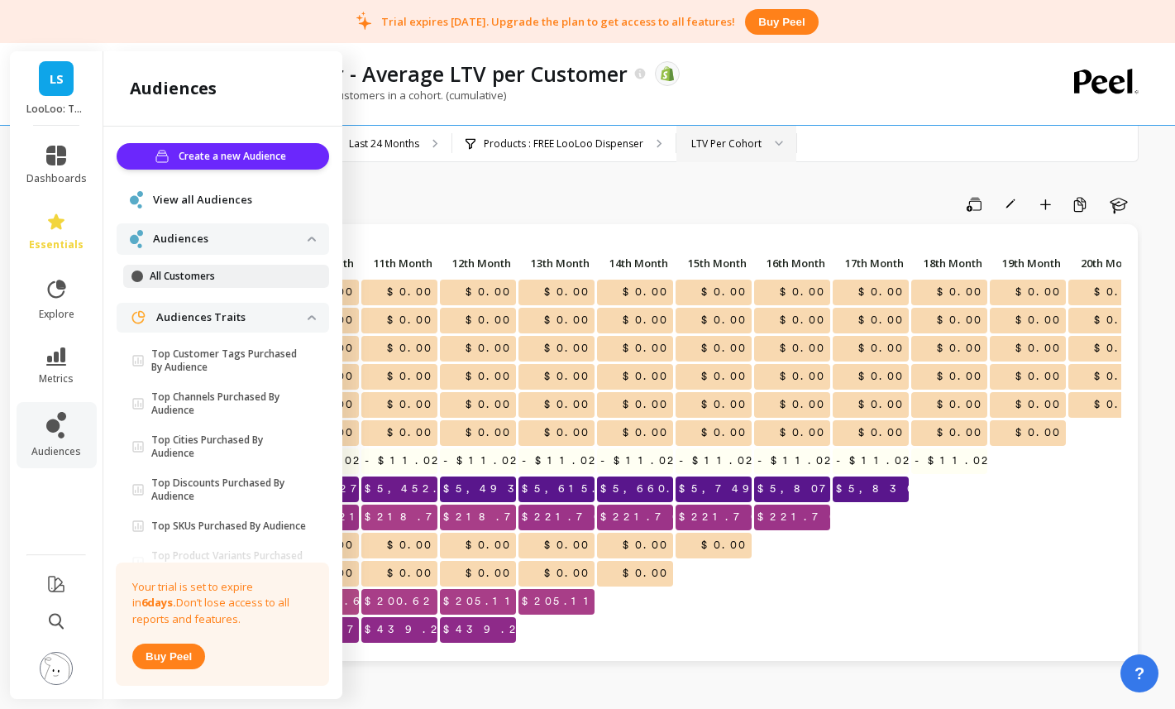
click at [251, 284] on link "All Customers" at bounding box center [226, 276] width 206 height 23
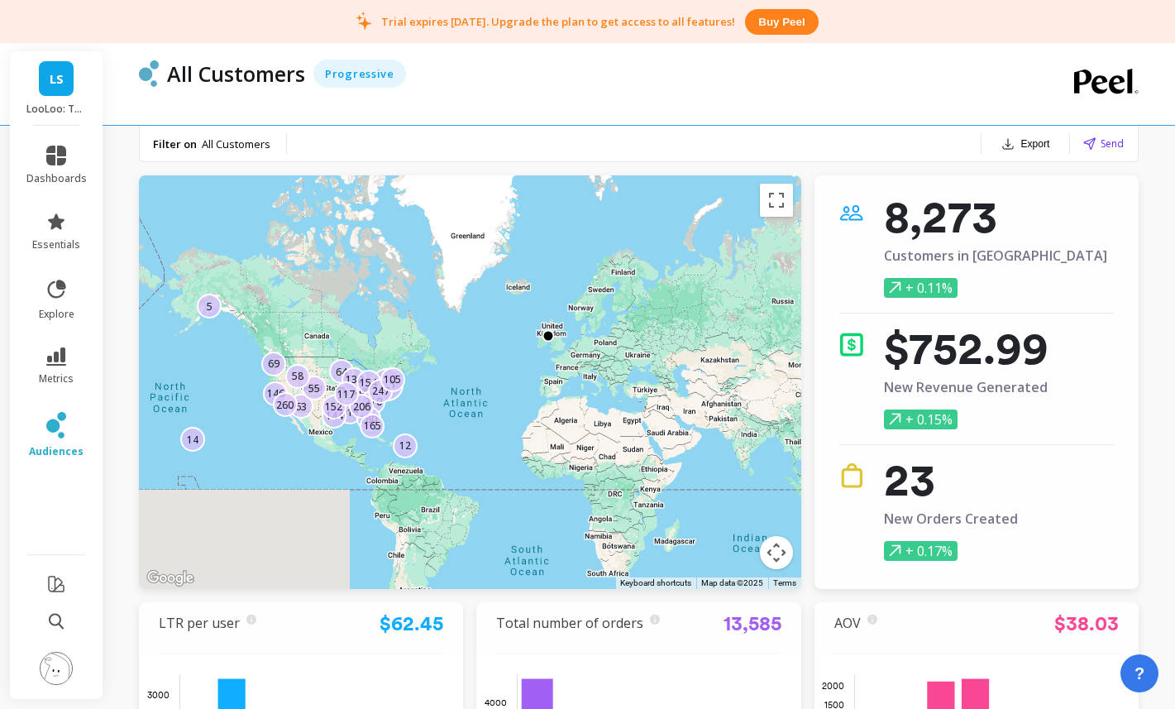
drag, startPoint x: 625, startPoint y: 295, endPoint x: 725, endPoint y: 287, distance: 100.4
click at [727, 287] on div "115 64 69 144 106 14 425 130 63 55 154 58 210 146 247 180 165 260 206 105 12 15…" at bounding box center [470, 381] width 662 height 413
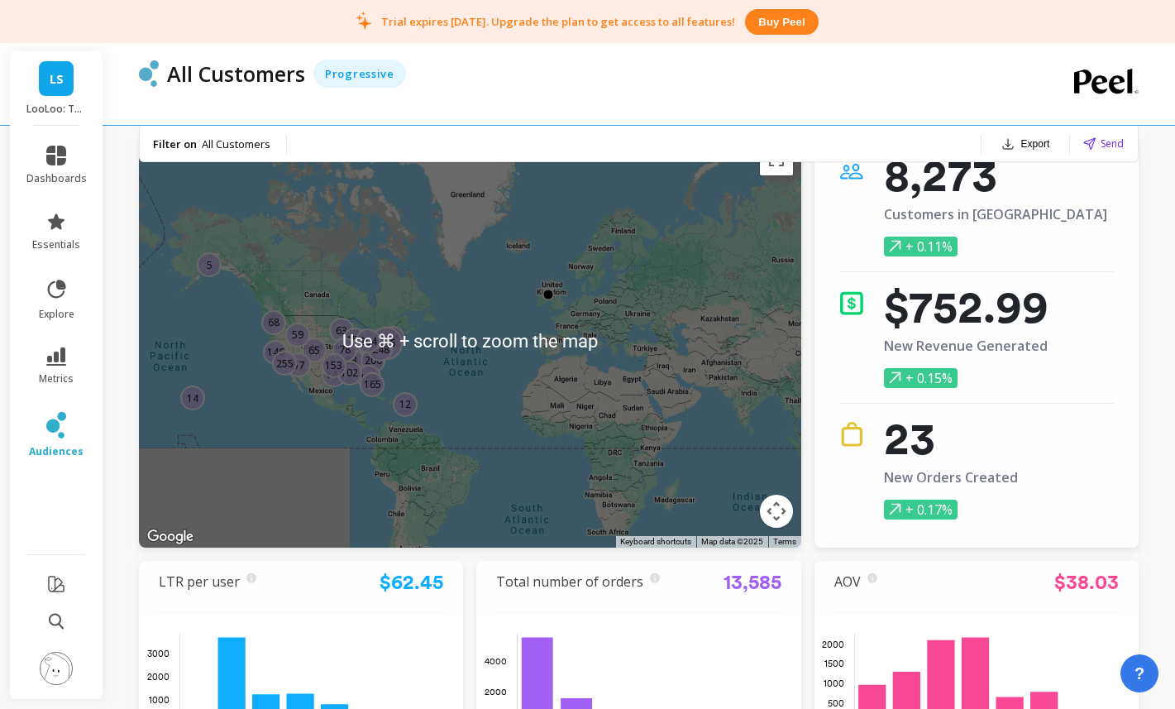
scroll to position [37, 0]
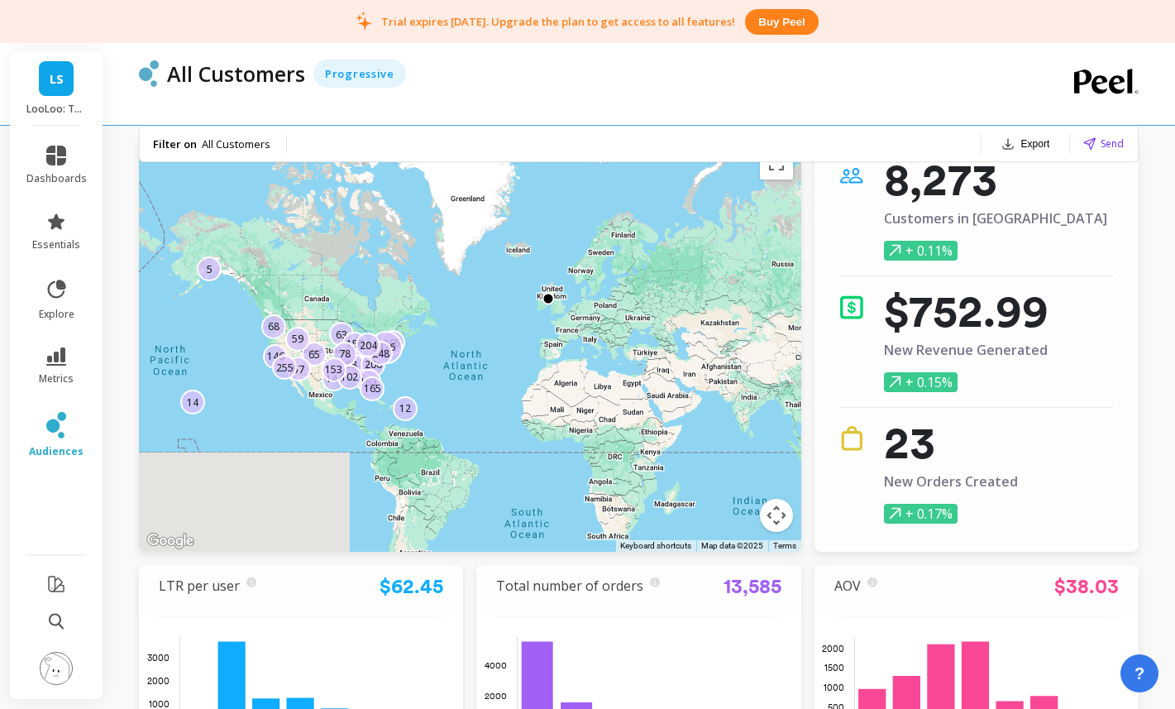
click at [353, 379] on p "102" at bounding box center [350, 377] width 17 height 14
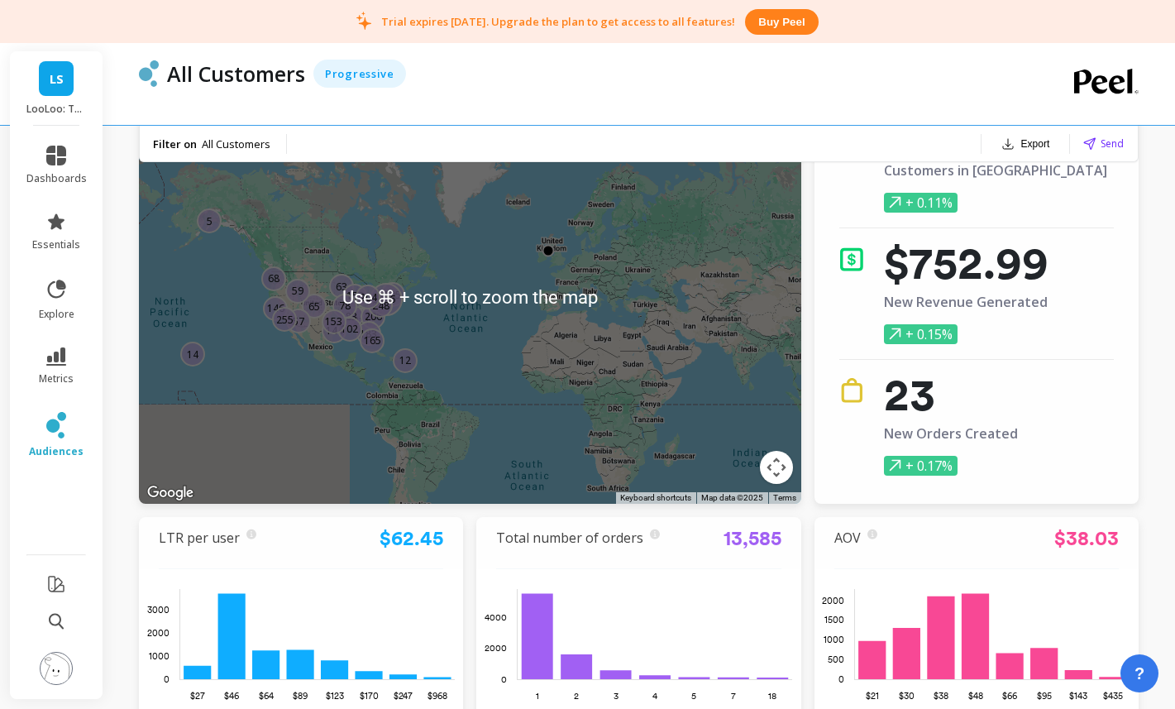
scroll to position [92, 0]
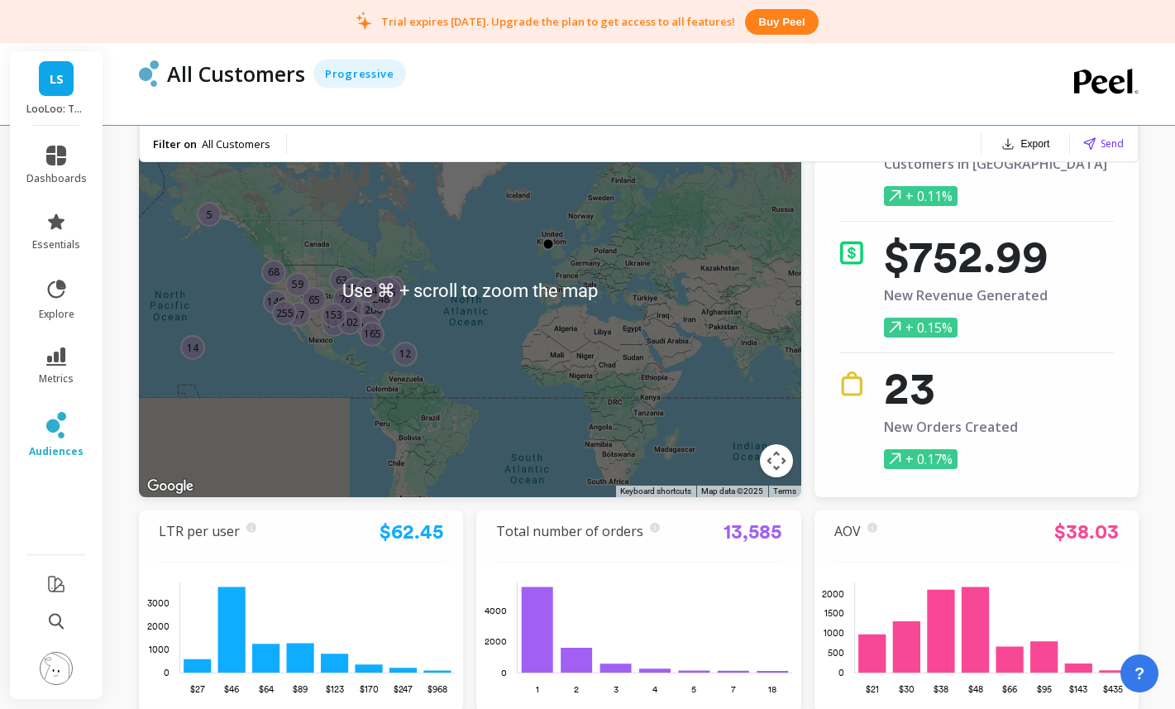
click at [367, 348] on div "211 63 68 144 65 14 83 150 78 57 59 206 146 183 165 255 105 426 102 12 248 153 …" at bounding box center [470, 290] width 662 height 413
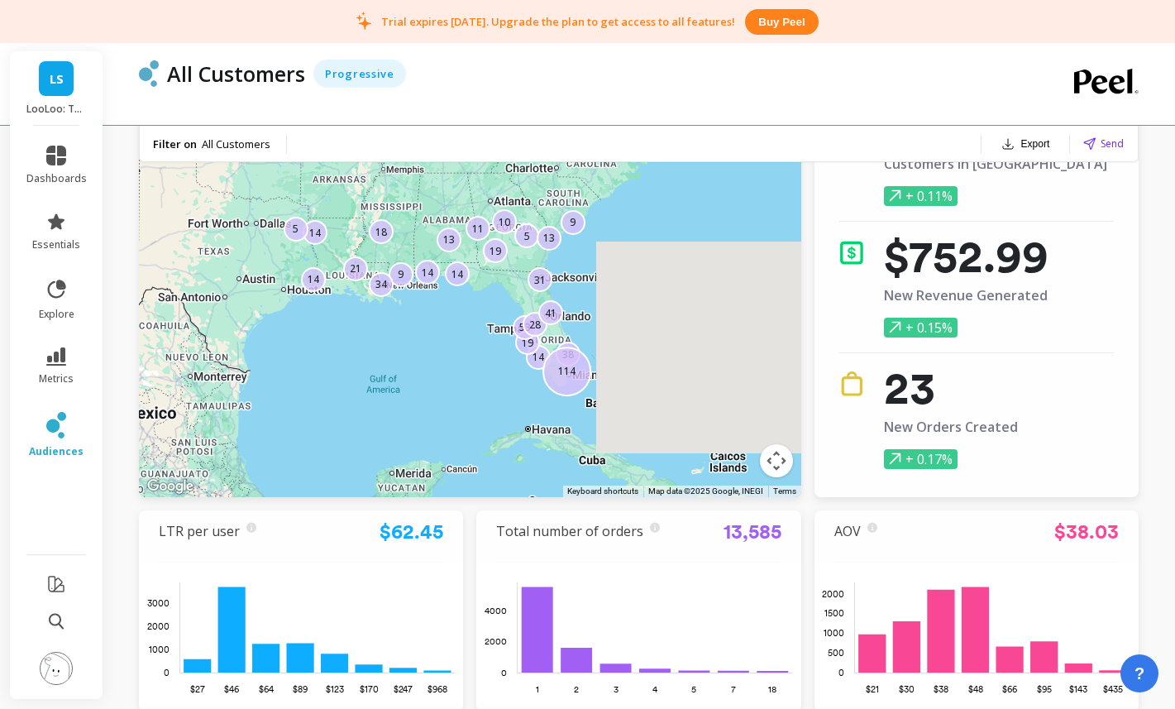
drag, startPoint x: 354, startPoint y: 281, endPoint x: 510, endPoint y: 422, distance: 210.2
click at [510, 422] on div "9 14 5 14 13 13 19 14 9 14 5 18 34 31 21 11 14 19 53 38 114 12 28 10 41" at bounding box center [470, 290] width 662 height 413
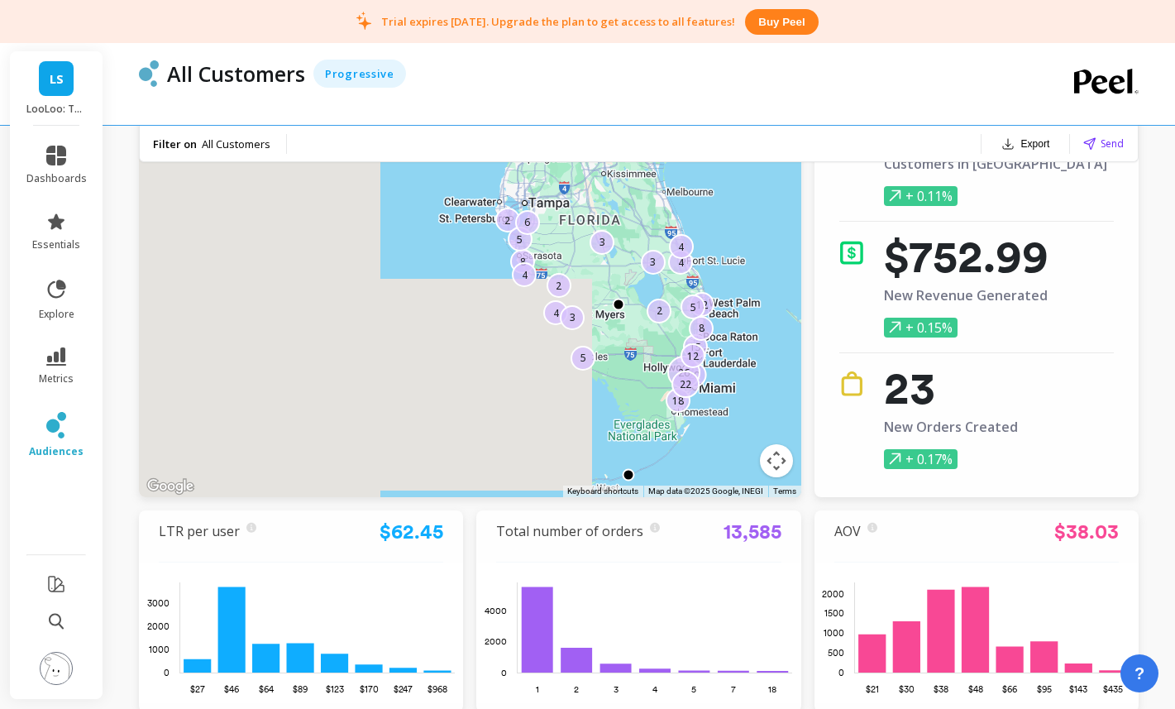
drag, startPoint x: 543, startPoint y: 368, endPoint x: 490, endPoint y: 505, distance: 147.4
click at [490, 505] on div "← Move left → Move right ↑ Move up ↓ Move down + Zoom in - Zoom out Home Jump l…" at bounding box center [639, 505] width 1000 height 843
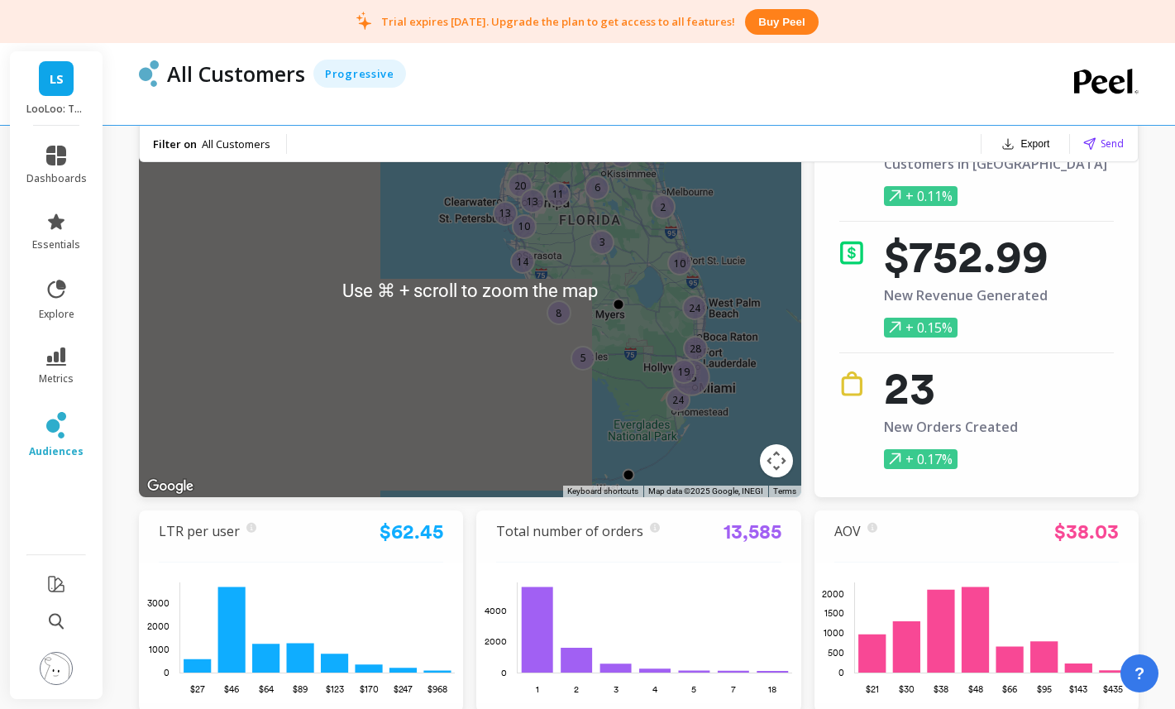
scroll to position [4, 0]
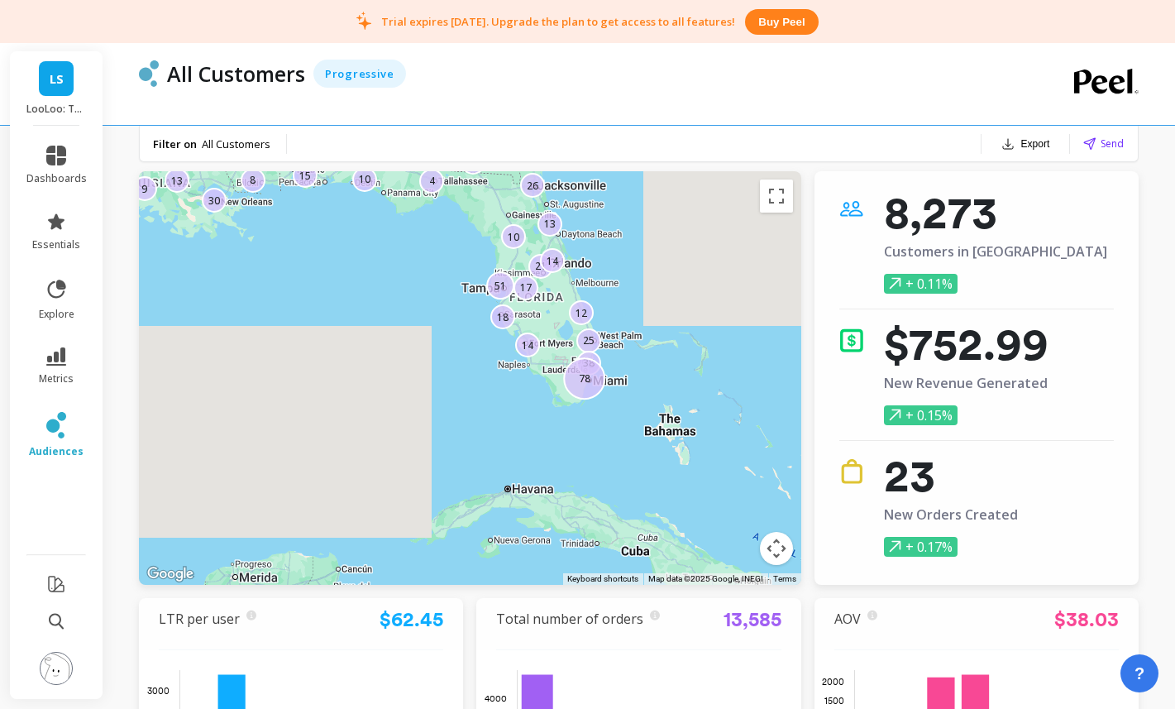
drag, startPoint x: 437, startPoint y: 434, endPoint x: 406, endPoint y: 370, distance: 71.0
click at [406, 370] on div "8 12 30 15 26 25 4 6 21 18 10 14 5 17 14 10 38 78 51 5 9 8 4 13 13" at bounding box center [470, 377] width 662 height 413
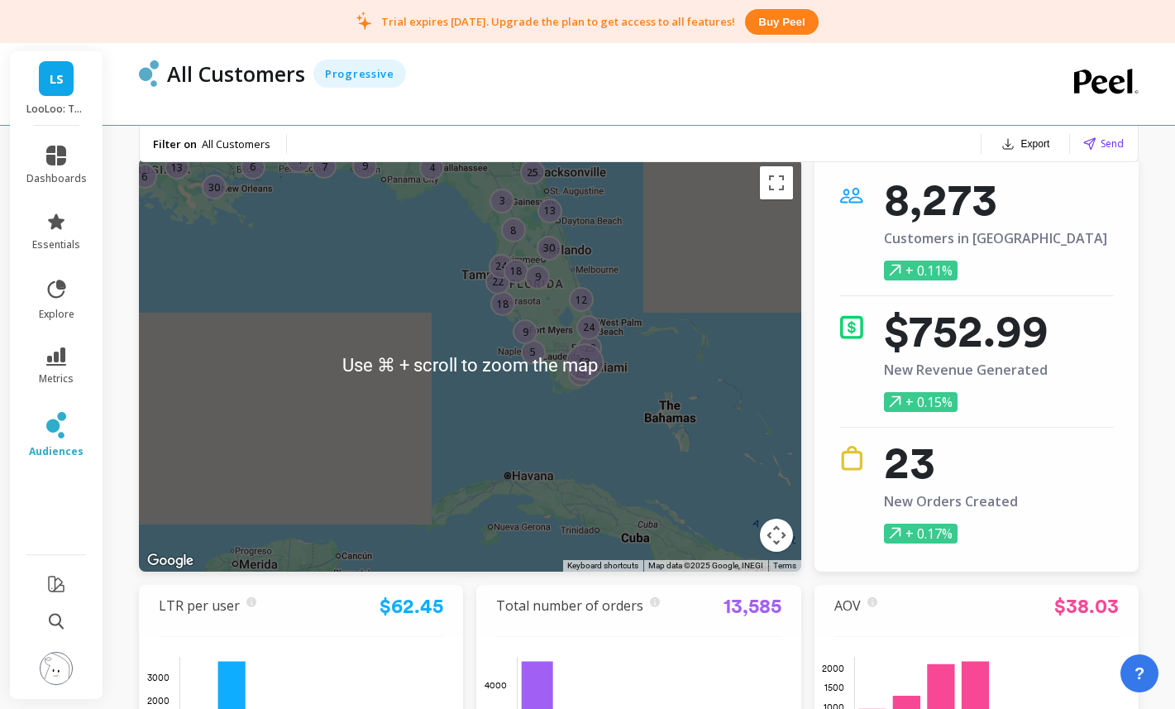
scroll to position [0, 0]
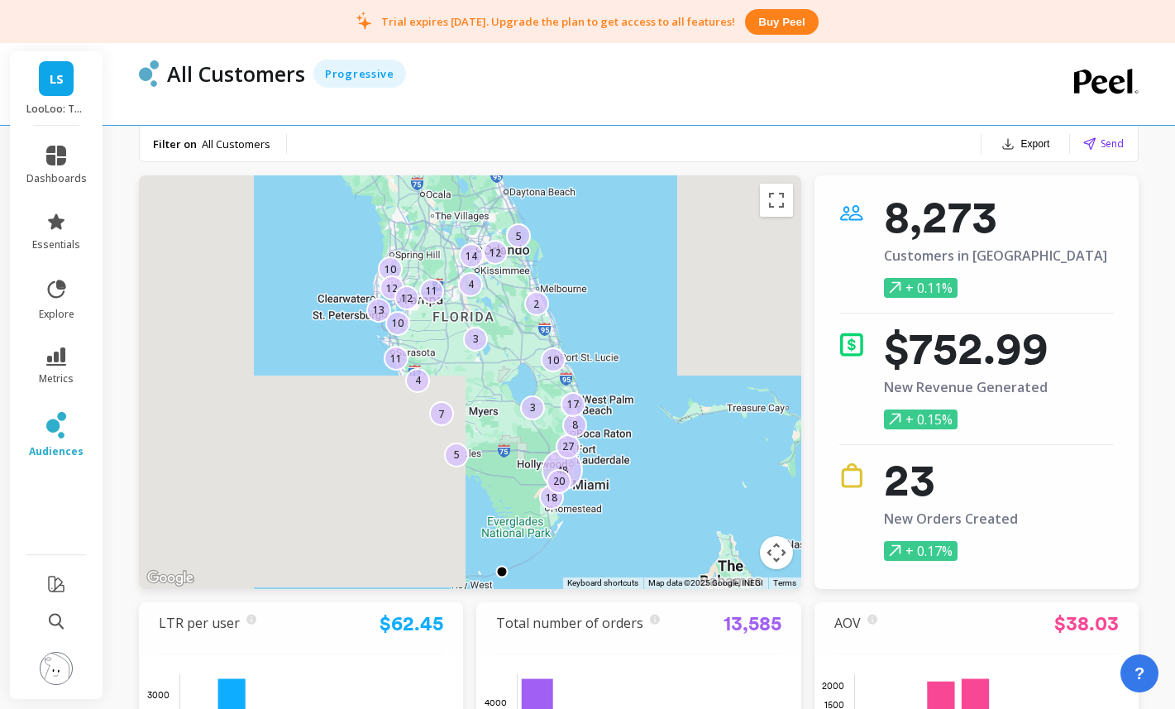
drag, startPoint x: 523, startPoint y: 308, endPoint x: 552, endPoint y: 373, distance: 71.4
click at [551, 373] on div "10 5 3 4 11 18 2 14 48 13 12 27 3 12 7 10 4 5 10 20 12 8 17 11" at bounding box center [470, 381] width 662 height 413
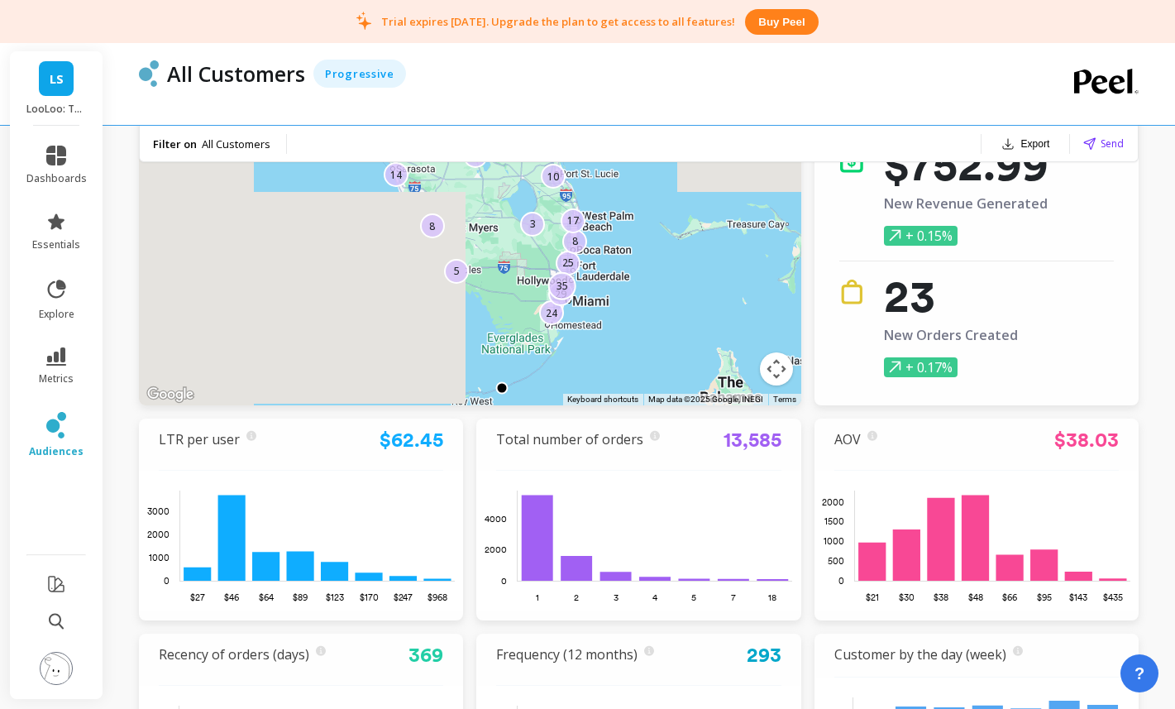
scroll to position [180, 0]
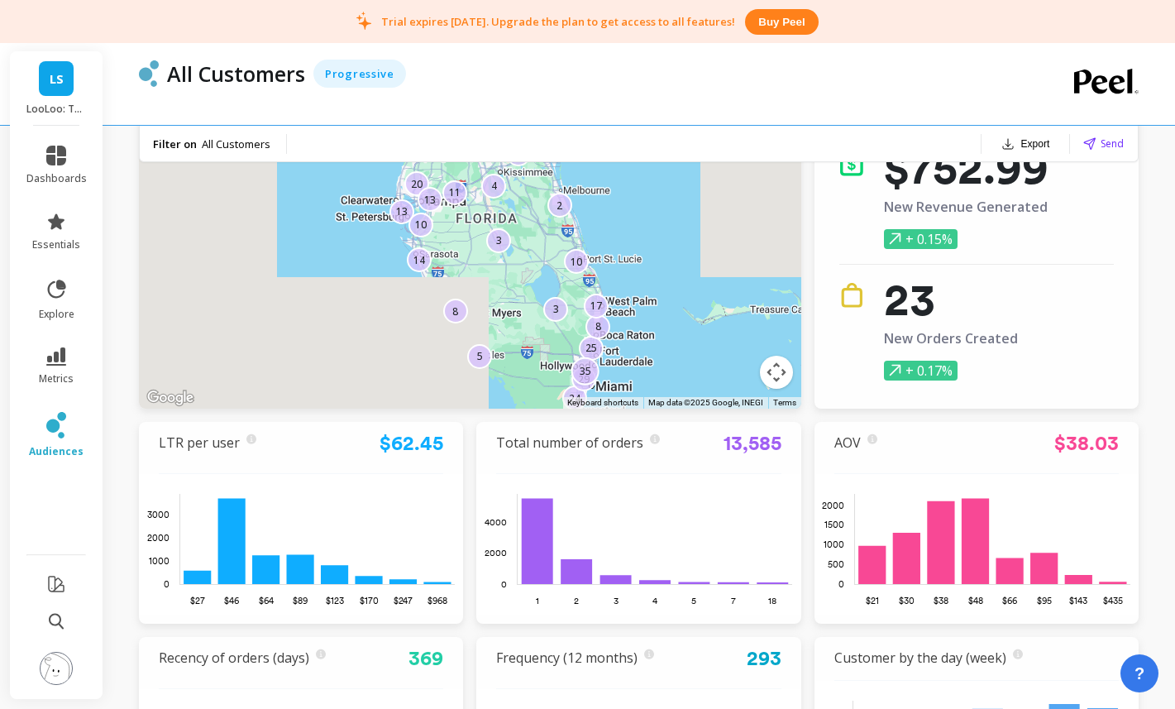
drag, startPoint x: 722, startPoint y: 322, endPoint x: 745, endPoint y: 407, distance: 88.3
click at [747, 408] on div "← Move left → Move right ↑ Move up ↓ Move down + Zoom in - Zoom out Home Jump l…" at bounding box center [639, 416] width 1000 height 843
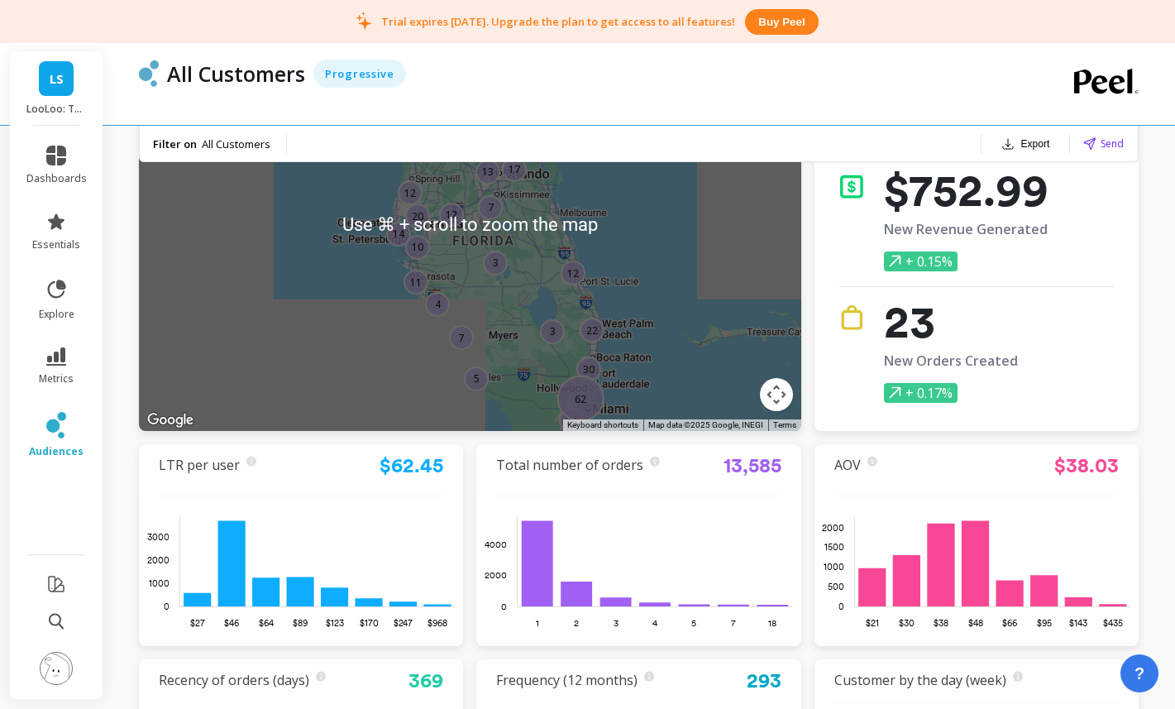
scroll to position [148, 0]
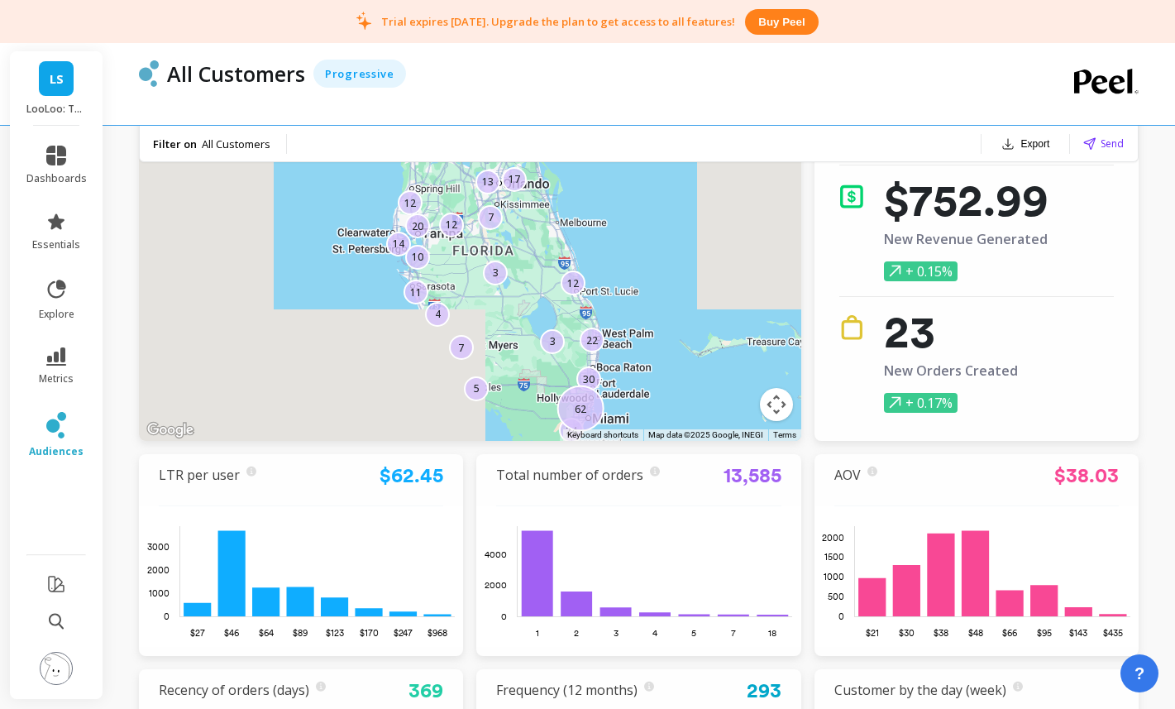
click at [54, 74] on span "LS" at bounding box center [57, 78] width 14 height 19
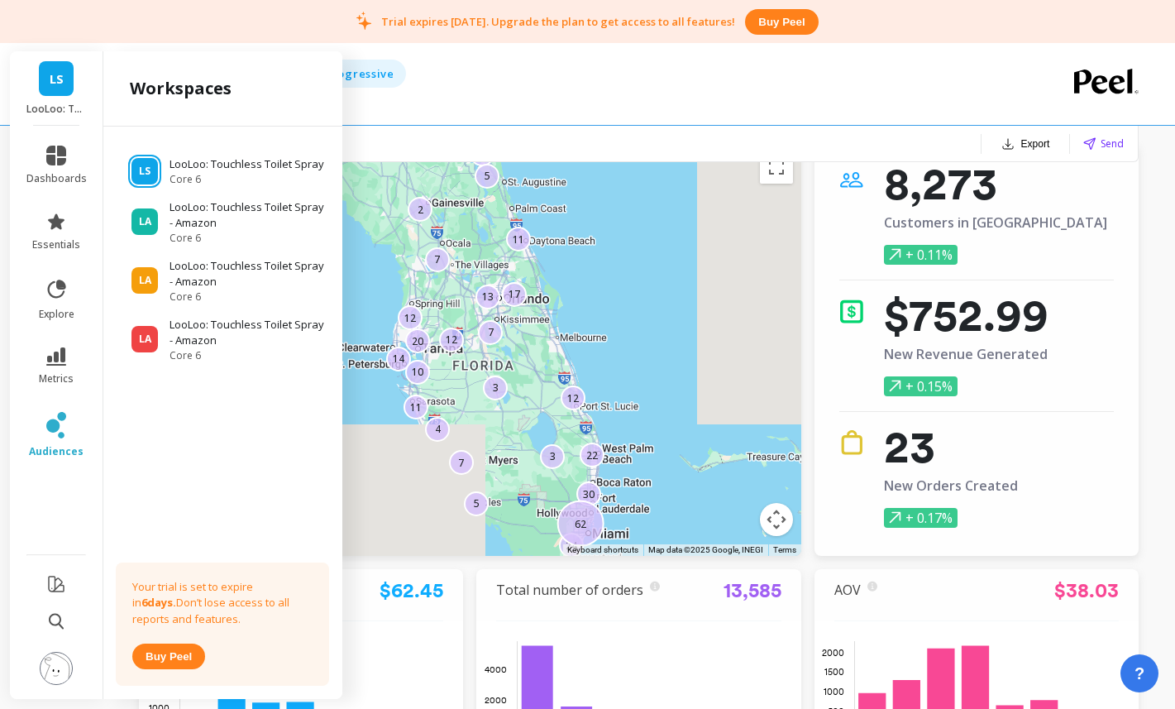
scroll to position [0, 0]
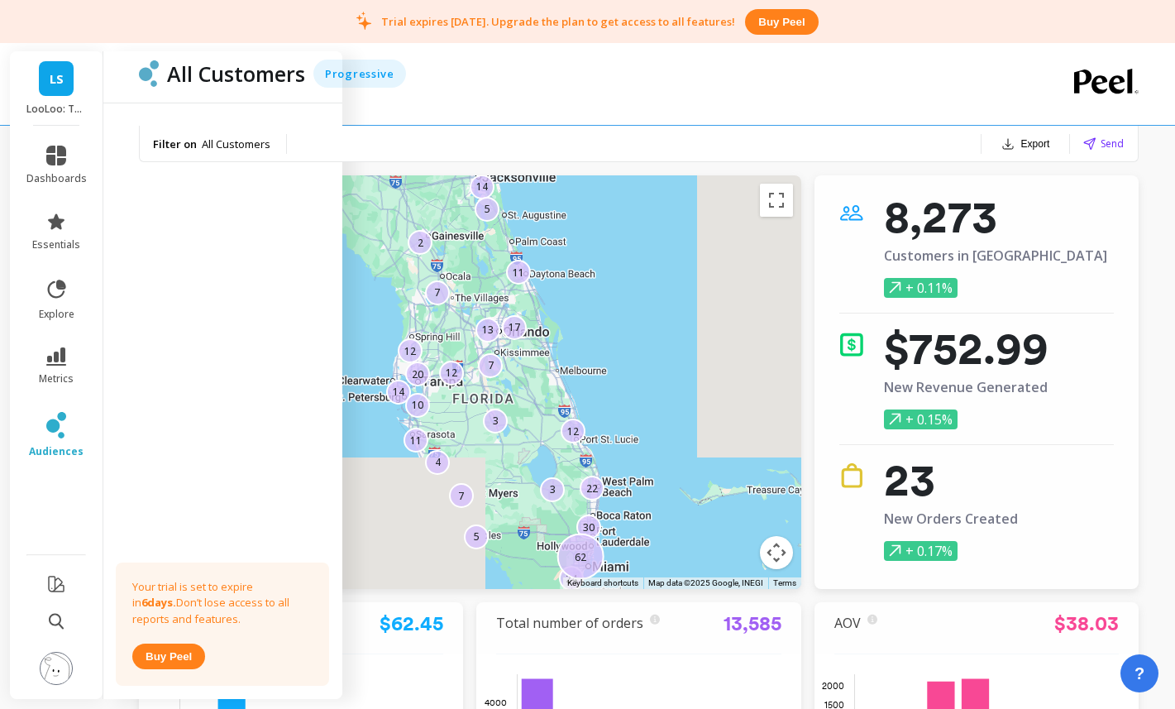
click at [598, 90] on div "All Customers Progressive" at bounding box center [572, 84] width 867 height 82
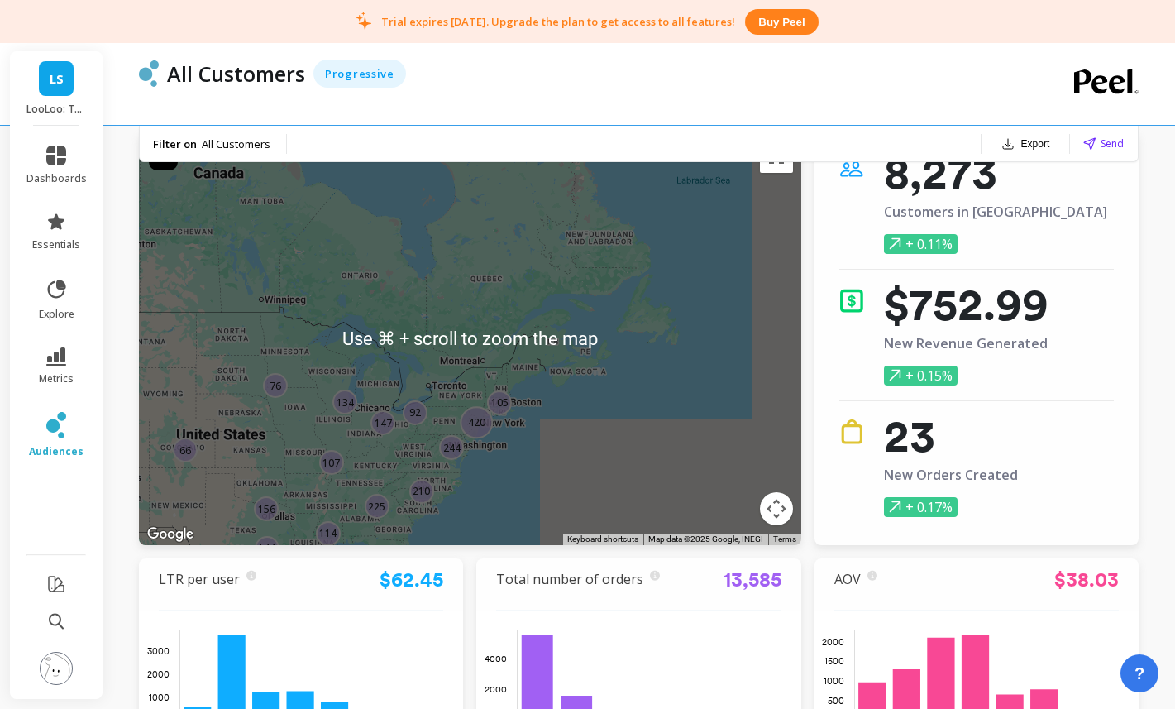
scroll to position [55, 0]
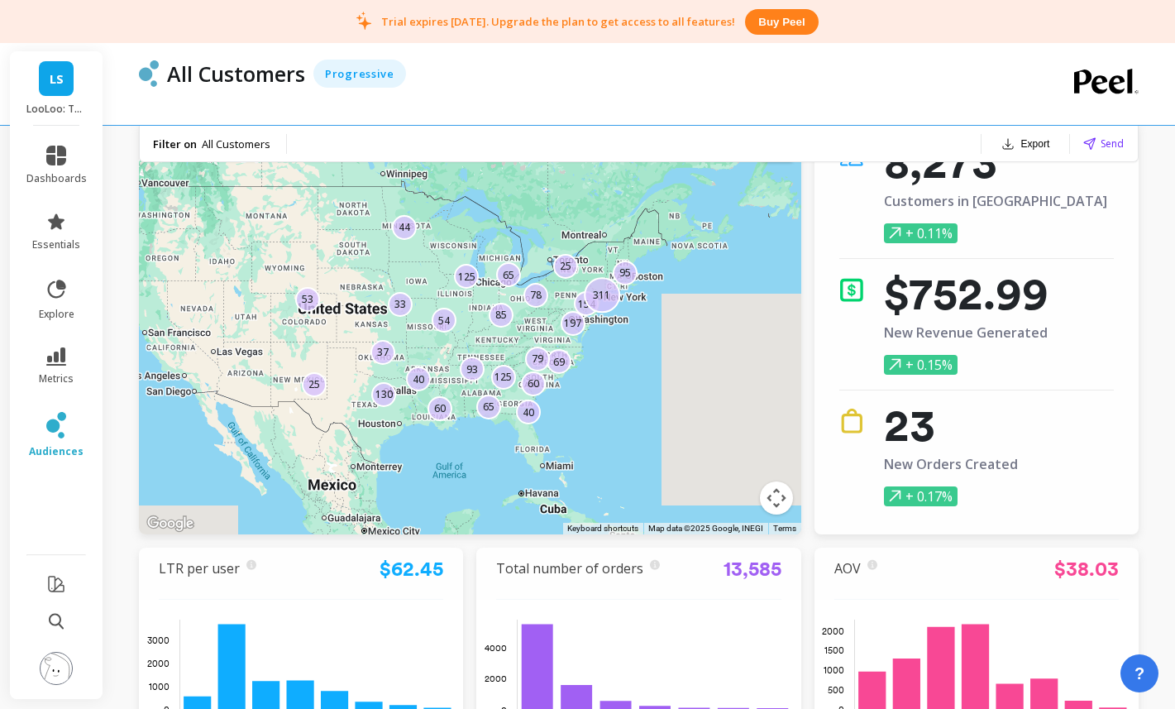
drag, startPoint x: 388, startPoint y: 401, endPoint x: 512, endPoint y: 284, distance: 170.2
click at [513, 285] on div "65" at bounding box center [509, 274] width 25 height 25
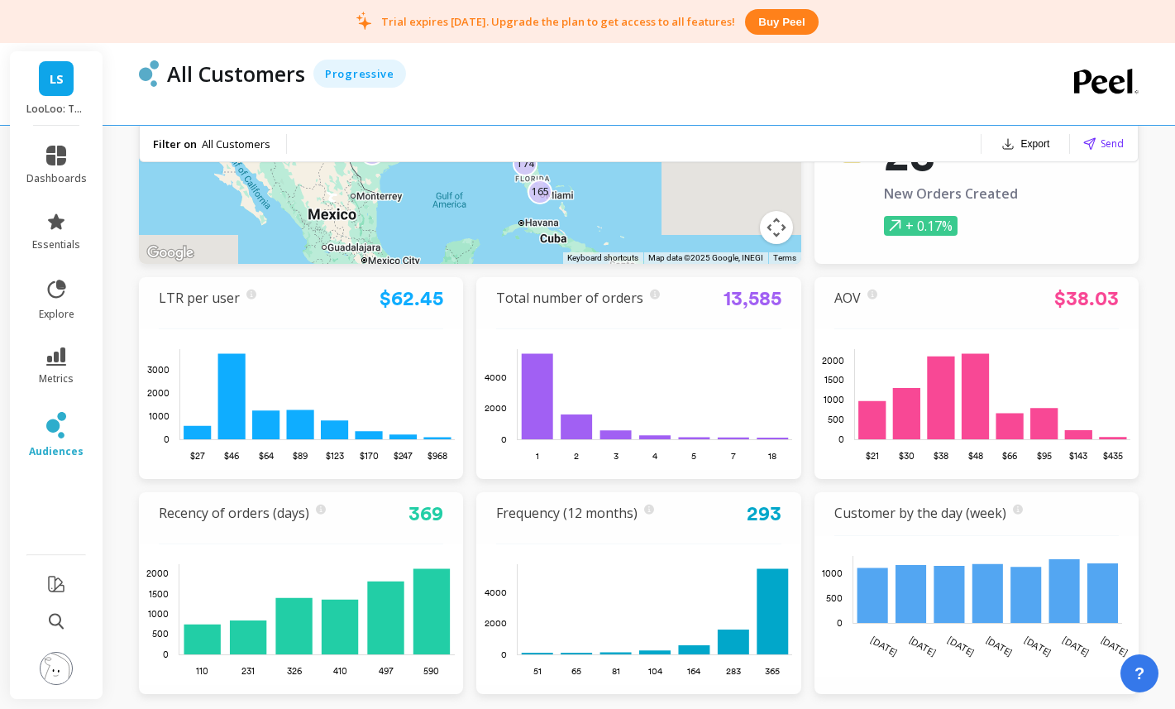
scroll to position [322, 0]
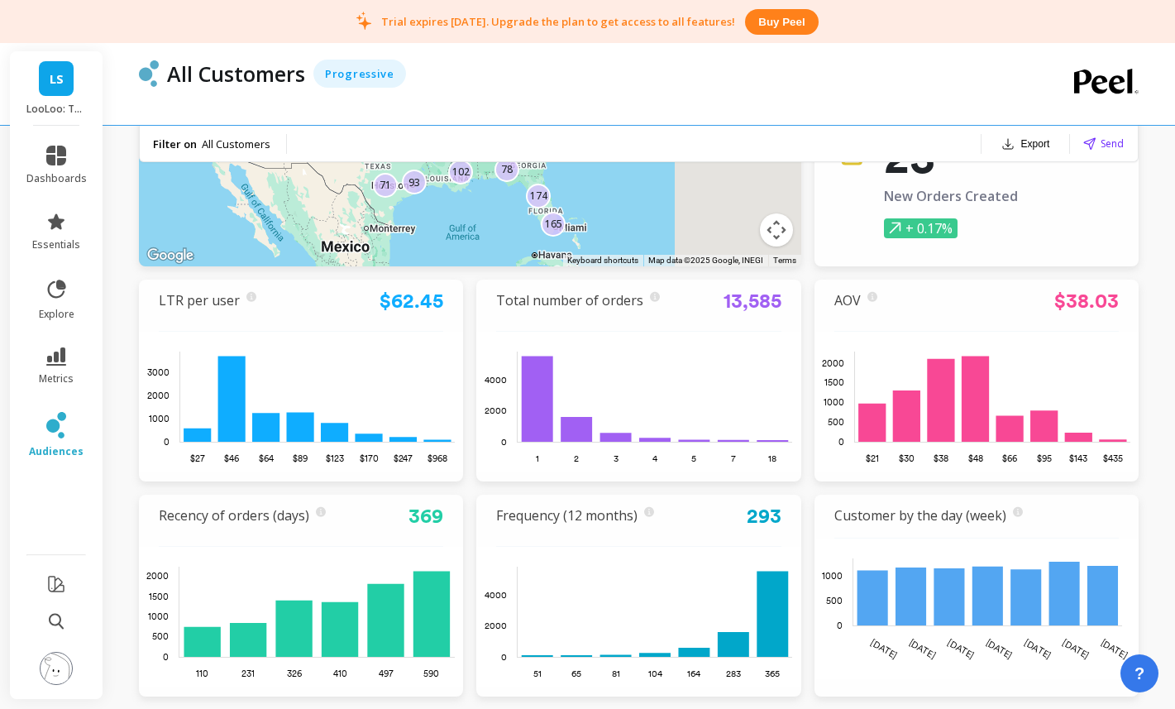
drag, startPoint x: 603, startPoint y: 214, endPoint x: 617, endPoint y: 246, distance: 34.4
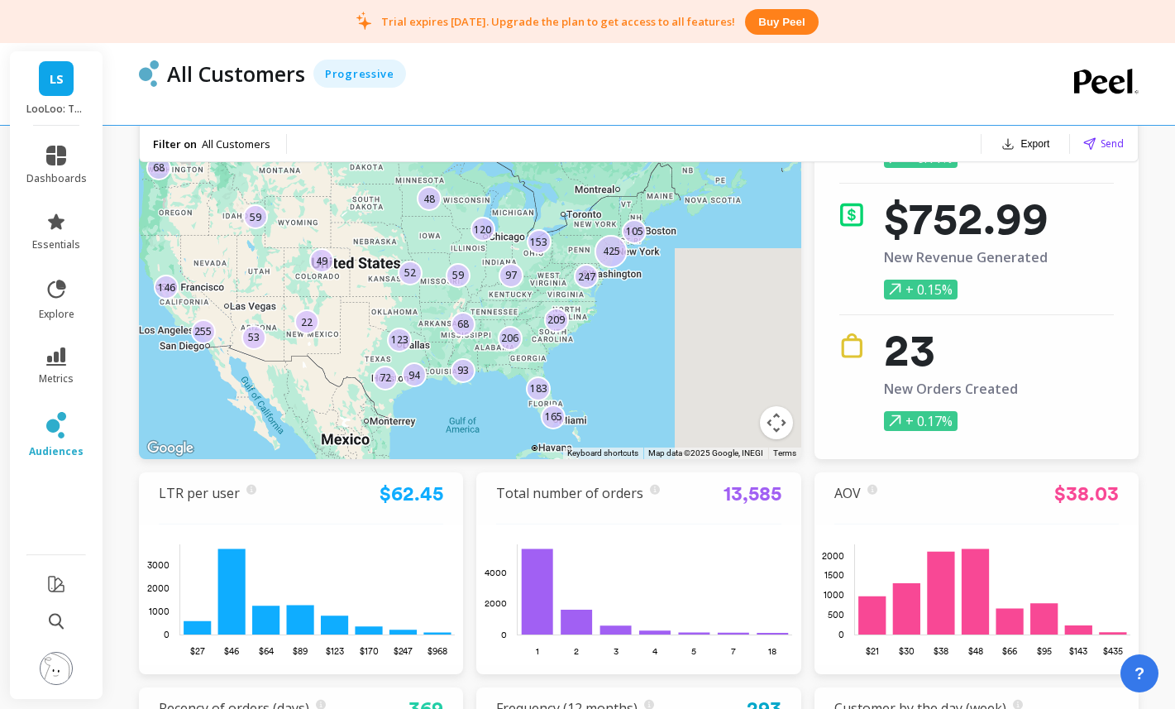
scroll to position [127, 0]
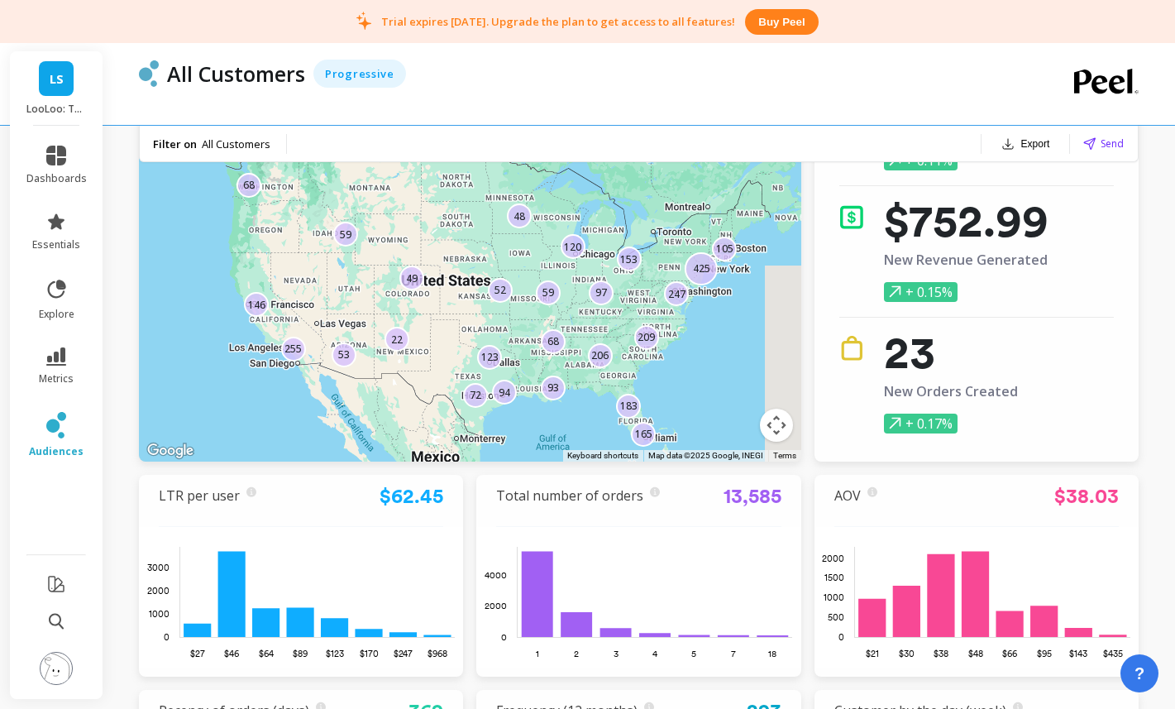
drag, startPoint x: 451, startPoint y: 253, endPoint x: 507, endPoint y: 259, distance: 55.7
click at [507, 259] on div "52 48 68 97 425 53 68 153 59 209 146 59 247 183 22 165 94 206 255 49 105 93 120…" at bounding box center [470, 254] width 662 height 413
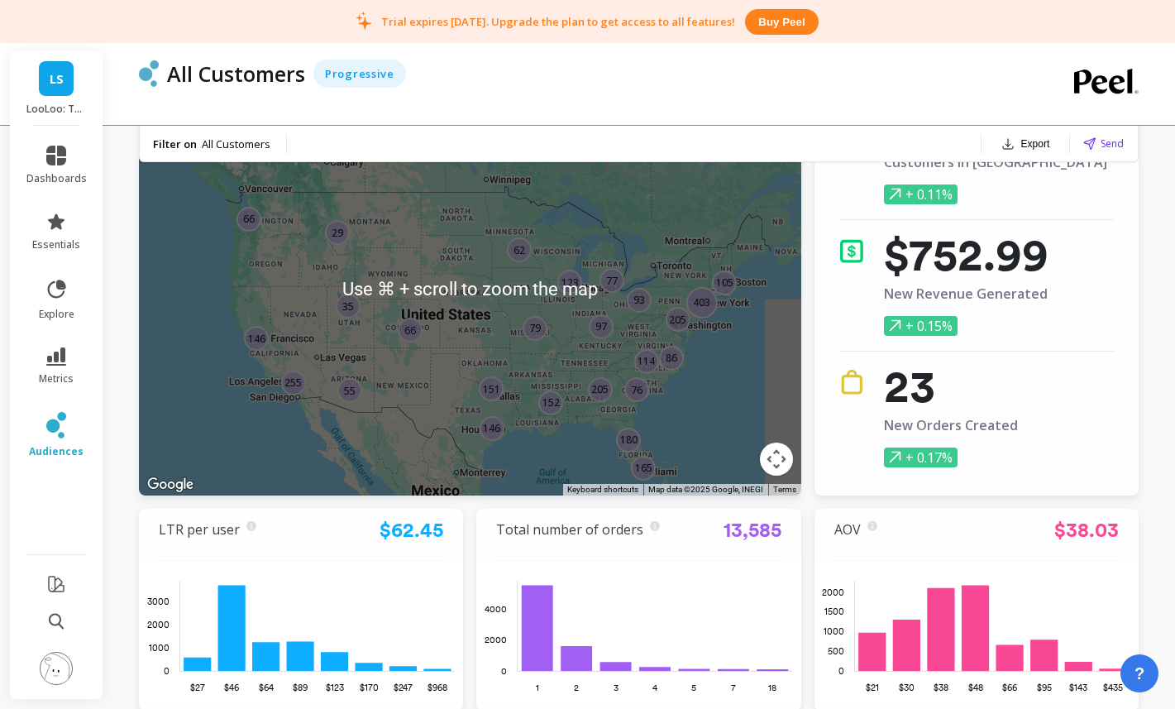
click at [671, 282] on div "76 62 66 146 66 97 123 403 152 86 79 35 146 151 77 180 165 114 29 205 255 105 2…" at bounding box center [470, 288] width 662 height 413
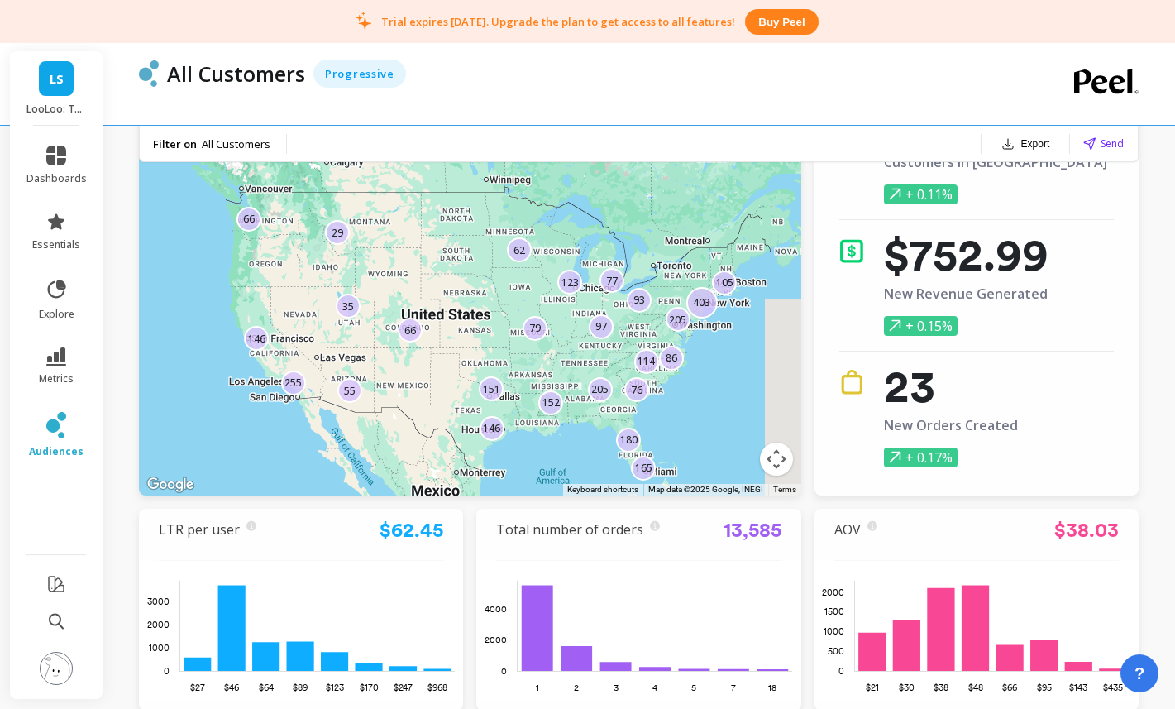
scroll to position [95, 0]
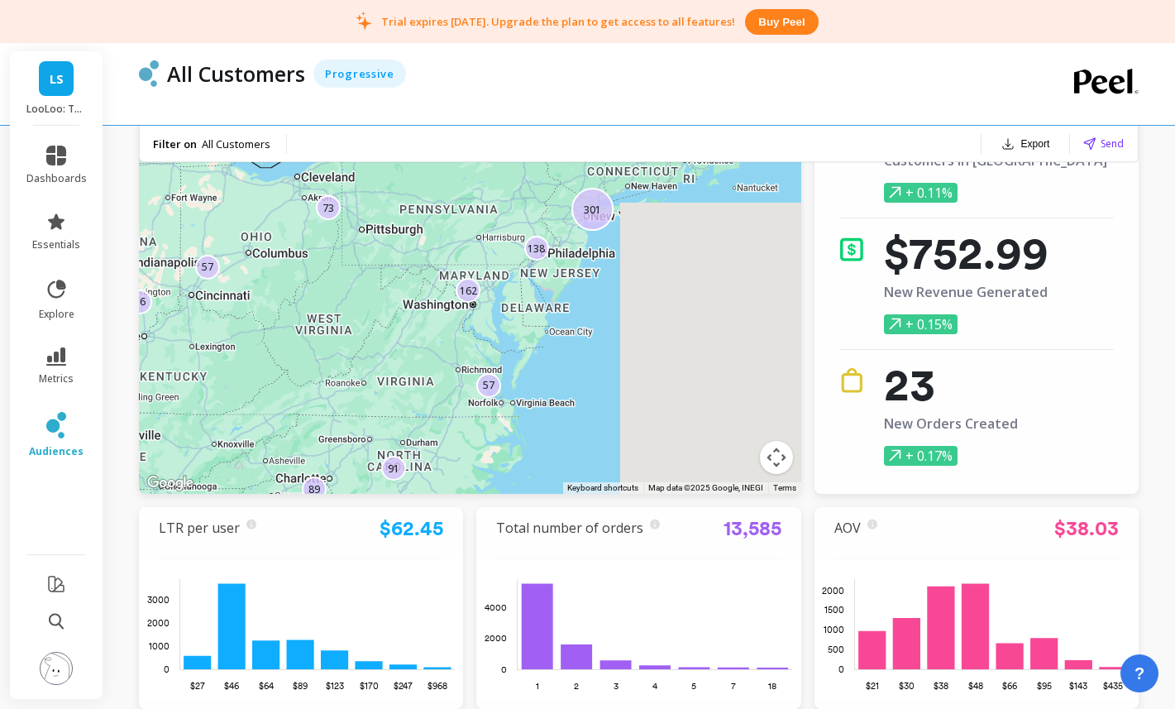
drag, startPoint x: 672, startPoint y: 331, endPoint x: 480, endPoint y: 193, distance: 236.6
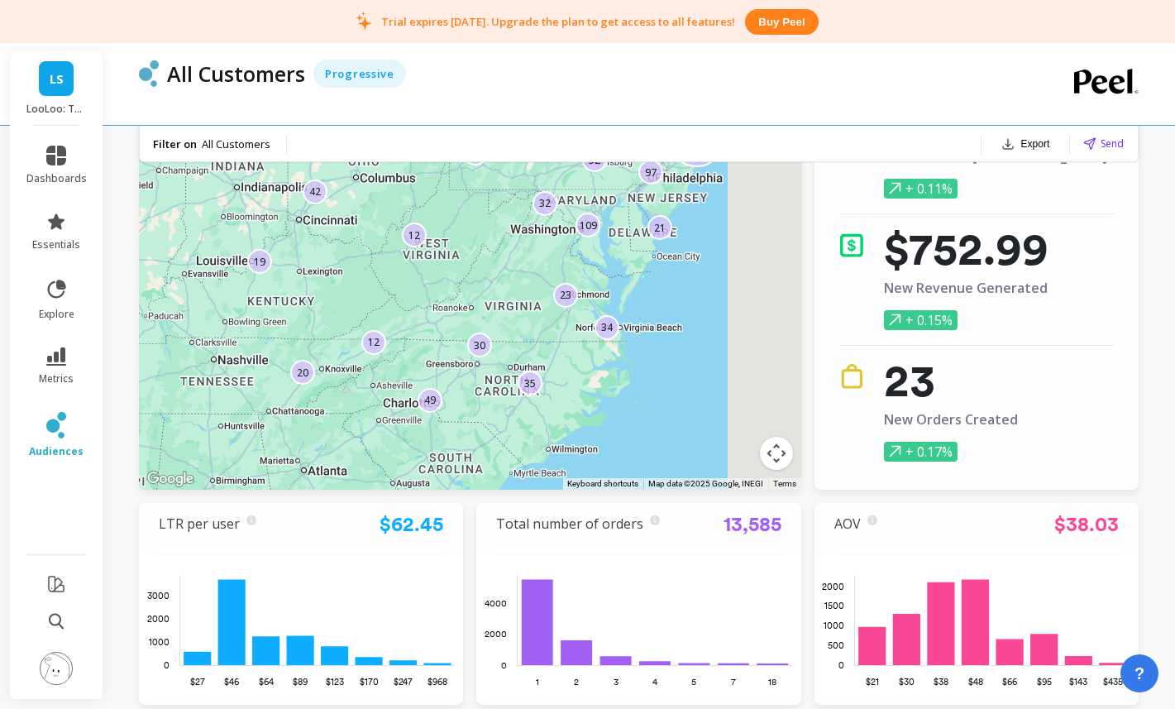
drag, startPoint x: 648, startPoint y: 286, endPoint x: 616, endPoint y: 368, distance: 88.0
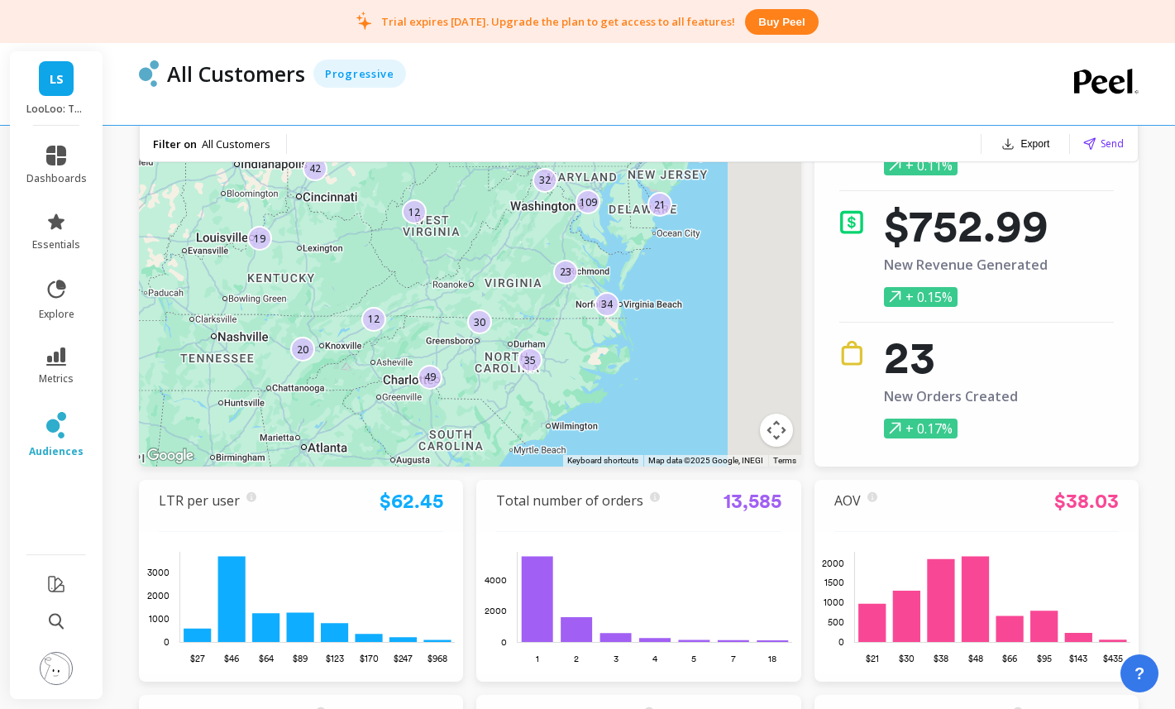
scroll to position [145, 0]
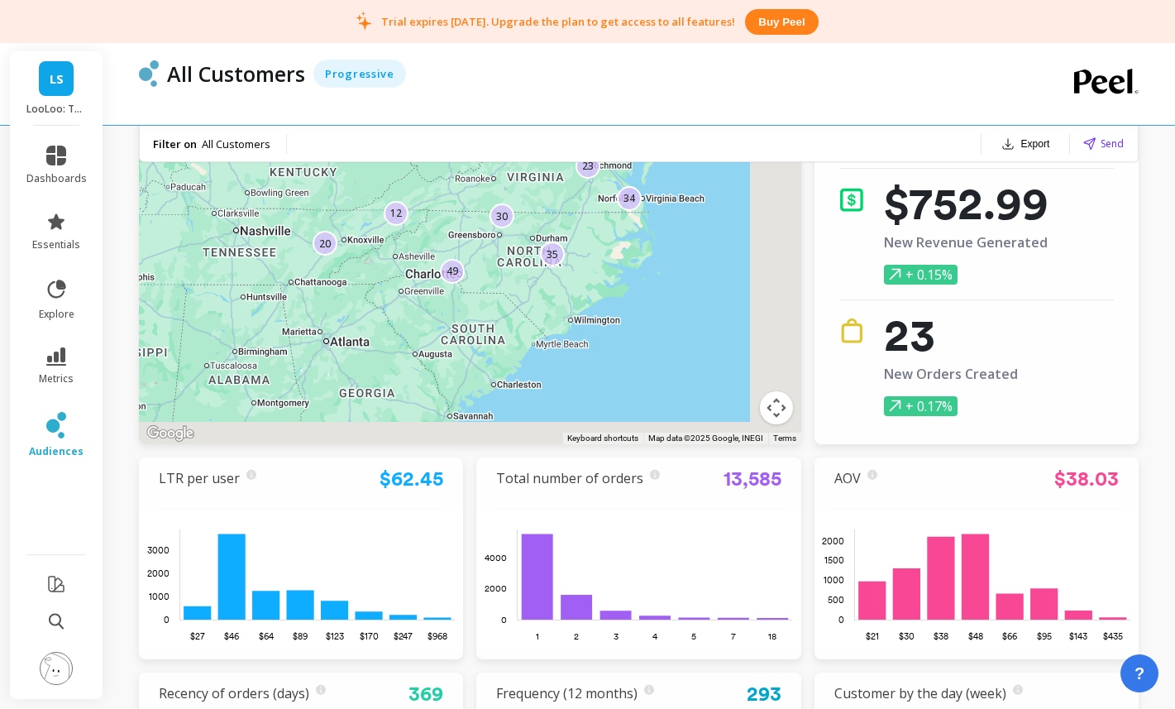
drag, startPoint x: 604, startPoint y: 357, endPoint x: 655, endPoint y: 198, distance: 167.6
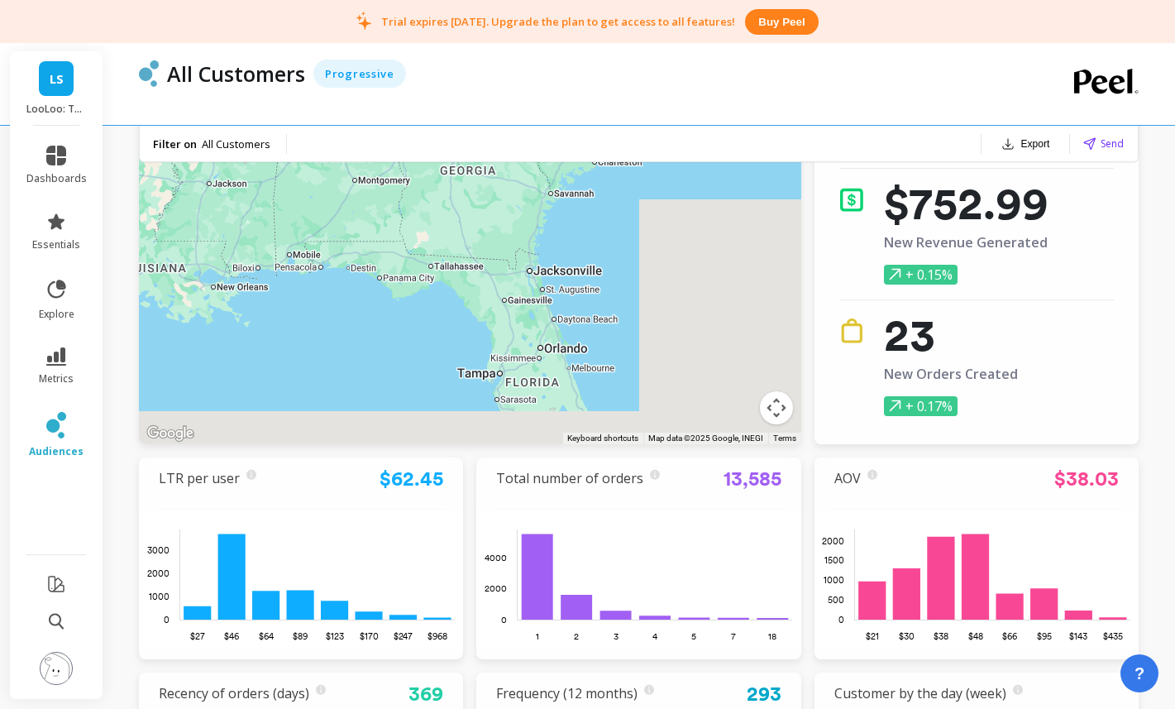
drag, startPoint x: 650, startPoint y: 264, endPoint x: 684, endPoint y: 185, distance: 85.6
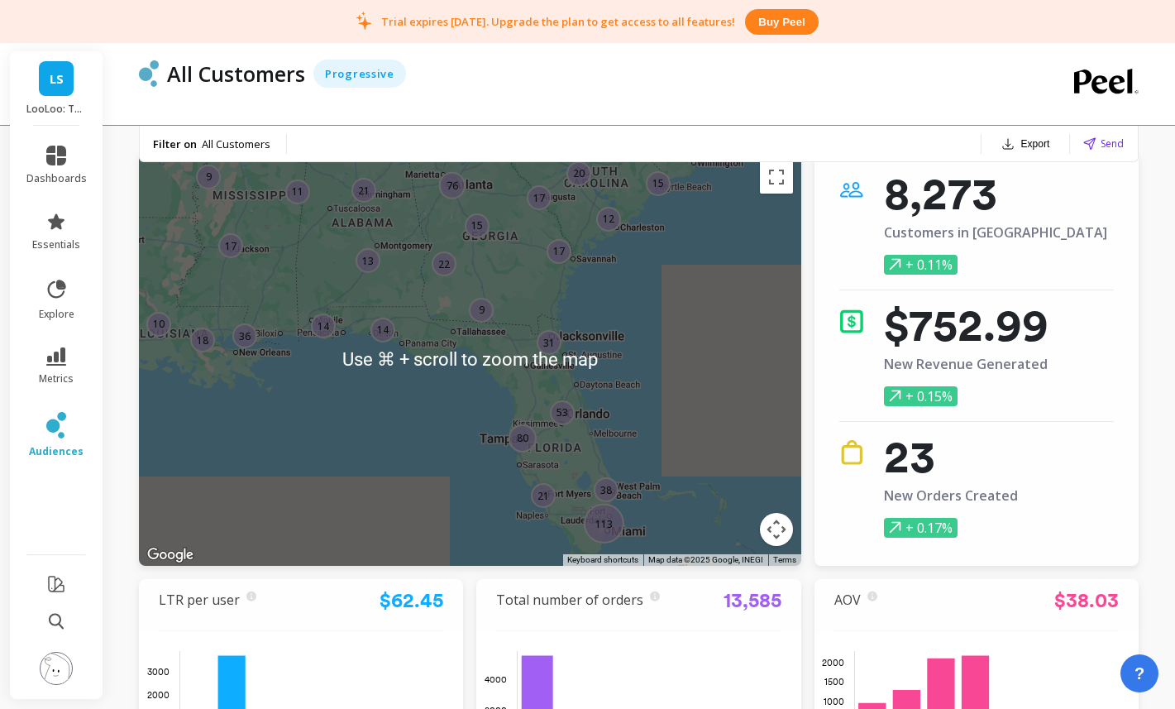
scroll to position [1, 0]
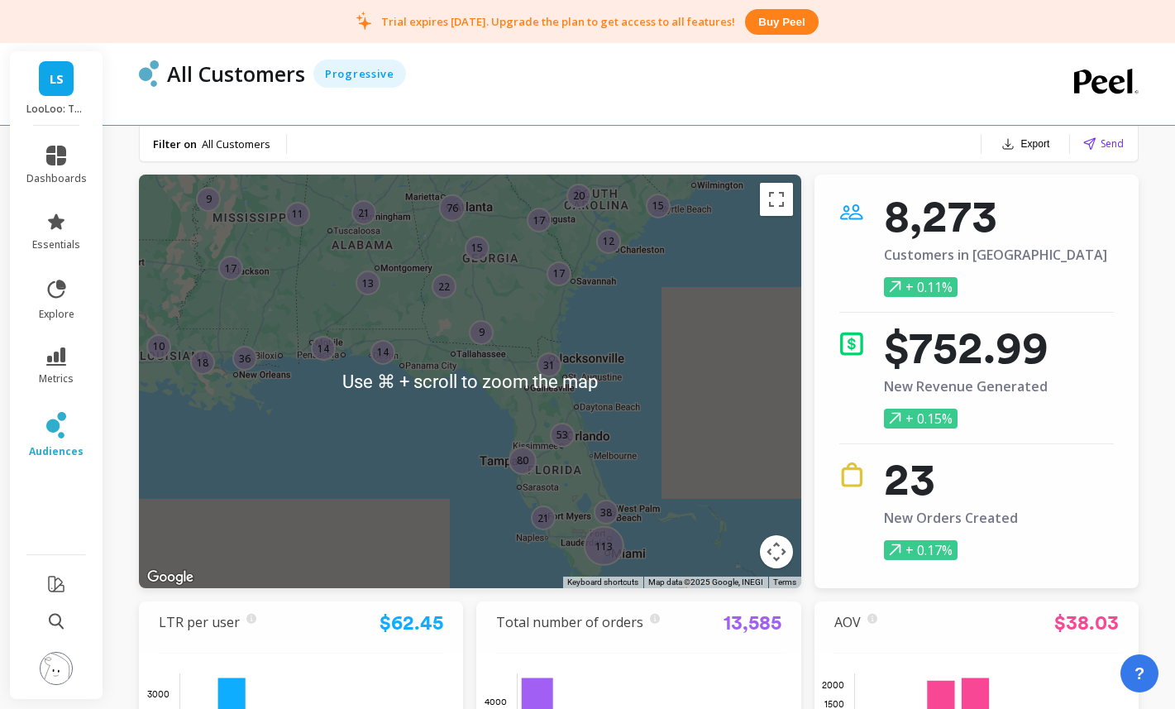
click at [639, 284] on div "17 14 9 13 11 22 20 10 14 17 12 36 18 15 21 31 80 17 38 9 21 76 113 15 53" at bounding box center [470, 380] width 662 height 413
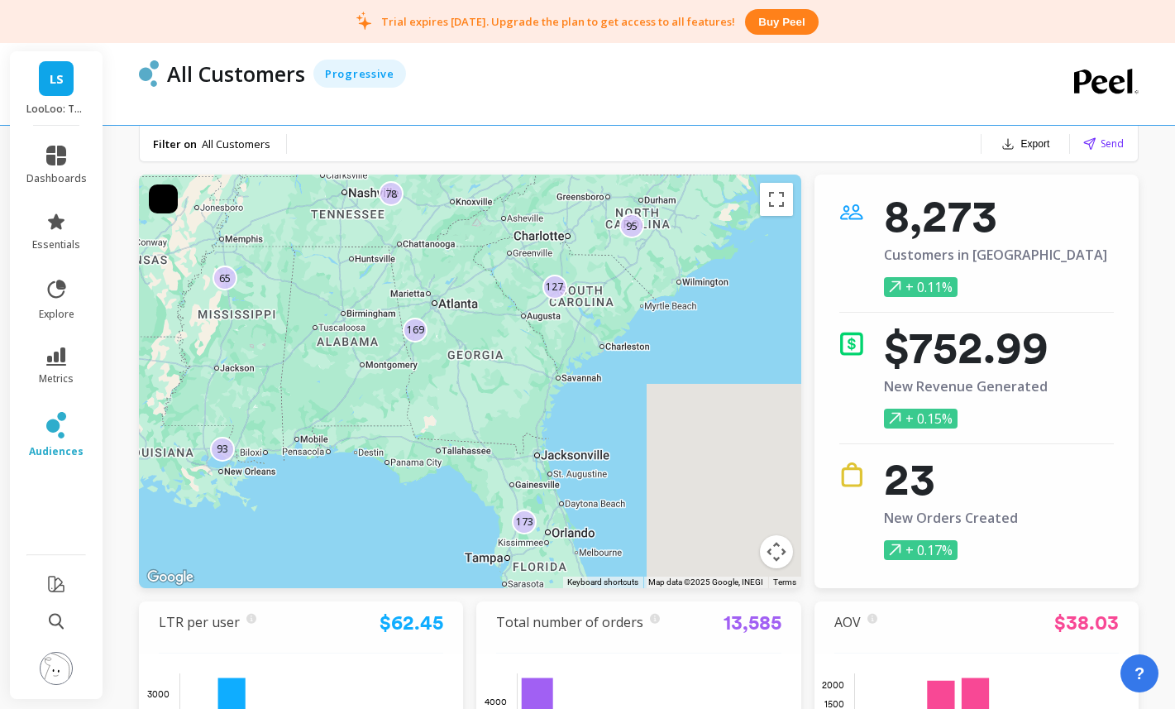
drag, startPoint x: 638, startPoint y: 288, endPoint x: 616, endPoint y: 403, distance: 116.9
click at [616, 403] on div "51 169 140 143 89 162 79 197 53 127 147 84 173 165 24 45 255 52 65 78 95 34 93 …" at bounding box center [470, 380] width 662 height 413
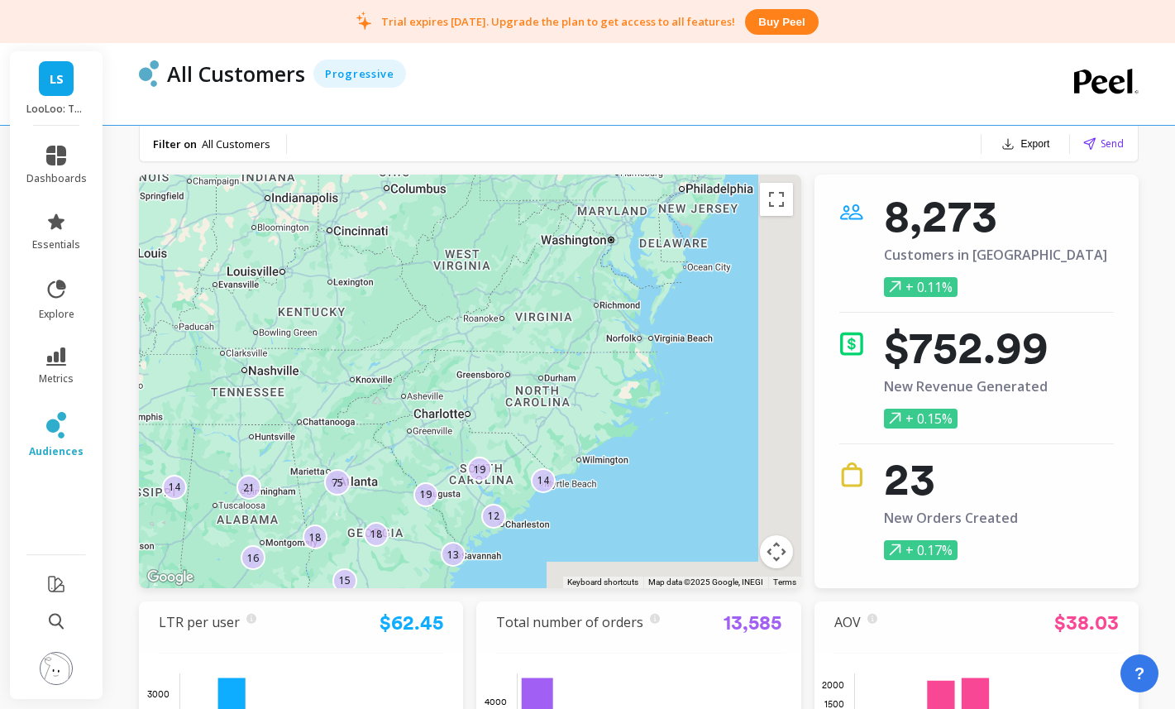
drag, startPoint x: 628, startPoint y: 318, endPoint x: 550, endPoint y: 462, distance: 164.3
click at [542, 469] on div "13 16 27 38 15 71 18 18 14 34 31 19 12 19 14 18 6 14 39 18 21 17 75 113 22" at bounding box center [470, 380] width 662 height 413
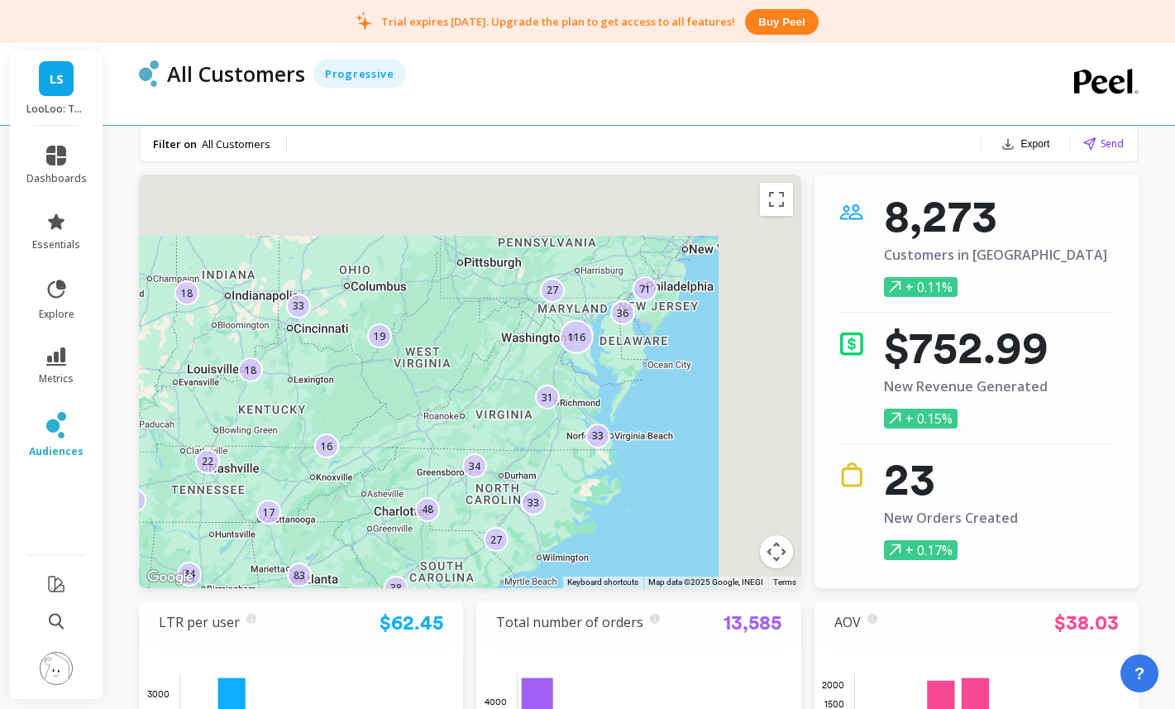
drag, startPoint x: 595, startPoint y: 374, endPoint x: 572, endPoint y: 432, distance: 62.3
click at [572, 432] on div "36 23 83 27 33 18 44 33 38 25 48 71 116 27 17 33 17 9 22 31 18 19 16 16 34" at bounding box center [470, 380] width 662 height 413
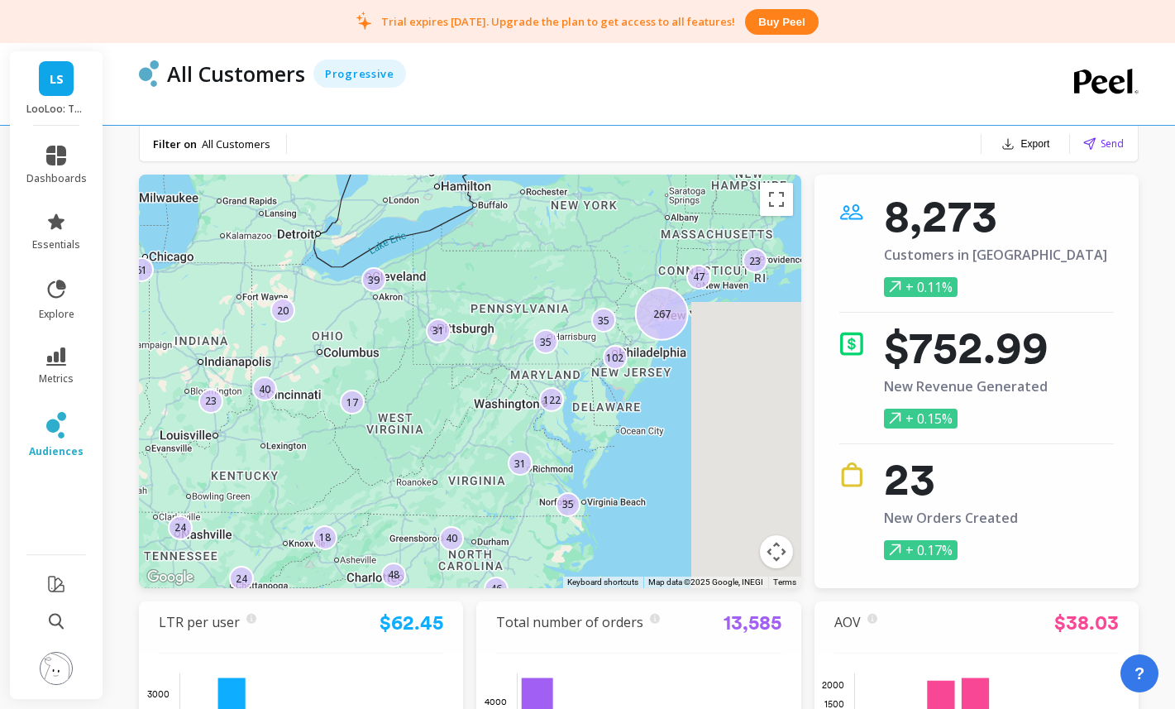
drag, startPoint x: 619, startPoint y: 370, endPoint x: 585, endPoint y: 449, distance: 85.9
click at [585, 449] on div "35 35 48 46 40 63 23 23 40 35 18 29 31 61 21 24 267 47 20 24 102 31 17 39 122" at bounding box center [470, 380] width 662 height 413
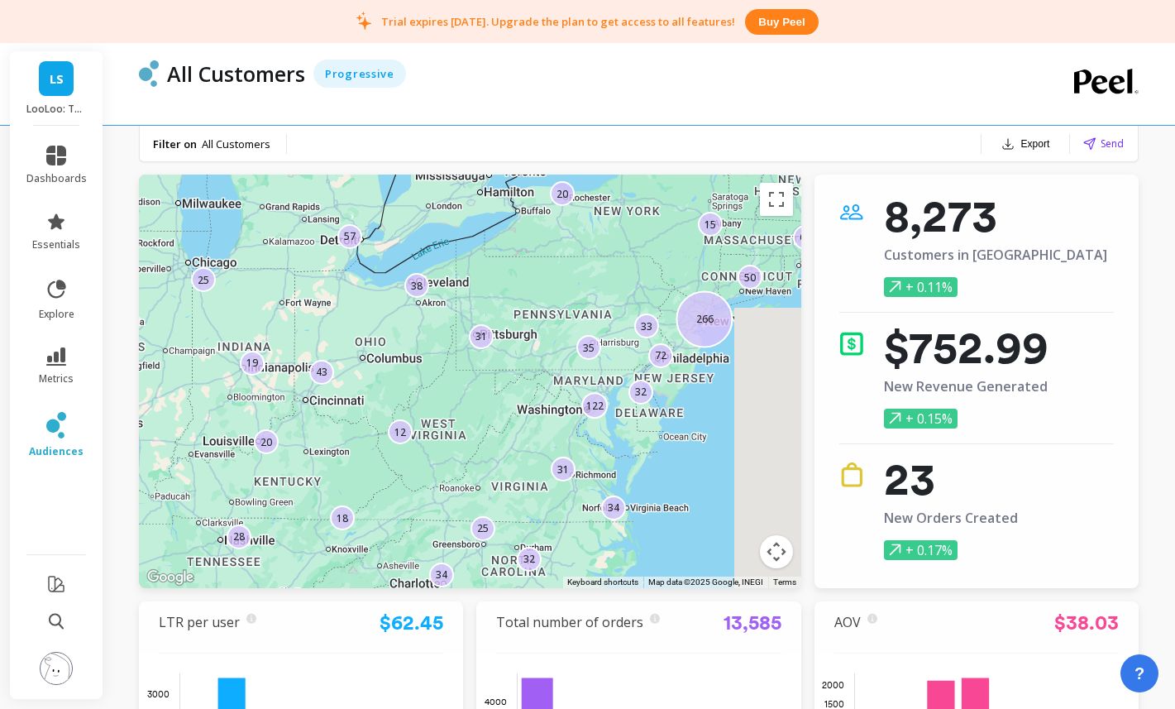
drag, startPoint x: 532, startPoint y: 320, endPoint x: 839, endPoint y: 301, distance: 308.2
click at [843, 302] on div "← Move left → Move right ↑ Move up ↓ Move down + Zoom in - Zoom out Home Jump l…" at bounding box center [639, 595] width 1000 height 843
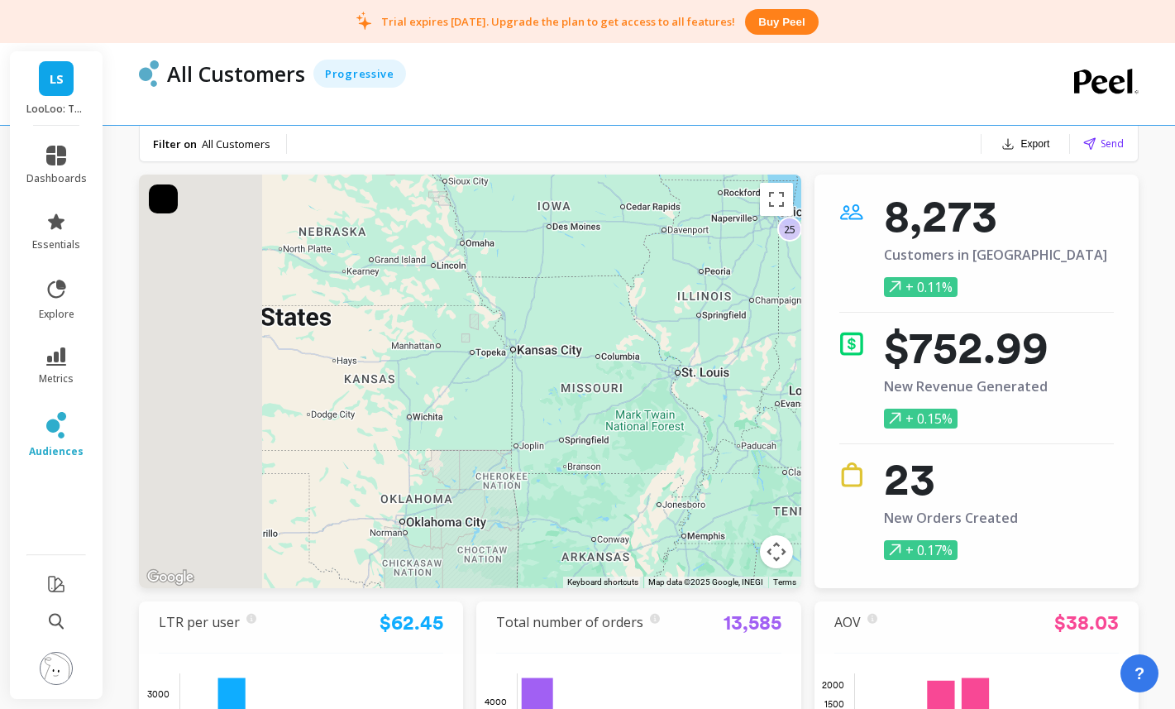
drag, startPoint x: 589, startPoint y: 293, endPoint x: 591, endPoint y: 302, distance: 9.4
click at [696, 275] on div "35 33 43 61 34 32 12 28 31 20 32 57 19 15 25 72 20 34 266 31 18 38 25 50 122" at bounding box center [470, 380] width 662 height 413
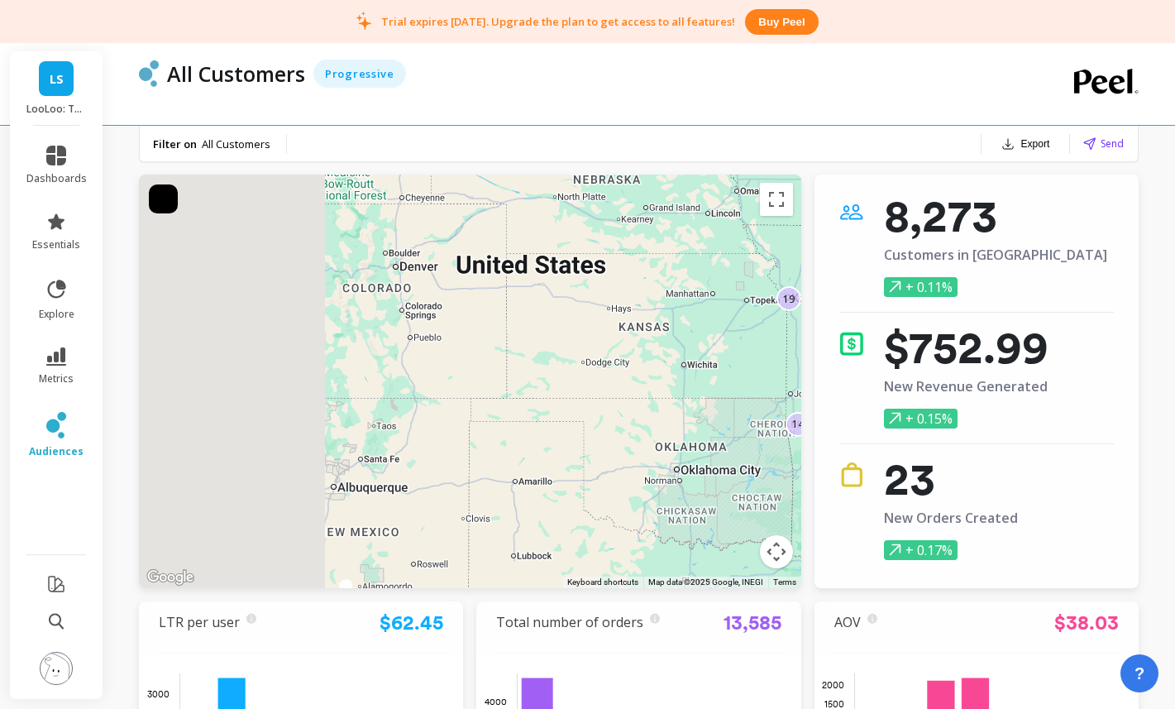
drag, startPoint x: 444, startPoint y: 344, endPoint x: 697, endPoint y: 294, distance: 258.0
click at [715, 291] on div "19 42 54 58 22 7 32 32 19 26 52 48 9 15 49 10 12 23 12 38 13 14 10 11 18" at bounding box center [470, 380] width 662 height 413
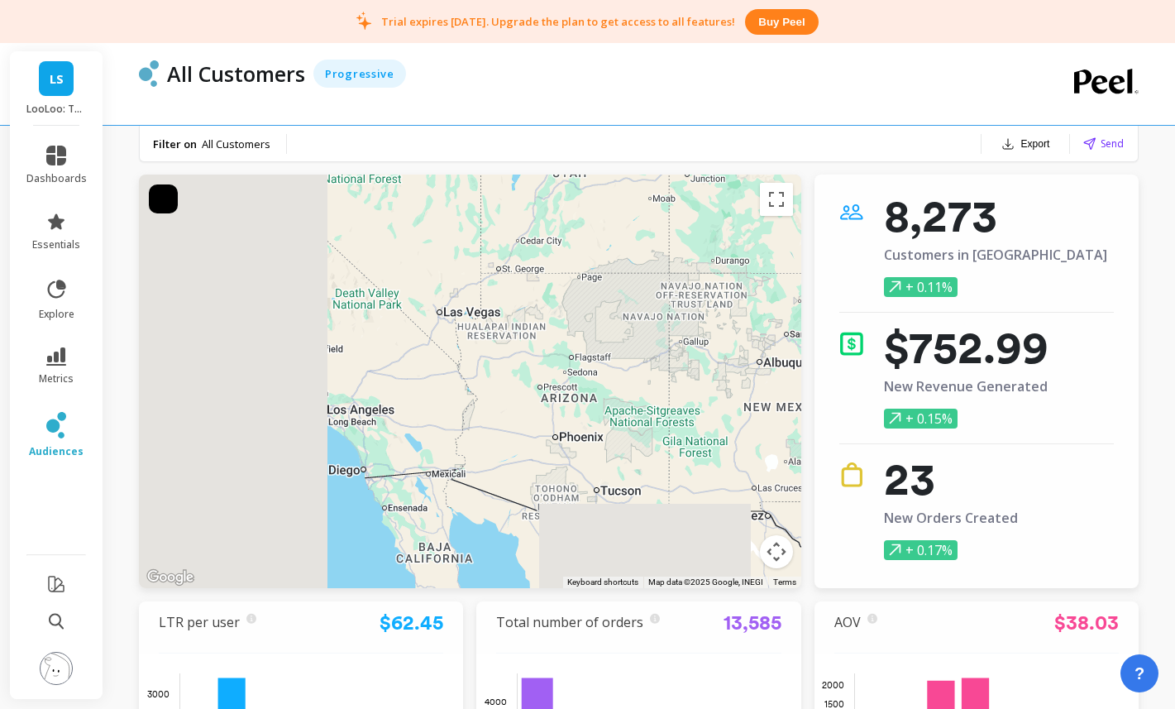
drag, startPoint x: 361, startPoint y: 354, endPoint x: 557, endPoint y: 283, distance: 208.5
click at [722, 243] on div "15 21 2 7 4 35 5 17 4 38 10 8 8 7 14 11 7 8 6 7 4 12 8 2 26" at bounding box center [470, 380] width 662 height 413
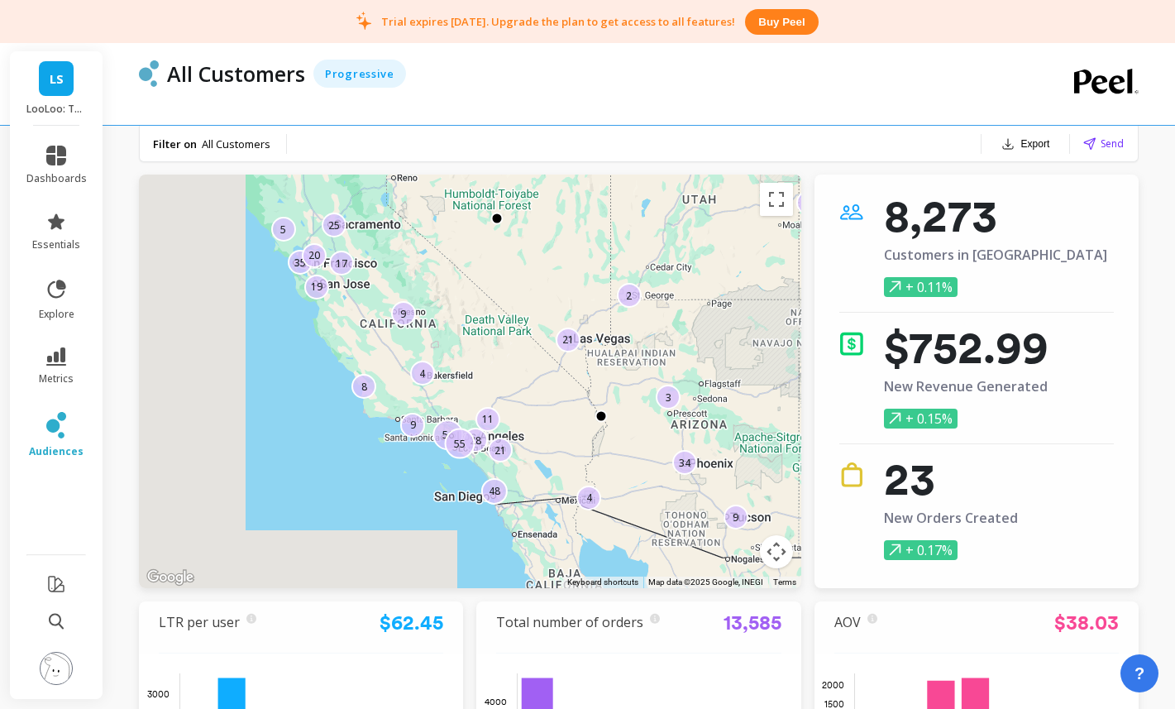
drag, startPoint x: 455, startPoint y: 298, endPoint x: 513, endPoint y: 323, distance: 63.3
click at [513, 323] on div "2 9 48 3 17 4 21 21 34 11 2 28 19 25 4 56 35 8 9 55 9 20 5" at bounding box center [470, 380] width 662 height 413
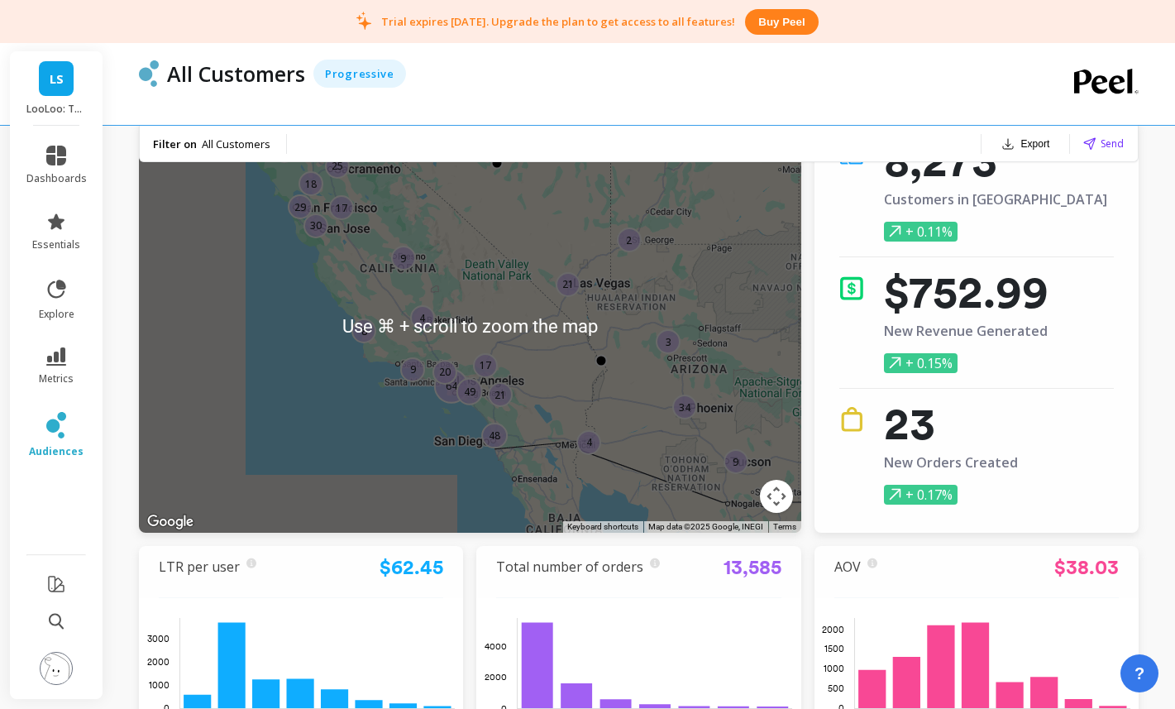
scroll to position [64, 0]
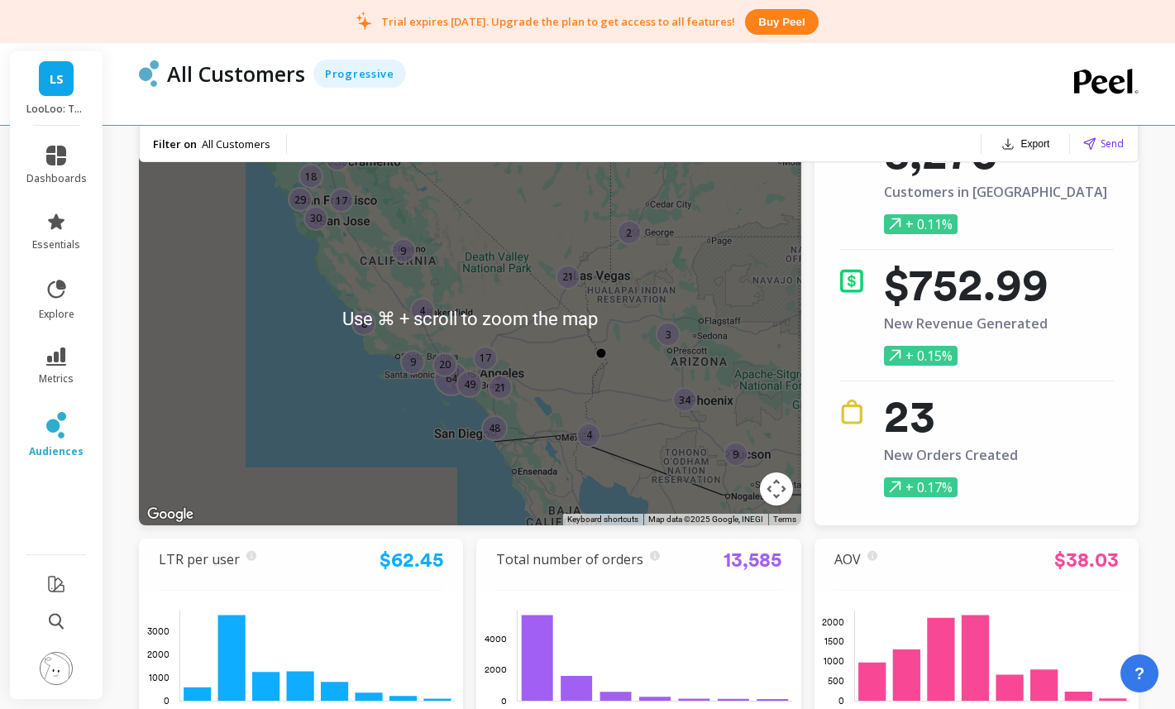
drag, startPoint x: 515, startPoint y: 331, endPoint x: 518, endPoint y: 346, distance: 15.9
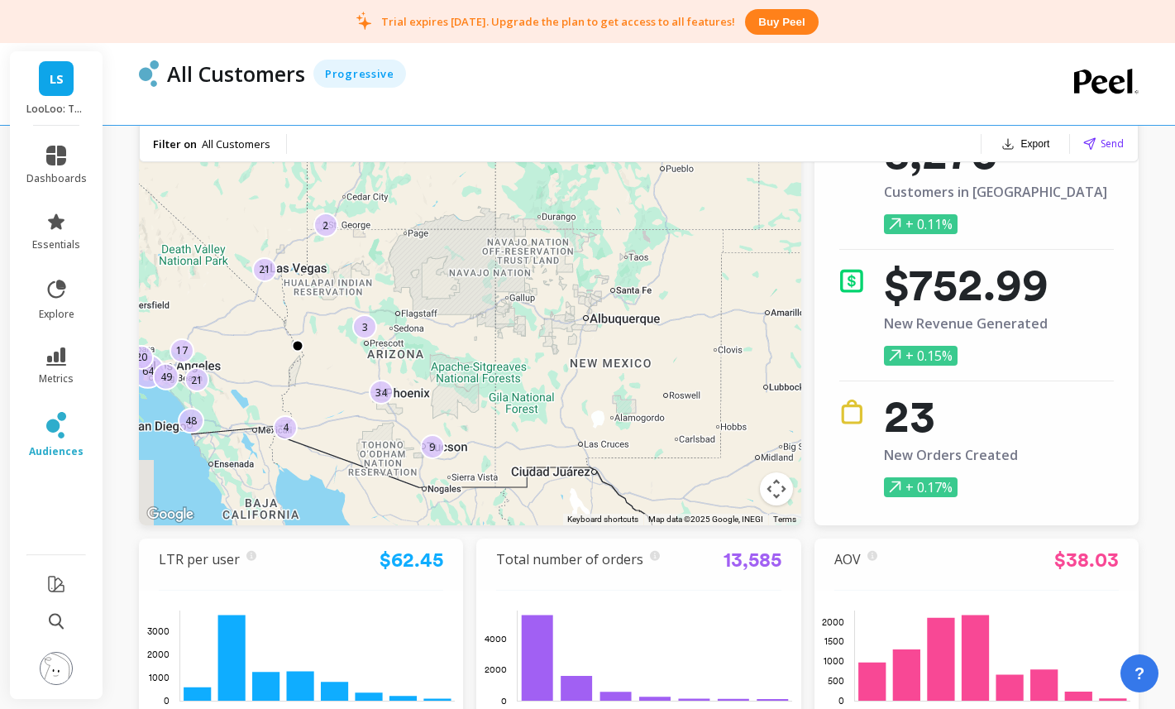
drag, startPoint x: 537, startPoint y: 344, endPoint x: 236, endPoint y: 336, distance: 300.3
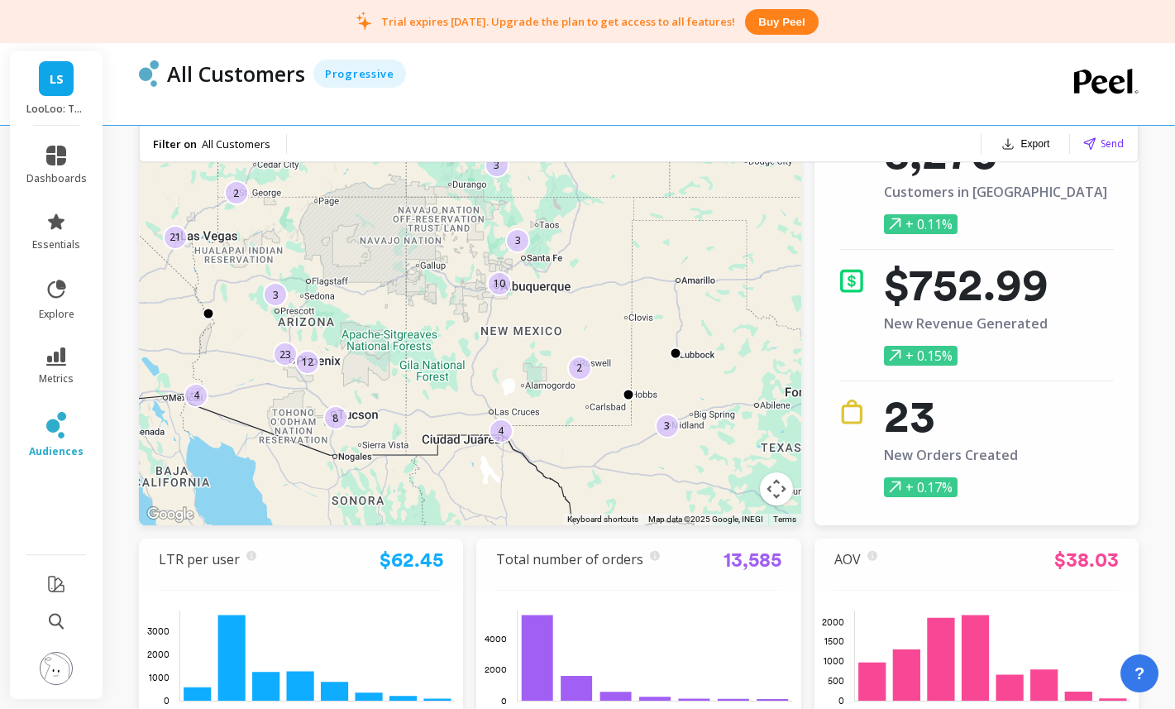
drag, startPoint x: 373, startPoint y: 294, endPoint x: 167, endPoint y: 168, distance: 241.7
click at [167, 168] on div "4 24 23 3 3 78 21 3 10 23 12 2 24 2 3 3 4 12 53 7 8" at bounding box center [470, 318] width 662 height 413
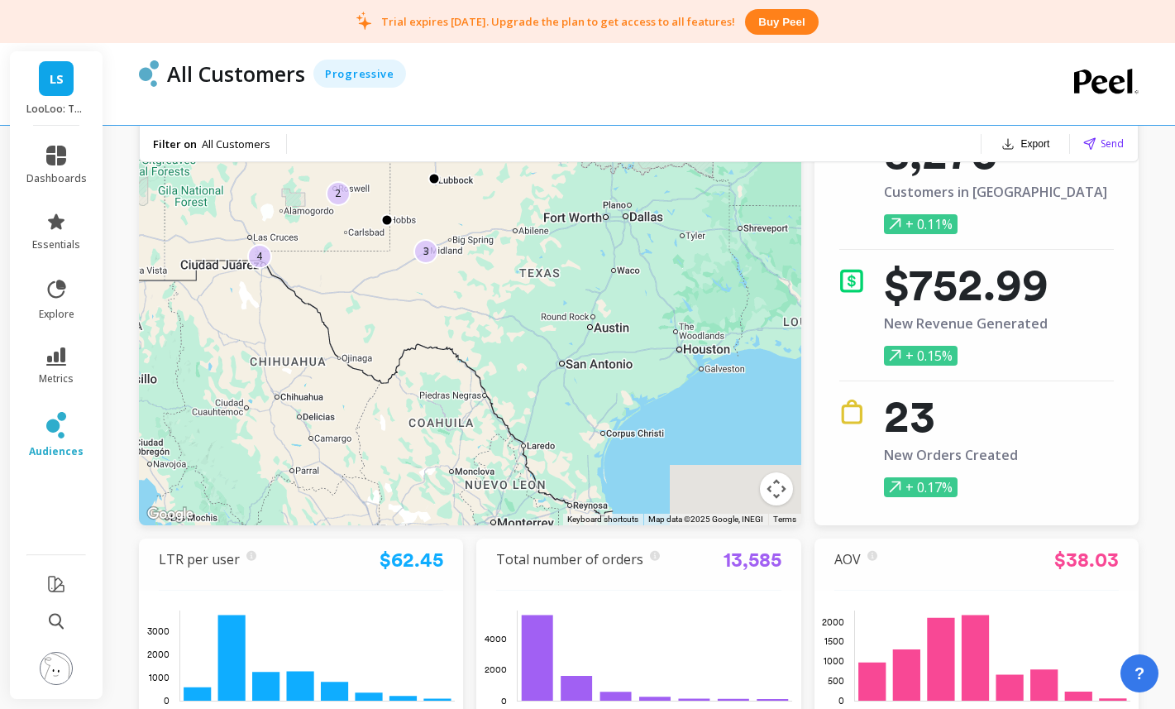
drag, startPoint x: 496, startPoint y: 347, endPoint x: 346, endPoint y: 222, distance: 195.5
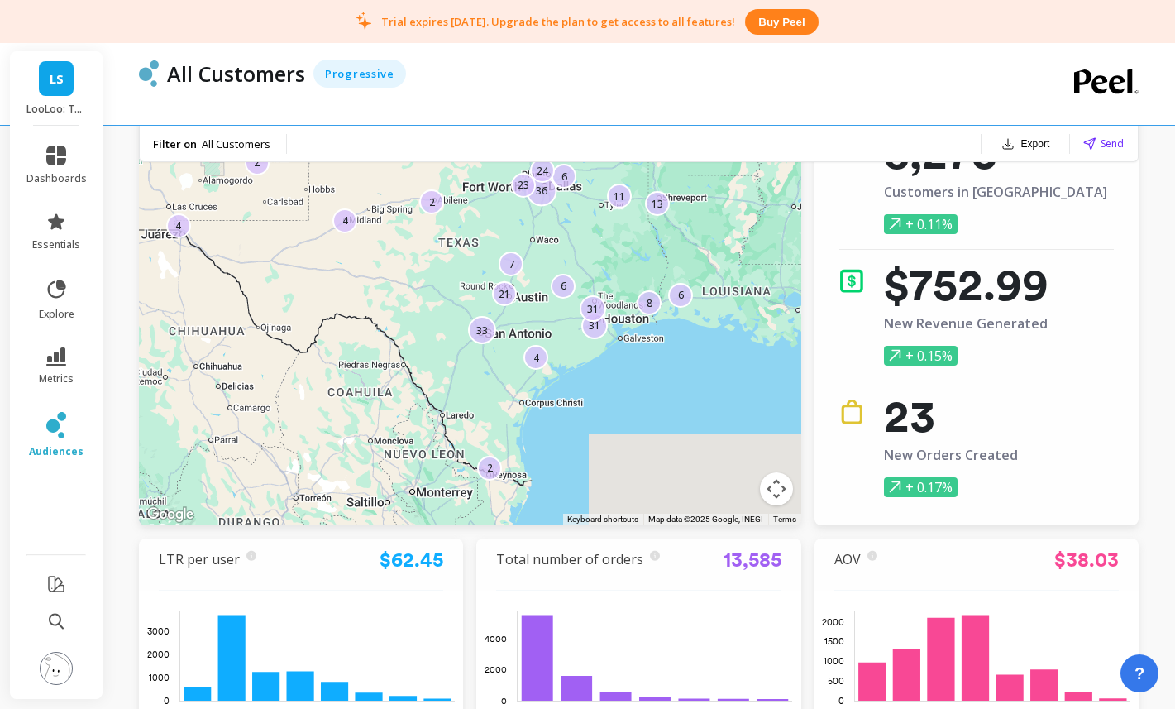
drag, startPoint x: 485, startPoint y: 331, endPoint x: 563, endPoint y: 436, distance: 130.7
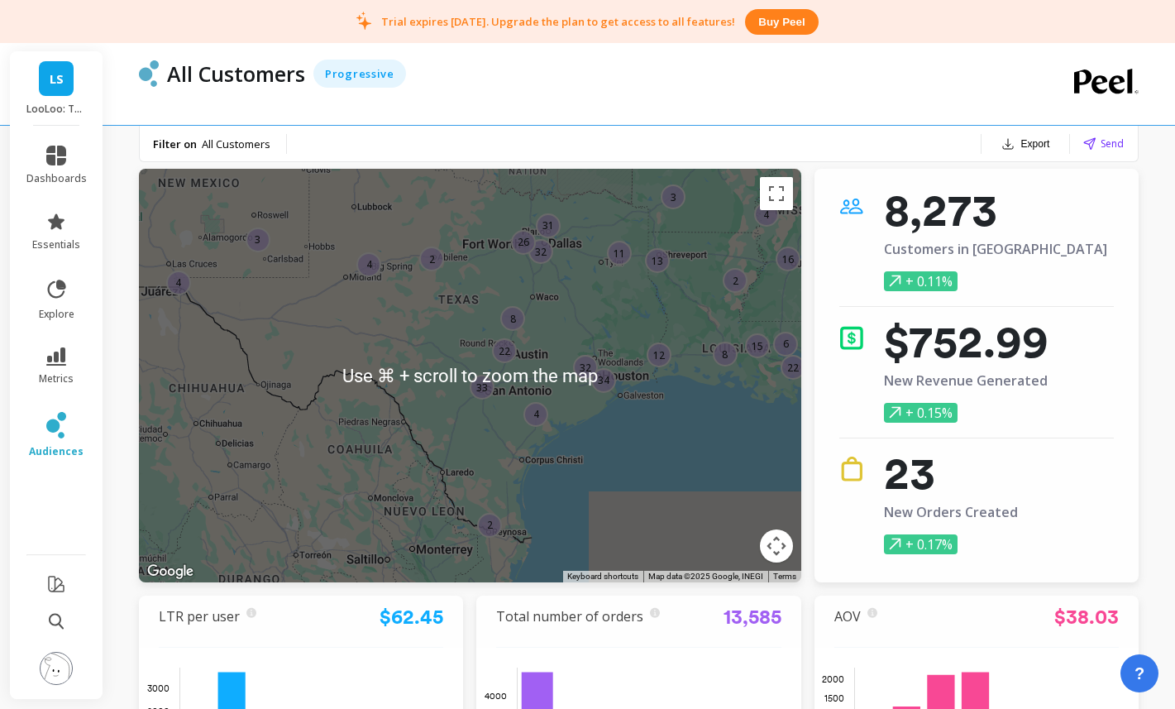
scroll to position [7, 0]
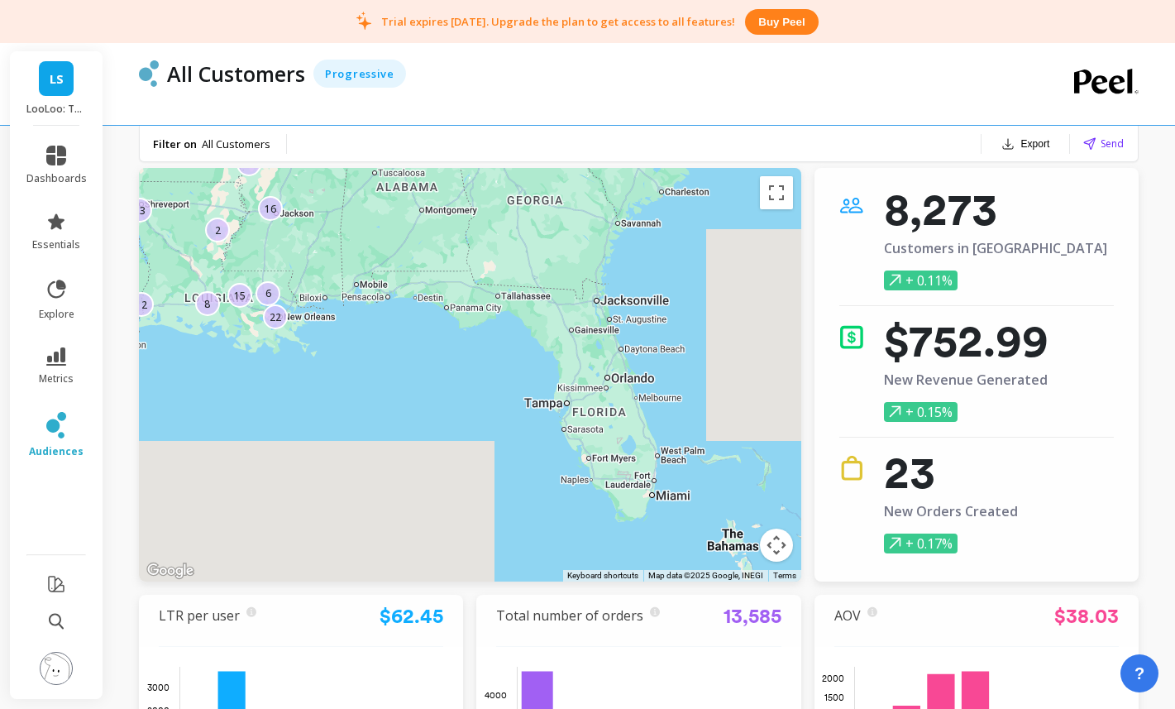
drag, startPoint x: 615, startPoint y: 404, endPoint x: 103, endPoint y: 354, distance: 515.1
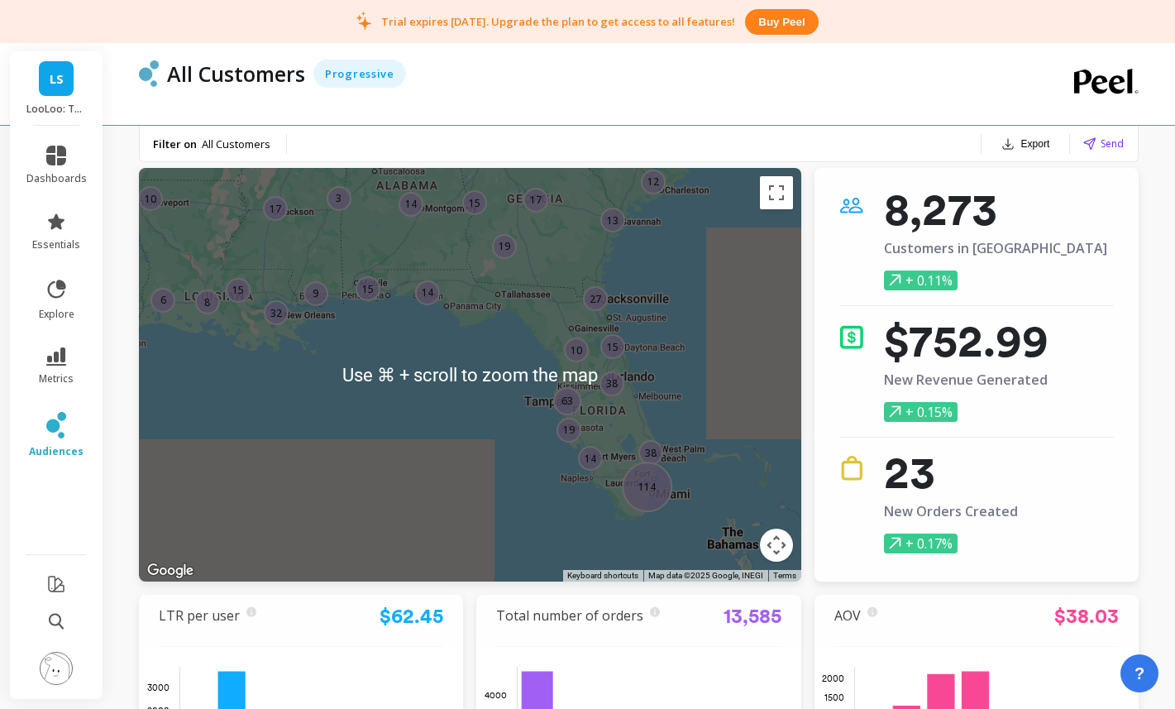
scroll to position [0, 0]
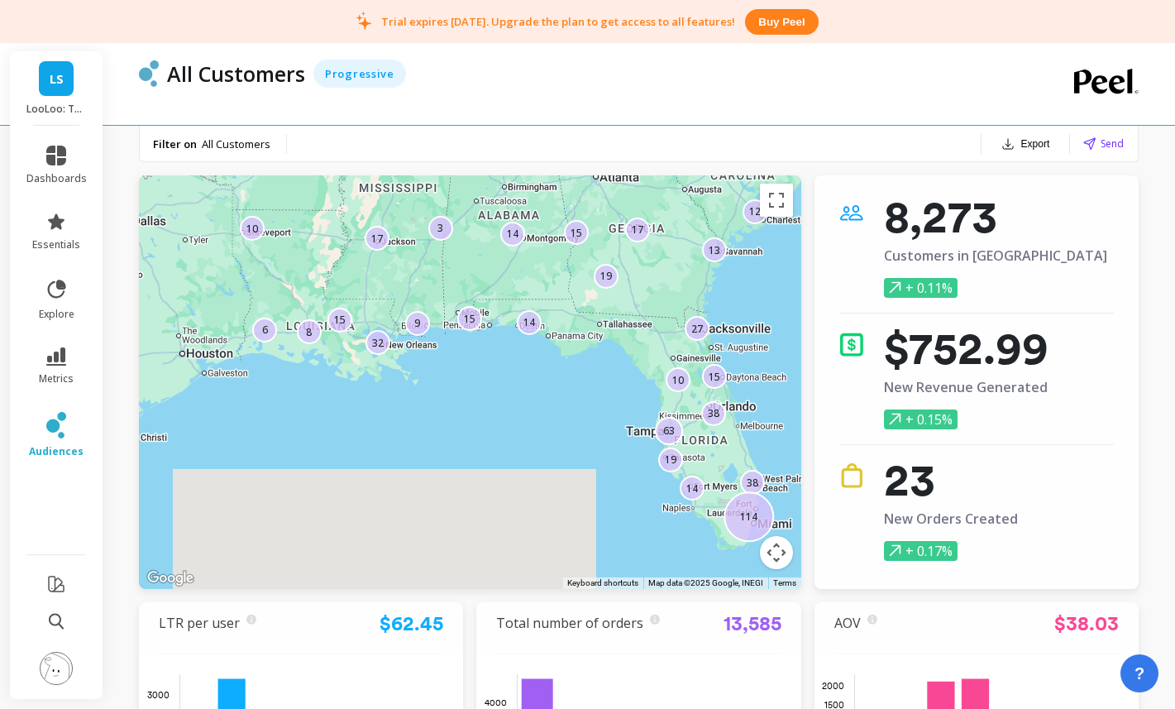
drag, startPoint x: 437, startPoint y: 378, endPoint x: 571, endPoint y: 420, distance: 139.6
click at [571, 420] on div "9 15 15 15 14 13 27 19 14 17 38 32 6 12 14 19 10 63 38 17 8 3 114 10 15" at bounding box center [470, 381] width 662 height 413
